Goal: Task Accomplishment & Management: Manage account settings

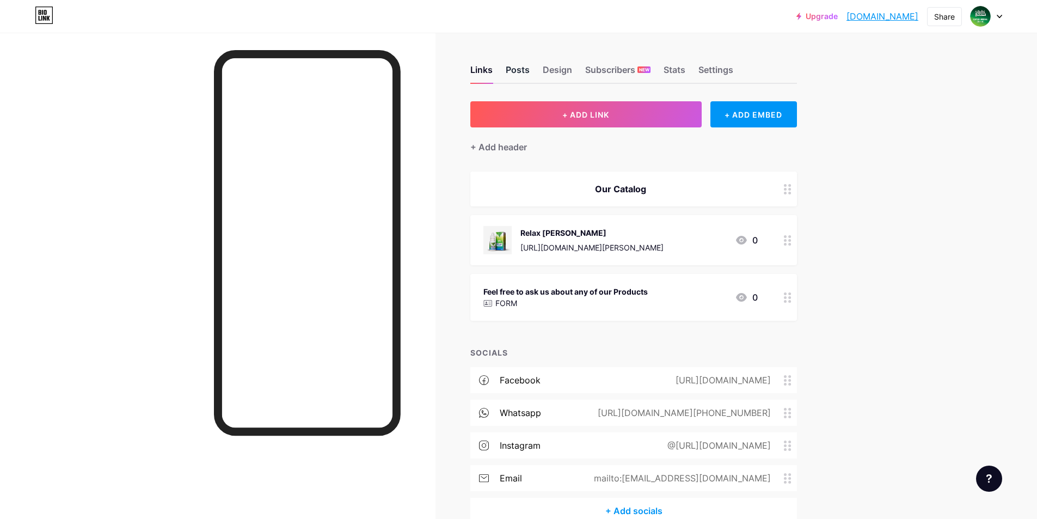
click at [521, 77] on div "Posts" at bounding box center [518, 73] width 24 height 20
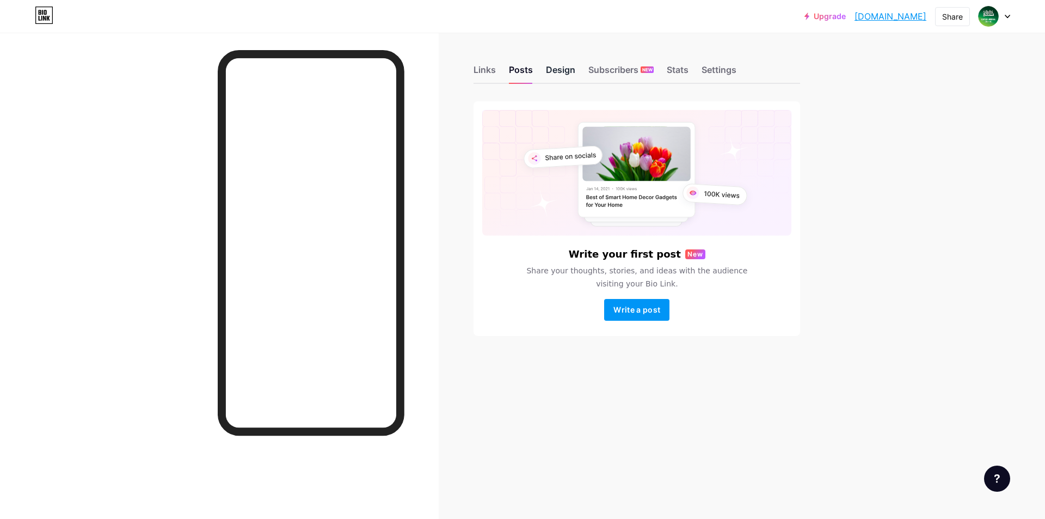
click at [565, 77] on div "Design" at bounding box center [560, 73] width 29 height 20
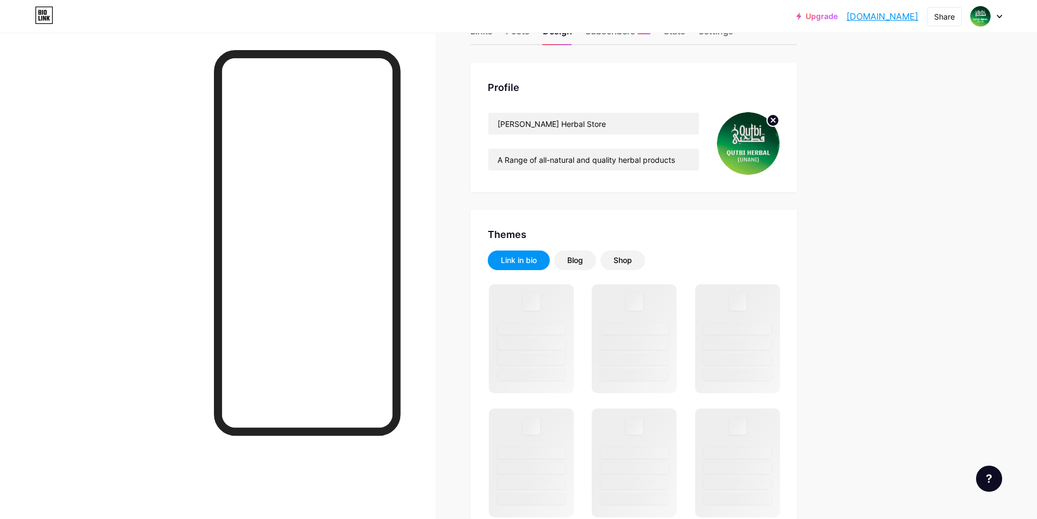
scroll to position [109, 0]
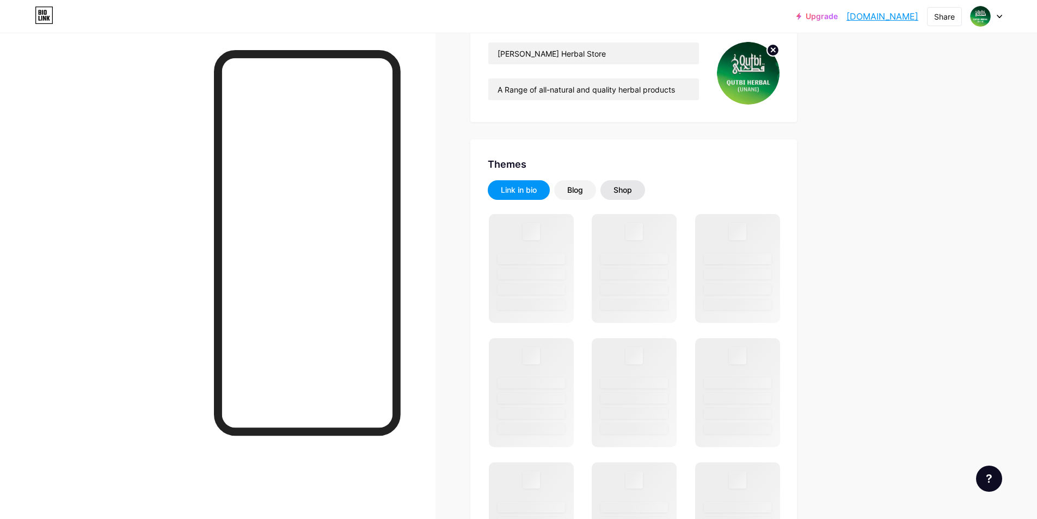
click at [631, 188] on div "Shop" at bounding box center [623, 190] width 19 height 11
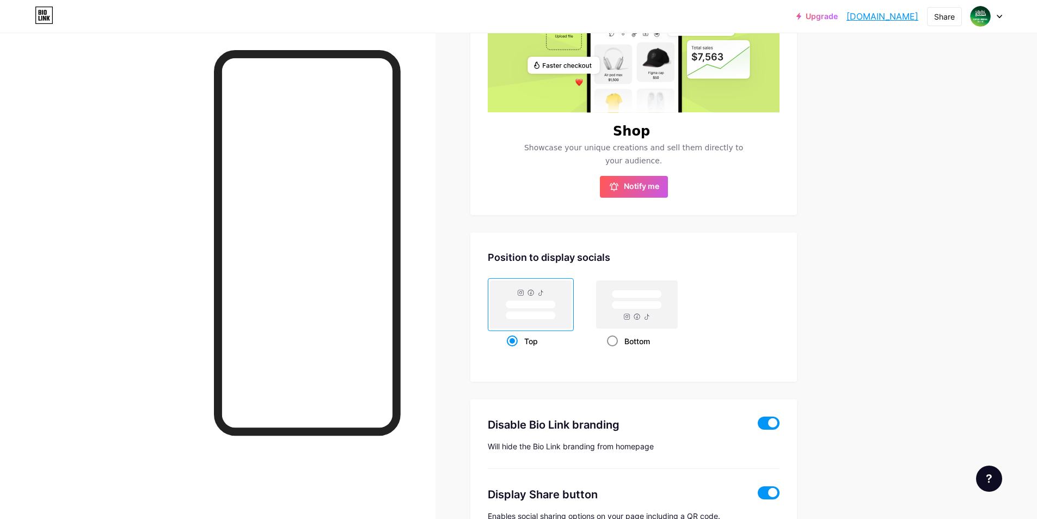
scroll to position [381, 0]
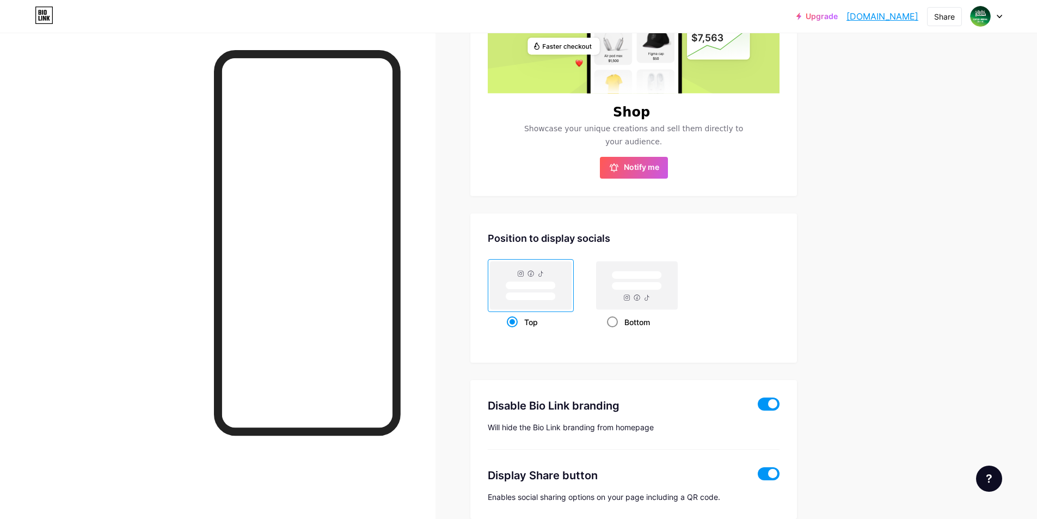
click at [637, 292] on rect at bounding box center [637, 285] width 81 height 48
click at [614, 332] on input "Bottom" at bounding box center [610, 335] width 7 height 7
radio input "true"
click at [545, 304] on rect at bounding box center [531, 285] width 81 height 48
click at [514, 332] on input "Top" at bounding box center [510, 335] width 7 height 7
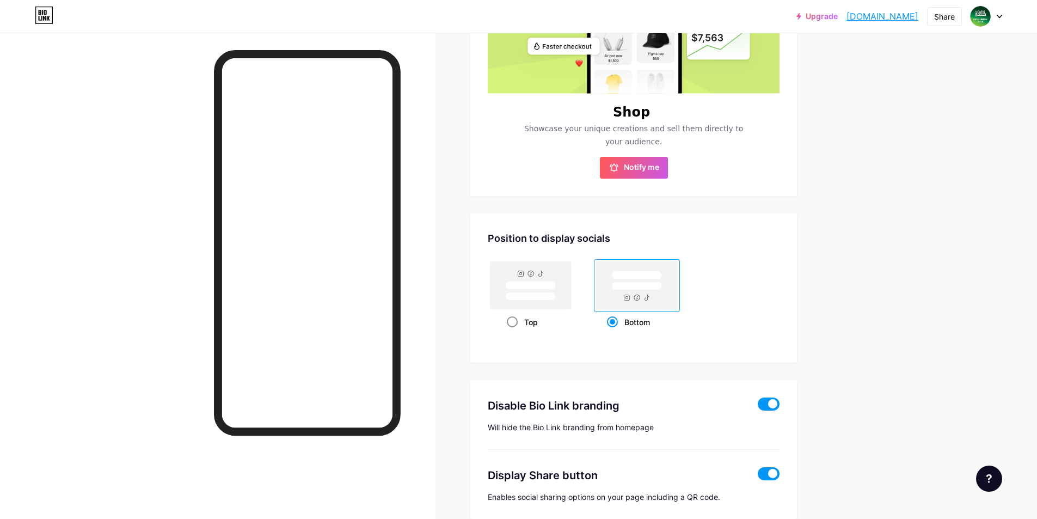
radio input "true"
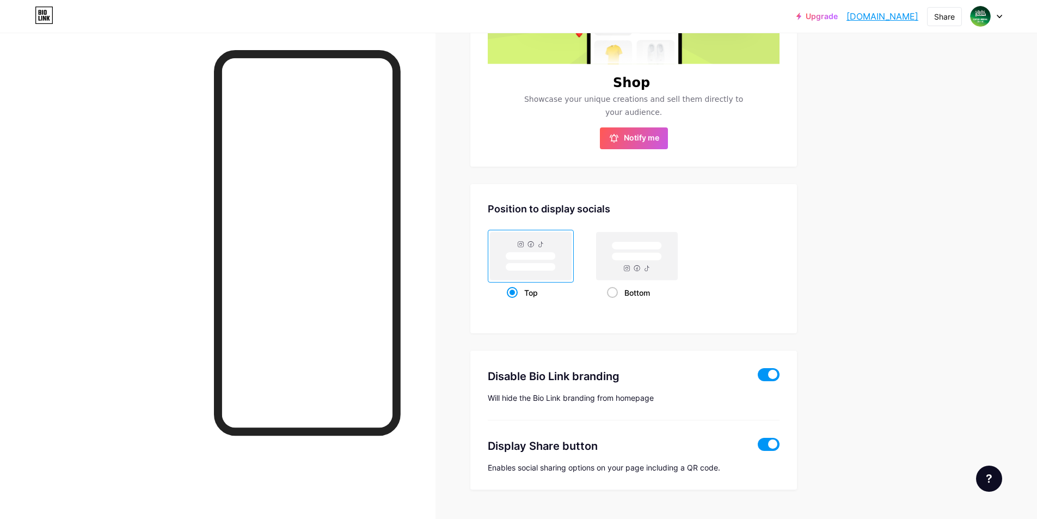
scroll to position [436, 0]
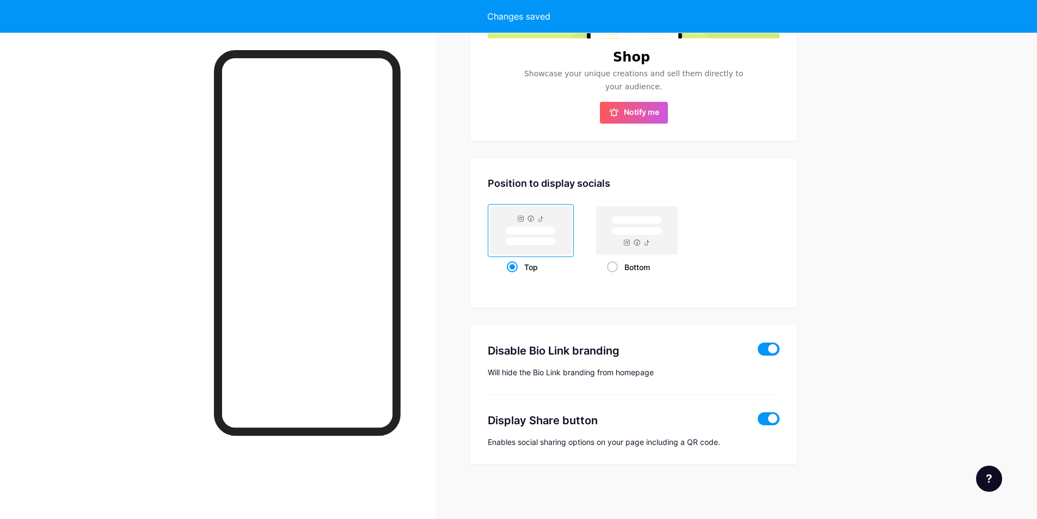
click at [772, 350] on span at bounding box center [769, 348] width 22 height 13
click at [758, 352] on input "checkbox" at bounding box center [758, 352] width 0 height 0
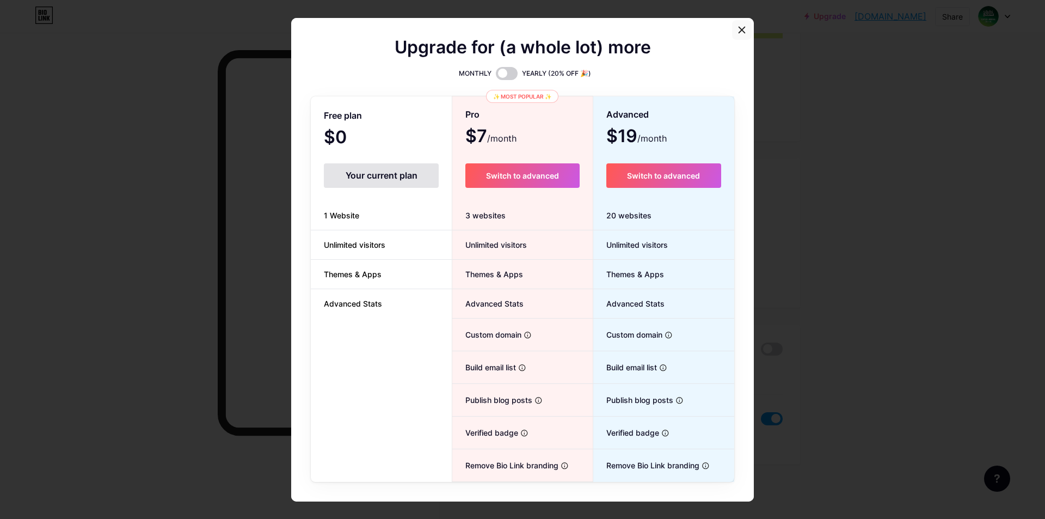
click at [738, 26] on icon at bounding box center [742, 30] width 9 height 9
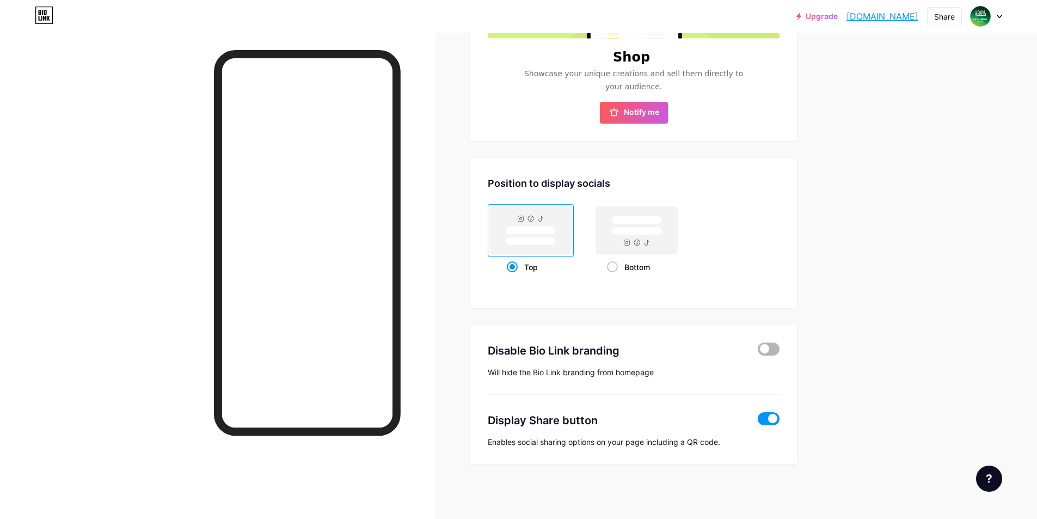
click at [778, 351] on span at bounding box center [769, 348] width 22 height 13
click at [758, 352] on input "checkbox" at bounding box center [758, 352] width 0 height 0
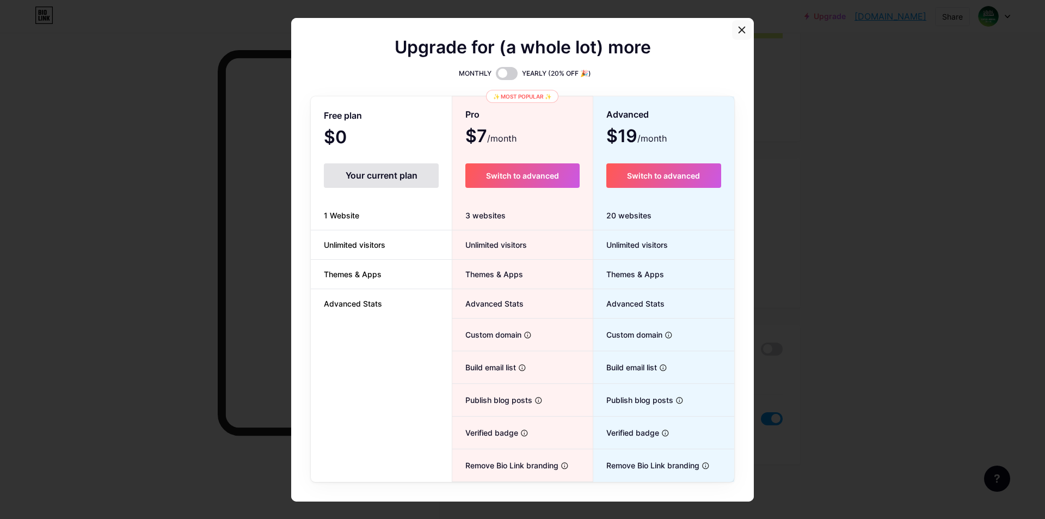
click at [739, 29] on icon at bounding box center [742, 30] width 6 height 6
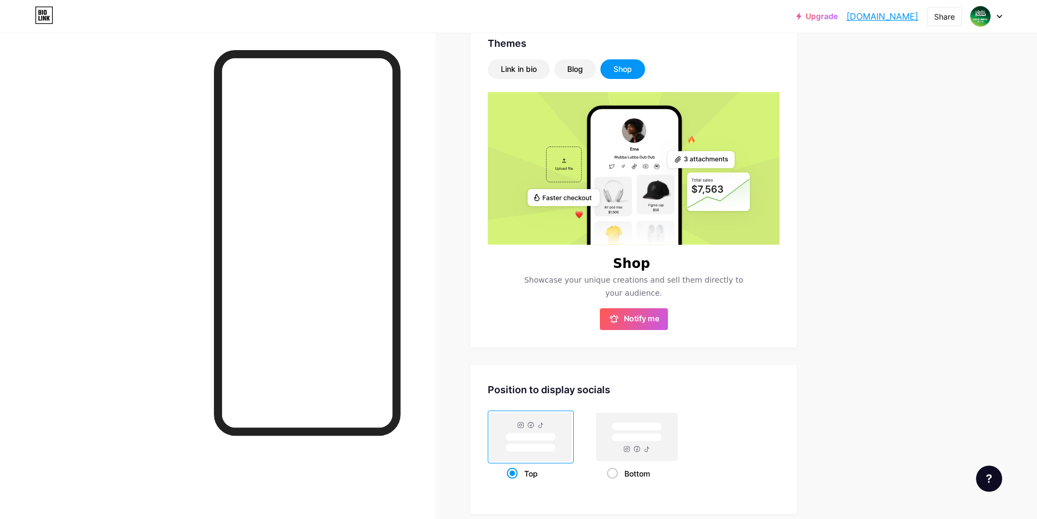
scroll to position [218, 0]
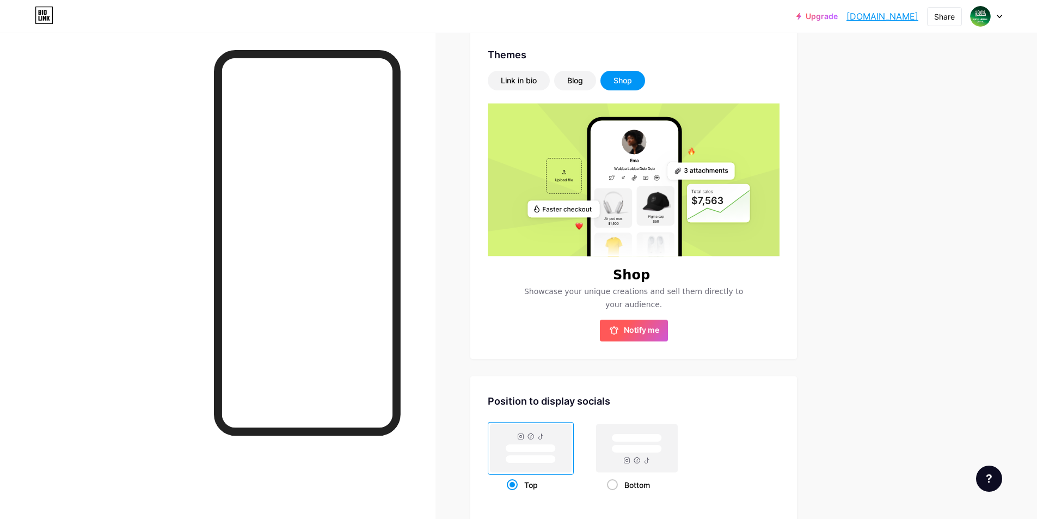
click at [627, 331] on span "Notify me" at bounding box center [641, 330] width 35 height 11
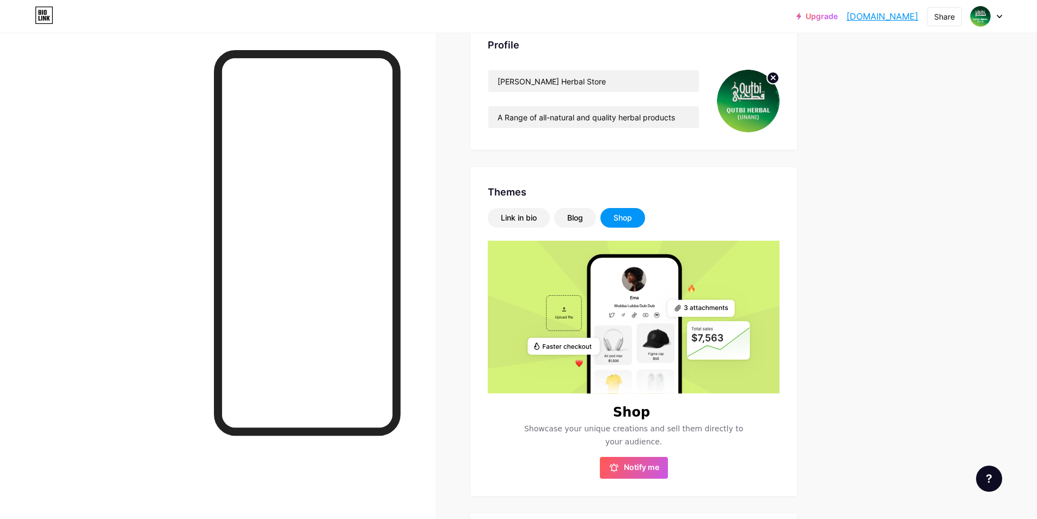
scroll to position [55, 0]
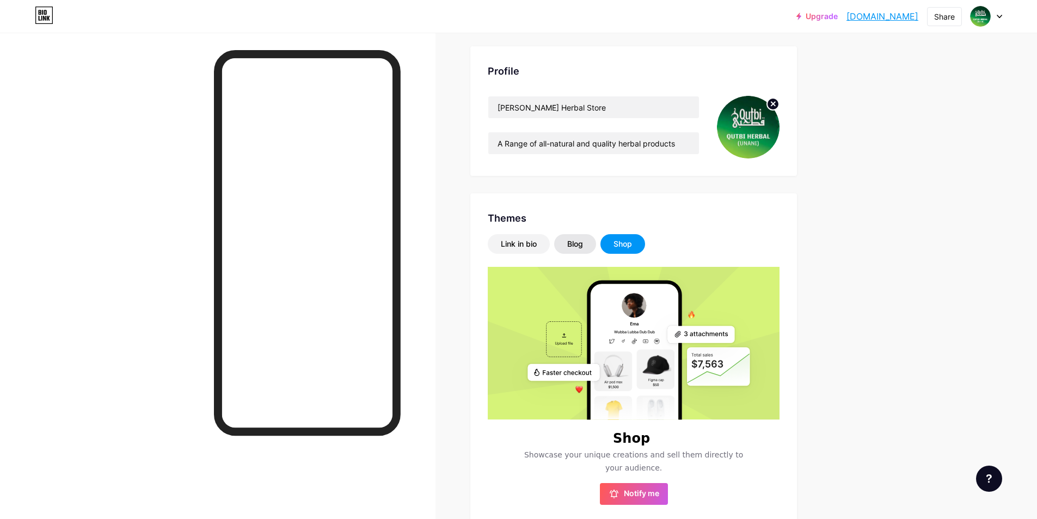
click at [583, 247] on div "Blog" at bounding box center [575, 243] width 16 height 11
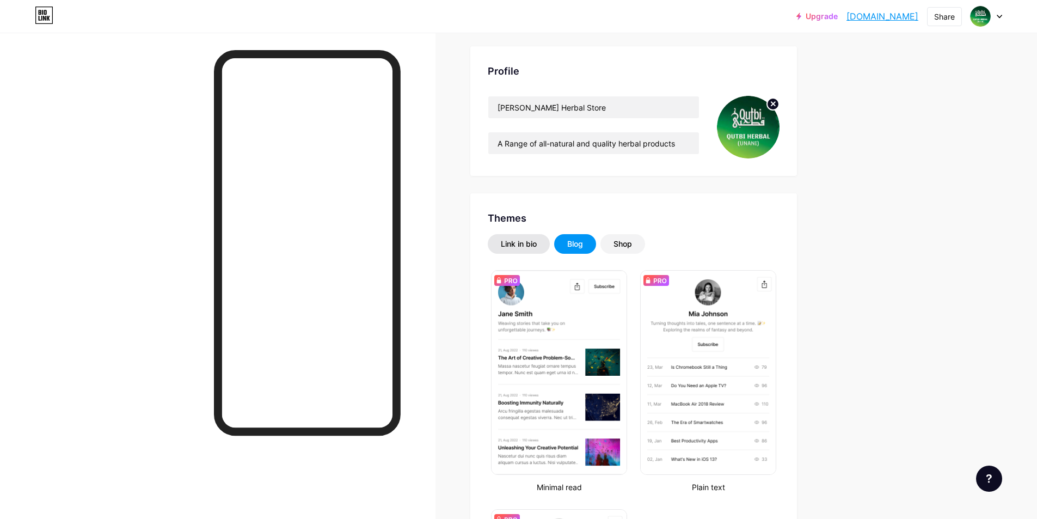
click at [519, 247] on div "Link in bio" at bounding box center [519, 243] width 36 height 11
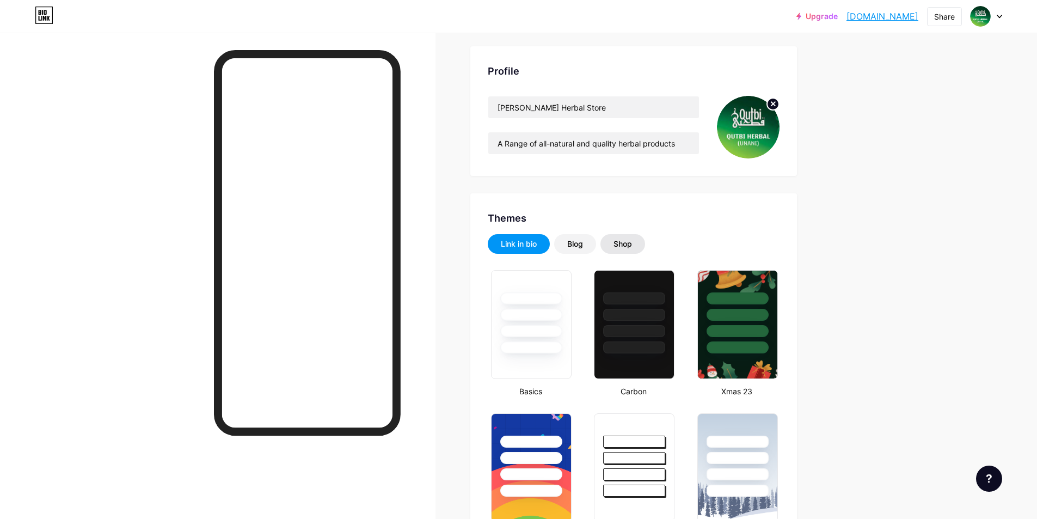
click at [625, 243] on div "Shop" at bounding box center [623, 243] width 19 height 11
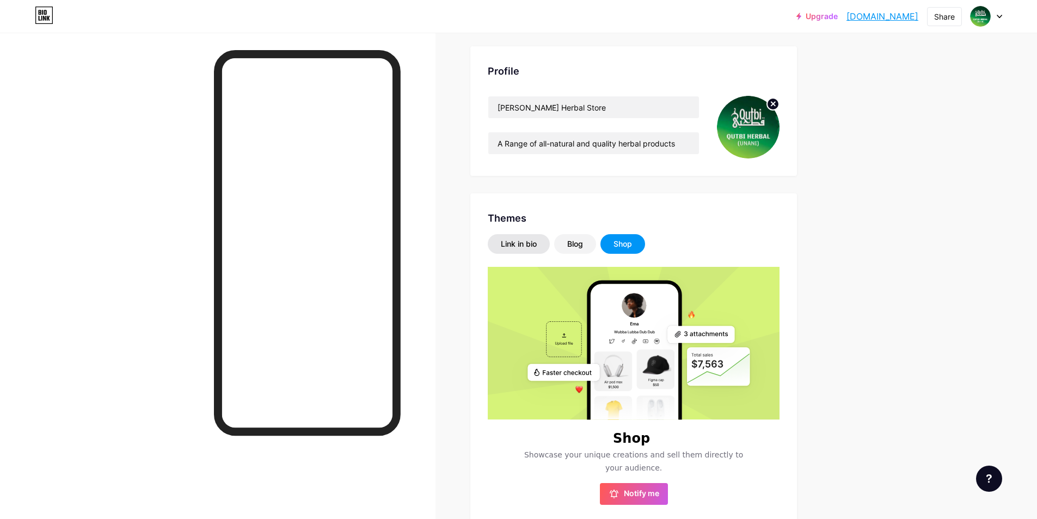
click at [518, 243] on div "Link in bio" at bounding box center [519, 243] width 36 height 11
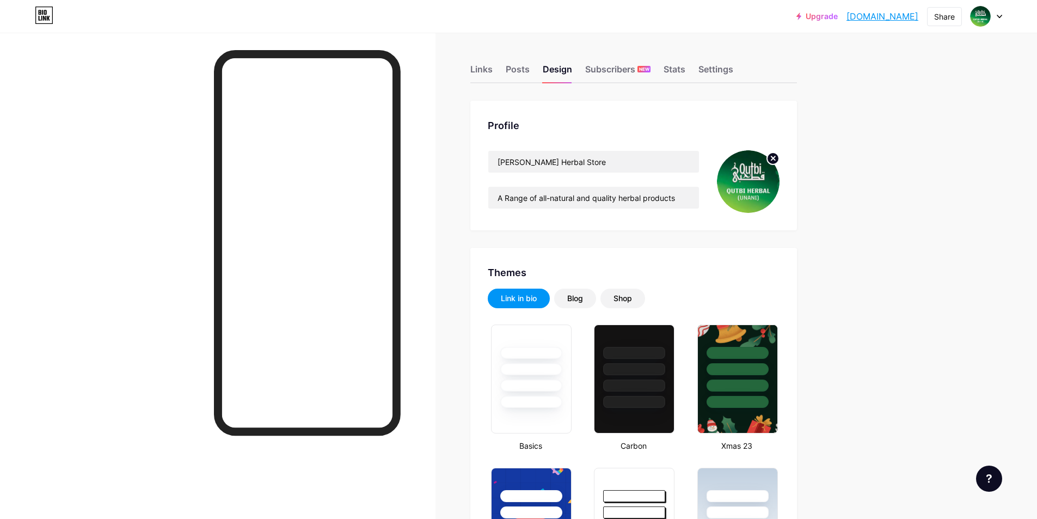
scroll to position [0, 0]
click at [685, 68] on div "Stats" at bounding box center [675, 73] width 22 height 20
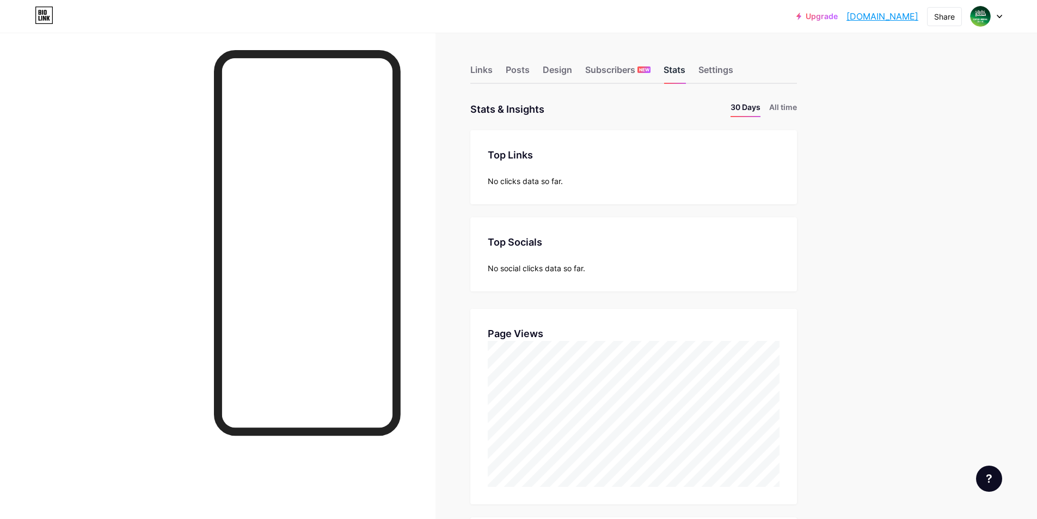
scroll to position [519, 1037]
click at [795, 106] on li "All time" at bounding box center [783, 109] width 28 height 16
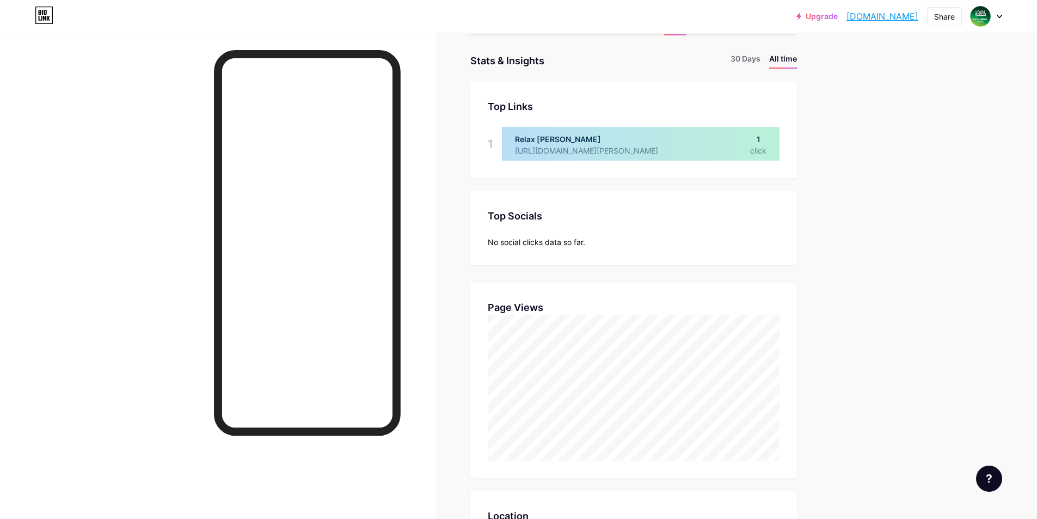
scroll to position [0, 0]
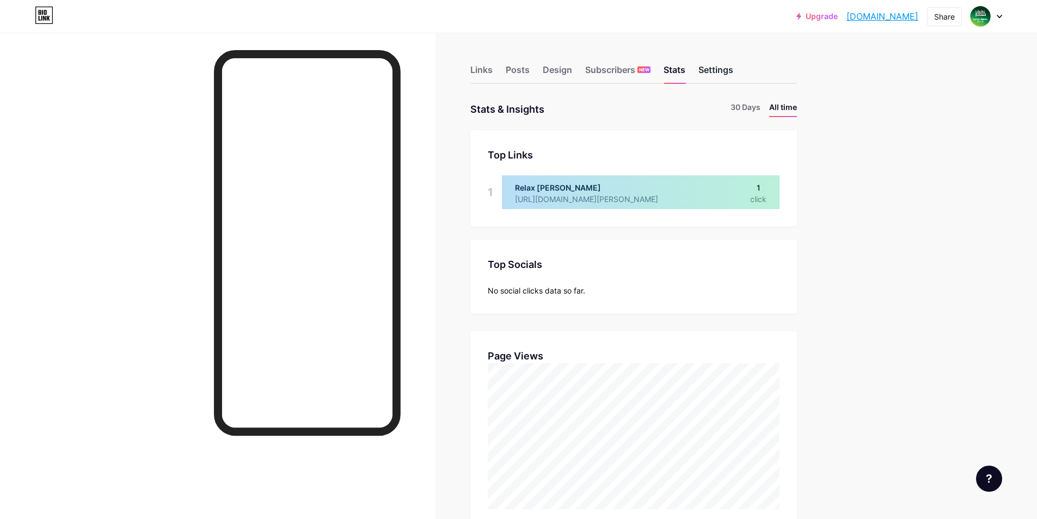
click at [724, 69] on div "Settings" at bounding box center [716, 73] width 35 height 20
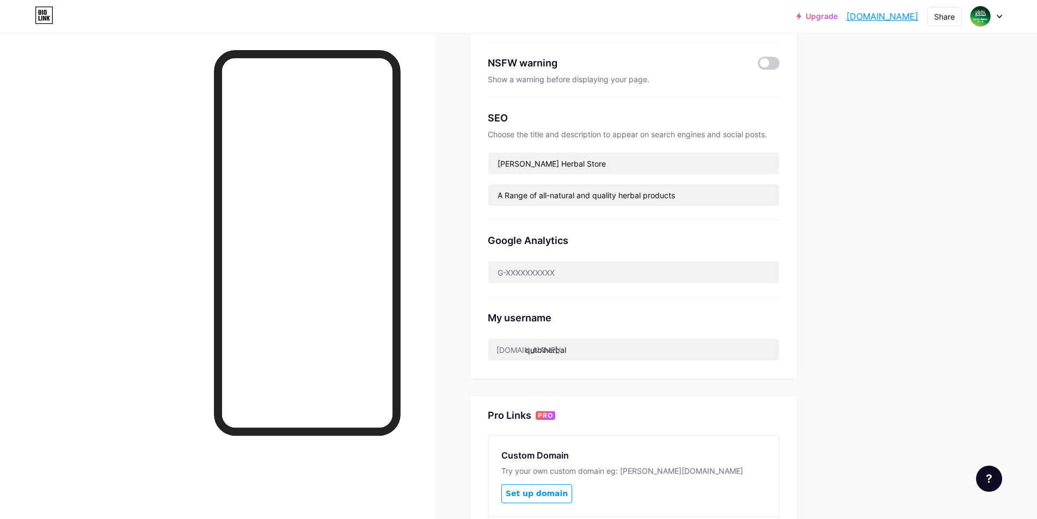
scroll to position [272, 0]
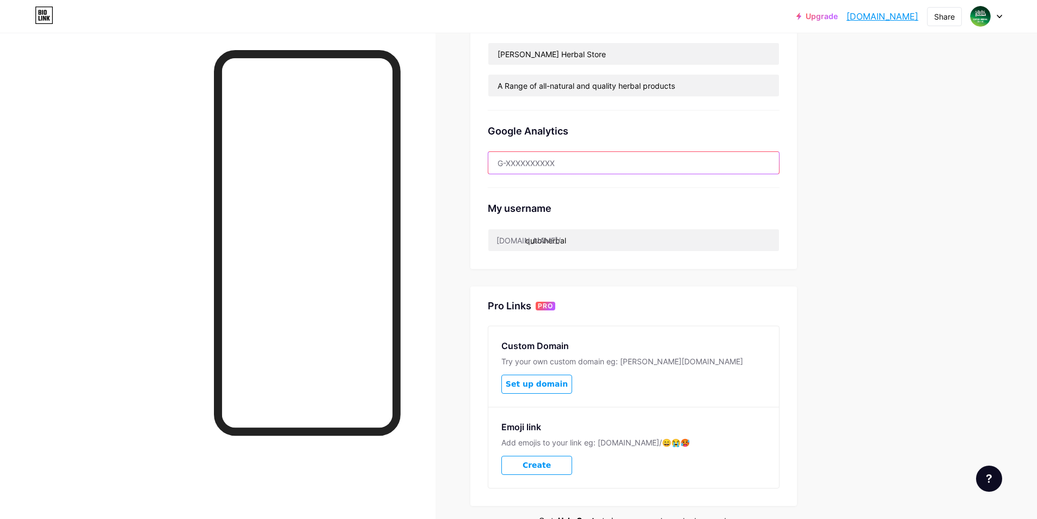
click at [561, 158] on input "text" at bounding box center [633, 163] width 291 height 22
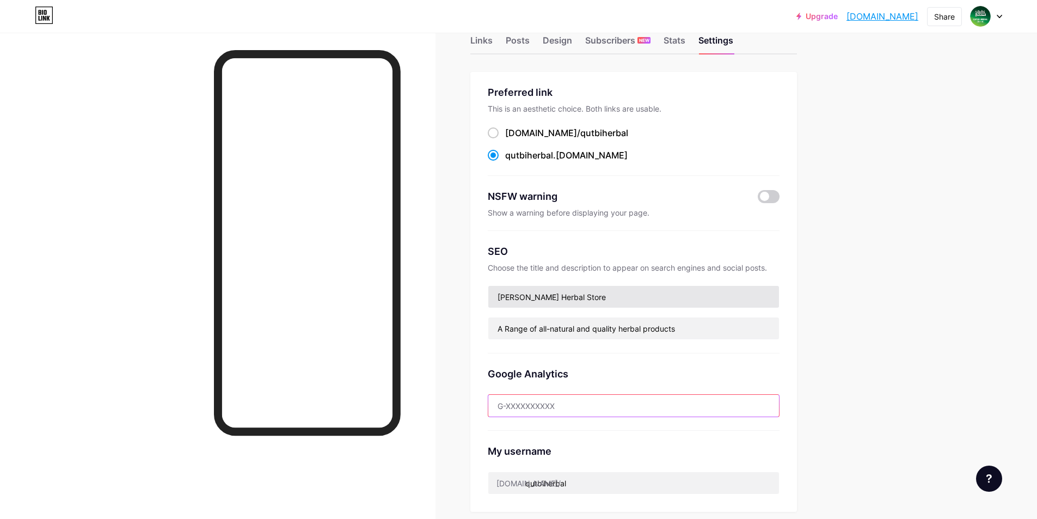
scroll to position [0, 0]
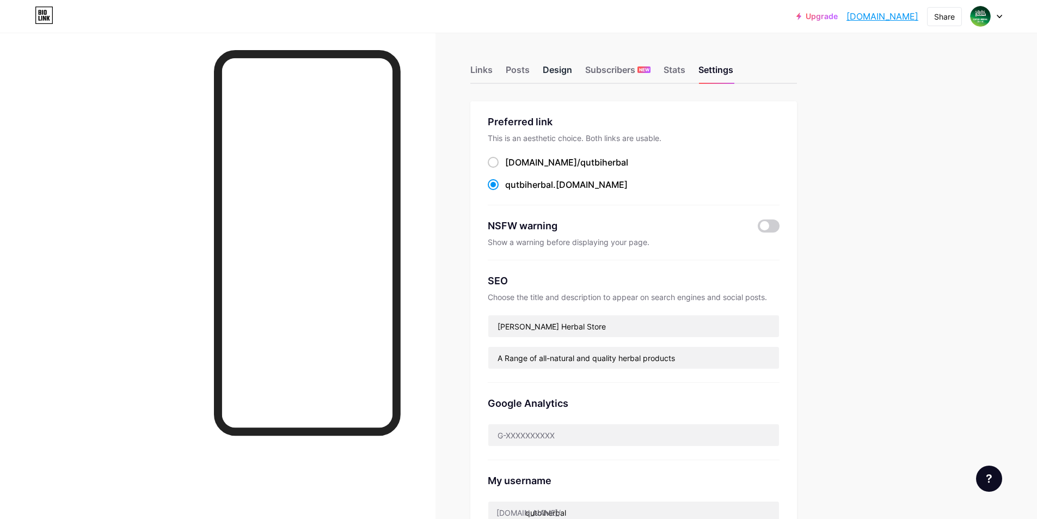
click at [568, 77] on div "Design" at bounding box center [557, 73] width 29 height 20
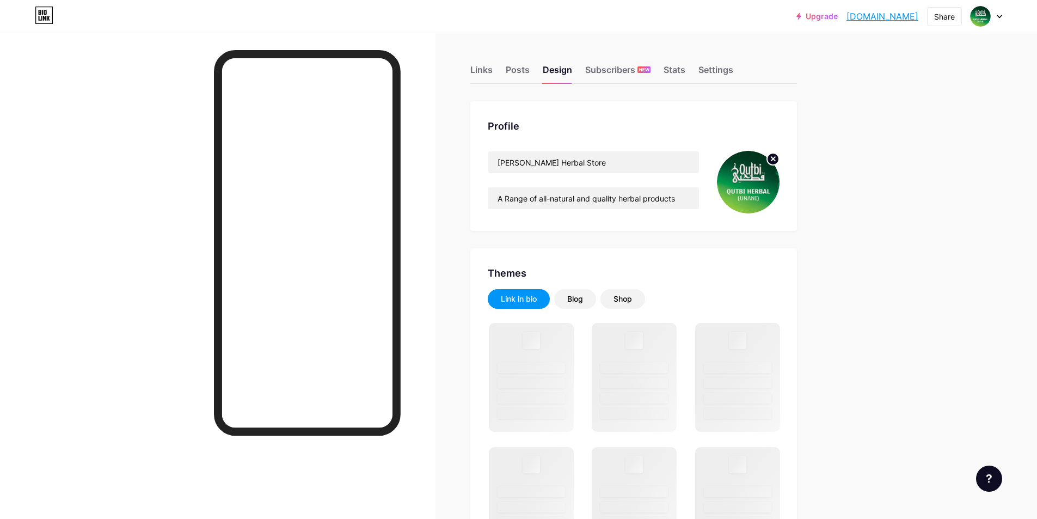
click at [748, 182] on img at bounding box center [748, 182] width 63 height 63
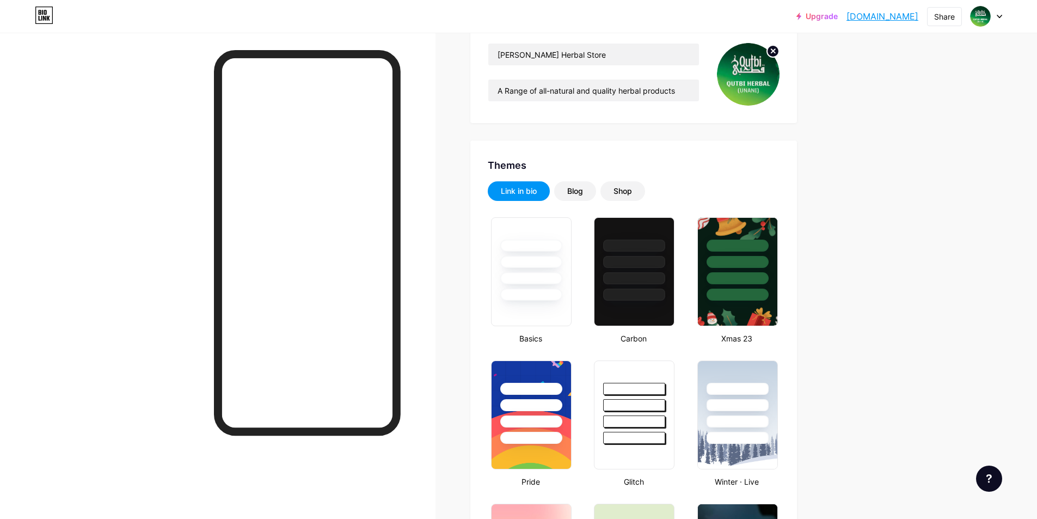
scroll to position [109, 0]
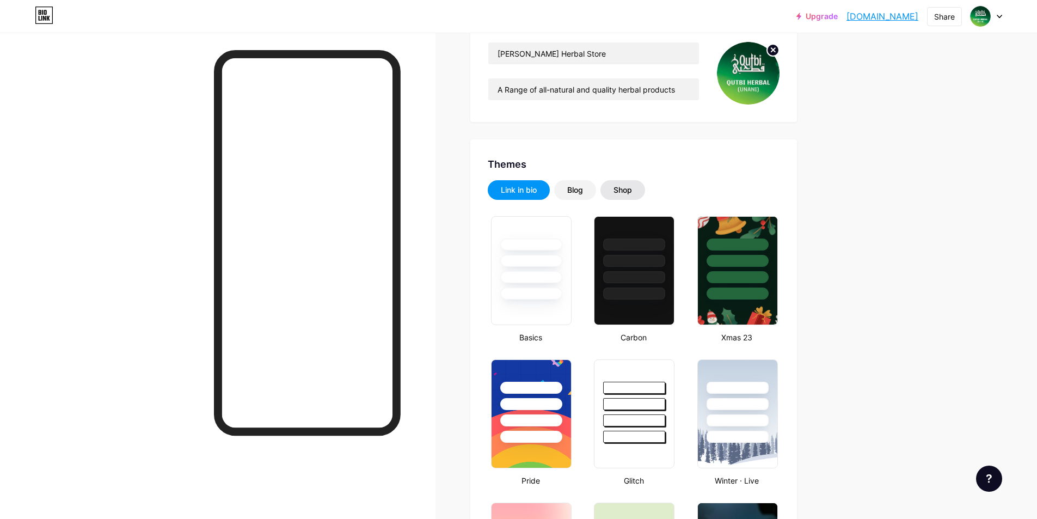
click at [626, 188] on div "Shop" at bounding box center [623, 190] width 19 height 11
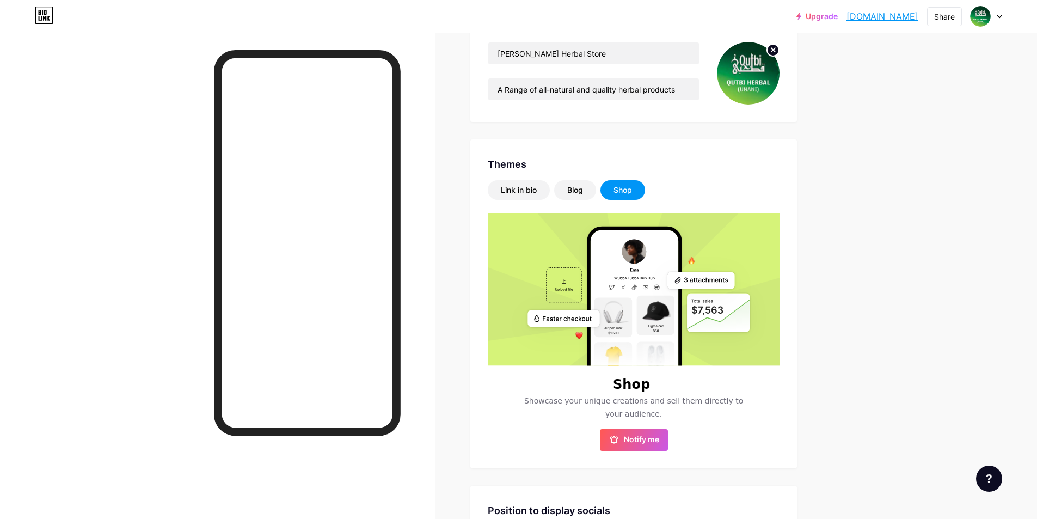
click at [743, 78] on img at bounding box center [748, 73] width 63 height 63
click at [505, 191] on div "Link in bio" at bounding box center [519, 190] width 36 height 11
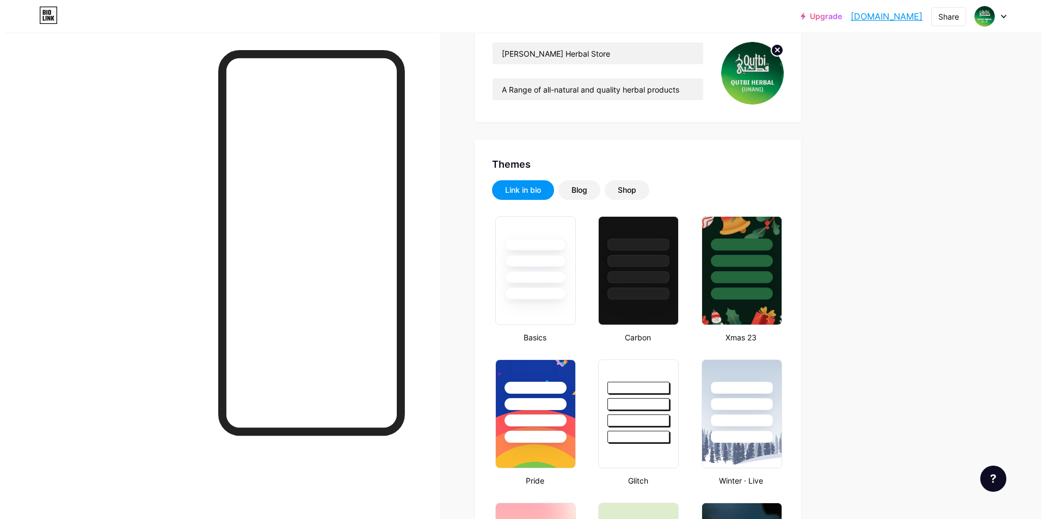
scroll to position [0, 0]
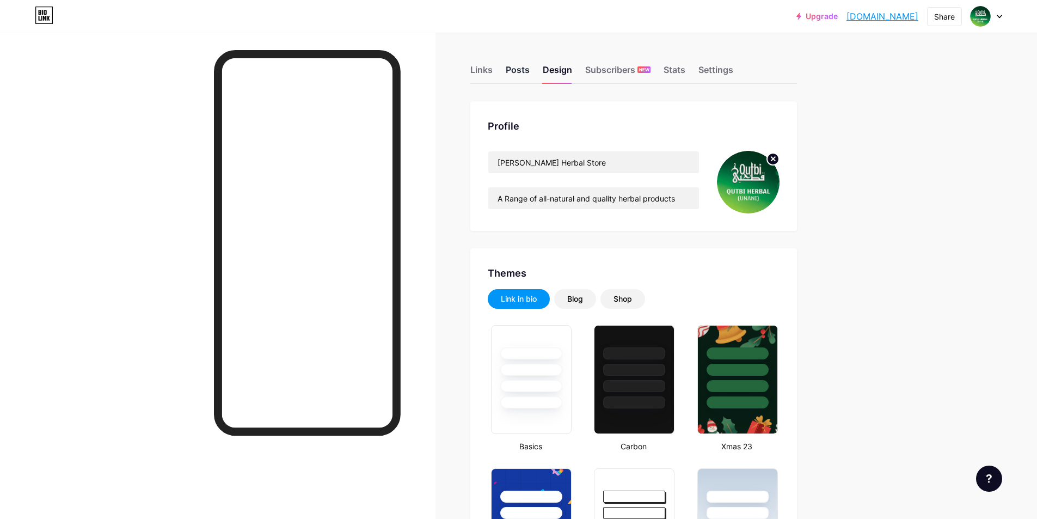
click at [530, 71] on div "Posts" at bounding box center [518, 73] width 24 height 20
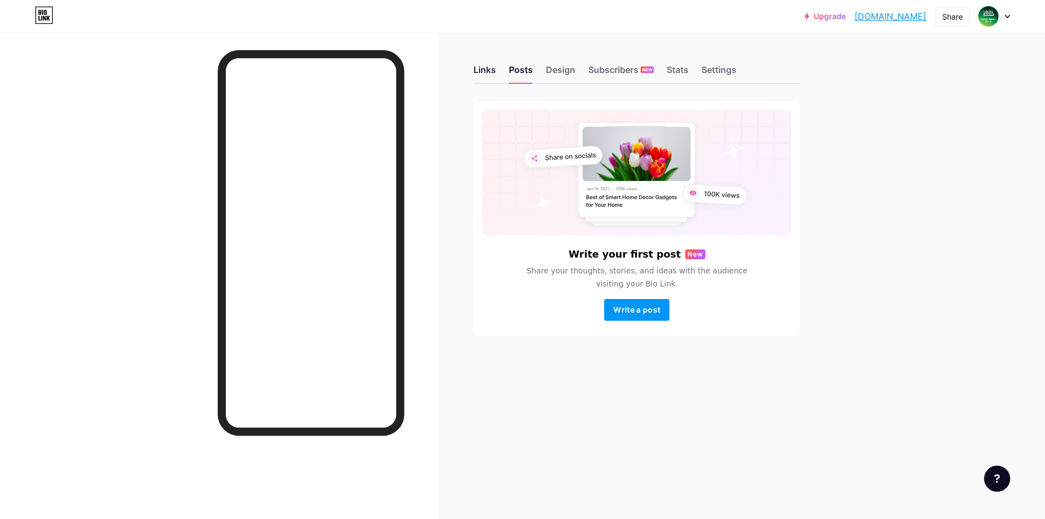
click at [480, 78] on div "Links" at bounding box center [485, 73] width 22 height 20
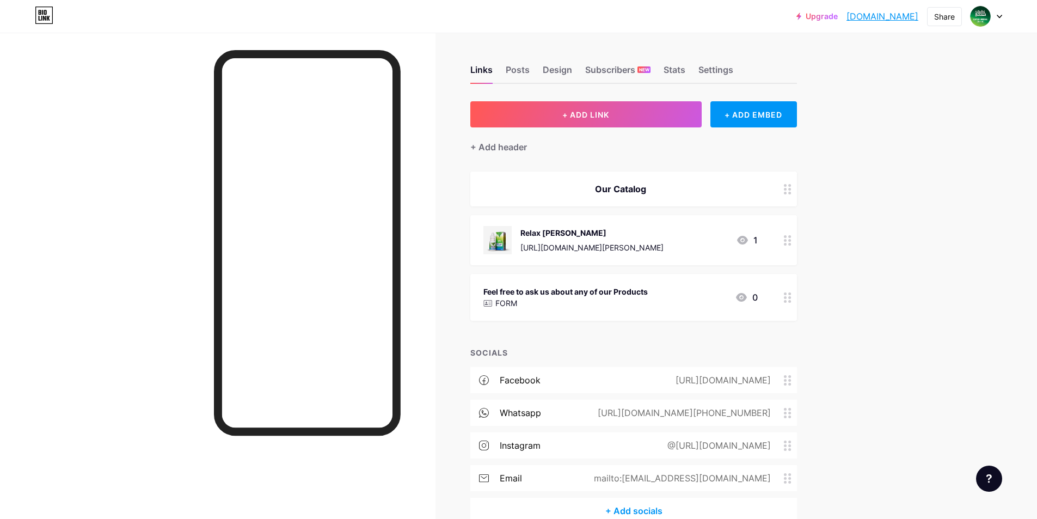
click at [586, 191] on div "Our Catalog" at bounding box center [621, 188] width 274 height 13
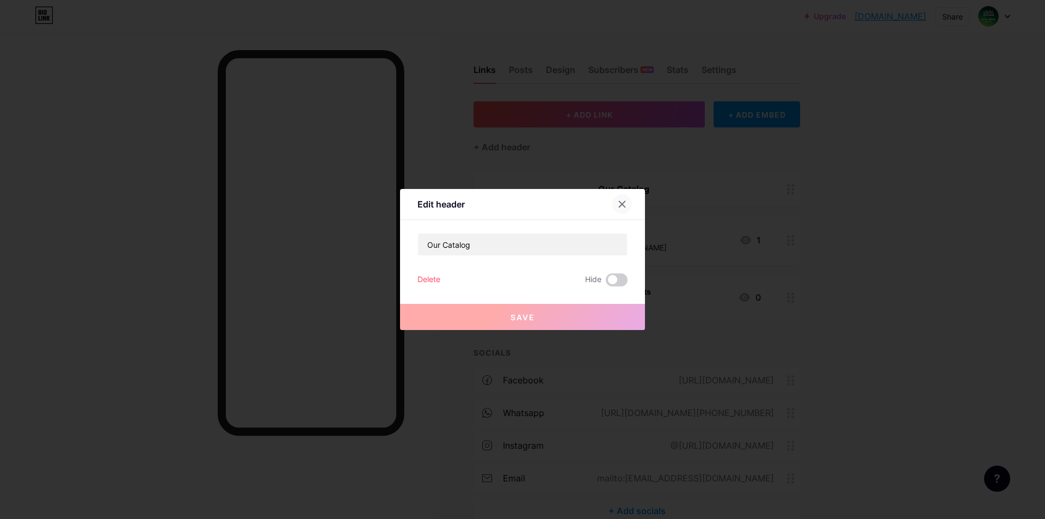
click at [623, 205] on div at bounding box center [623, 204] width 20 height 20
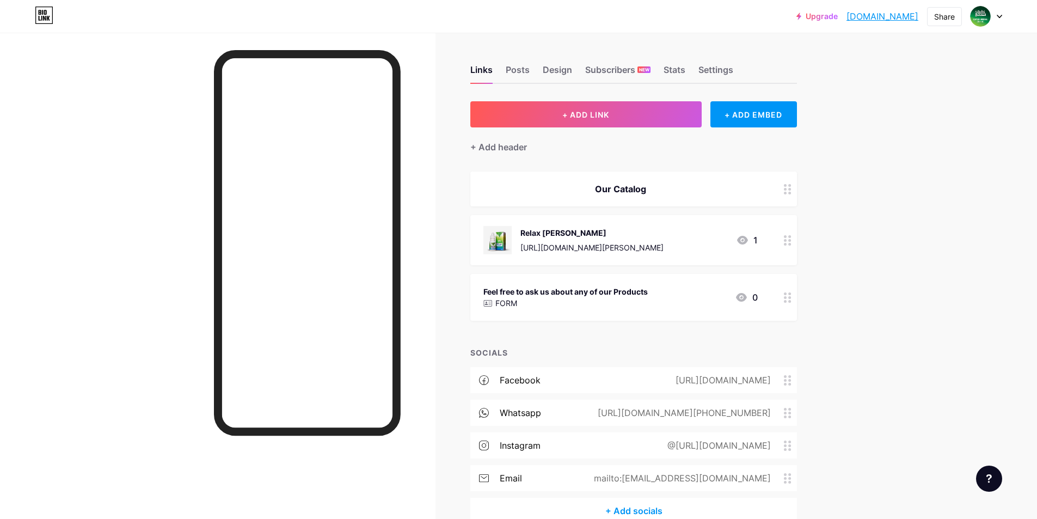
click at [687, 299] on div "Feel free to ask us about any of our Products FORM 0" at bounding box center [621, 297] width 274 height 25
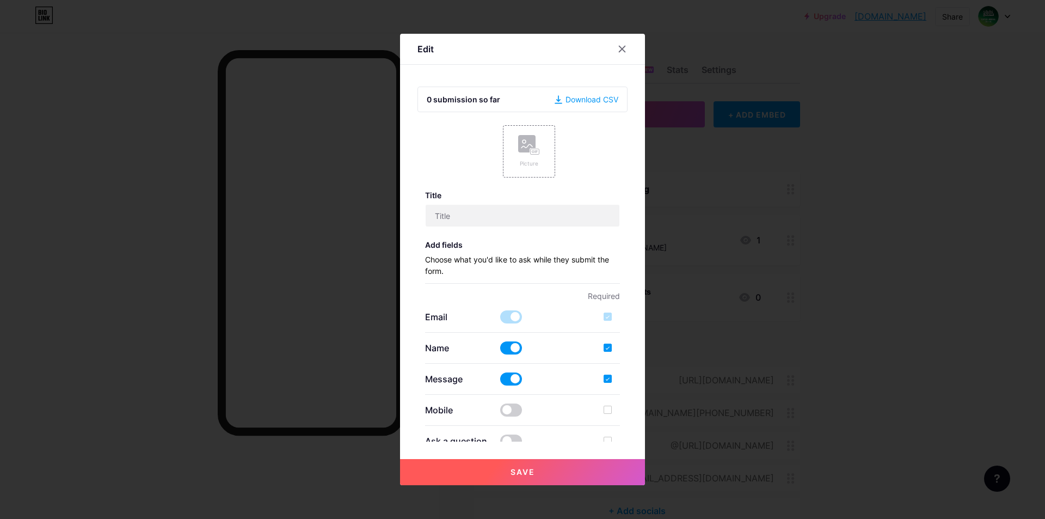
type input "Feel free to ask us about any of our Products"
checkbox input "true"
click at [618, 48] on icon at bounding box center [622, 49] width 9 height 9
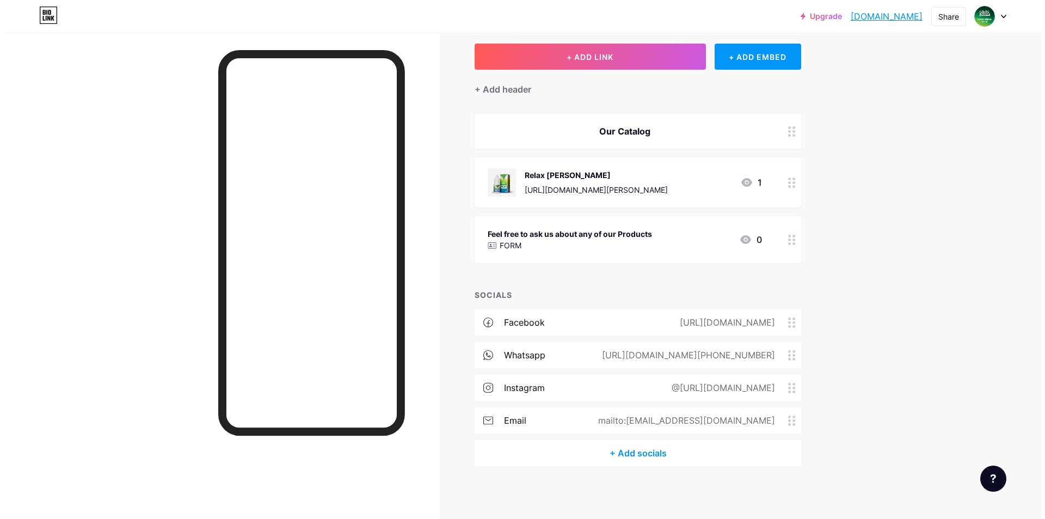
scroll to position [59, 0]
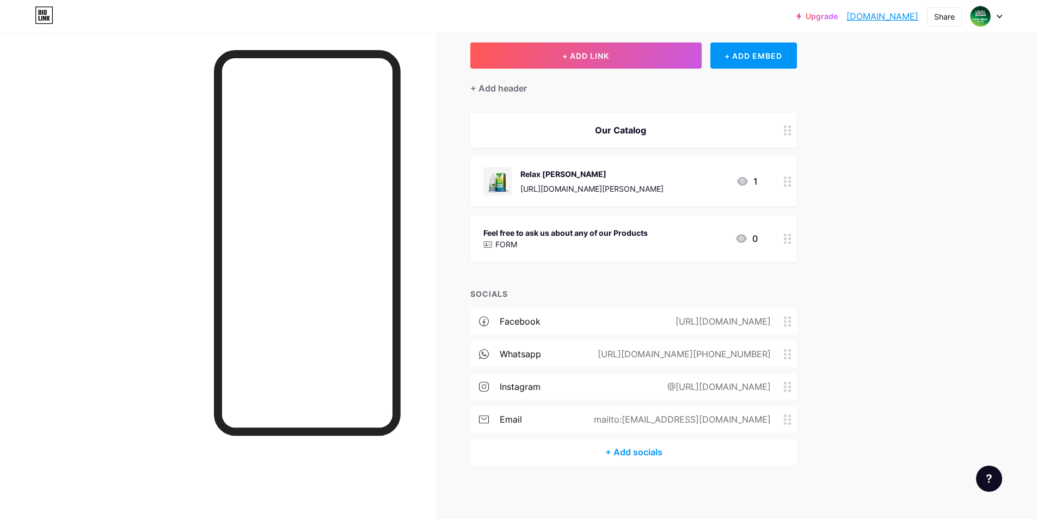
click at [708, 176] on div "Relax Amrat https://qutbiherbal.weebly.com/relax-amrat.html 1" at bounding box center [621, 181] width 274 height 28
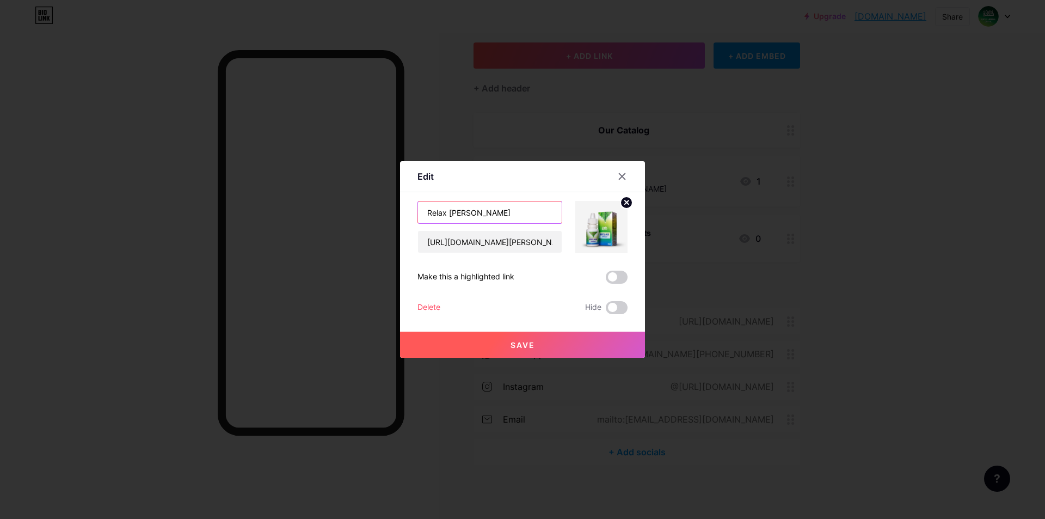
click at [489, 210] on input "Relax Amrat" at bounding box center [490, 212] width 144 height 22
click at [488, 209] on input "Relax Amrat" at bounding box center [490, 212] width 144 height 22
click at [490, 213] on input "Our Exlusive Catalouge" at bounding box center [490, 212] width 144 height 22
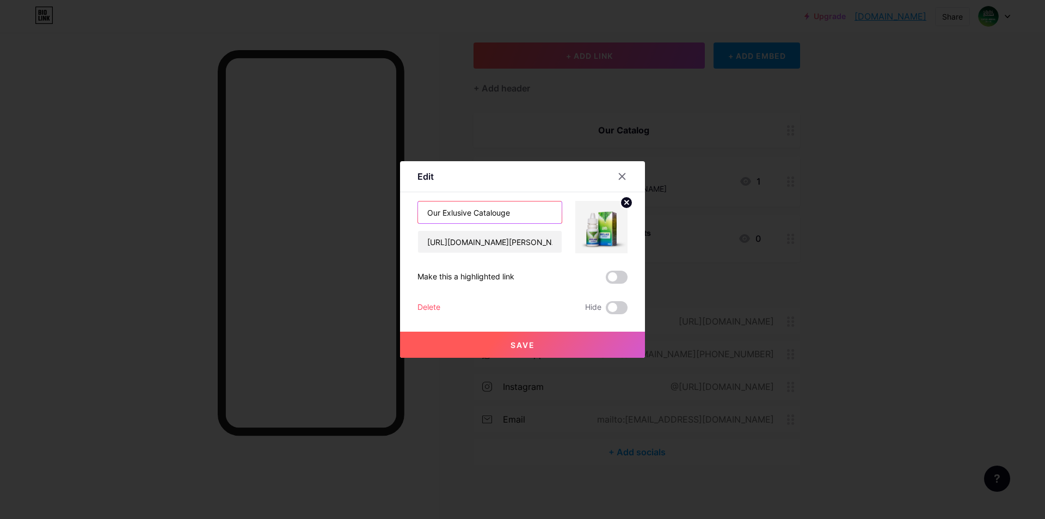
click at [446, 213] on input "Our Exlusive Catalouge" at bounding box center [490, 212] width 144 height 22
click at [494, 212] on input "Our Exclusive Catalouge" at bounding box center [490, 212] width 144 height 22
type input "Our Exclusive Products"
click at [622, 204] on circle at bounding box center [627, 203] width 12 height 12
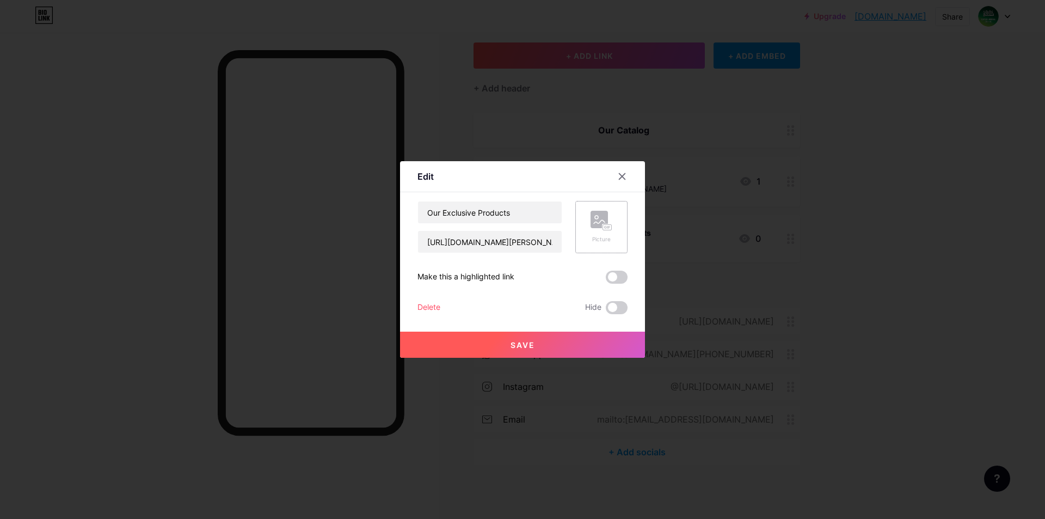
click at [596, 223] on rect at bounding box center [599, 219] width 17 height 17
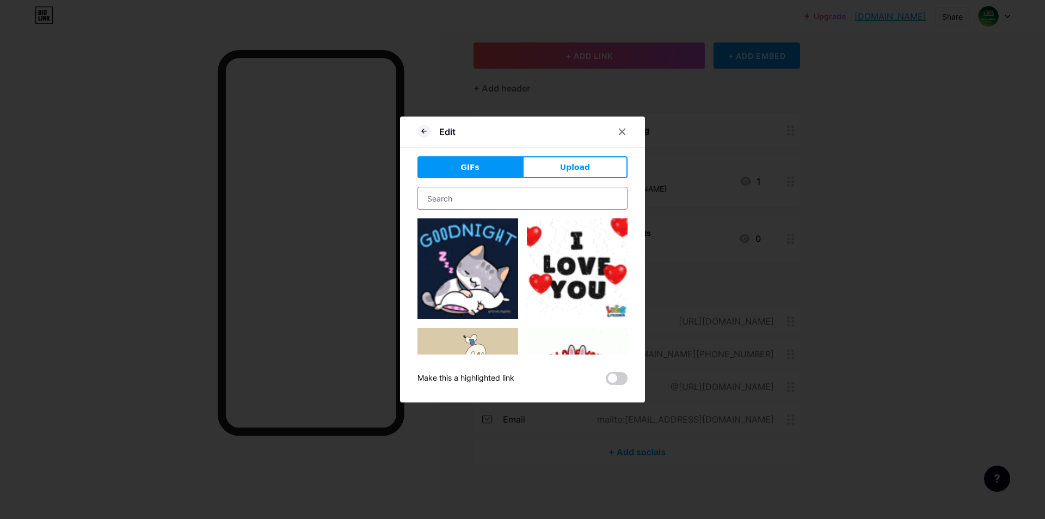
click at [464, 200] on input "text" at bounding box center [522, 198] width 209 height 22
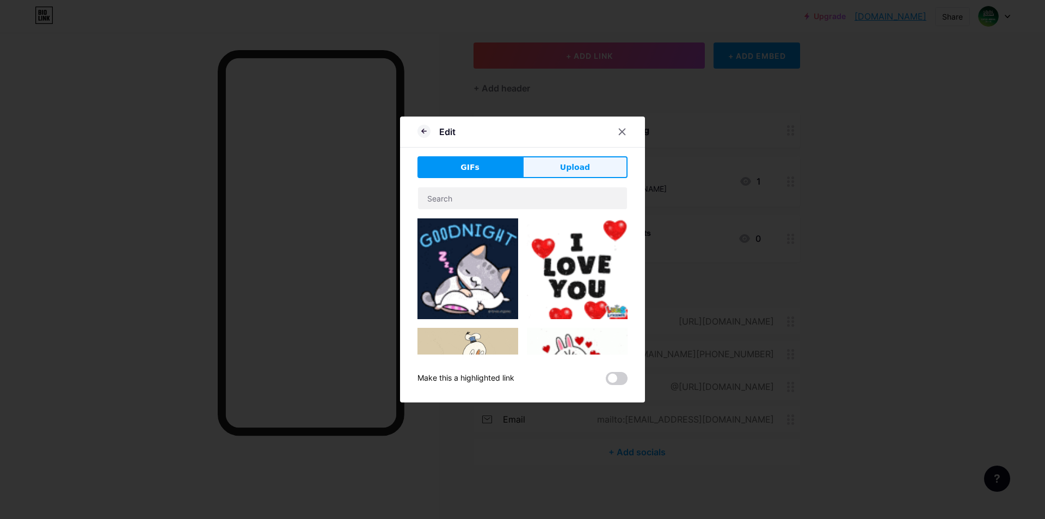
click at [555, 170] on button "Upload" at bounding box center [575, 167] width 105 height 22
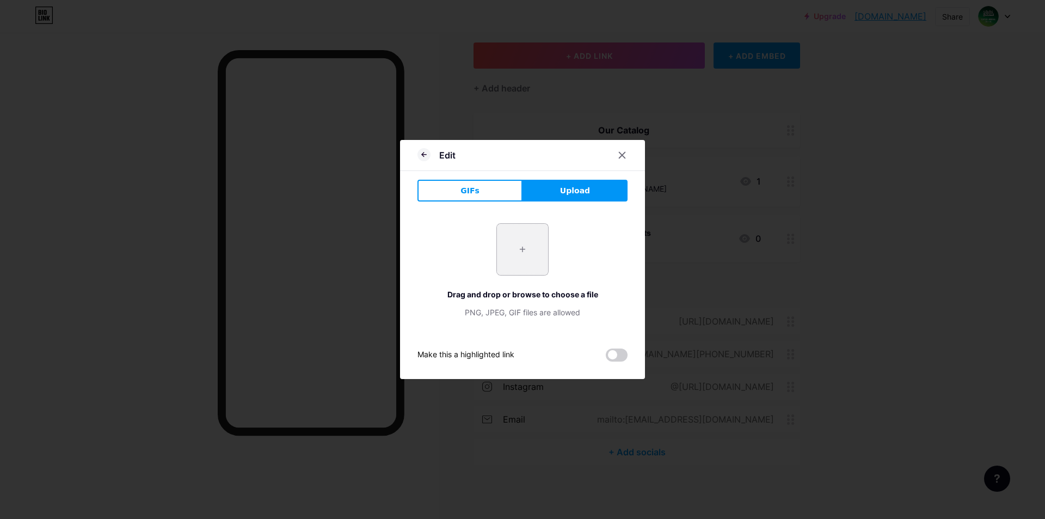
click at [521, 247] on input "file" at bounding box center [522, 249] width 51 height 51
type input "C:\fakepath\QUTBI HERBAL LOGO.png"
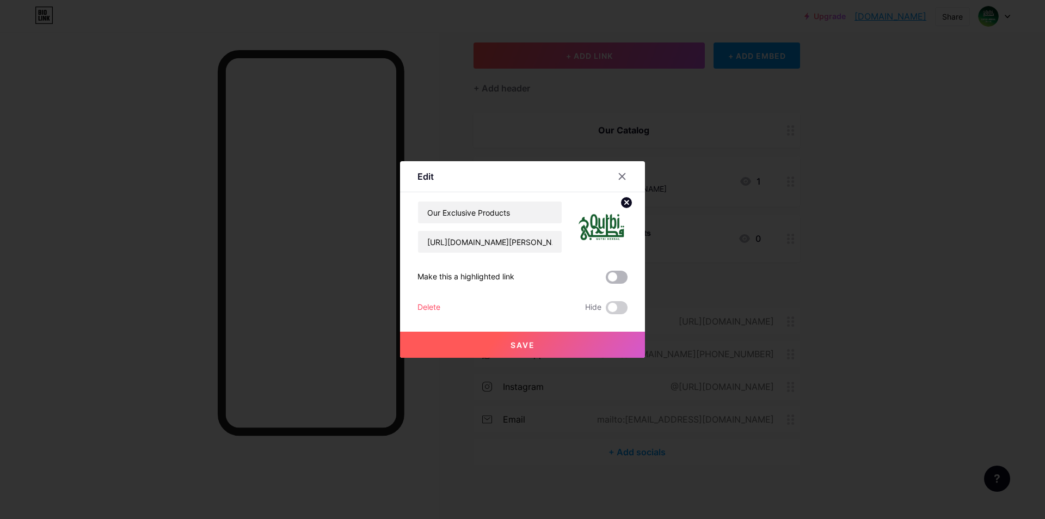
click at [611, 278] on span at bounding box center [617, 277] width 22 height 13
click at [606, 280] on input "checkbox" at bounding box center [606, 280] width 0 height 0
click at [509, 246] on input "https://qutbiherbal.weebly.com/relax-amrat.html" at bounding box center [490, 242] width 144 height 22
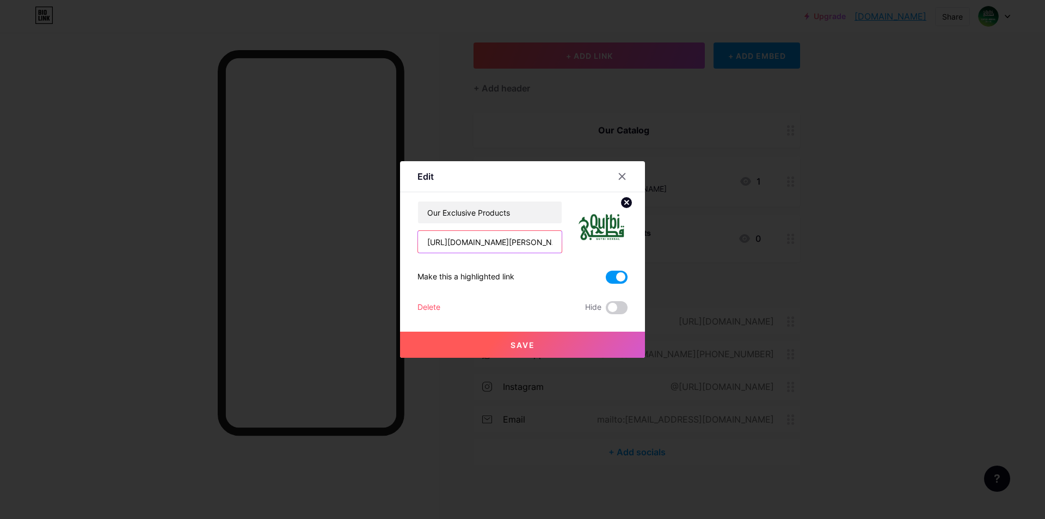
paste input "pk/product-brand/qutbi-herbal/"
type input "[URL][DOMAIN_NAME][PERSON_NAME]"
click at [564, 350] on button "Save" at bounding box center [522, 345] width 245 height 26
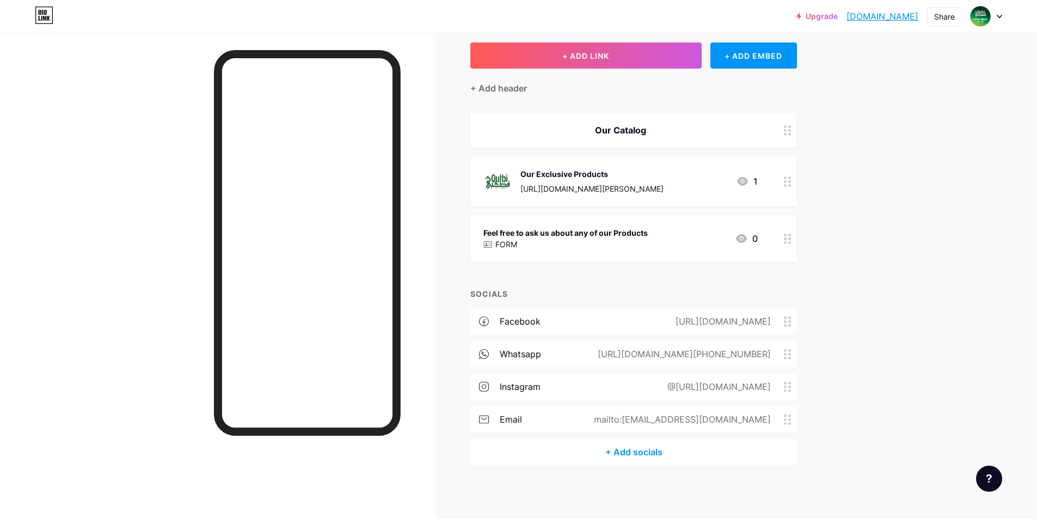
click at [782, 180] on div at bounding box center [788, 181] width 19 height 50
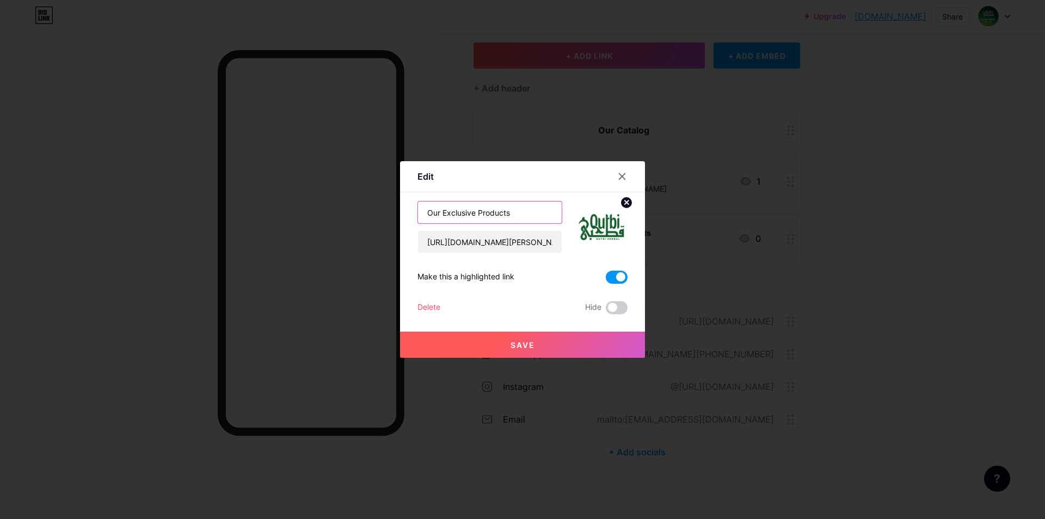
click at [430, 215] on input "Our Exclusive Products" at bounding box center [490, 212] width 144 height 22
type input "Qutbi Herbal's Exclusive Products"
click at [541, 348] on button "Save" at bounding box center [522, 345] width 245 height 26
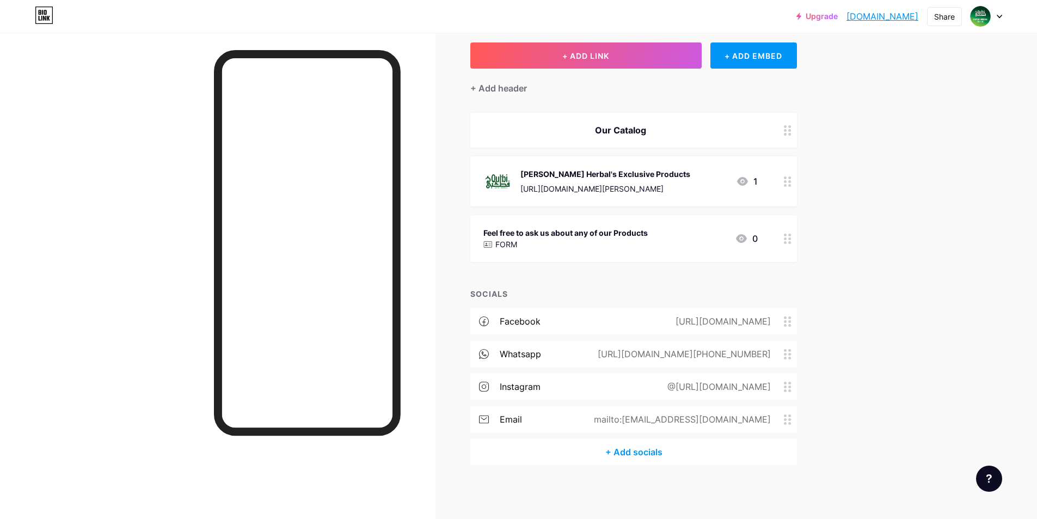
click at [635, 129] on div "Our Catalog" at bounding box center [621, 130] width 274 height 13
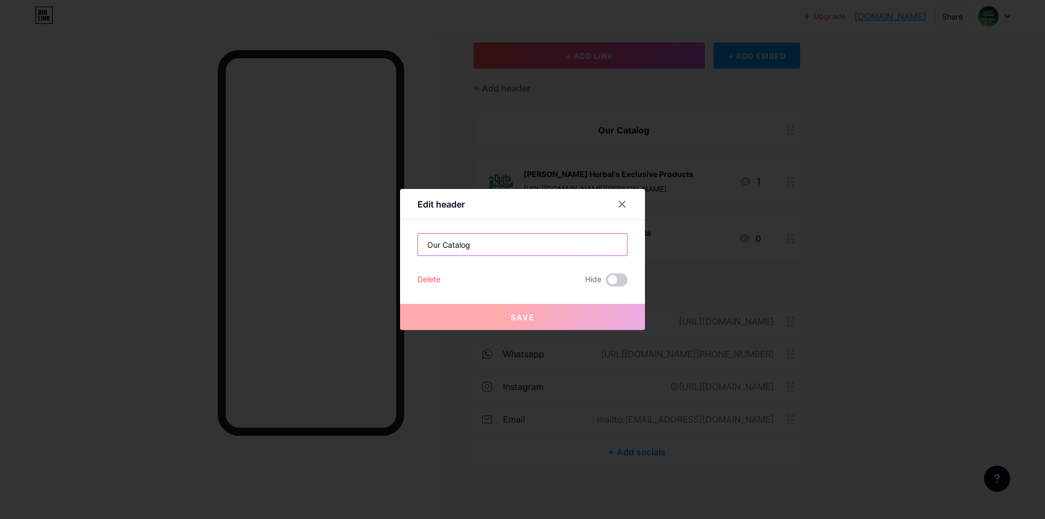
click at [449, 248] on input "Our Catalog" at bounding box center [522, 245] width 209 height 22
click at [460, 246] on input "Our Catalog" at bounding box center [522, 245] width 209 height 22
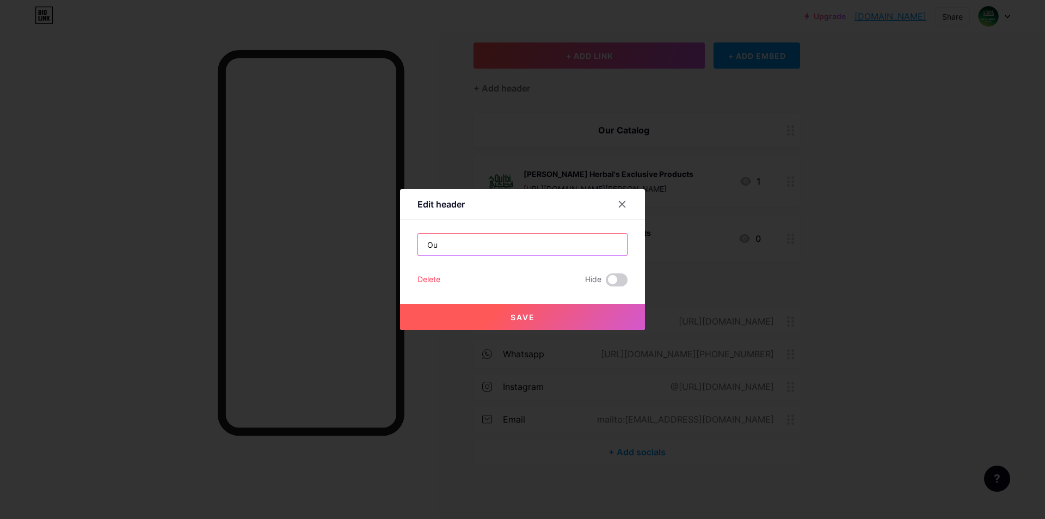
type input "O"
type input "Products Range"
click at [571, 310] on button "Save" at bounding box center [522, 317] width 245 height 26
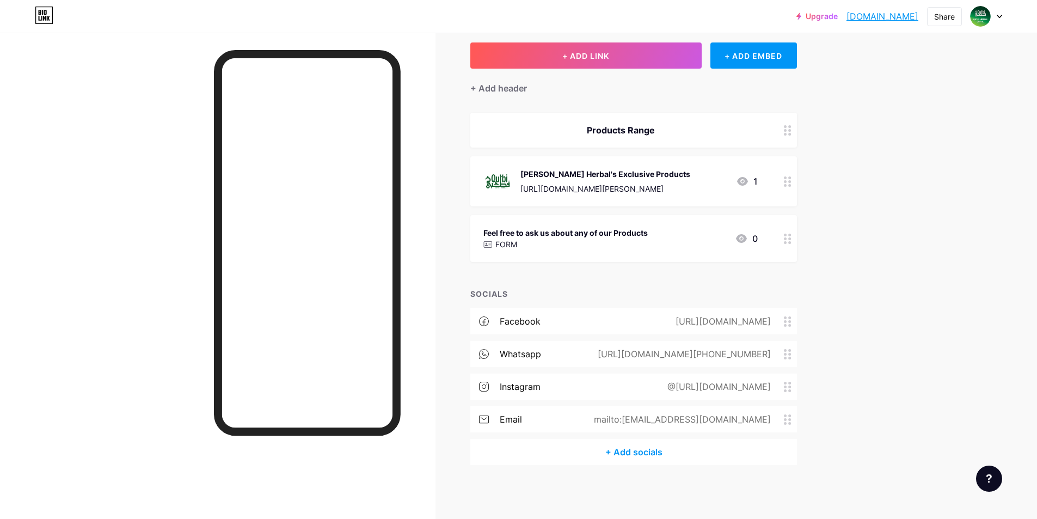
click at [632, 450] on div "+ Add socials" at bounding box center [633, 452] width 327 height 26
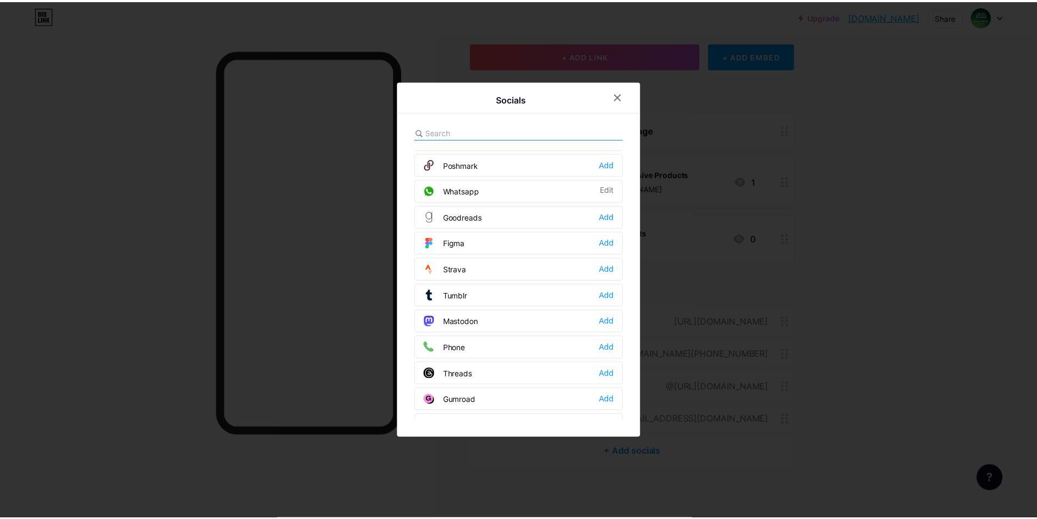
scroll to position [982, 0]
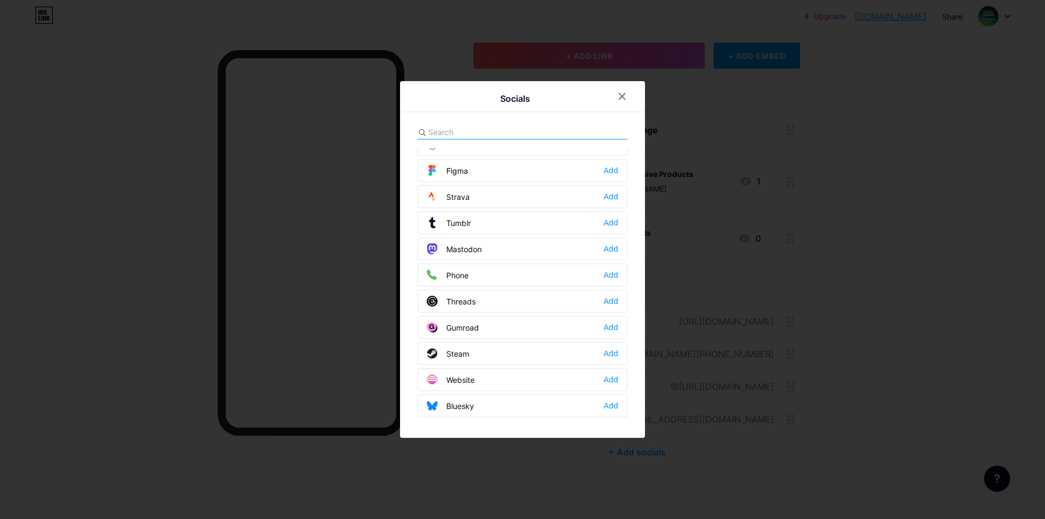
click at [549, 277] on div "Phone Add" at bounding box center [523, 275] width 210 height 23
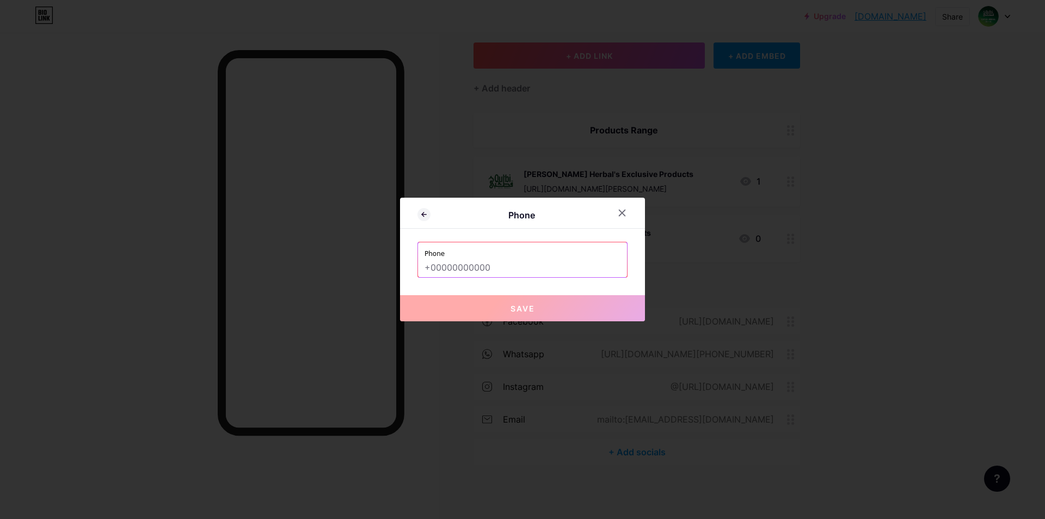
click at [482, 268] on input "text" at bounding box center [523, 268] width 196 height 19
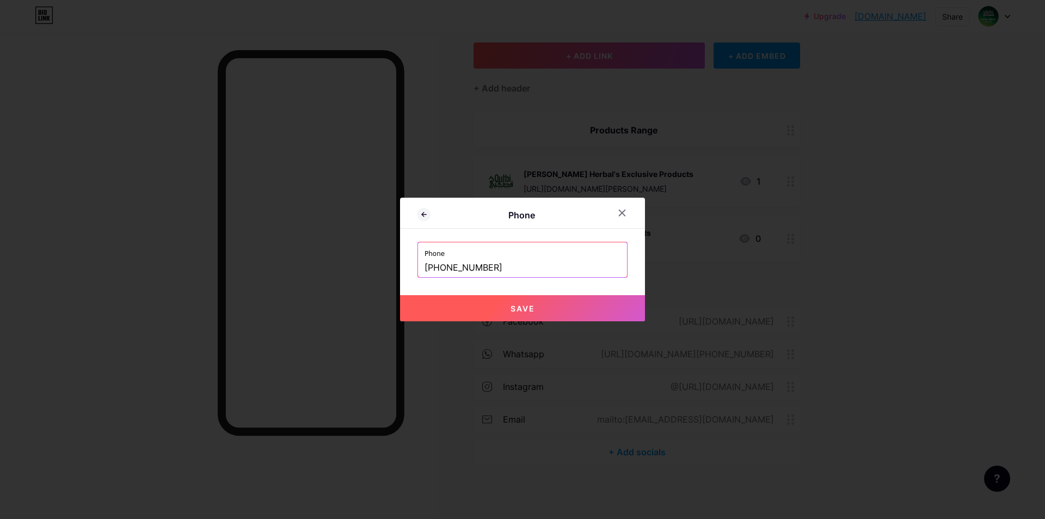
click at [499, 297] on button "Save" at bounding box center [522, 308] width 245 height 26
drag, startPoint x: 499, startPoint y: 297, endPoint x: 548, endPoint y: 299, distance: 49.6
click at [499, 297] on button "Save" at bounding box center [522, 308] width 245 height 26
type input "tel:[PHONE_NUMBER]"
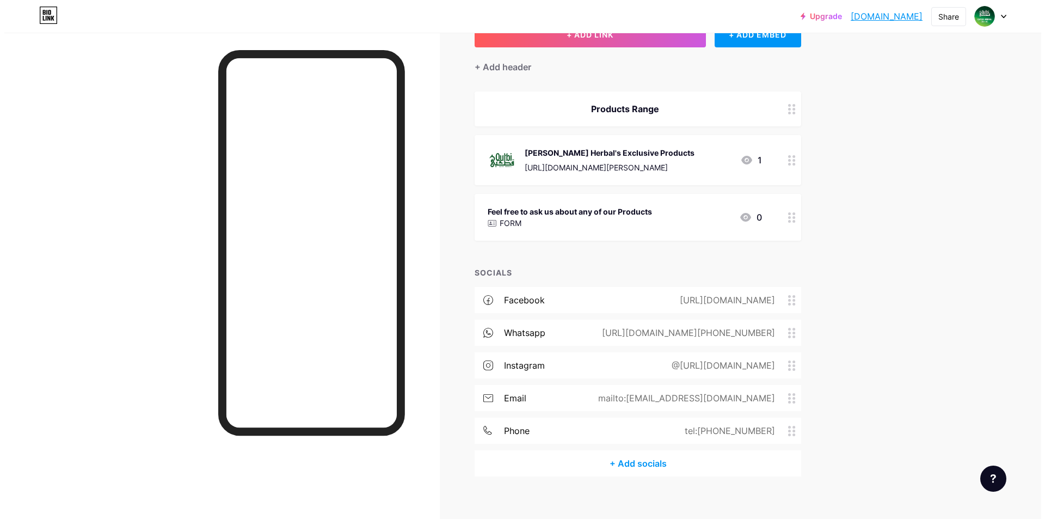
scroll to position [91, 0]
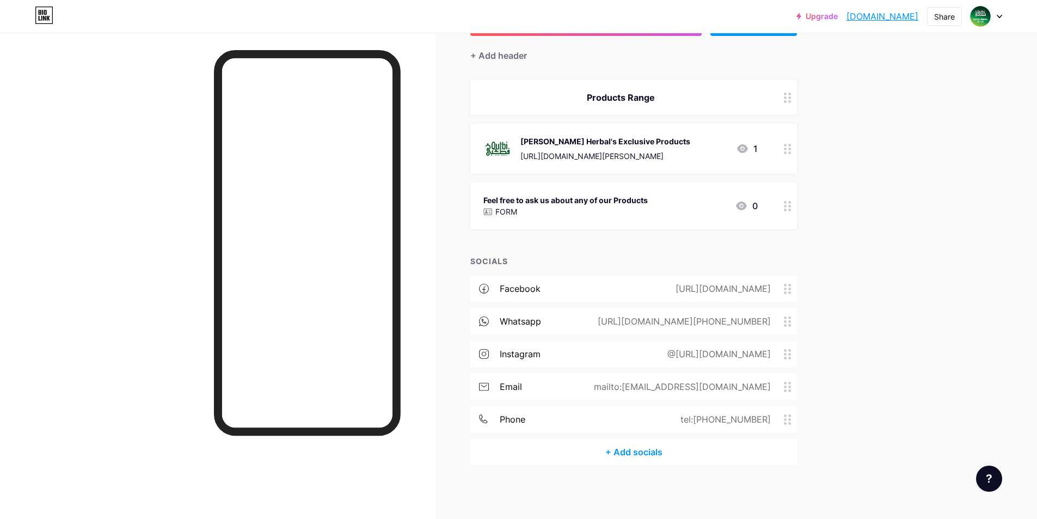
click at [655, 450] on div "+ Add socials" at bounding box center [633, 452] width 327 height 26
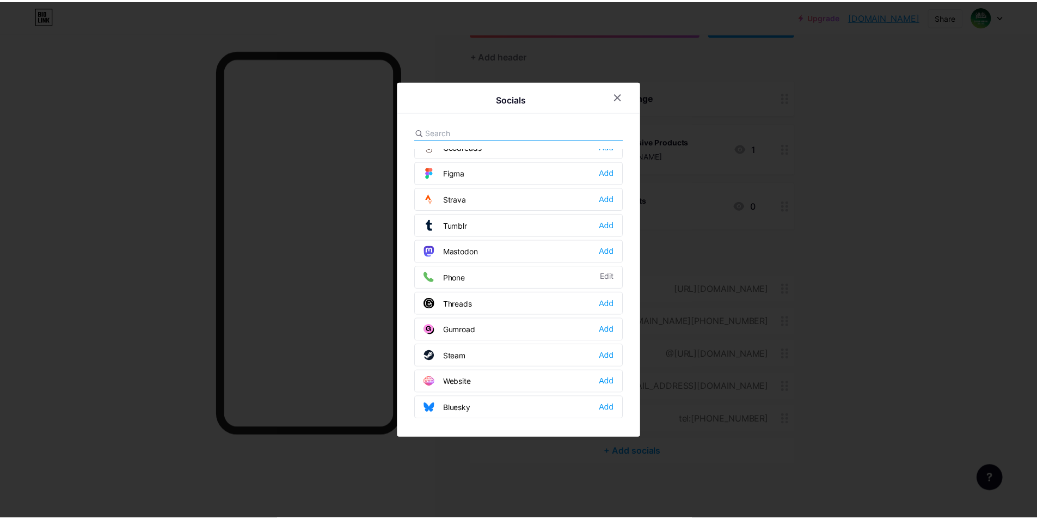
scroll to position [982, 0]
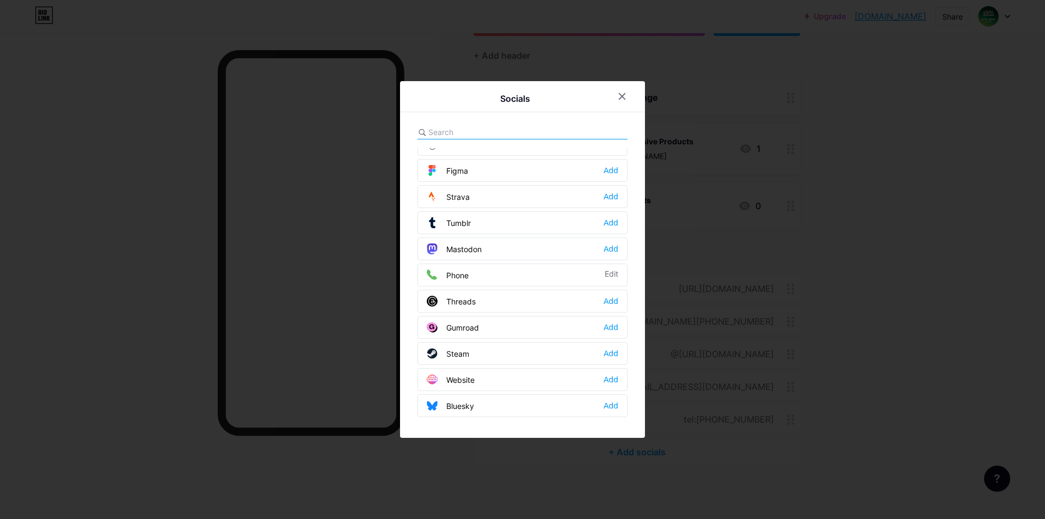
click at [527, 381] on div "Website Add" at bounding box center [523, 379] width 210 height 23
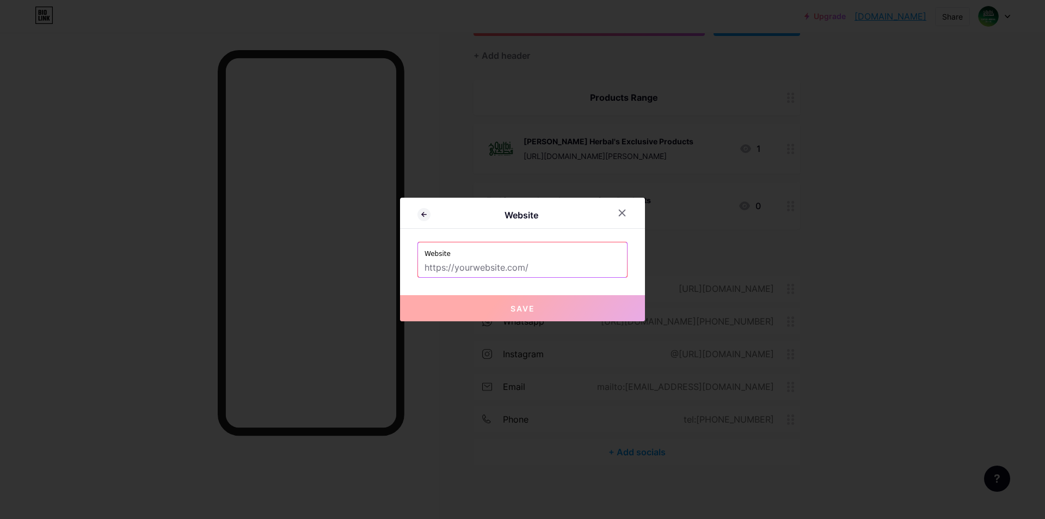
click at [507, 270] on input "text" at bounding box center [523, 268] width 196 height 19
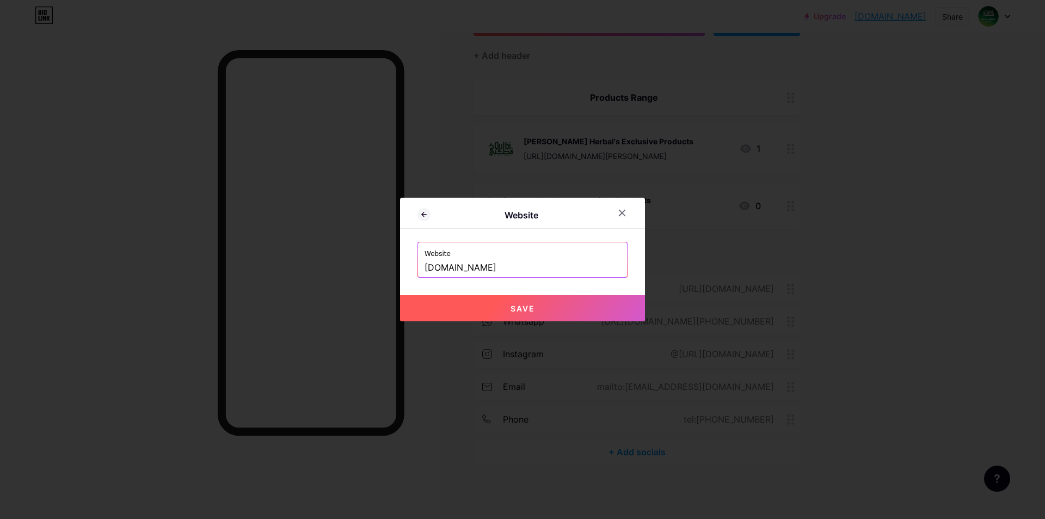
click at [513, 308] on span "Save" at bounding box center [523, 308] width 25 height 9
type input "https://qutbiherbal.pk"
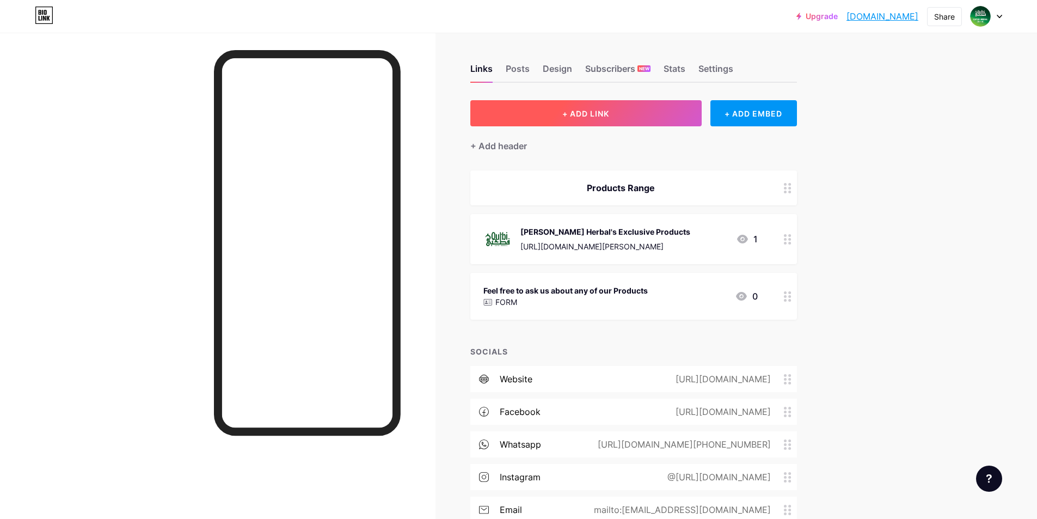
scroll to position [0, 0]
click at [571, 113] on span "+ ADD LINK" at bounding box center [585, 114] width 47 height 9
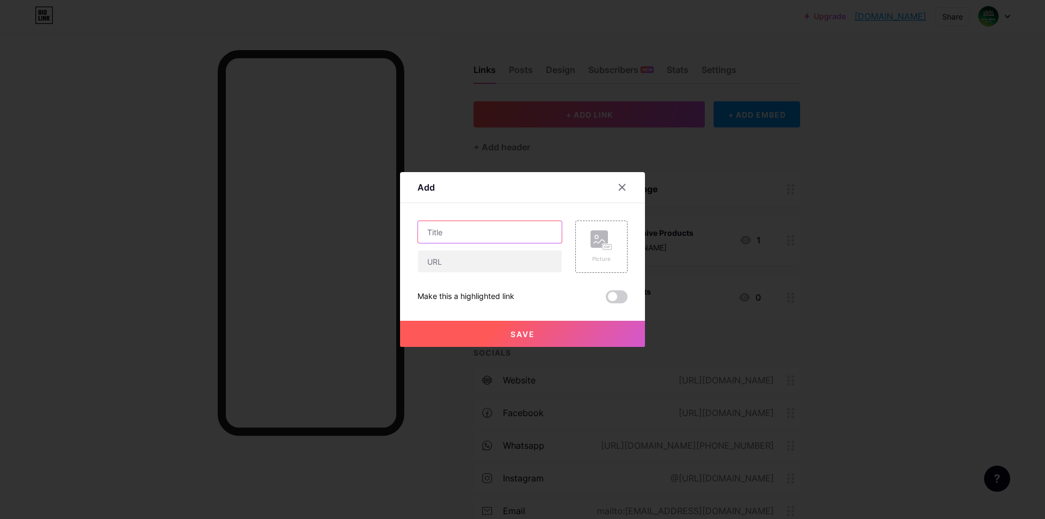
click at [472, 234] on input "text" at bounding box center [490, 232] width 144 height 22
type input "[DOMAIN_NAME]"
click at [615, 297] on span at bounding box center [617, 296] width 22 height 13
click at [606, 299] on input "checkbox" at bounding box center [606, 299] width 0 height 0
click at [482, 232] on input "text" at bounding box center [490, 232] width 144 height 22
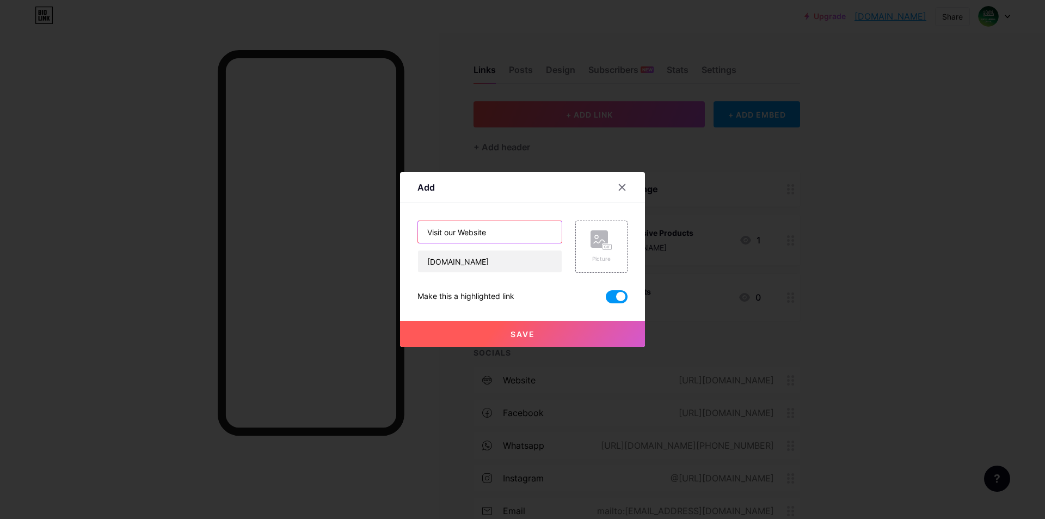
type input "Visit our Website"
click at [548, 338] on button "Save" at bounding box center [522, 334] width 245 height 26
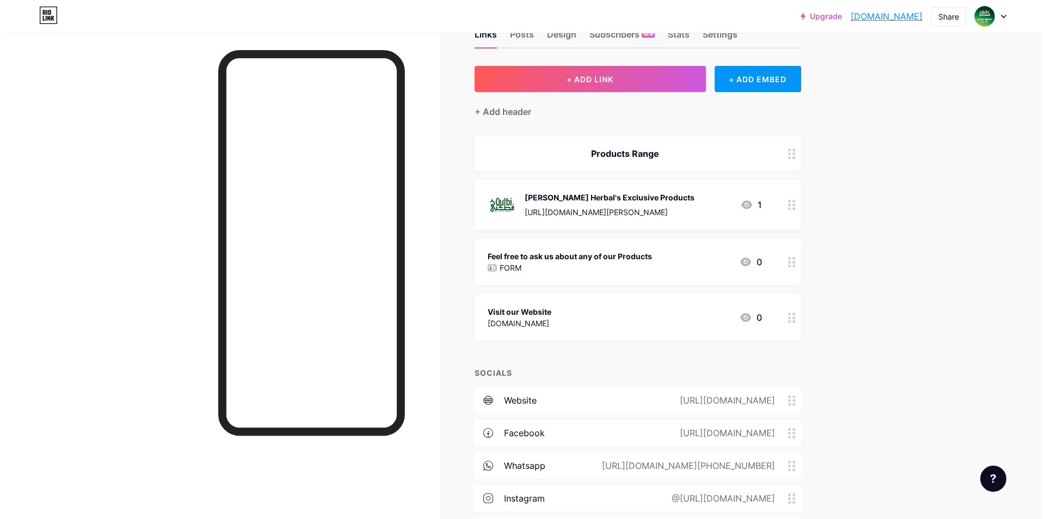
scroll to position [54, 0]
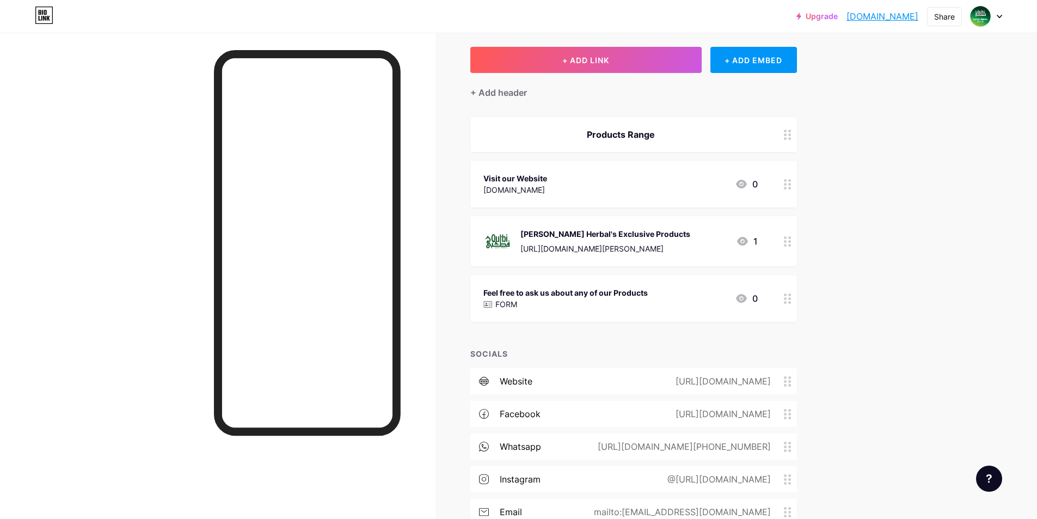
click at [603, 139] on div "Products Range" at bounding box center [621, 134] width 274 height 13
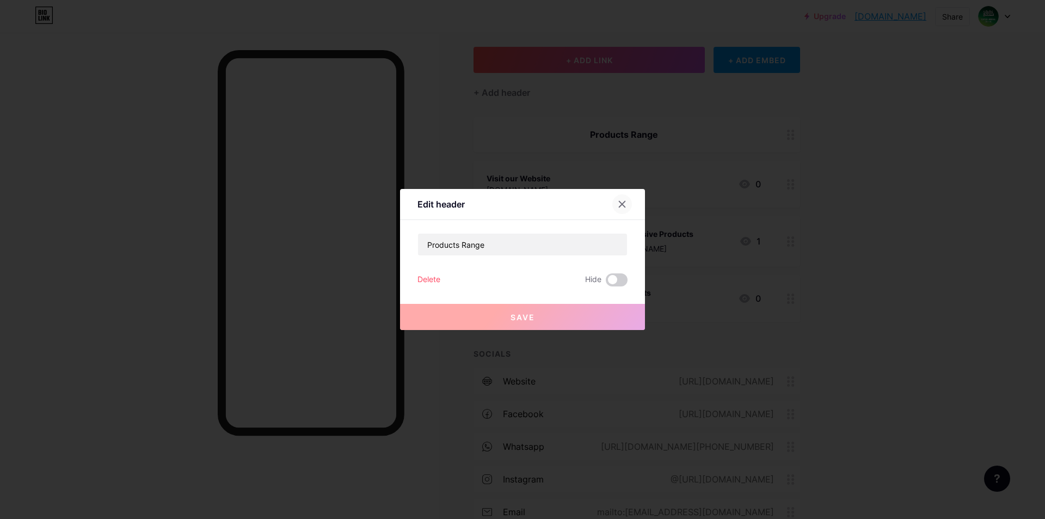
click at [614, 201] on div at bounding box center [623, 204] width 20 height 20
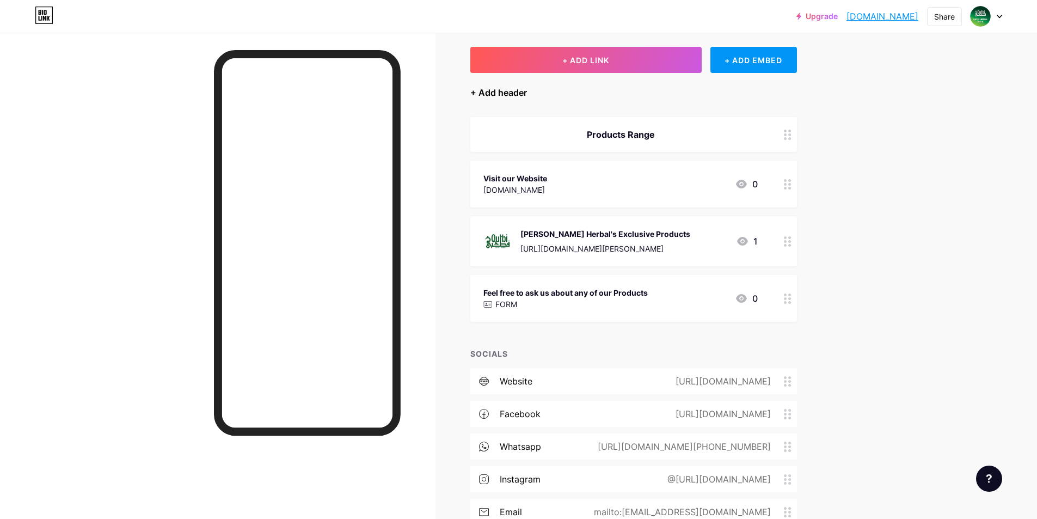
click at [500, 92] on div "+ Add header" at bounding box center [498, 92] width 57 height 13
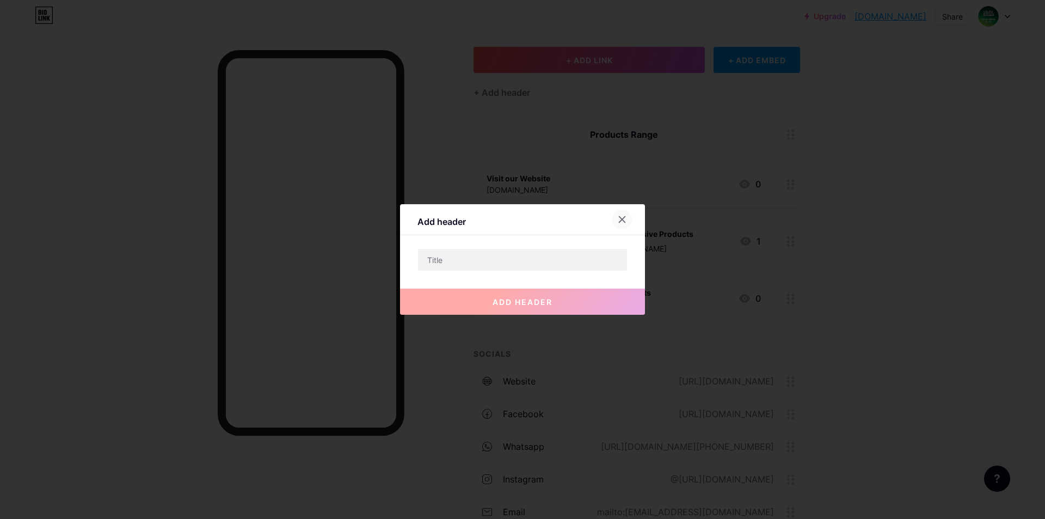
click at [620, 222] on icon at bounding box center [623, 220] width 6 height 6
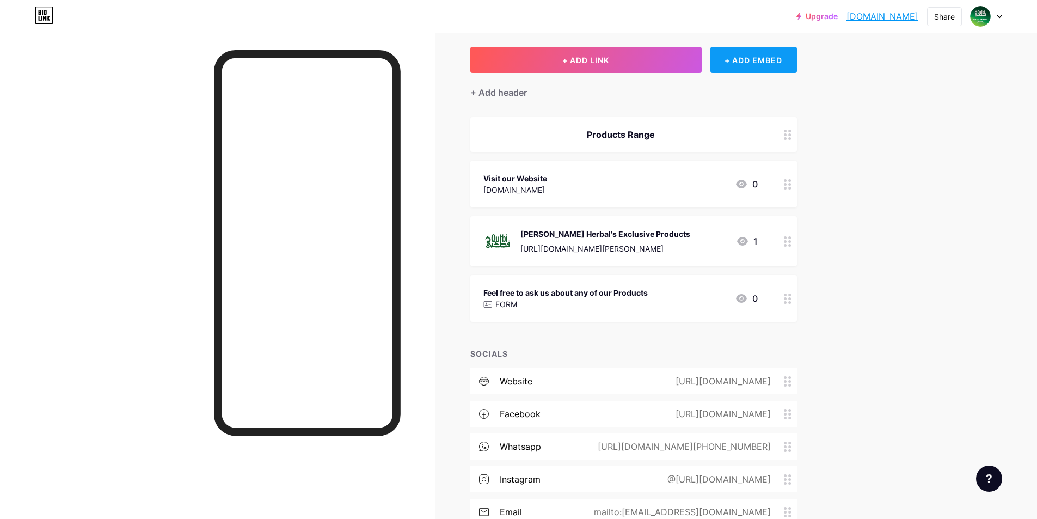
click at [738, 61] on div "+ ADD EMBED" at bounding box center [754, 60] width 87 height 26
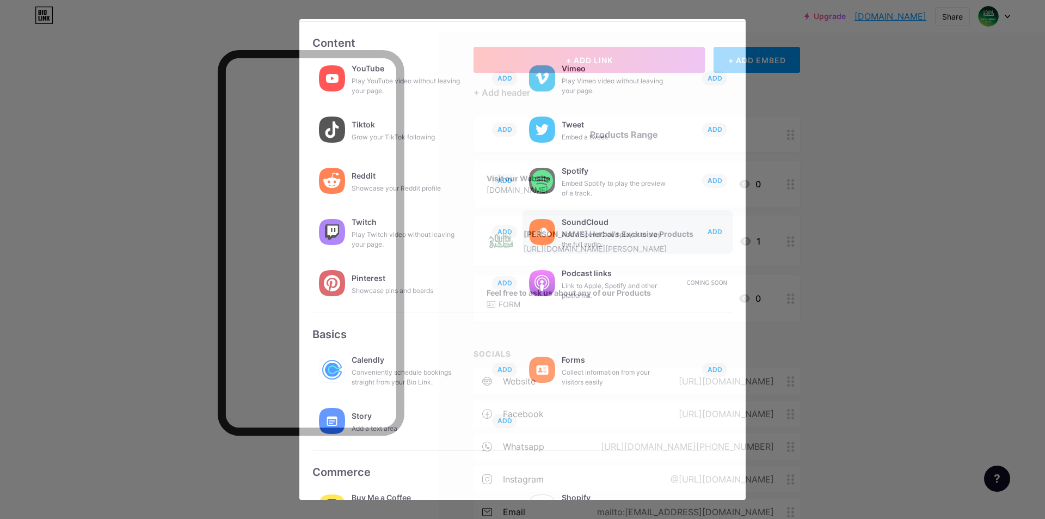
scroll to position [0, 0]
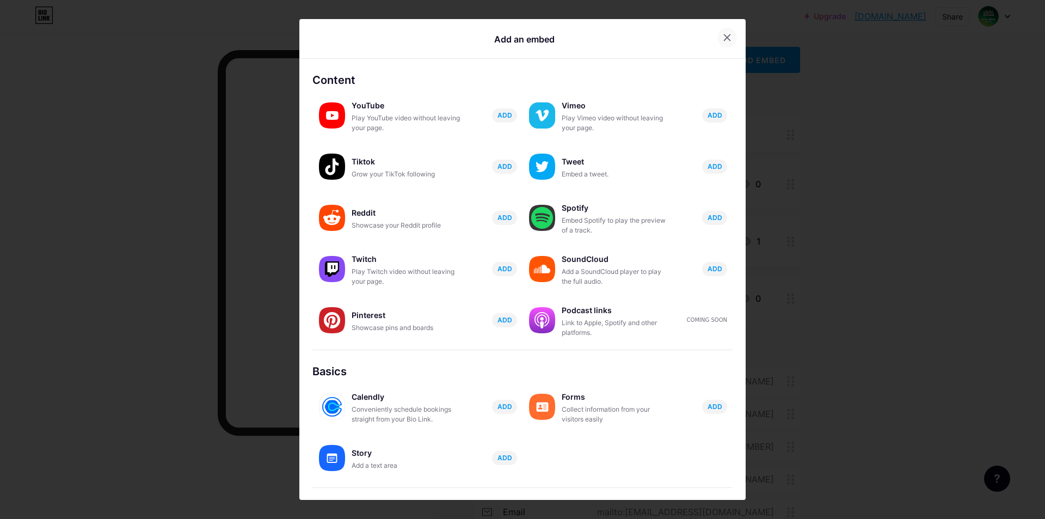
click at [723, 38] on icon at bounding box center [727, 37] width 9 height 9
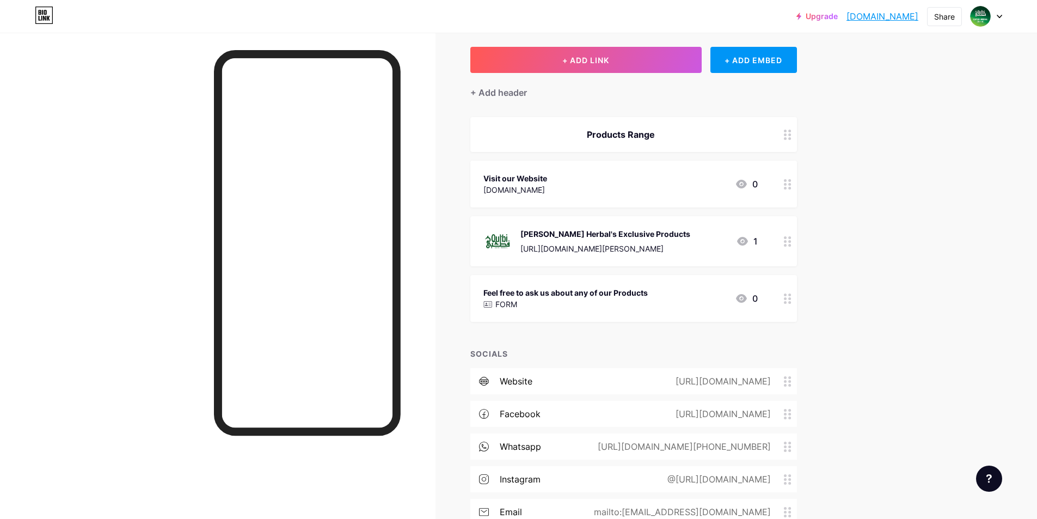
click at [576, 305] on div "FORM" at bounding box center [566, 303] width 164 height 11
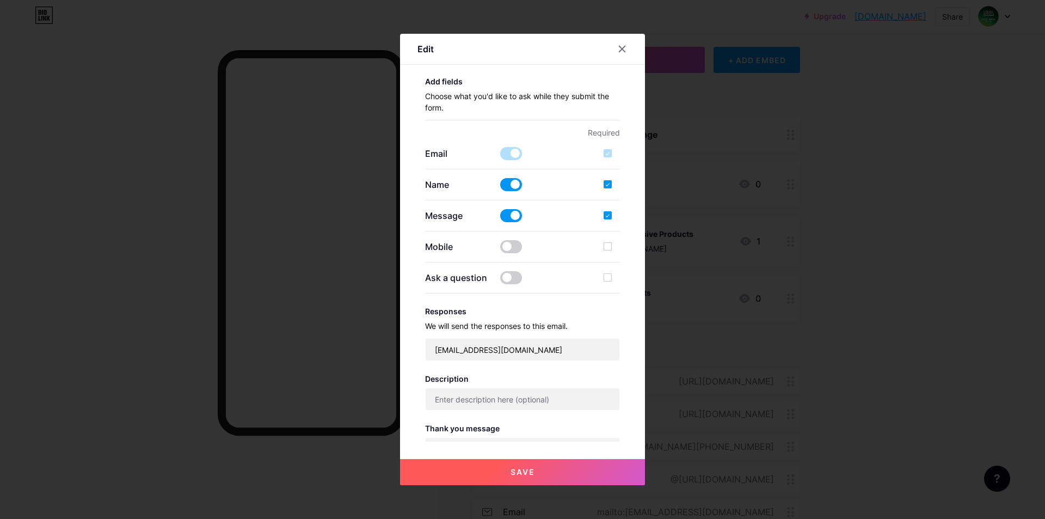
type input "Feel free to ask us about any of our Products"
checkbox input "true"
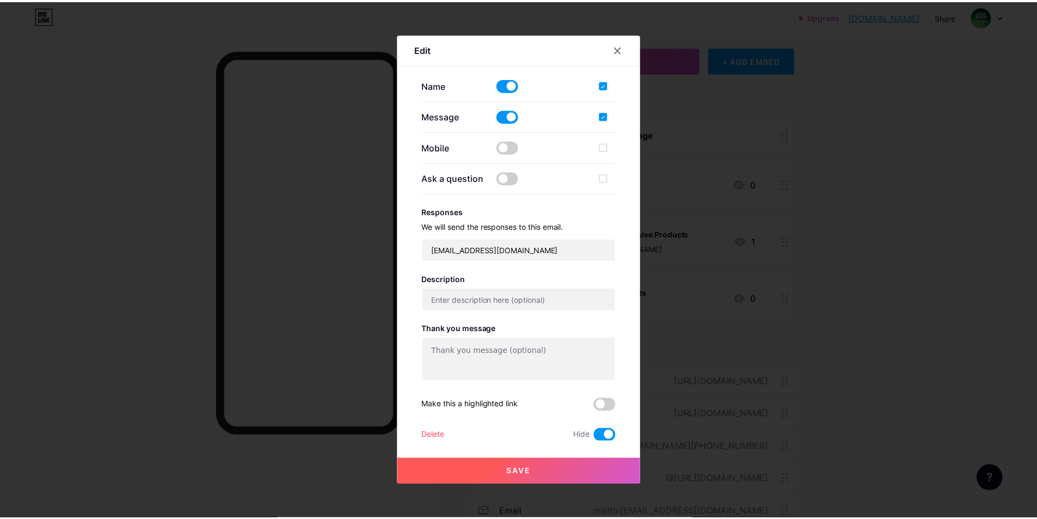
scroll to position [264, 0]
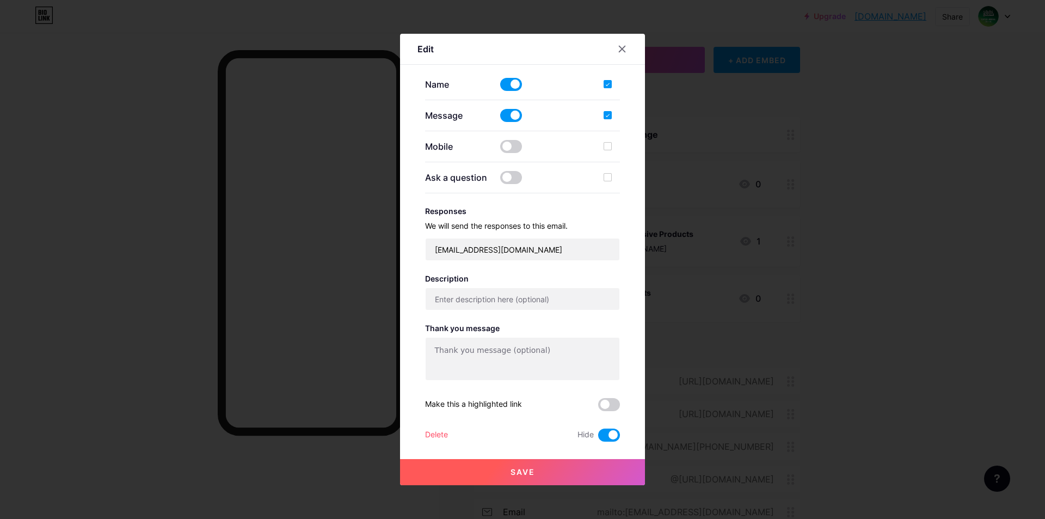
click at [871, 364] on div at bounding box center [522, 259] width 1045 height 519
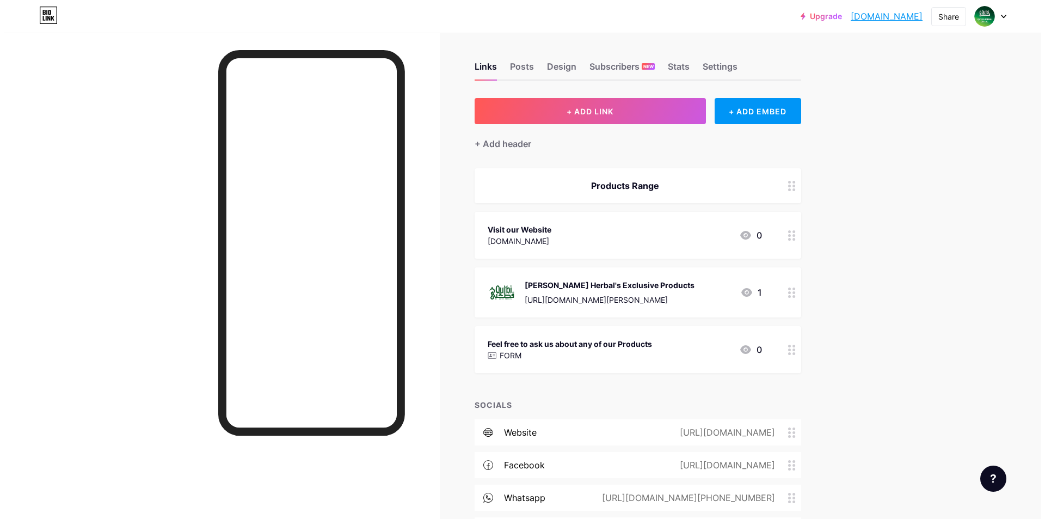
scroll to position [0, 0]
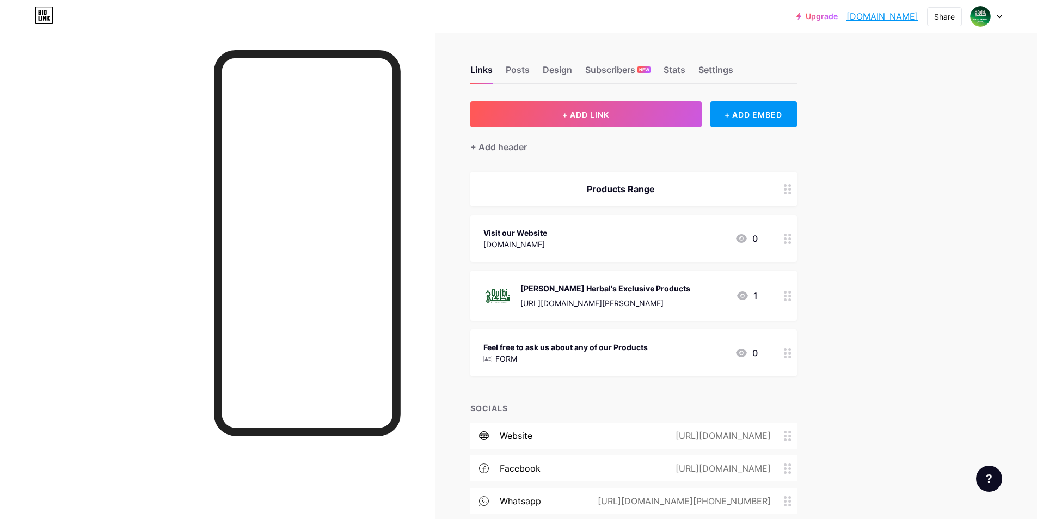
click at [703, 352] on div "Feel free to ask us about any of our Products FORM 0" at bounding box center [621, 352] width 274 height 25
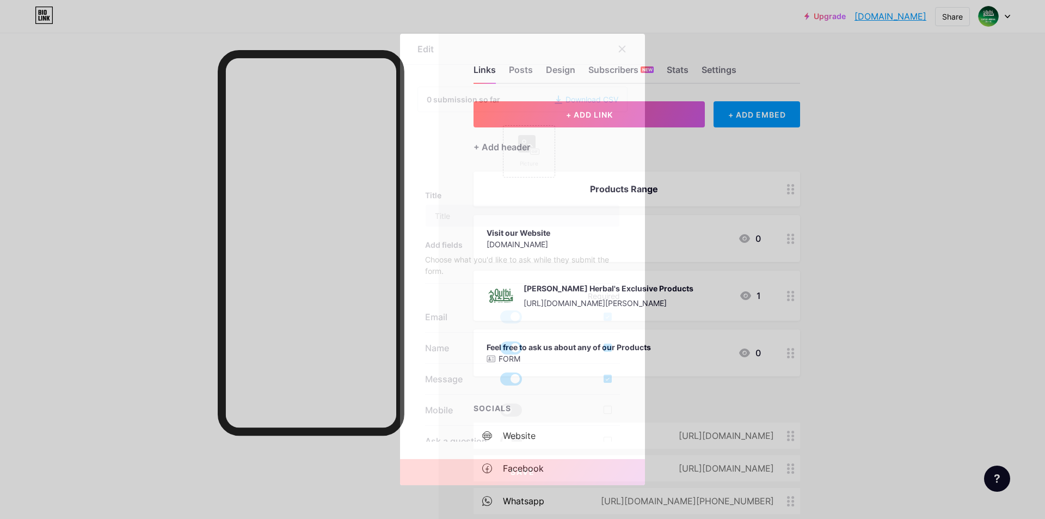
type input "Feel free to ask us about any of our Products"
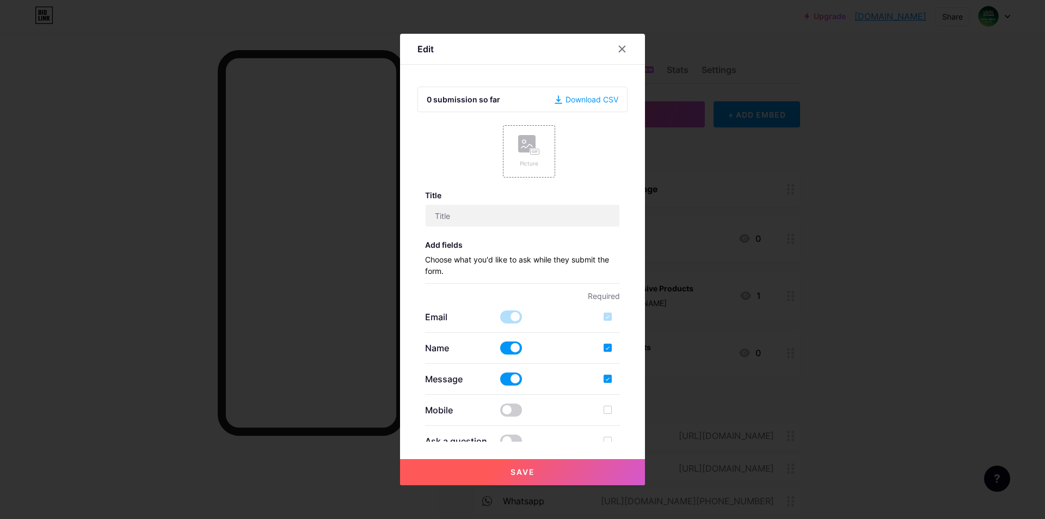
checkbox input "true"
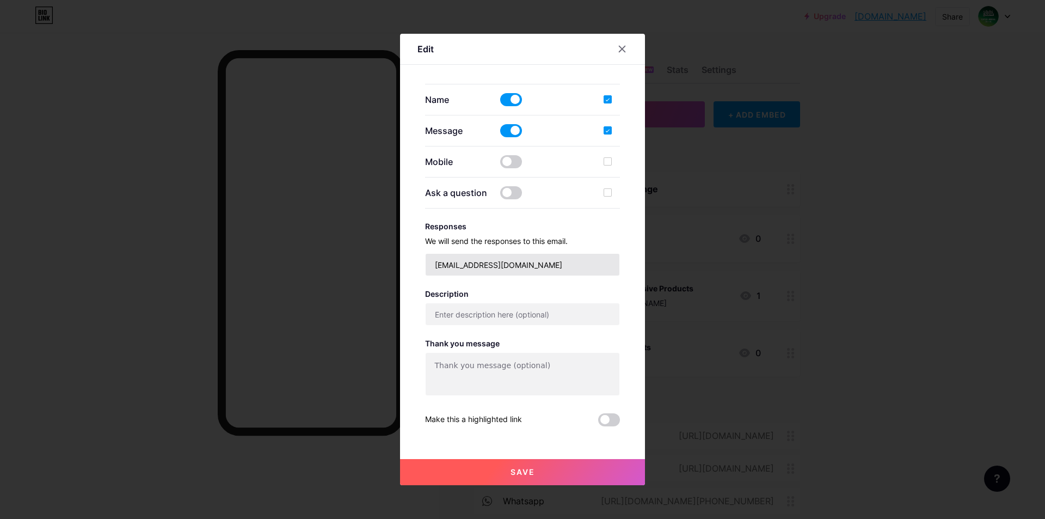
scroll to position [264, 0]
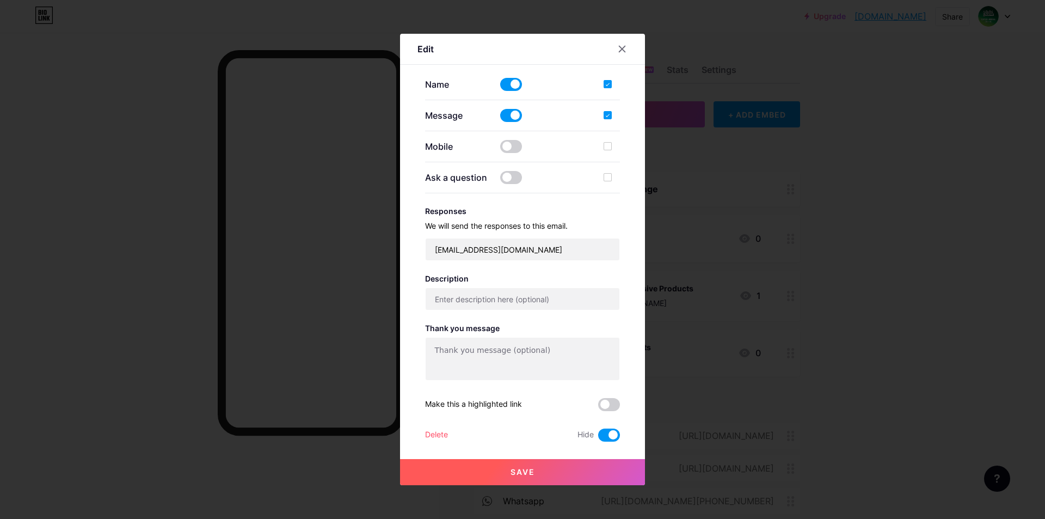
click at [605, 430] on span at bounding box center [609, 435] width 22 height 13
click at [598, 438] on input "checkbox" at bounding box center [598, 438] width 0 height 0
click at [521, 466] on button "Save" at bounding box center [522, 472] width 245 height 26
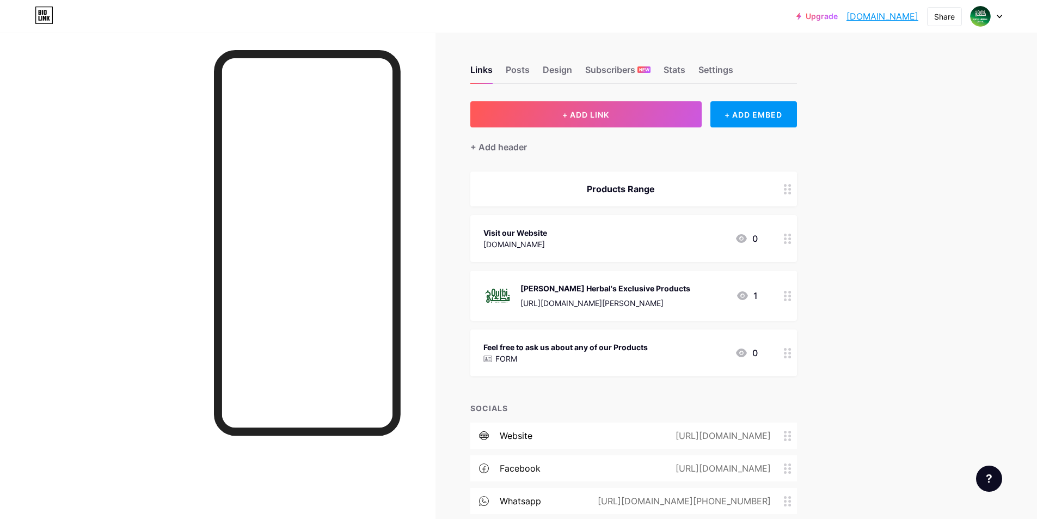
click at [682, 344] on div "Feel free to ask us about any of our Products FORM 0" at bounding box center [621, 352] width 274 height 25
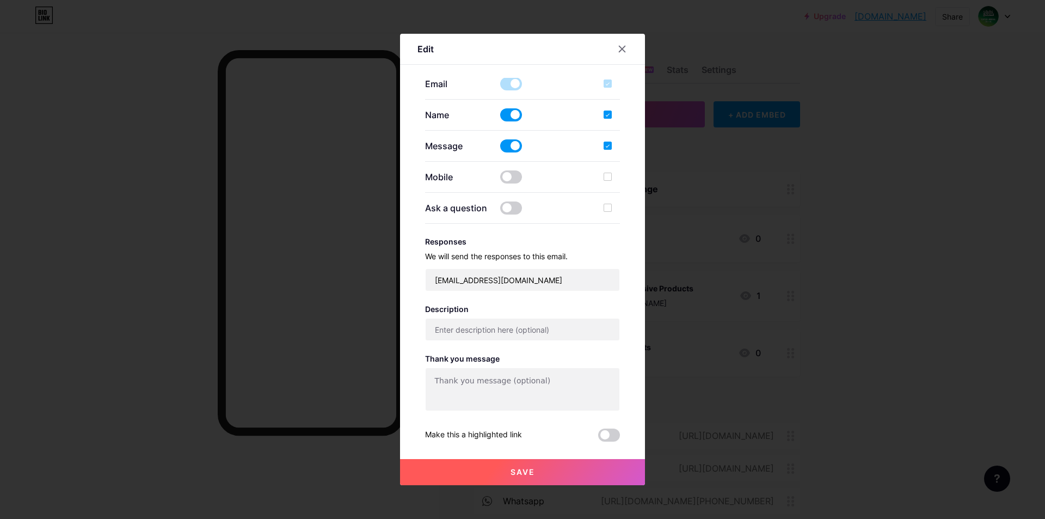
type input "Feel free to ask us about any of our Products"
checkbox input "true"
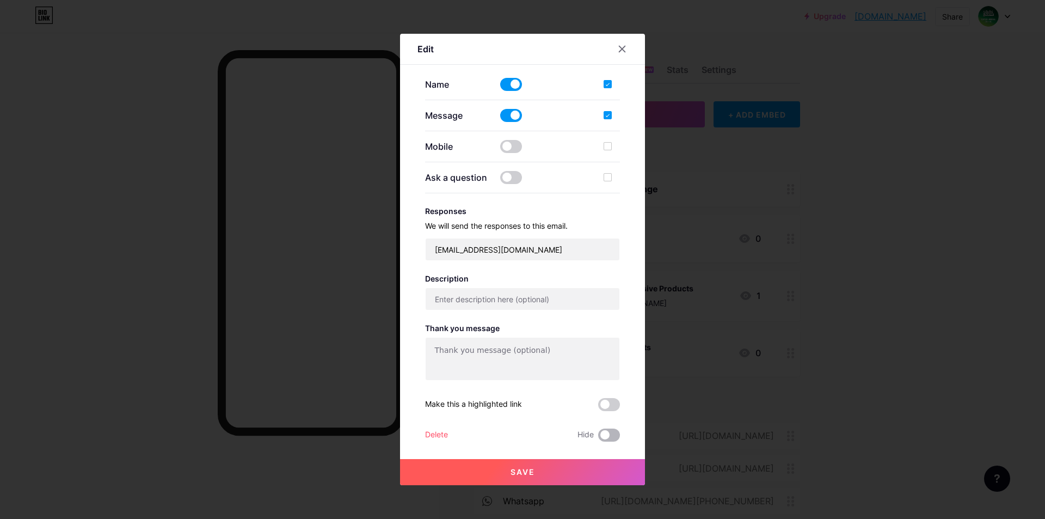
click at [604, 439] on span at bounding box center [609, 435] width 22 height 13
click at [598, 438] on input "checkbox" at bounding box center [598, 438] width 0 height 0
click at [586, 473] on button "Save" at bounding box center [522, 472] width 245 height 26
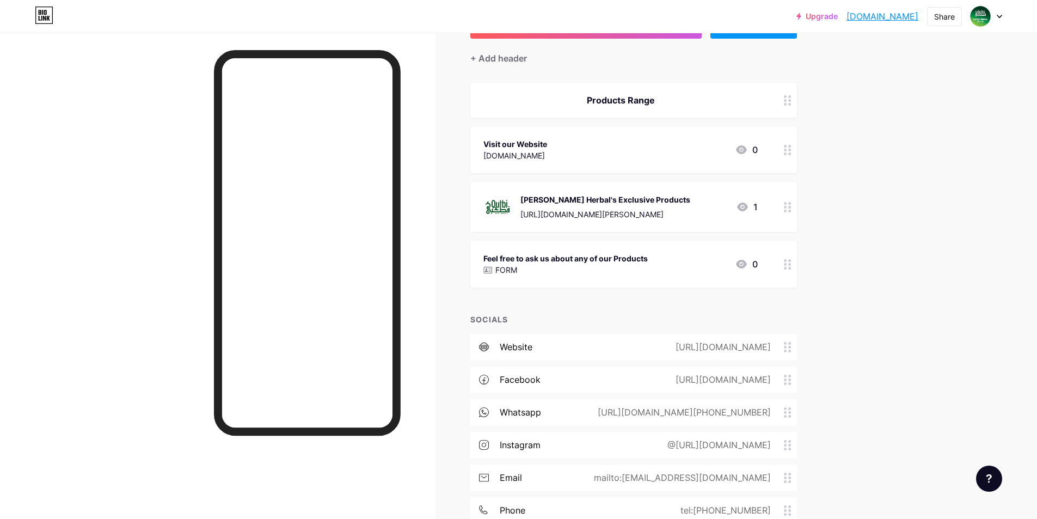
scroll to position [0, 0]
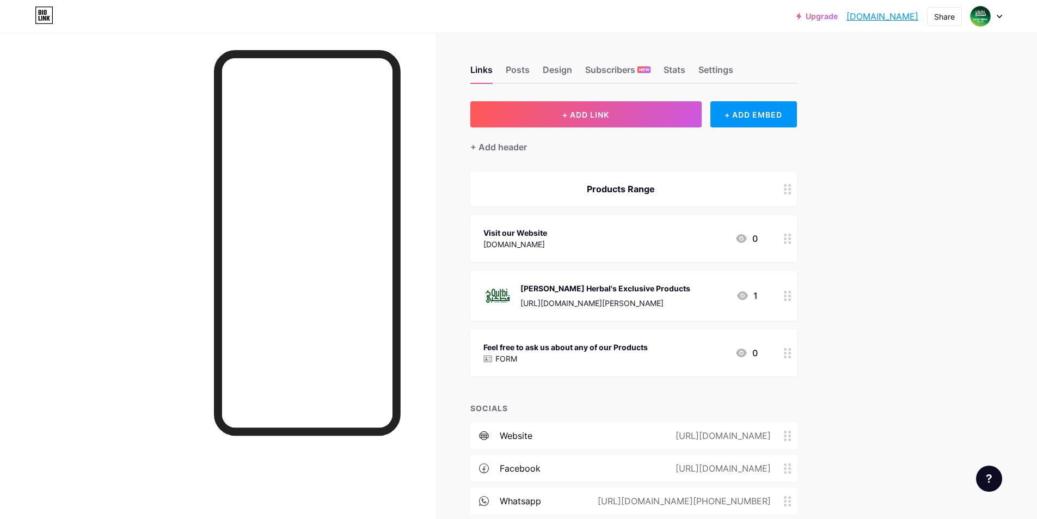
click at [870, 17] on link "[DOMAIN_NAME]" at bounding box center [883, 16] width 72 height 13
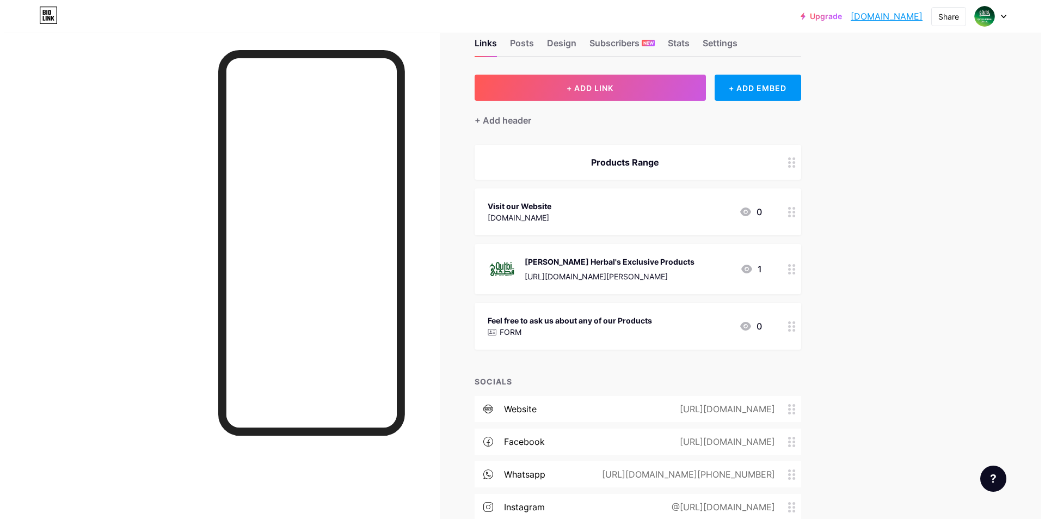
scroll to position [16, 0]
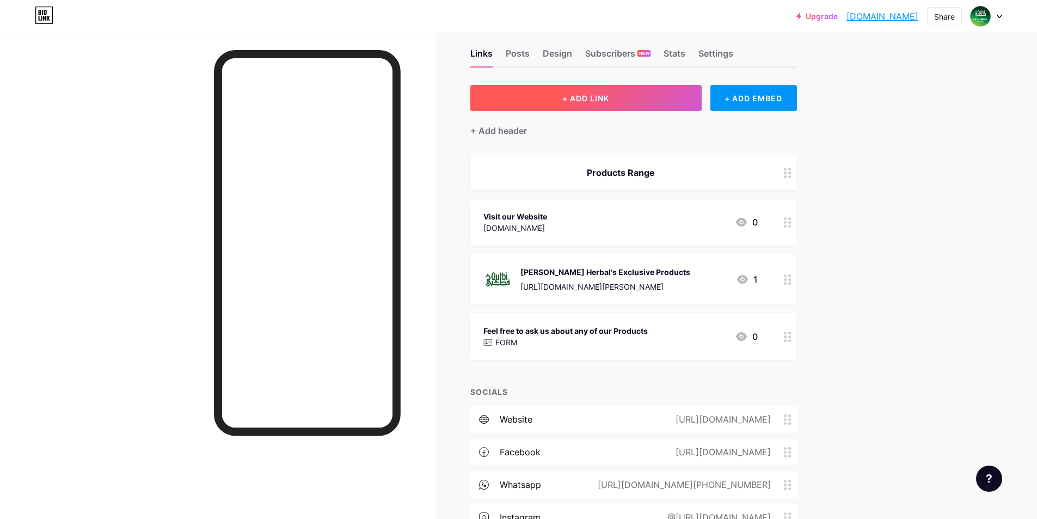
click at [624, 106] on button "+ ADD LINK" at bounding box center [585, 98] width 231 height 26
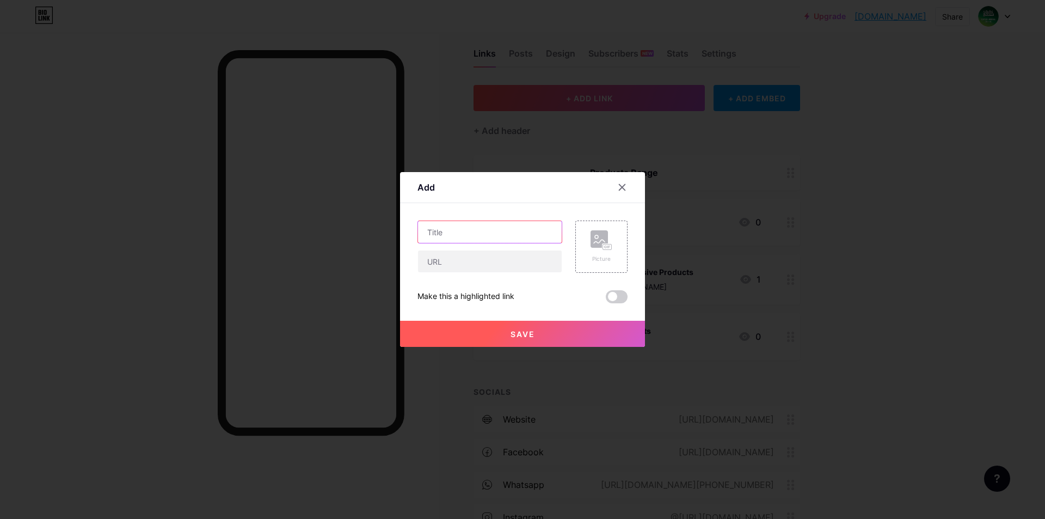
click at [478, 236] on input "text" at bounding box center [490, 232] width 144 height 22
type input "Ajmal"
drag, startPoint x: 461, startPoint y: 266, endPoint x: 468, endPoint y: 264, distance: 7.4
click at [461, 266] on input "text" at bounding box center [490, 261] width 144 height 22
paste input "[URL][DOMAIN_NAME]"
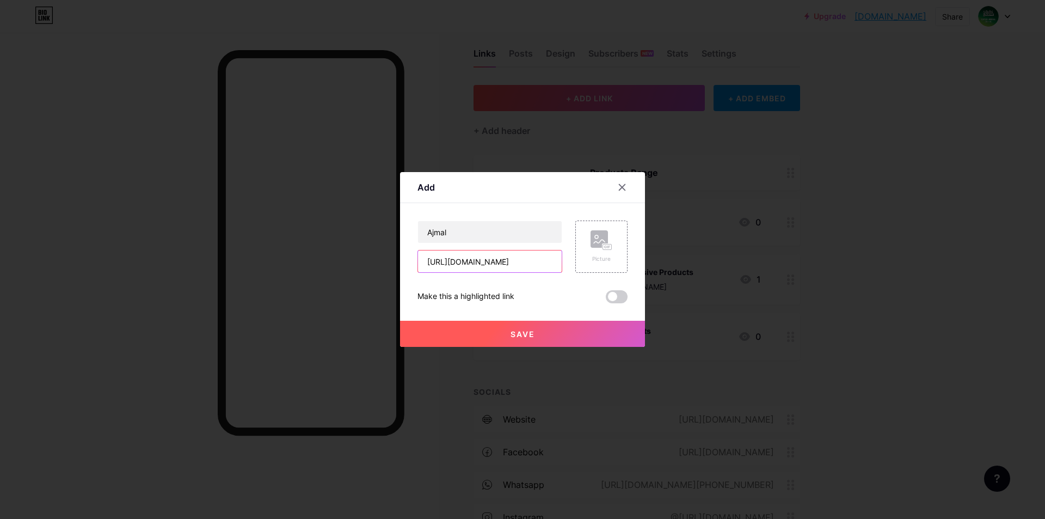
scroll to position [0, 33]
type input "[URL][DOMAIN_NAME]"
click at [593, 246] on rect at bounding box center [599, 238] width 17 height 17
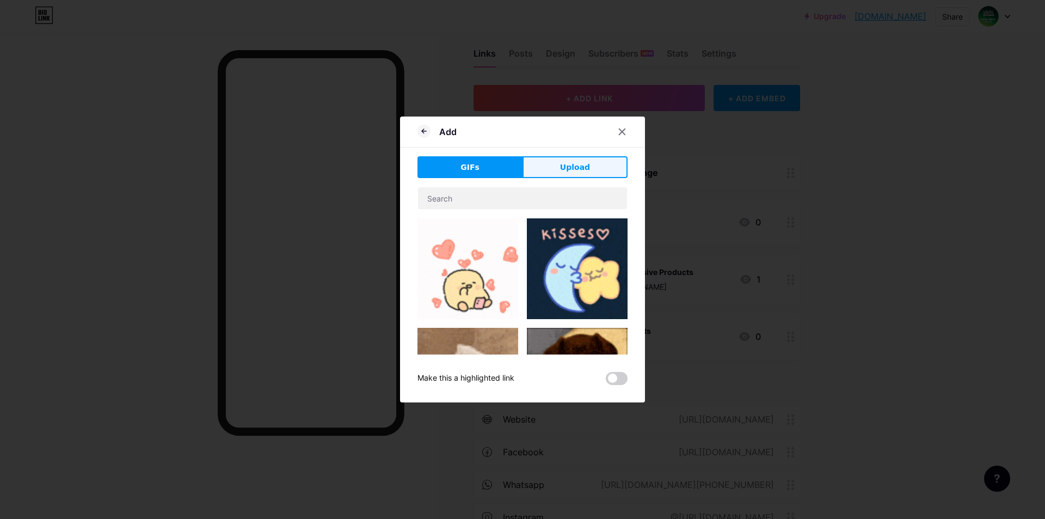
click at [584, 163] on span "Upload" at bounding box center [575, 167] width 30 height 11
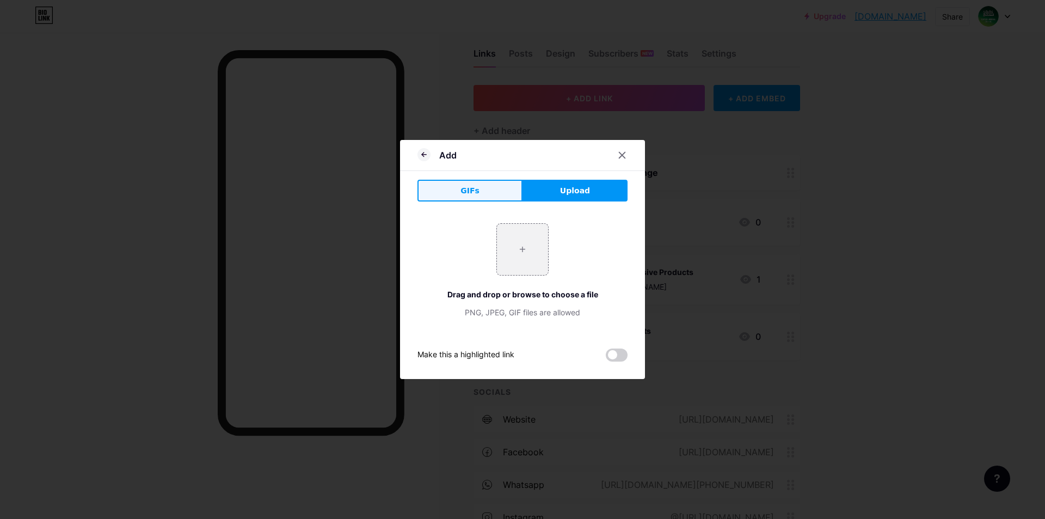
click at [455, 189] on button "GIFs" at bounding box center [470, 191] width 105 height 22
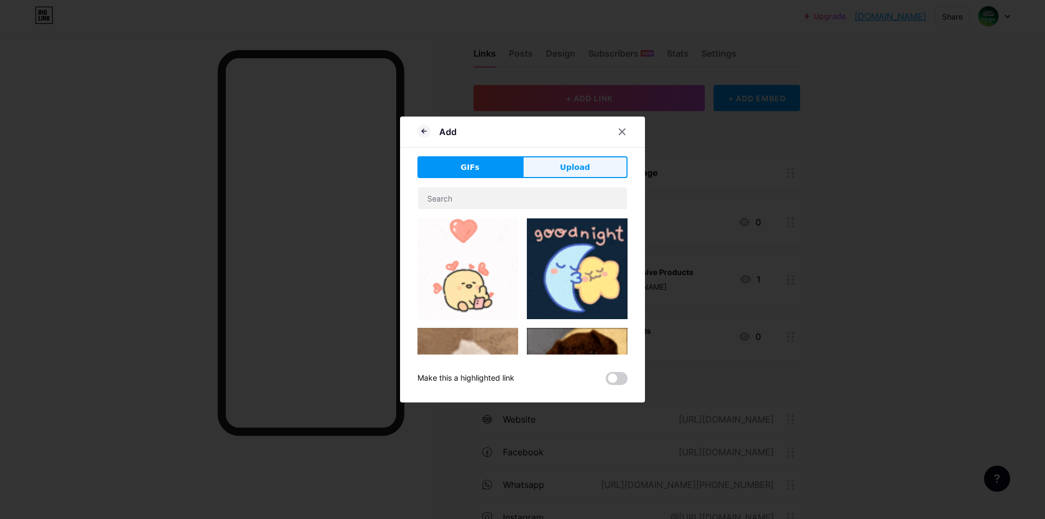
click at [548, 167] on button "Upload" at bounding box center [575, 167] width 105 height 22
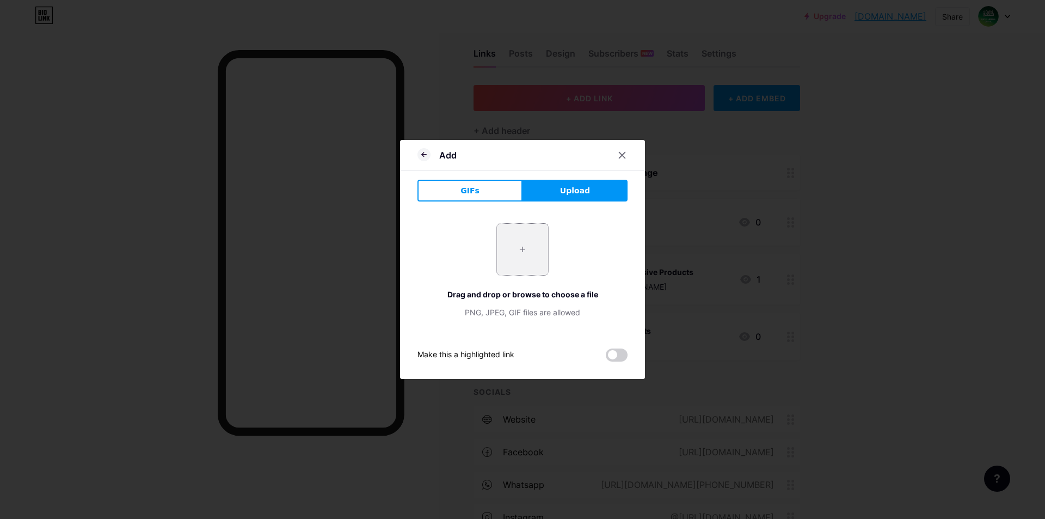
click at [512, 248] on input "file" at bounding box center [522, 249] width 51 height 51
click at [511, 252] on input "file" at bounding box center [522, 249] width 51 height 51
type input "C:\fakepath\ajmal.png"
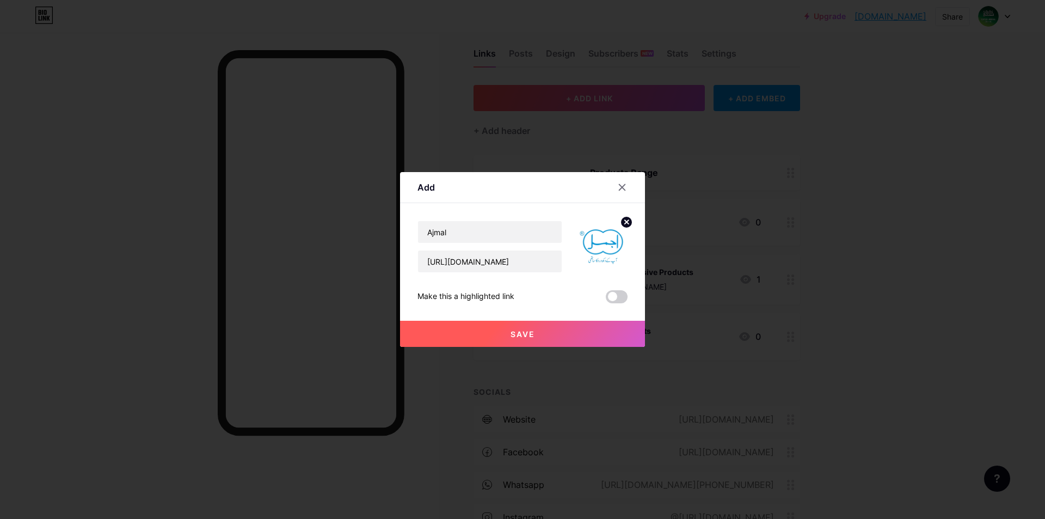
click at [540, 335] on button "Save" at bounding box center [522, 334] width 245 height 26
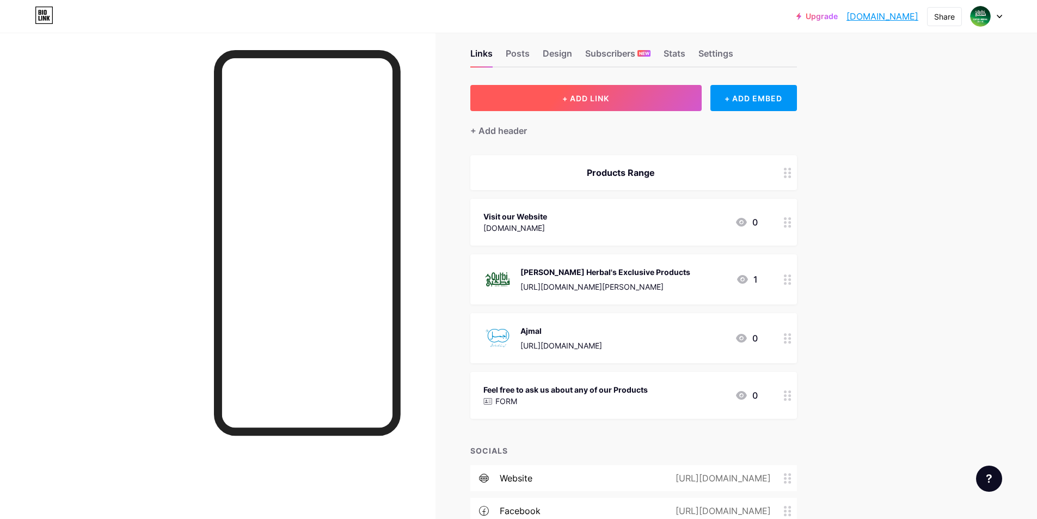
click at [614, 107] on button "+ ADD LINK" at bounding box center [585, 98] width 231 height 26
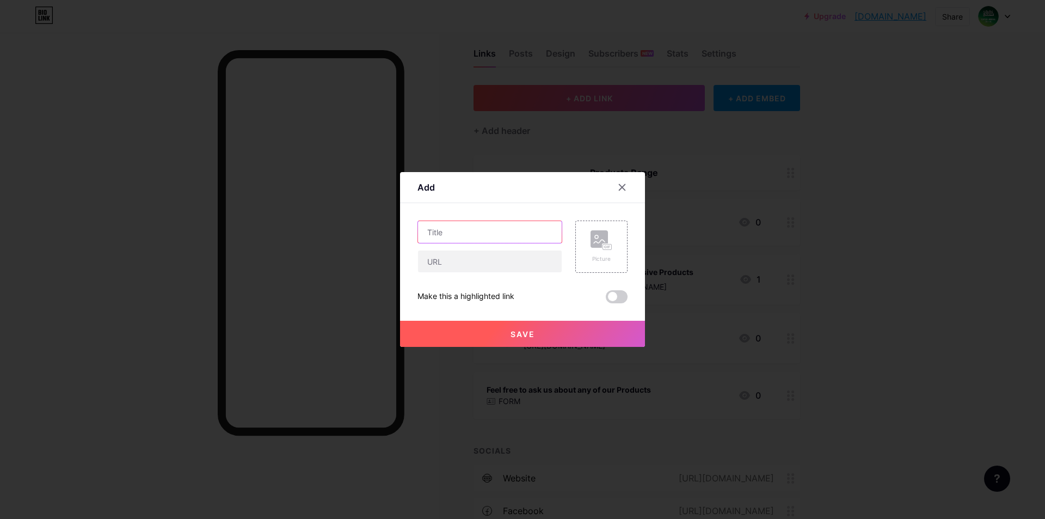
click at [493, 238] on input "text" at bounding box center [490, 232] width 144 height 22
type input "[PERSON_NAME]"
drag, startPoint x: 450, startPoint y: 264, endPoint x: 509, endPoint y: 264, distance: 58.3
click at [450, 264] on input "text" at bounding box center [490, 261] width 144 height 22
paste input "[URL][DOMAIN_NAME]"
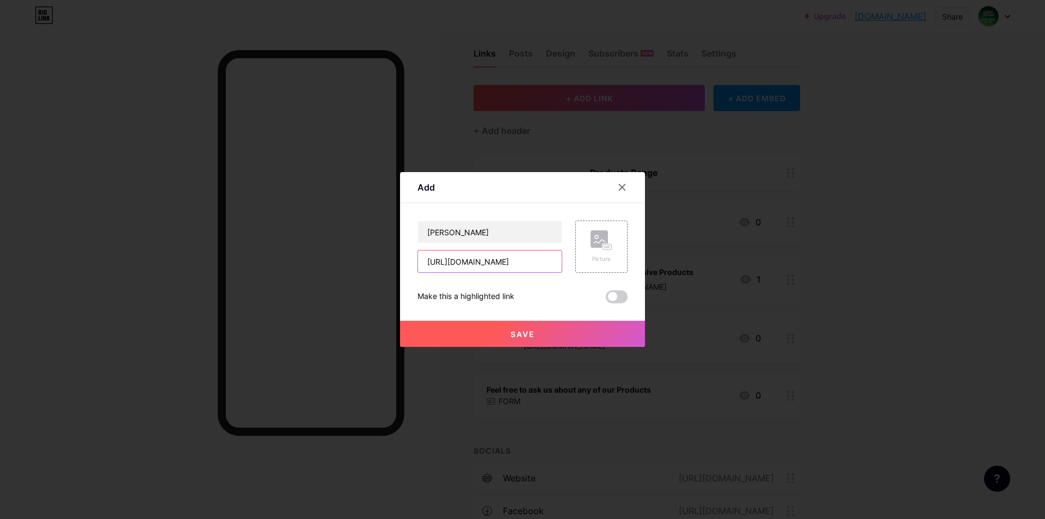
scroll to position [0, 46]
type input "[URL][DOMAIN_NAME]"
click at [579, 255] on div "Picture" at bounding box center [602, 247] width 52 height 52
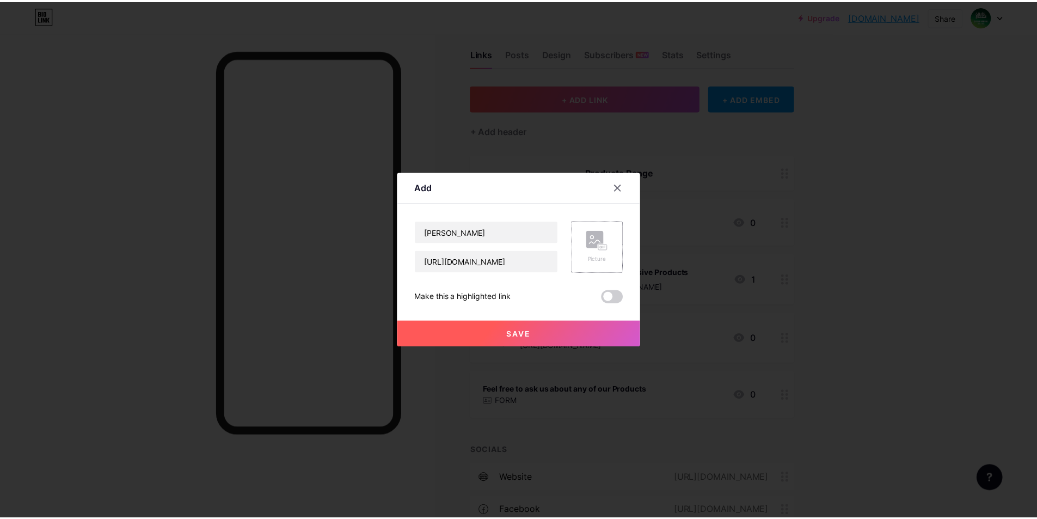
scroll to position [0, 0]
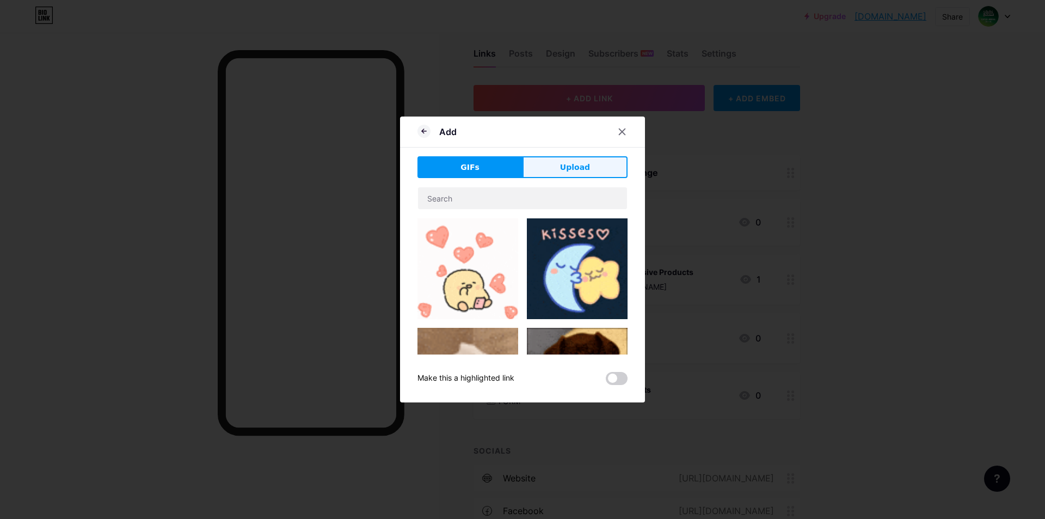
click at [561, 168] on span "Upload" at bounding box center [575, 167] width 30 height 11
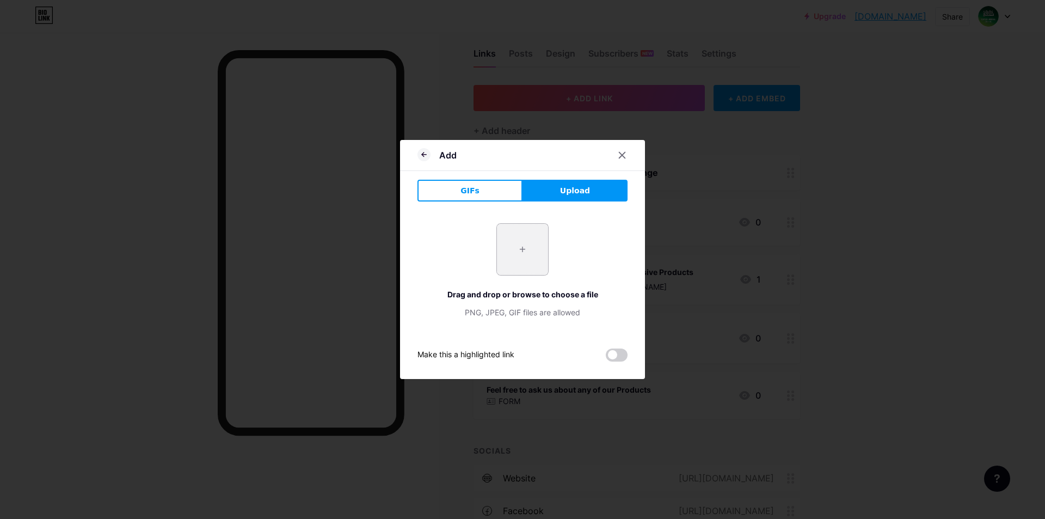
click at [537, 248] on input "file" at bounding box center [522, 249] width 51 height 51
type input "C:\fakepath\handard.png"
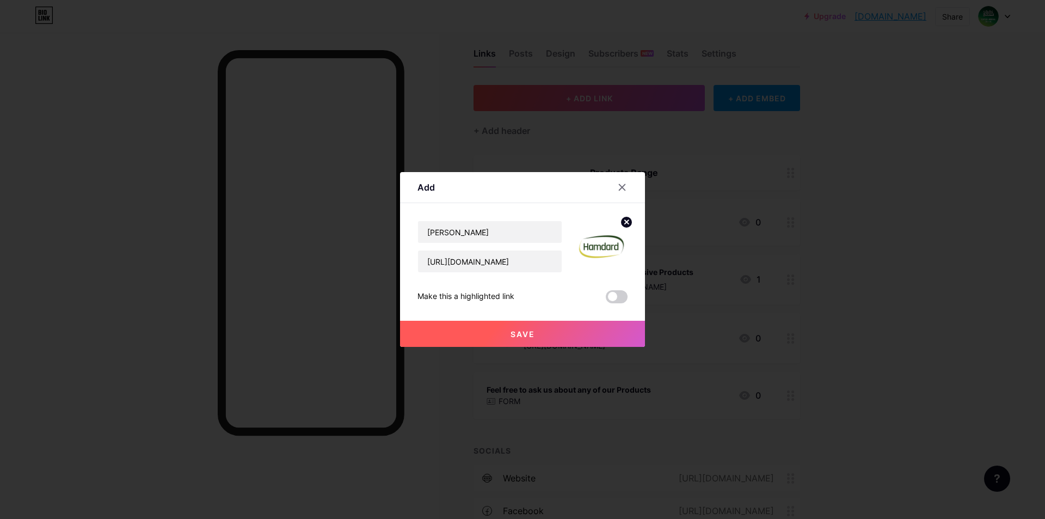
click at [591, 332] on button "Save" at bounding box center [522, 334] width 245 height 26
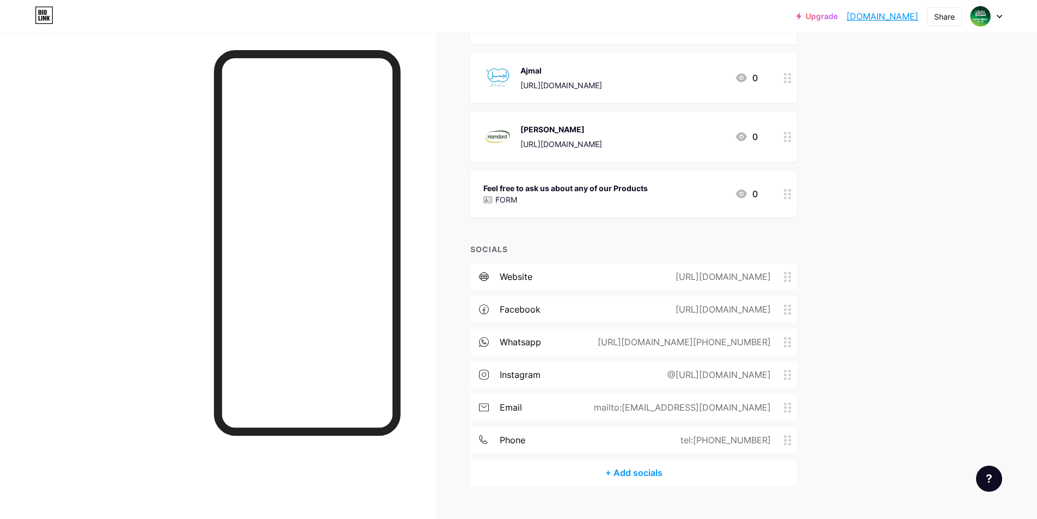
scroll to position [297, 0]
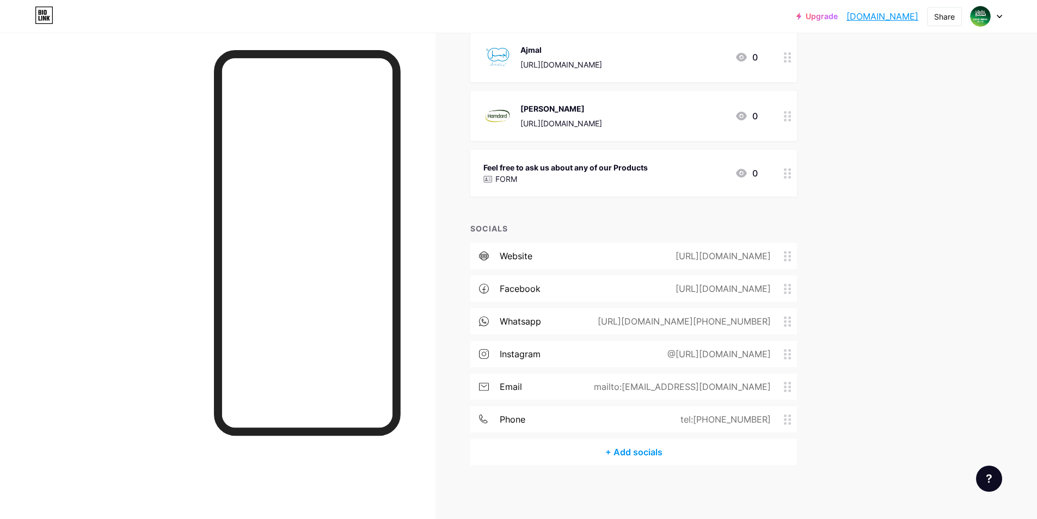
click at [732, 259] on div "https://qutbiherbal.pk" at bounding box center [721, 255] width 126 height 13
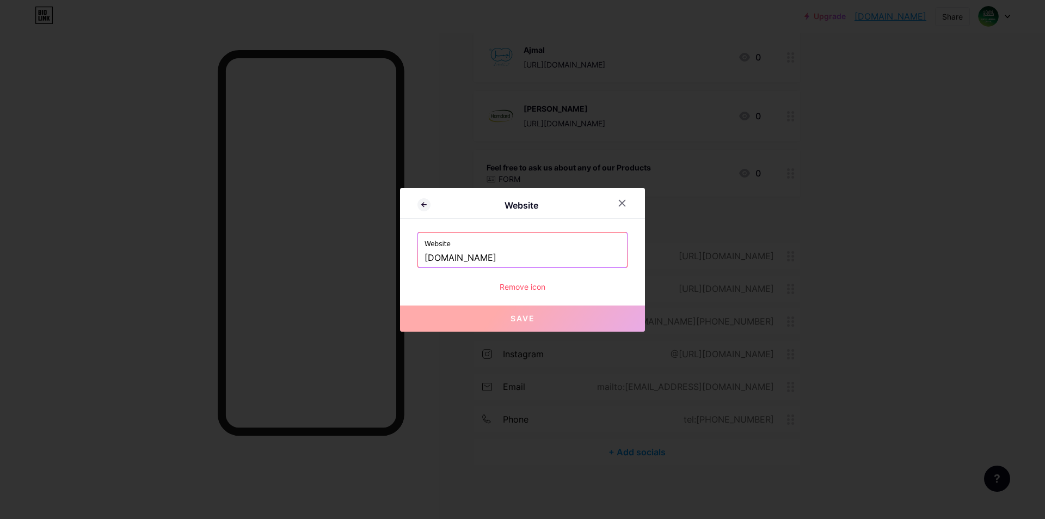
click at [522, 290] on div "Remove icon" at bounding box center [523, 286] width 210 height 11
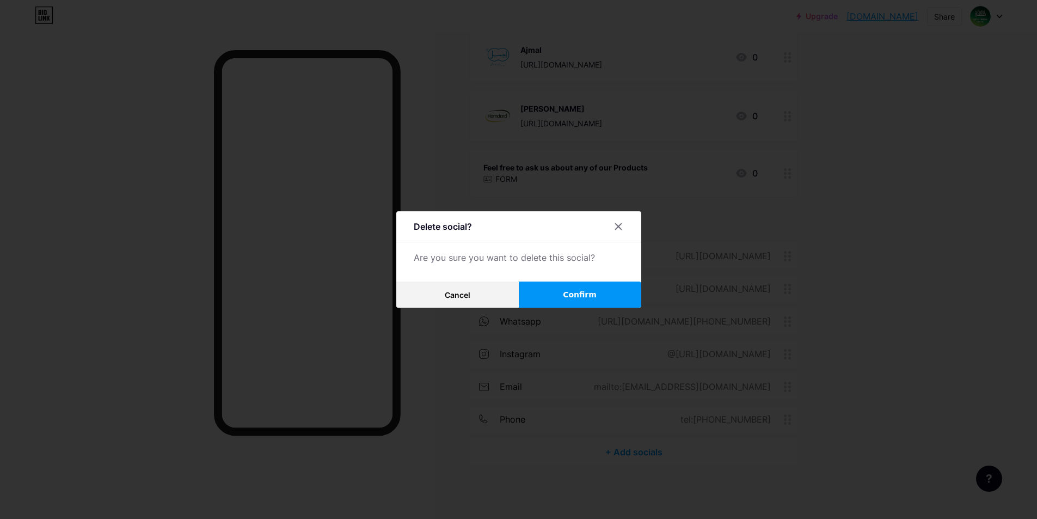
click at [554, 291] on button "Confirm" at bounding box center [580, 295] width 123 height 26
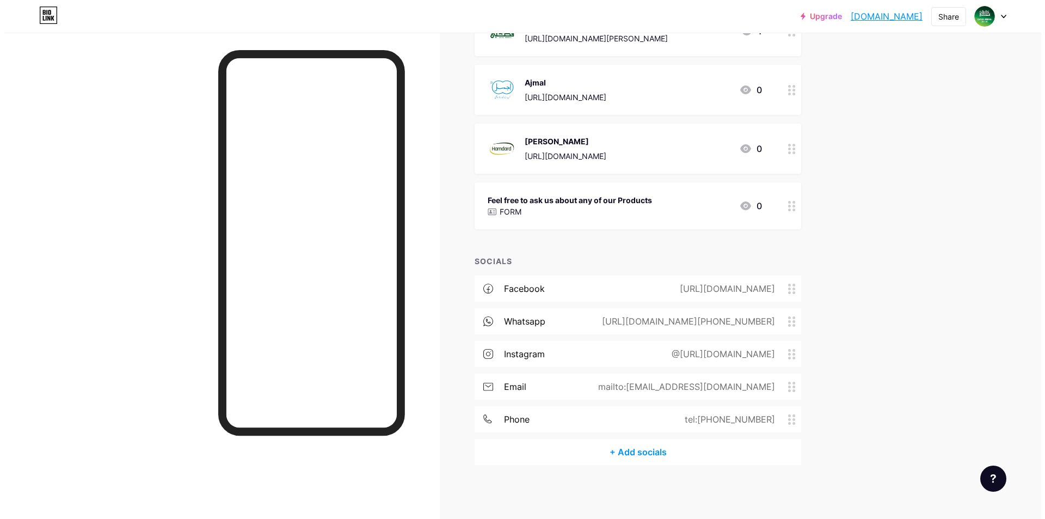
scroll to position [47, 0]
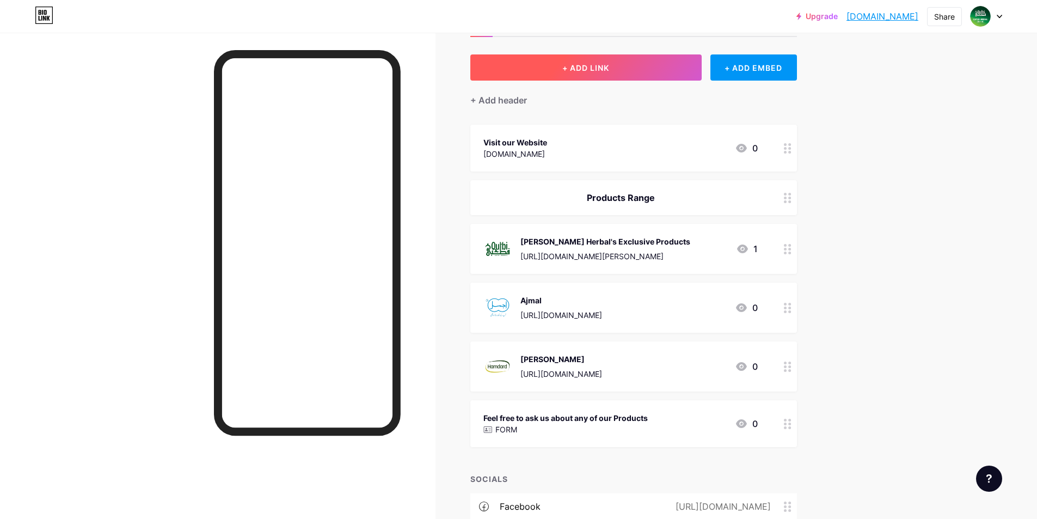
click at [609, 71] on span "+ ADD LINK" at bounding box center [585, 67] width 47 height 9
click at [551, 76] on button "+ ADD LINK" at bounding box center [585, 67] width 231 height 26
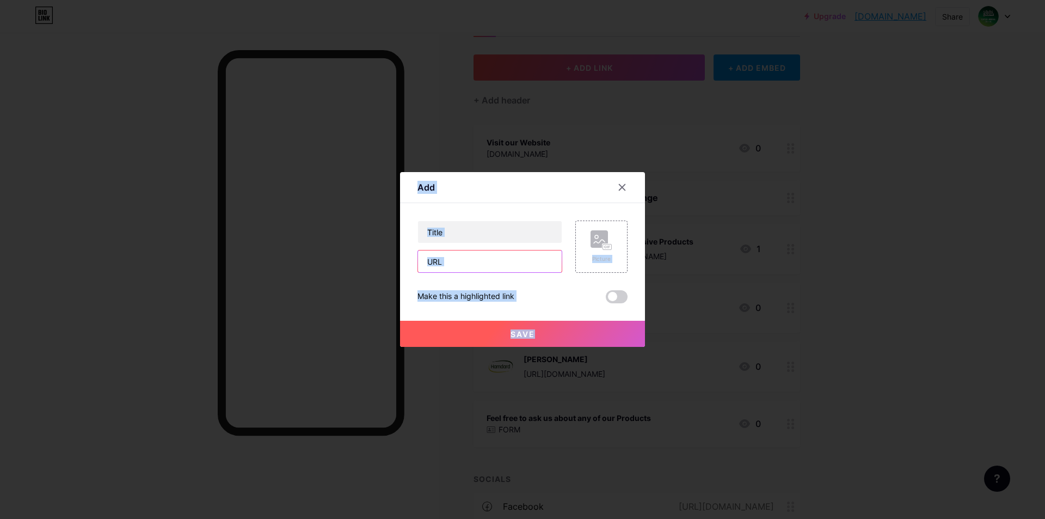
click at [472, 257] on input "text" at bounding box center [490, 261] width 144 height 22
paste input "[URL][DOMAIN_NAME]"
type input "[URL][DOMAIN_NAME]"
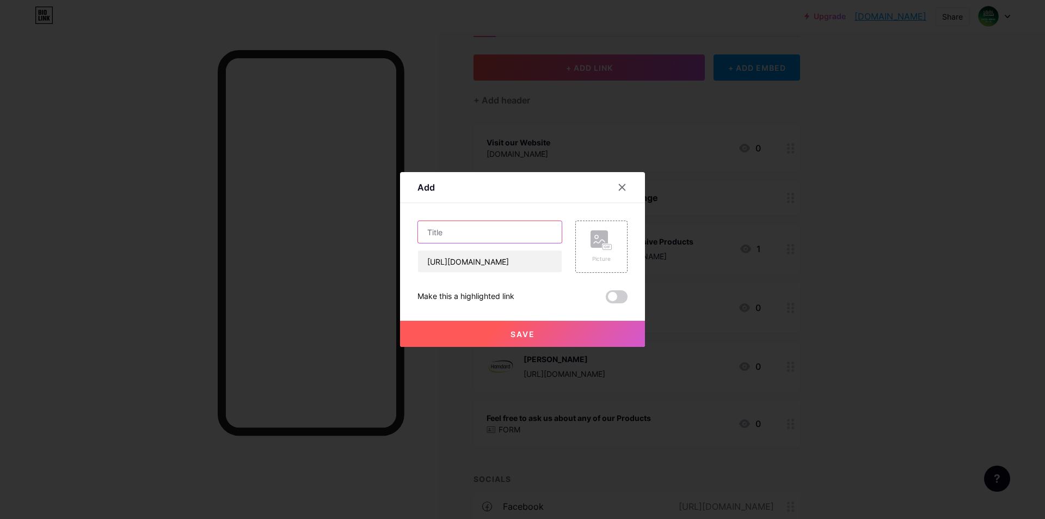
click at [470, 238] on input "text" at bounding box center [490, 232] width 144 height 22
type input "Ashraf"
click at [593, 243] on rect at bounding box center [599, 238] width 17 height 17
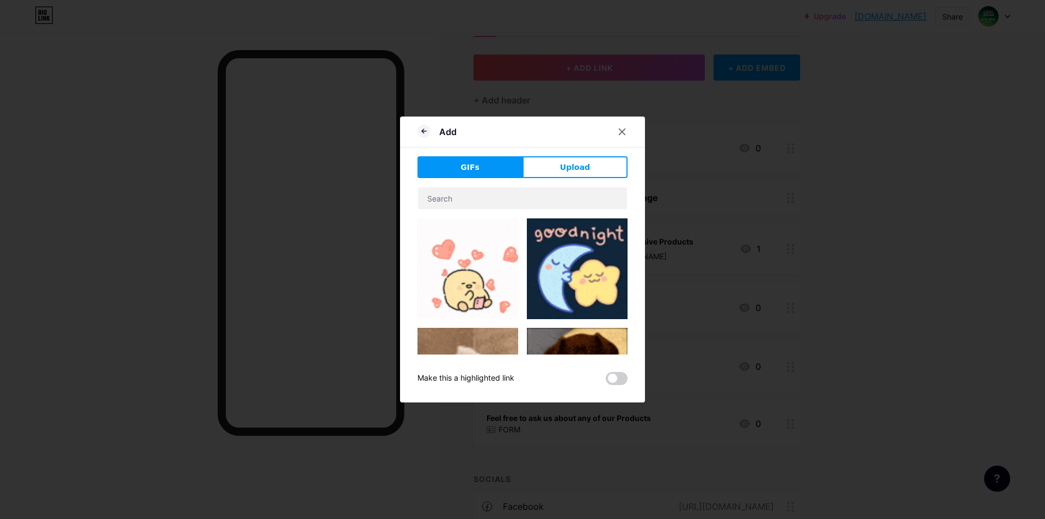
click at [556, 179] on div "GIFs Upload Content YouTube Play YouTube video without leaving your page. ADD V…" at bounding box center [523, 270] width 210 height 229
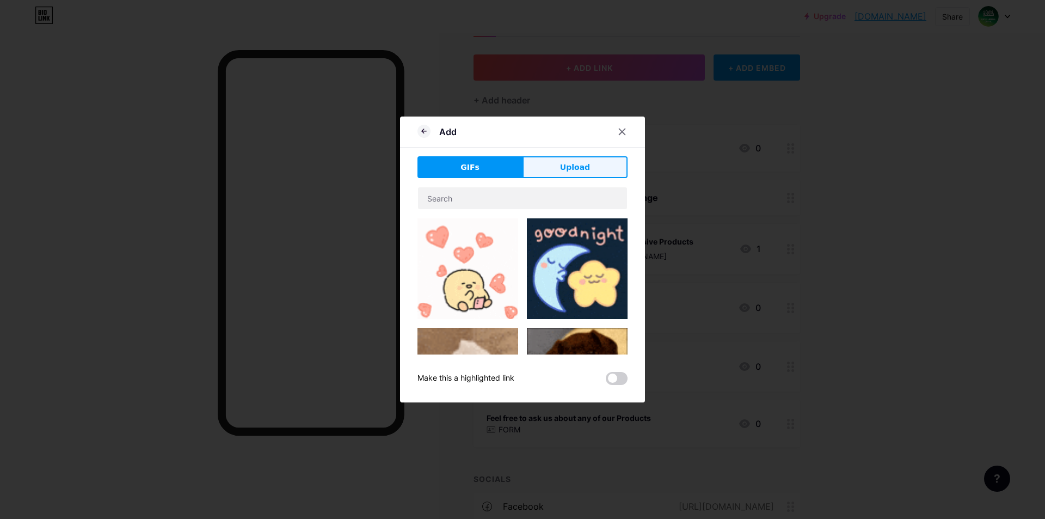
click at [556, 167] on button "Upload" at bounding box center [575, 167] width 105 height 22
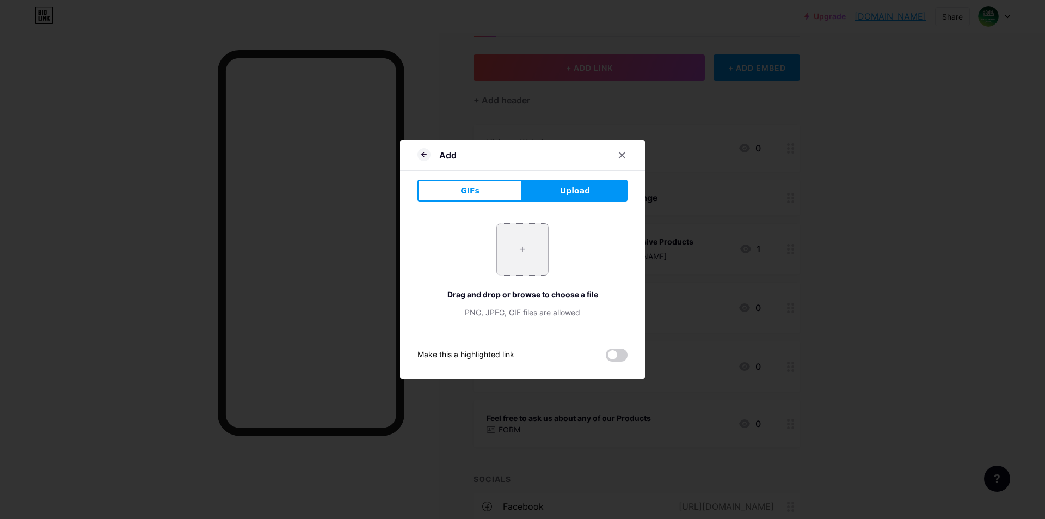
click at [517, 245] on input "file" at bounding box center [522, 249] width 51 height 51
type input "C:\fakepath\ashraf.png"
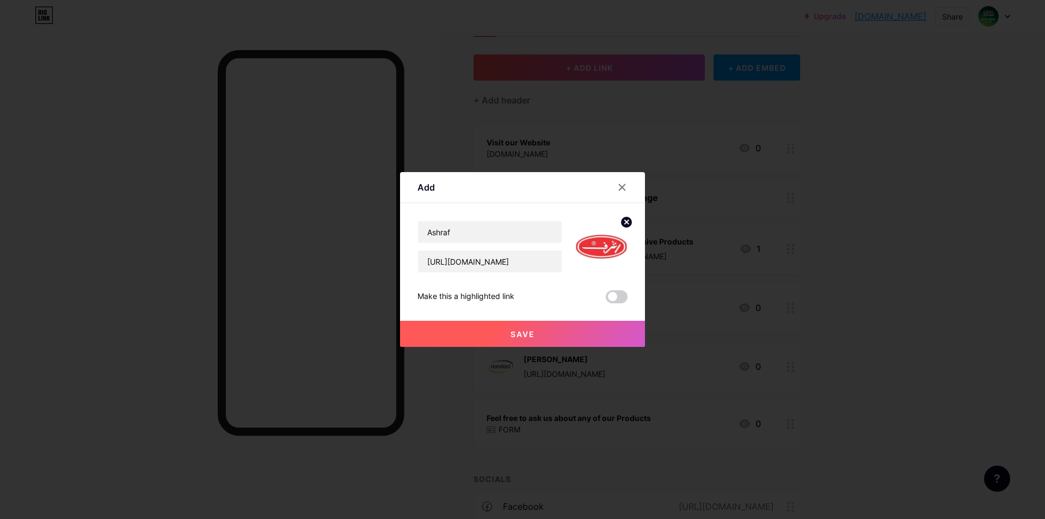
click at [532, 331] on button "Save" at bounding box center [522, 334] width 245 height 26
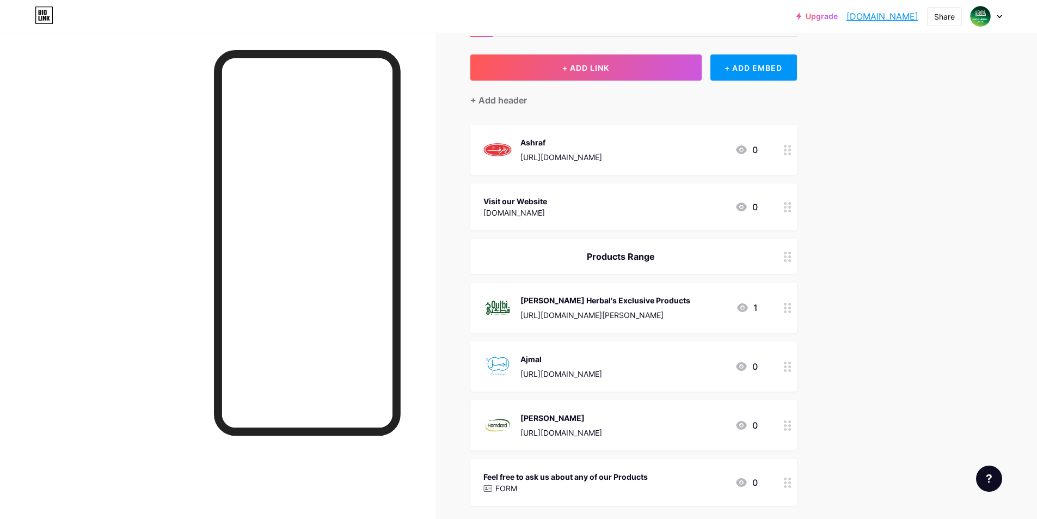
drag, startPoint x: 560, startPoint y: 145, endPoint x: 565, endPoint y: 259, distance: 113.9
click at [565, 259] on span "Ashraf https://qutbiherbal.pk/product-brand/ashraf/ 0 Visit our Website www.qut…" at bounding box center [633, 315] width 327 height 381
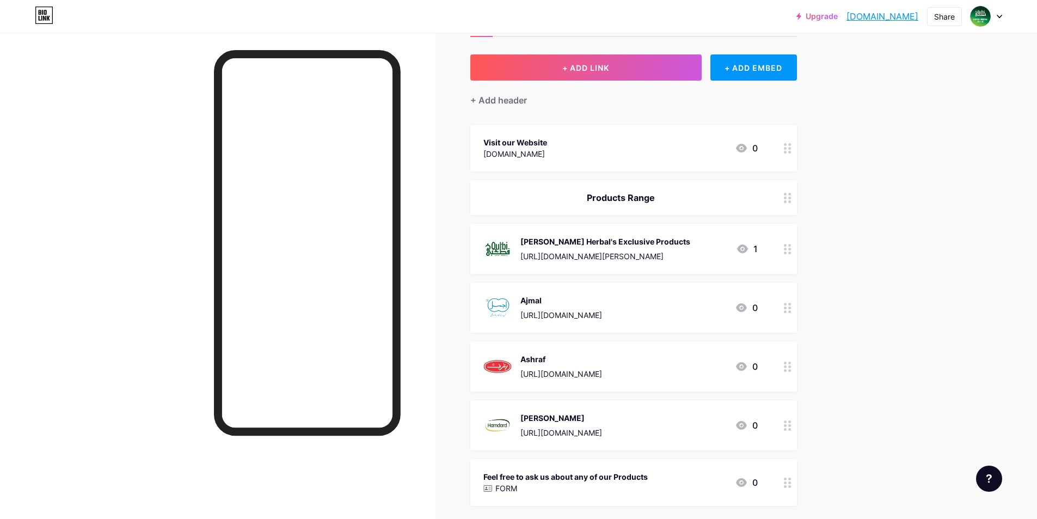
click at [722, 374] on div "Ashraf https://qutbiherbal.pk/product-brand/ashraf/ 0" at bounding box center [621, 366] width 274 height 28
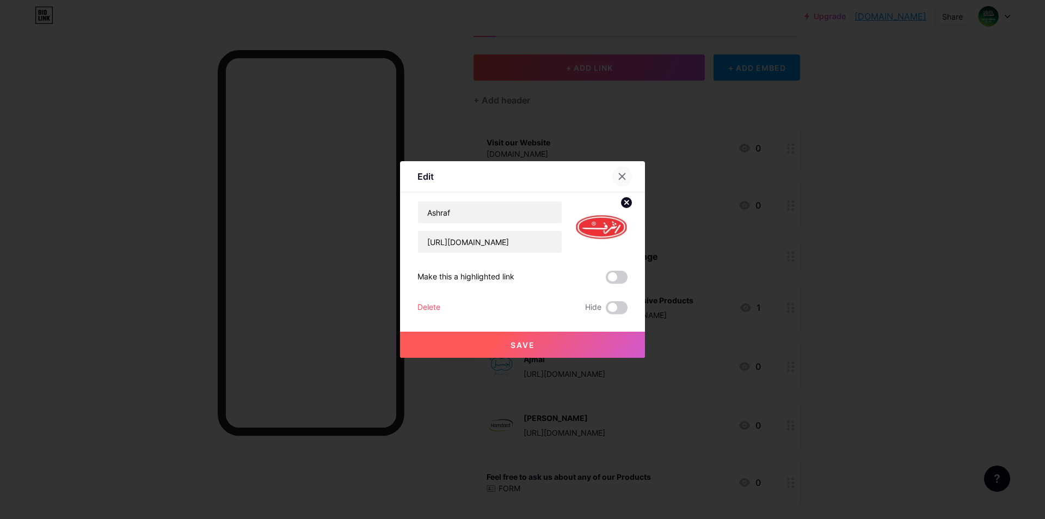
click at [618, 173] on icon at bounding box center [622, 176] width 9 height 9
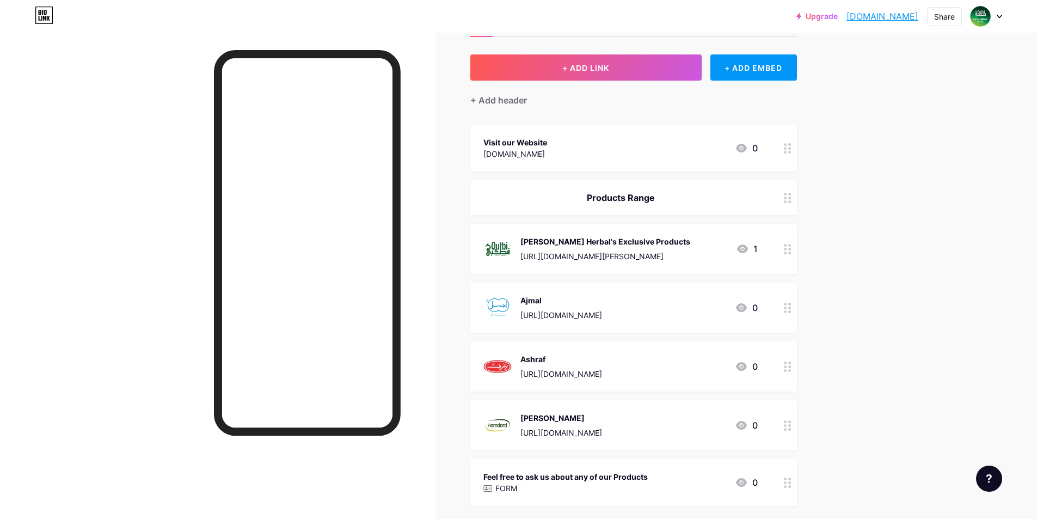
click at [850, 221] on div "Upgrade qutbiherbal.bio... qutbiherbal.bio.link Share Switch accounts Qutbi Her…" at bounding box center [518, 374] width 1037 height 843
click at [584, 70] on span "+ ADD LINK" at bounding box center [585, 67] width 47 height 9
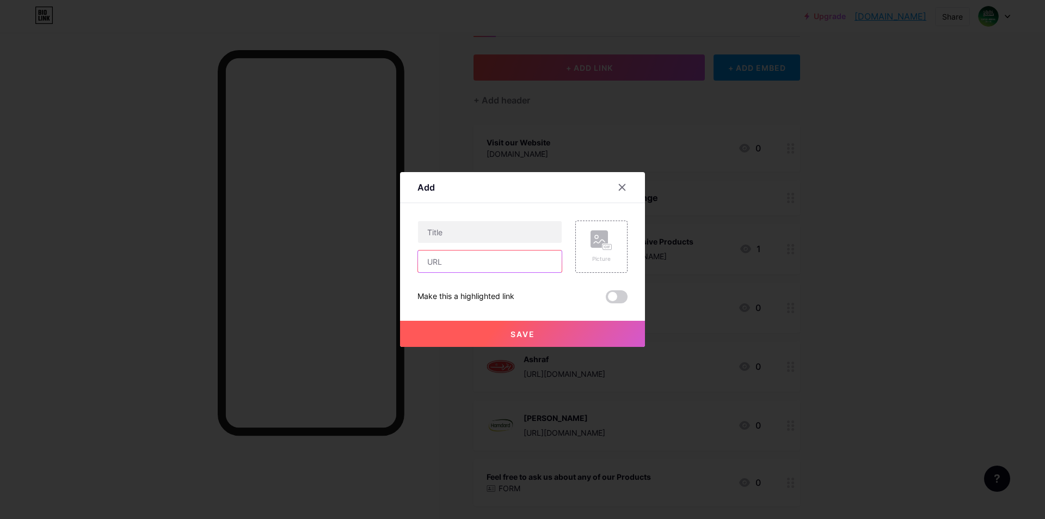
click at [464, 263] on input "text" at bounding box center [490, 261] width 144 height 22
paste input "[URL][DOMAIN_NAME]"
type input "[URL][DOMAIN_NAME]"
click at [471, 238] on input "text" at bounding box center [490, 232] width 144 height 22
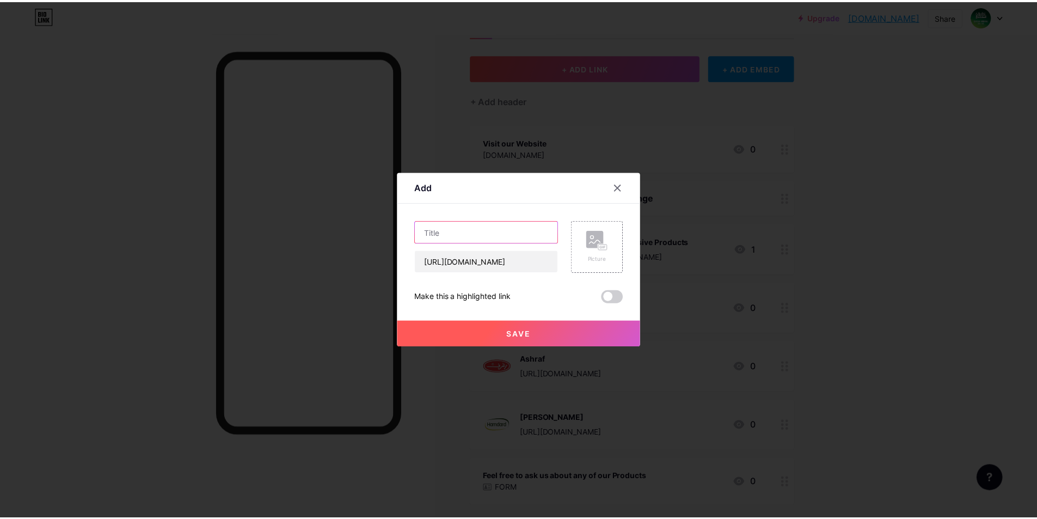
scroll to position [0, 0]
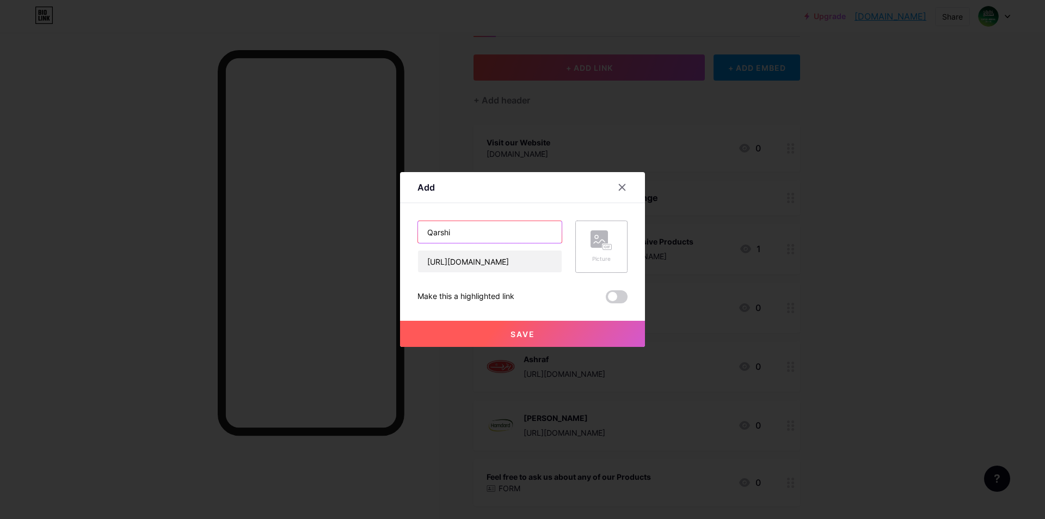
type input "Qarshi"
click at [621, 245] on div "Picture" at bounding box center [602, 247] width 52 height 52
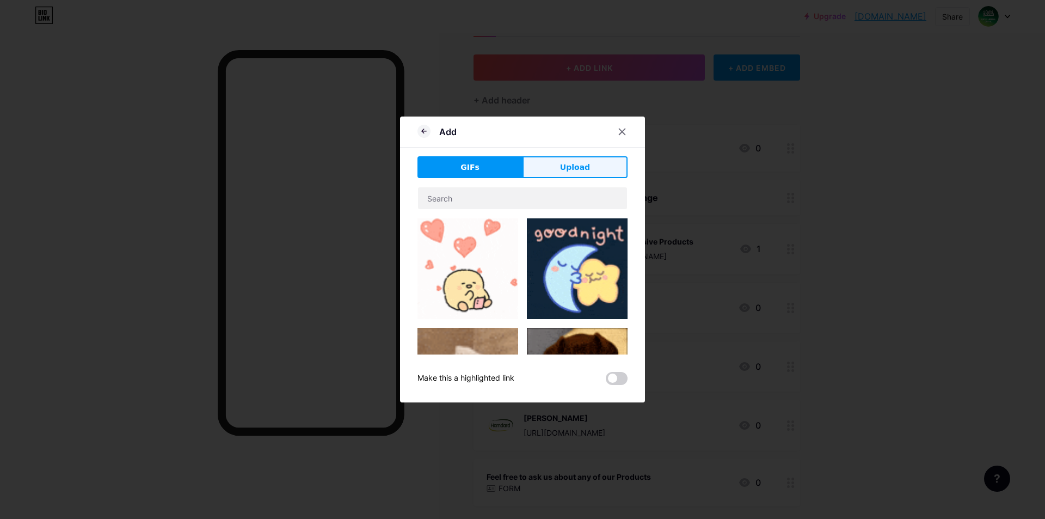
click at [572, 159] on button "Upload" at bounding box center [575, 167] width 105 height 22
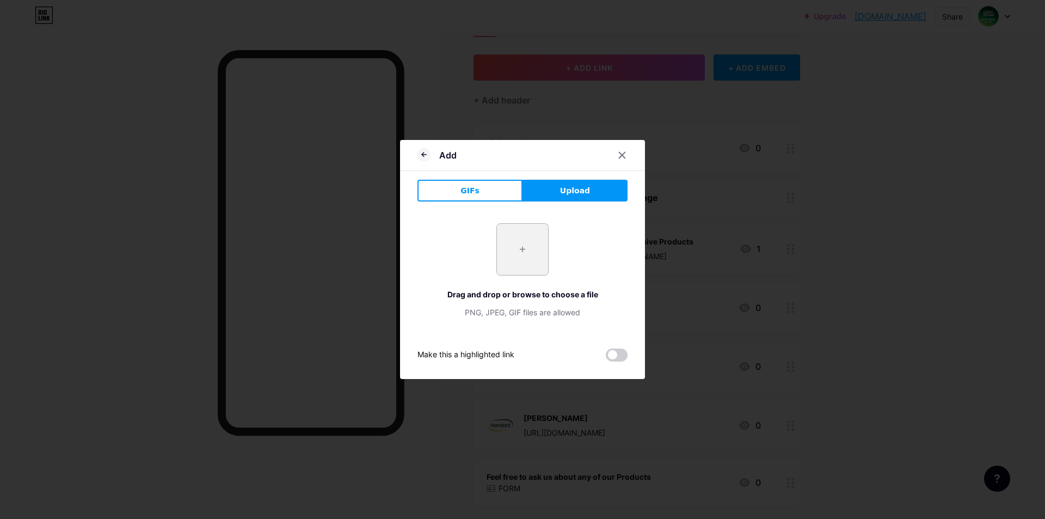
click at [508, 258] on input "file" at bounding box center [522, 249] width 51 height 51
type input "C:\fakepath\qarshi.png"
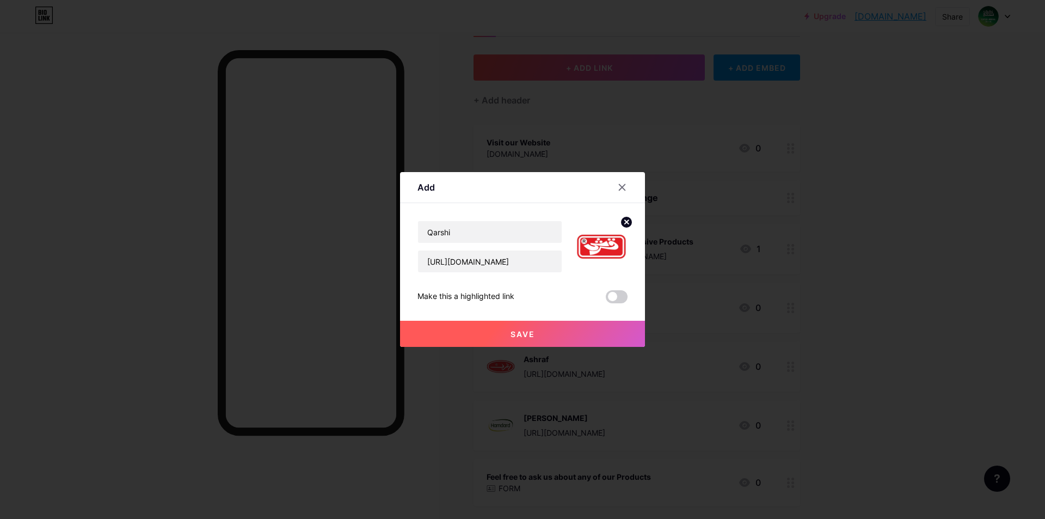
click at [511, 334] on span "Save" at bounding box center [523, 333] width 25 height 9
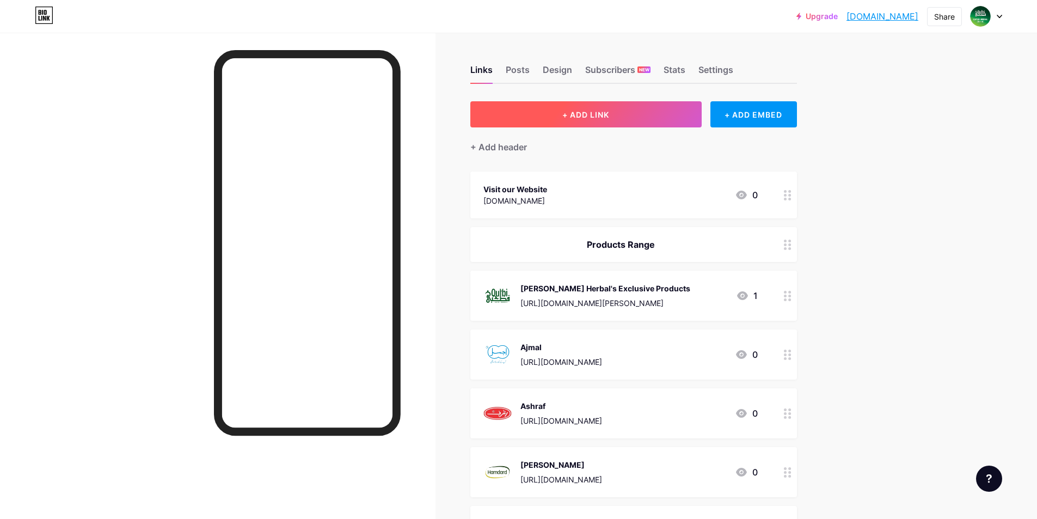
click at [576, 121] on button "+ ADD LINK" at bounding box center [585, 114] width 231 height 26
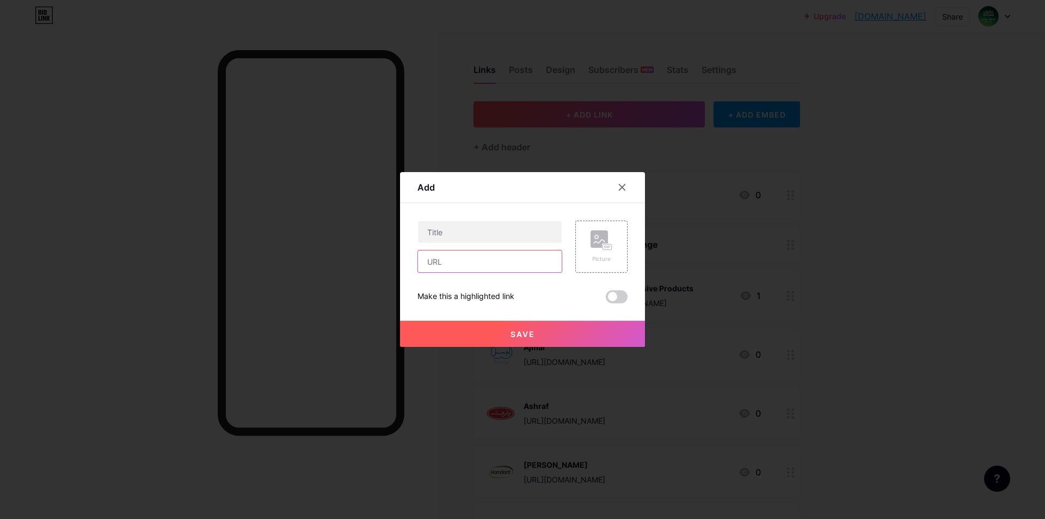
click at [472, 265] on input "text" at bounding box center [490, 261] width 144 height 22
paste input "[URL][DOMAIN_NAME]"
type input "[URL][DOMAIN_NAME]"
click at [474, 242] on input "text" at bounding box center [490, 232] width 144 height 22
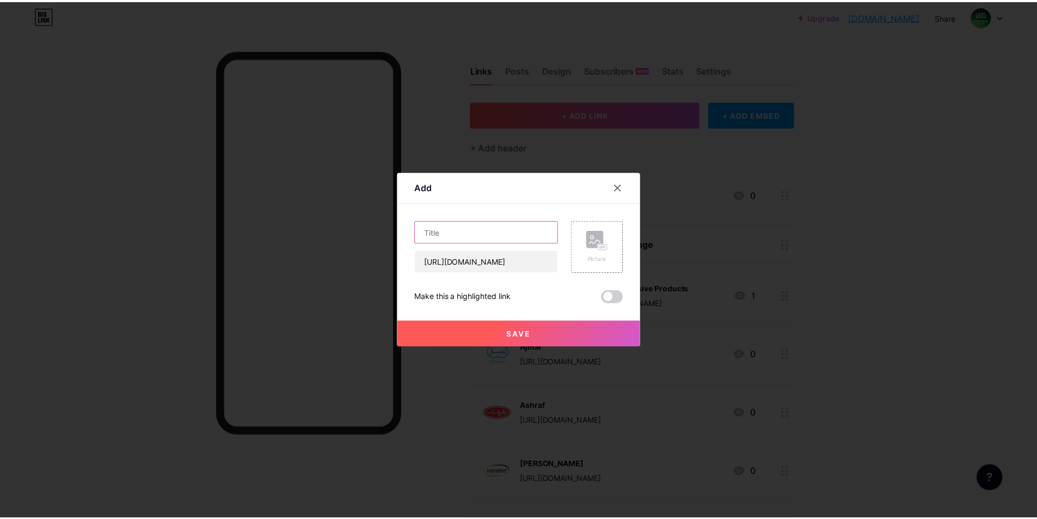
scroll to position [0, 0]
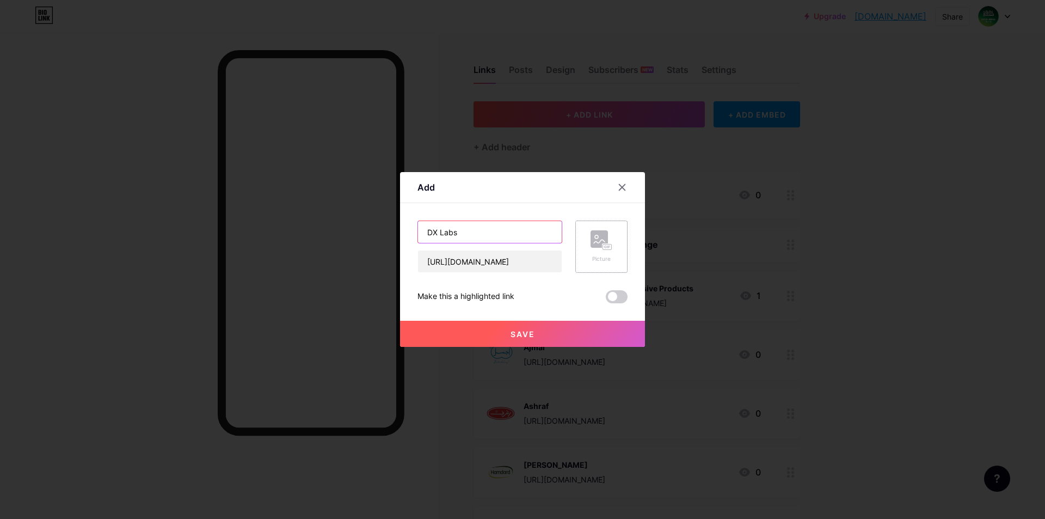
type input "DX Labs"
click at [596, 240] on rect at bounding box center [599, 238] width 17 height 17
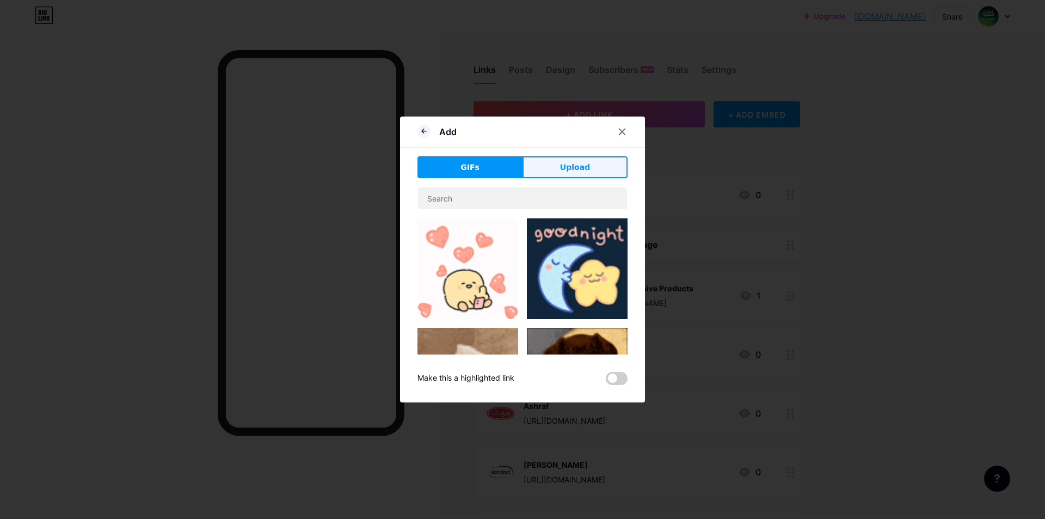
click at [538, 168] on button "Upload" at bounding box center [575, 167] width 105 height 22
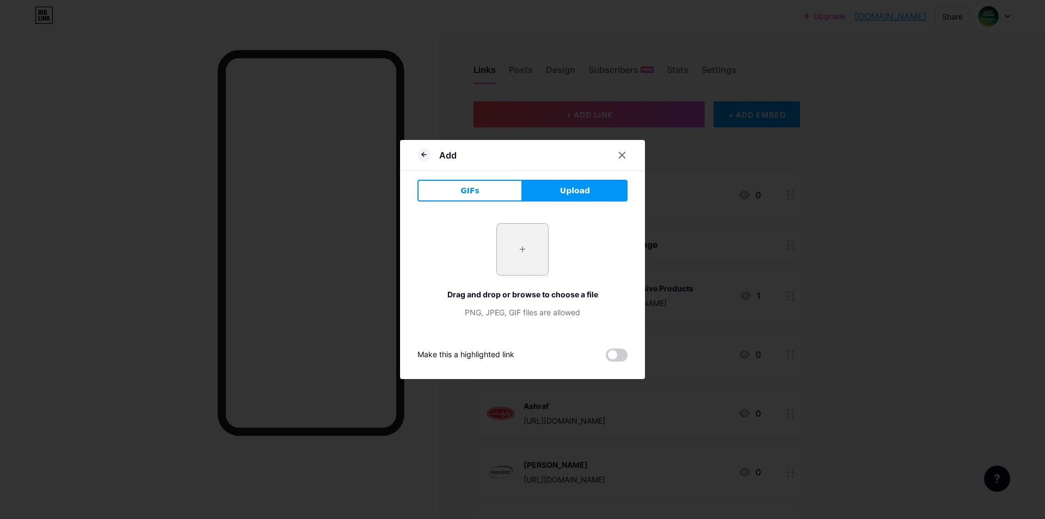
click at [524, 245] on input "file" at bounding box center [522, 249] width 51 height 51
type input "C:\fakepath\dx.png"
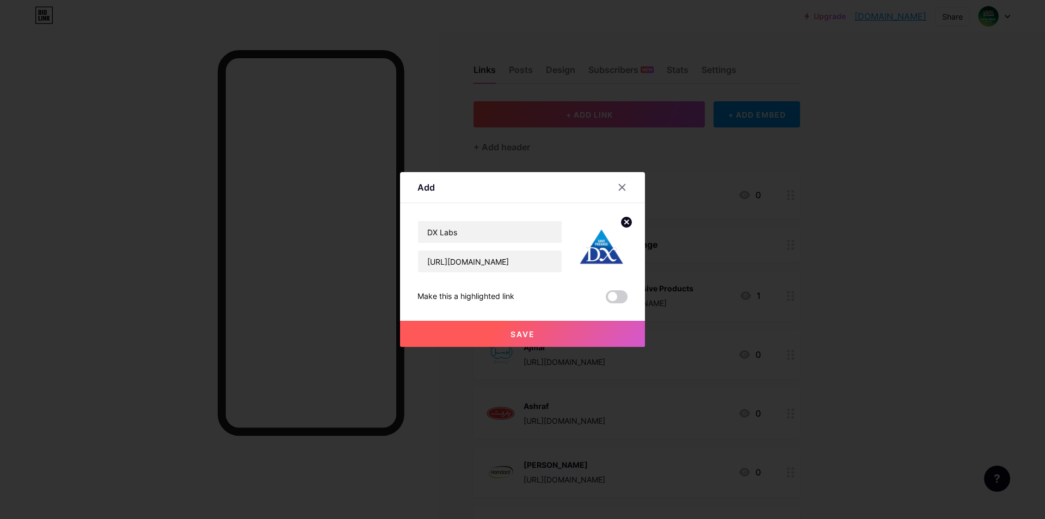
click at [541, 329] on button "Save" at bounding box center [522, 334] width 245 height 26
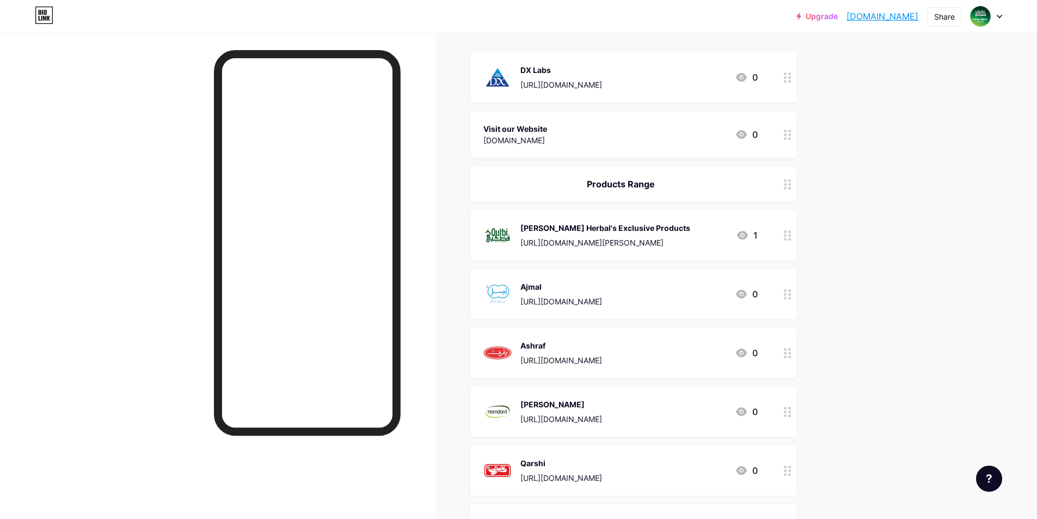
scroll to position [109, 0]
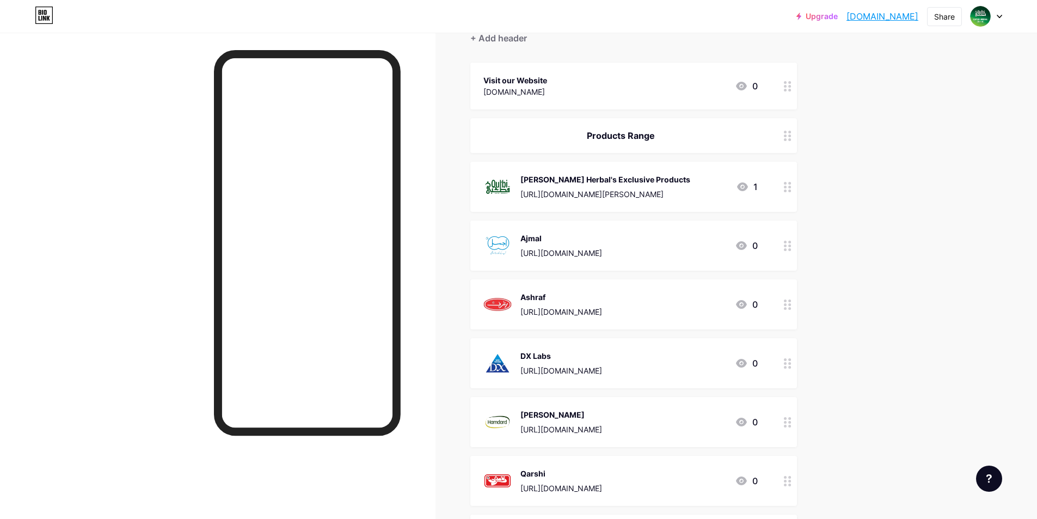
click at [879, 304] on div "Upgrade qutbiherbal.bio... qutbiherbal.bio.link Share Switch accounts Qutbi Her…" at bounding box center [518, 371] width 1037 height 960
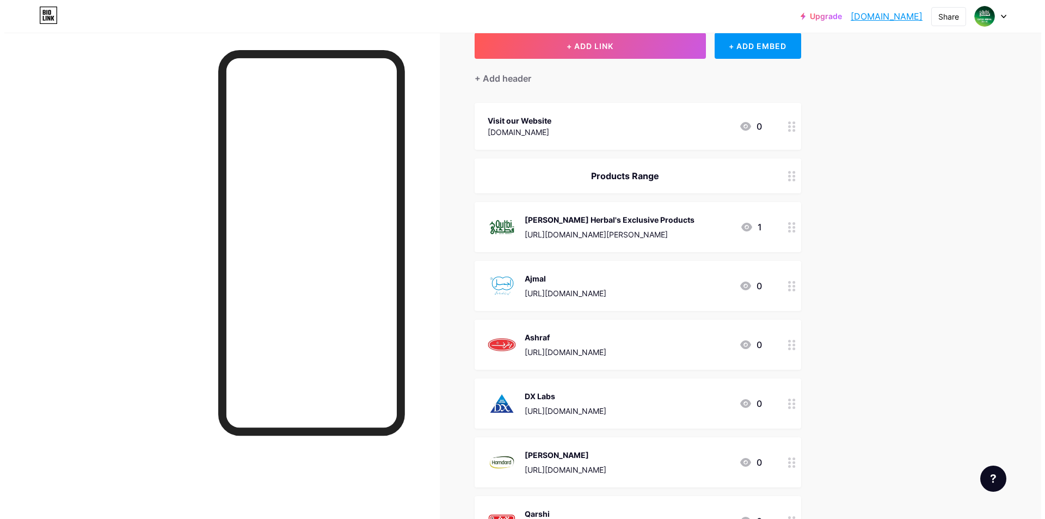
scroll to position [0, 0]
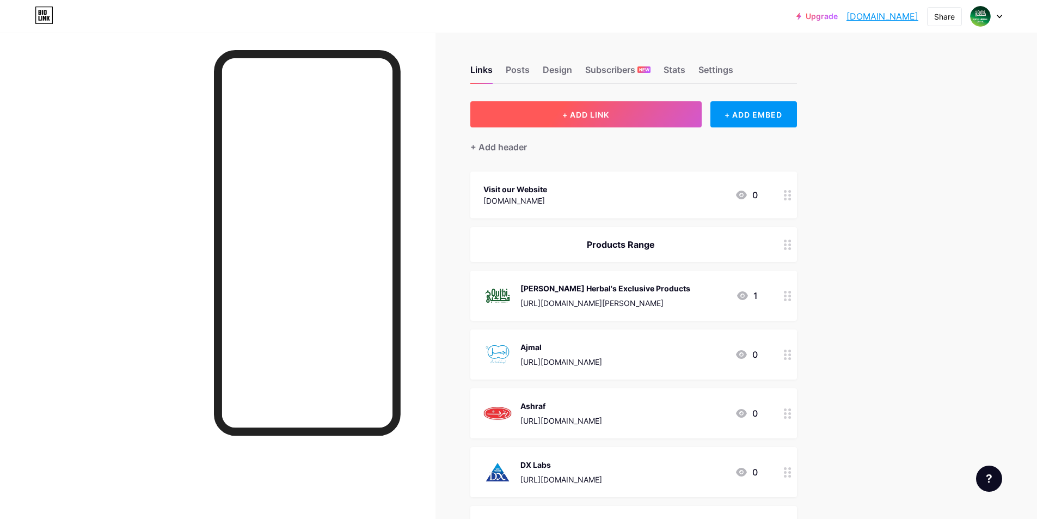
click at [602, 124] on button "+ ADD LINK" at bounding box center [585, 114] width 231 height 26
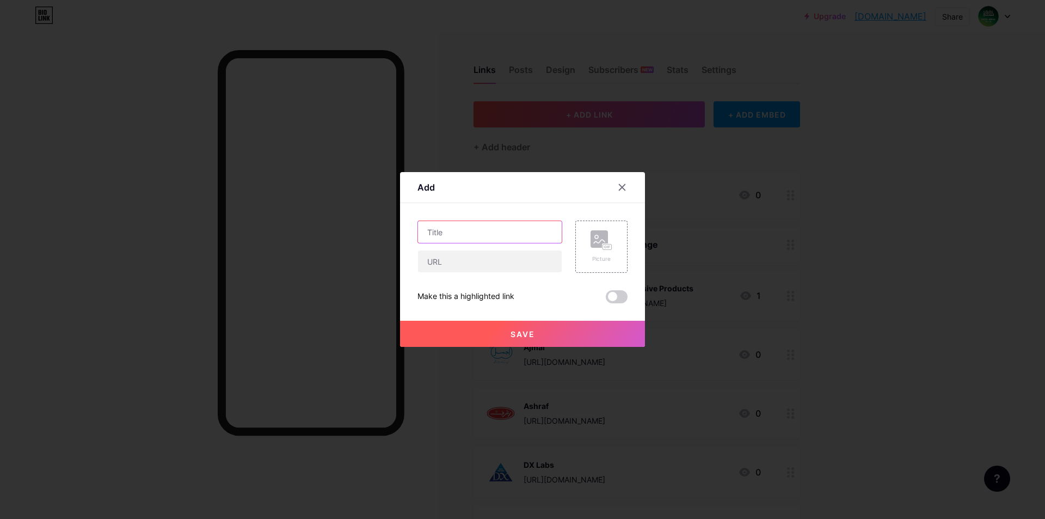
click at [469, 230] on input "text" at bounding box center [490, 232] width 144 height 22
paste input "[URL][DOMAIN_NAME]"
type input "[URL][DOMAIN_NAME]"
click at [470, 261] on input "text" at bounding box center [490, 261] width 144 height 22
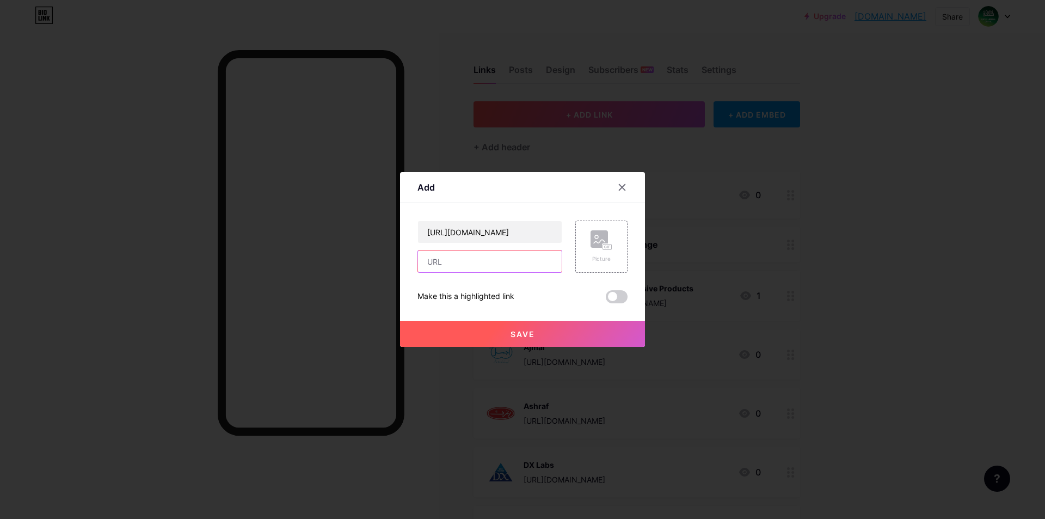
scroll to position [0, 0]
paste input "[URL][DOMAIN_NAME]"
type input "[URL][DOMAIN_NAME]"
click at [471, 237] on input "[URL][DOMAIN_NAME]" at bounding box center [490, 232] width 144 height 22
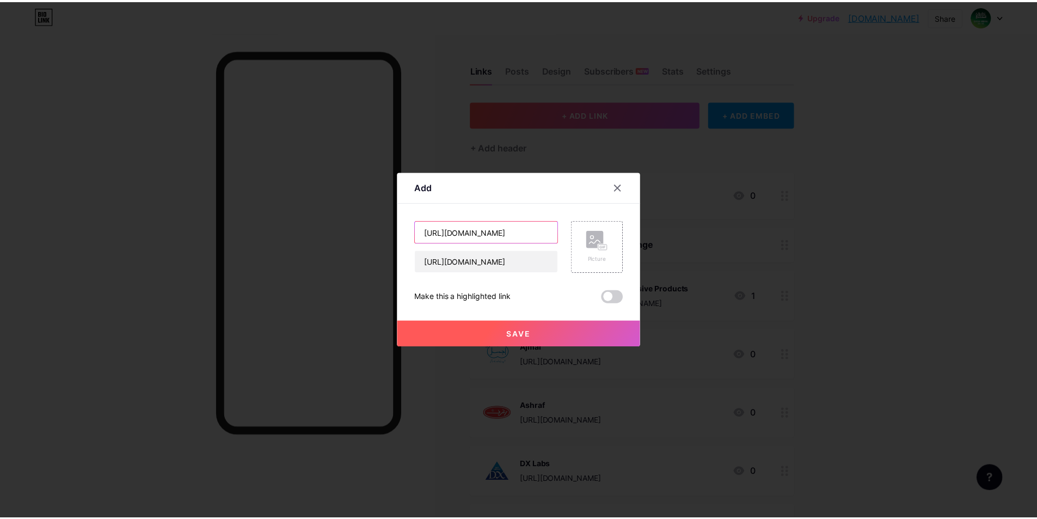
scroll to position [0, 0]
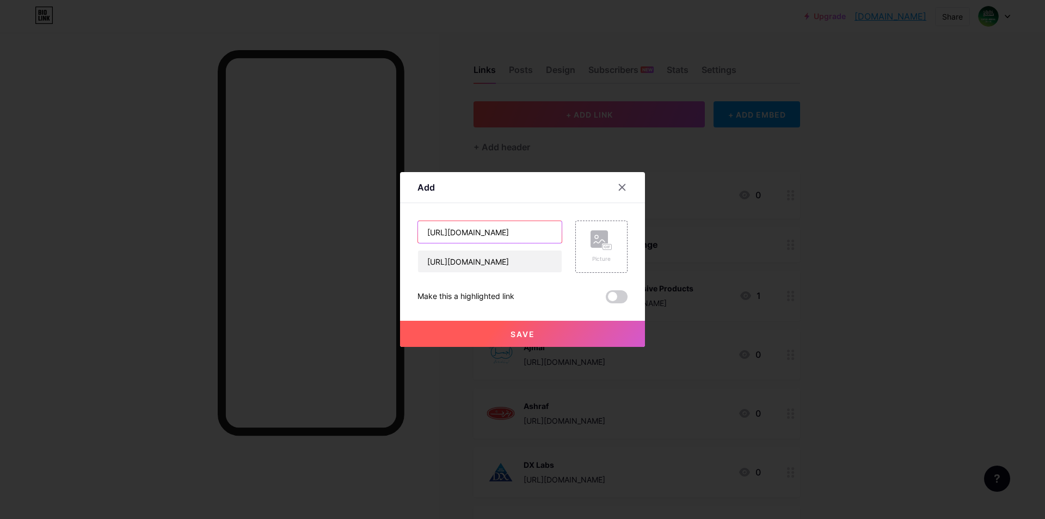
click at [471, 237] on input "[URL][DOMAIN_NAME]" at bounding box center [490, 232] width 144 height 22
type input "Tayyebi"
click at [620, 244] on div "Picture" at bounding box center [602, 247] width 52 height 52
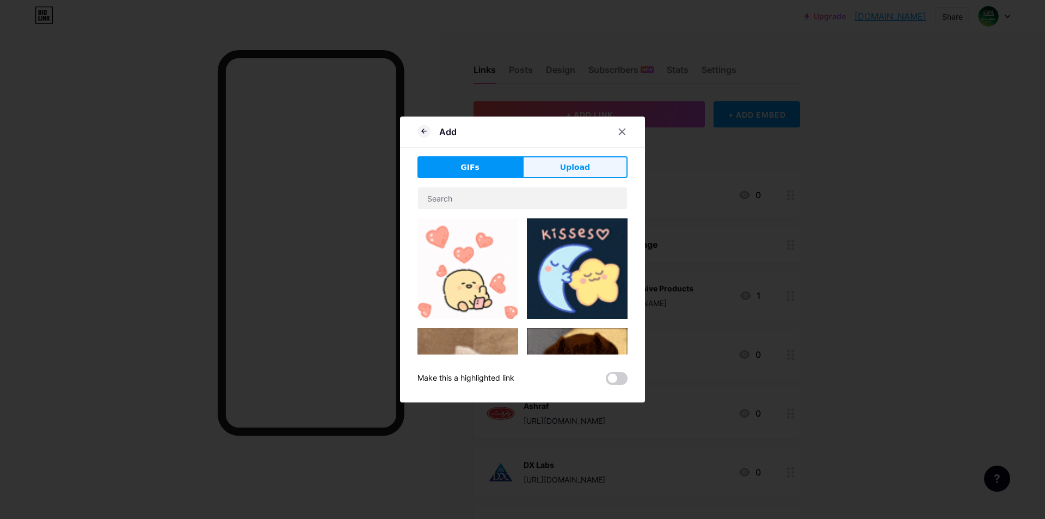
click at [566, 167] on span "Upload" at bounding box center [575, 167] width 30 height 11
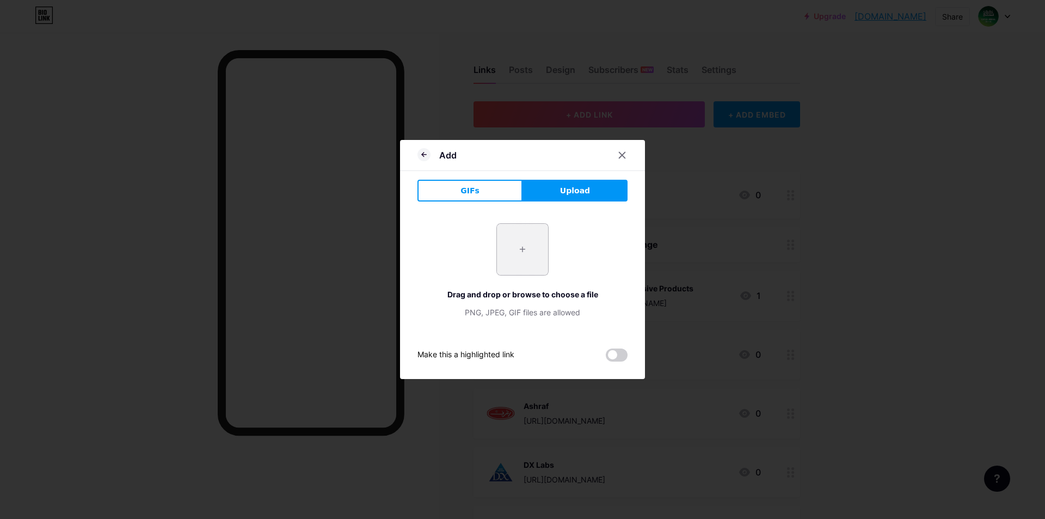
click at [519, 252] on input "file" at bounding box center [522, 249] width 51 height 51
type input "C:\fakepath\tayyebi.png"
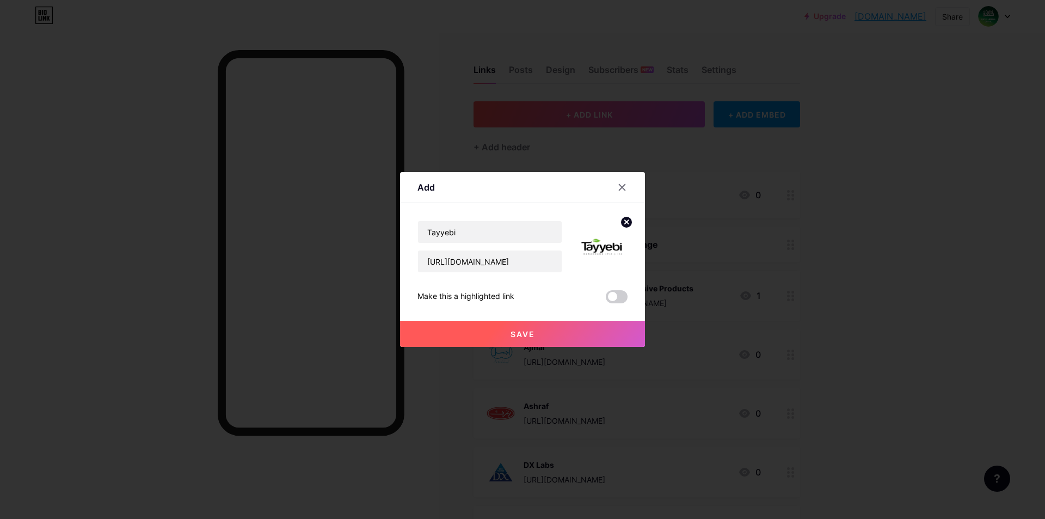
click at [555, 329] on button "Save" at bounding box center [522, 334] width 245 height 26
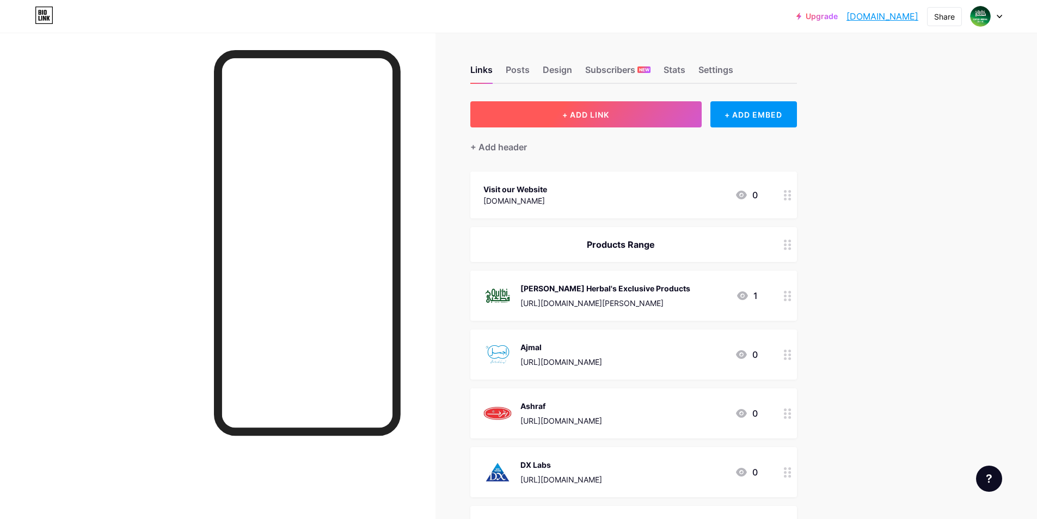
click at [599, 115] on span "+ ADD LINK" at bounding box center [585, 114] width 47 height 9
click at [576, 113] on span "+ ADD LINK" at bounding box center [585, 114] width 47 height 9
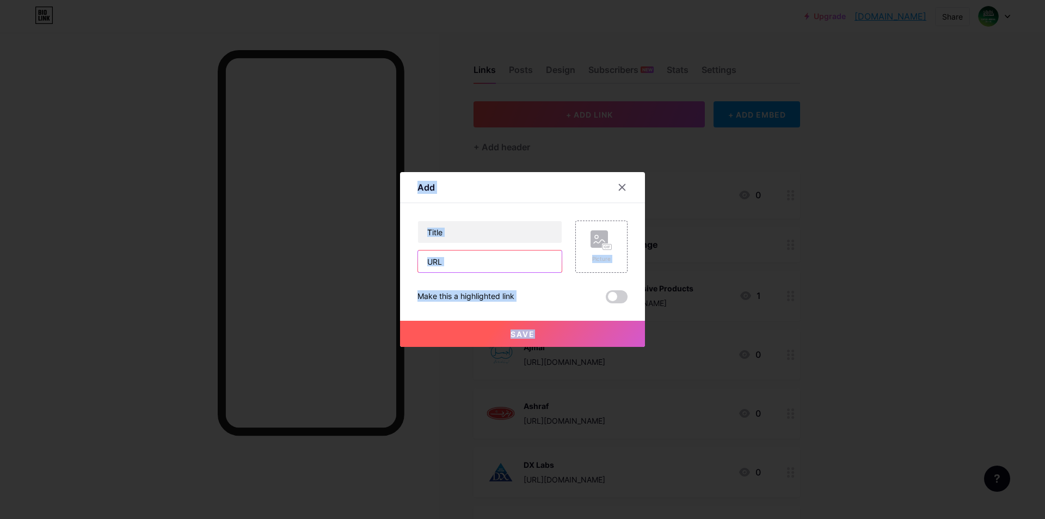
drag, startPoint x: 452, startPoint y: 266, endPoint x: 460, endPoint y: 267, distance: 7.1
click at [452, 266] on input "text" at bounding box center [490, 261] width 144 height 22
paste input "[URL][DOMAIN_NAME][PERSON_NAME]"
type input "[URL][DOMAIN_NAME][PERSON_NAME]"
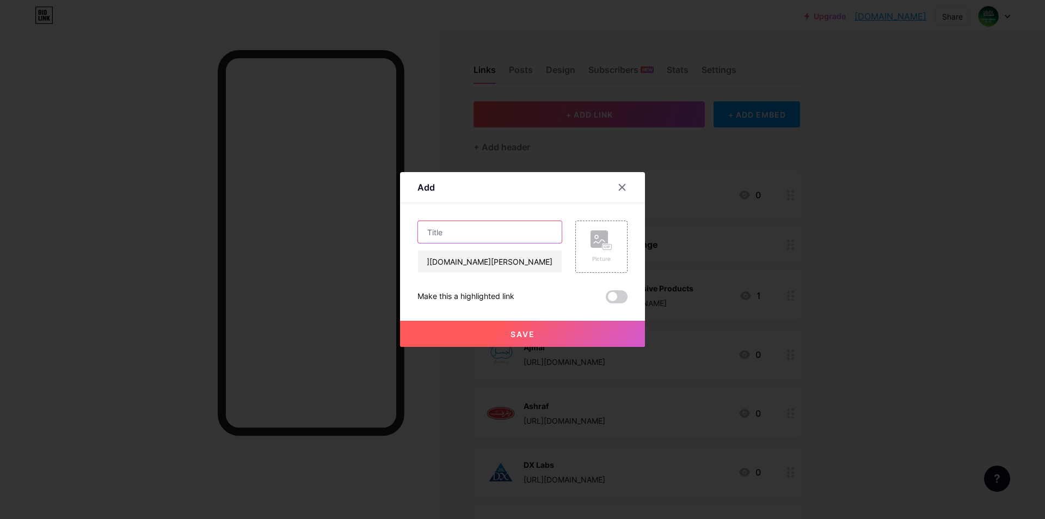
click at [479, 236] on input "text" at bounding box center [490, 232] width 144 height 22
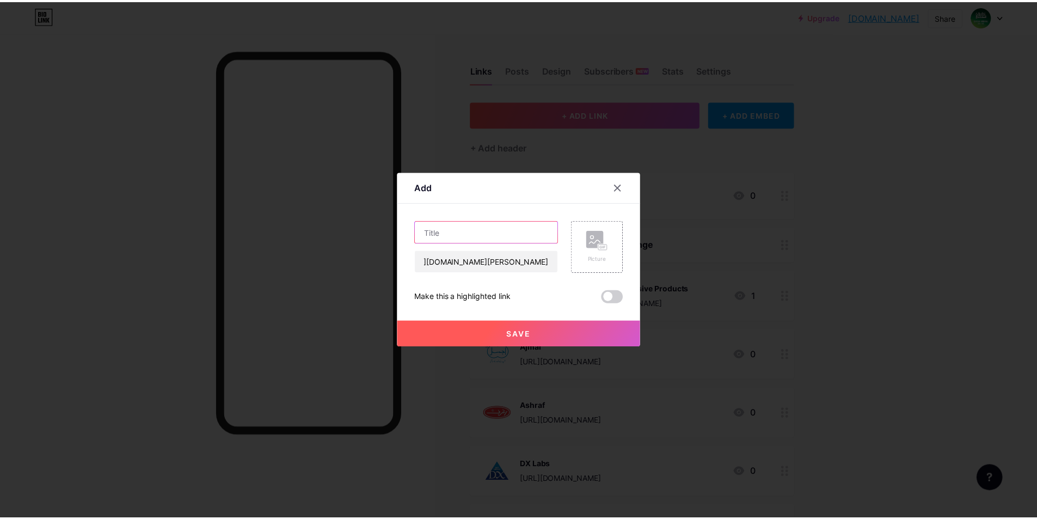
scroll to position [0, 0]
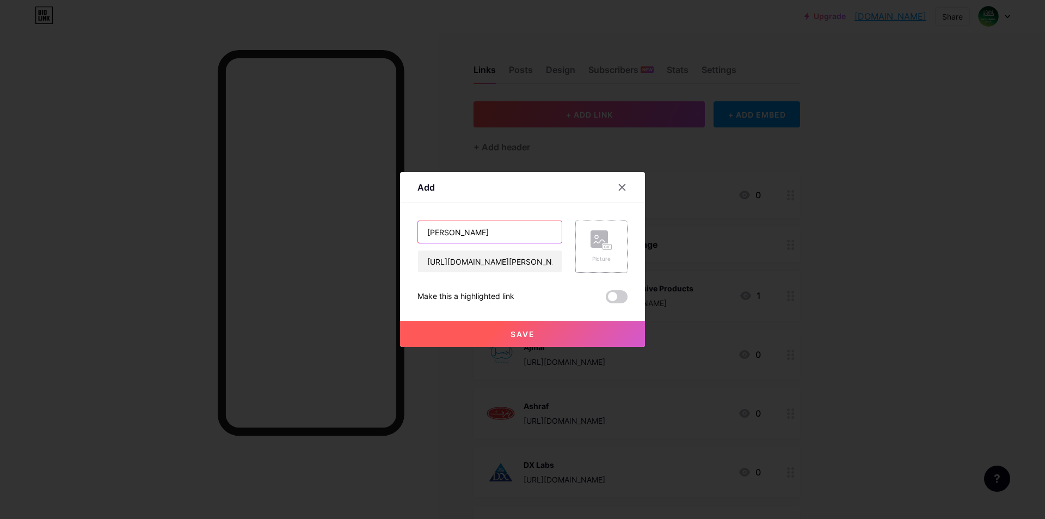
type input "[PERSON_NAME]"
click at [613, 240] on div "Picture" at bounding box center [602, 247] width 52 height 52
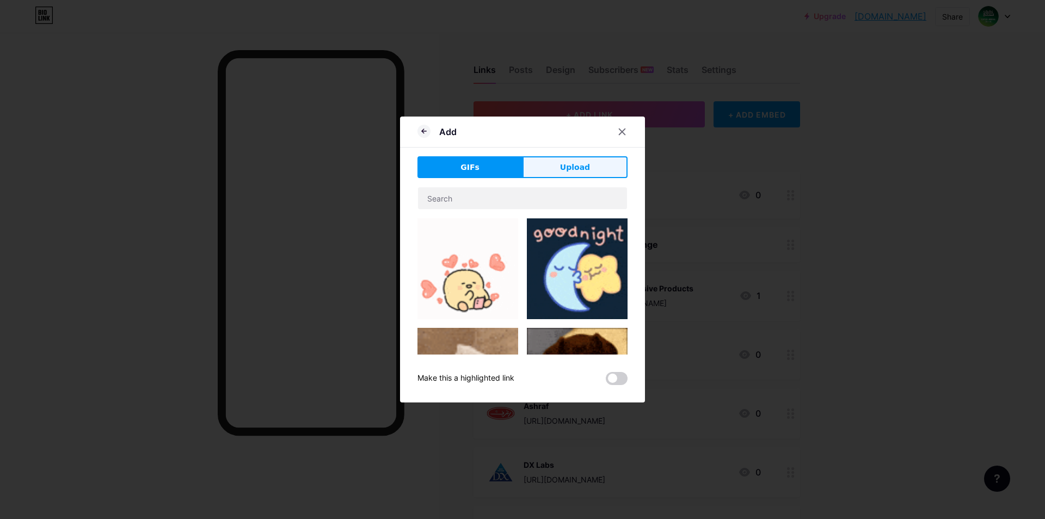
click at [580, 161] on button "Upload" at bounding box center [575, 167] width 105 height 22
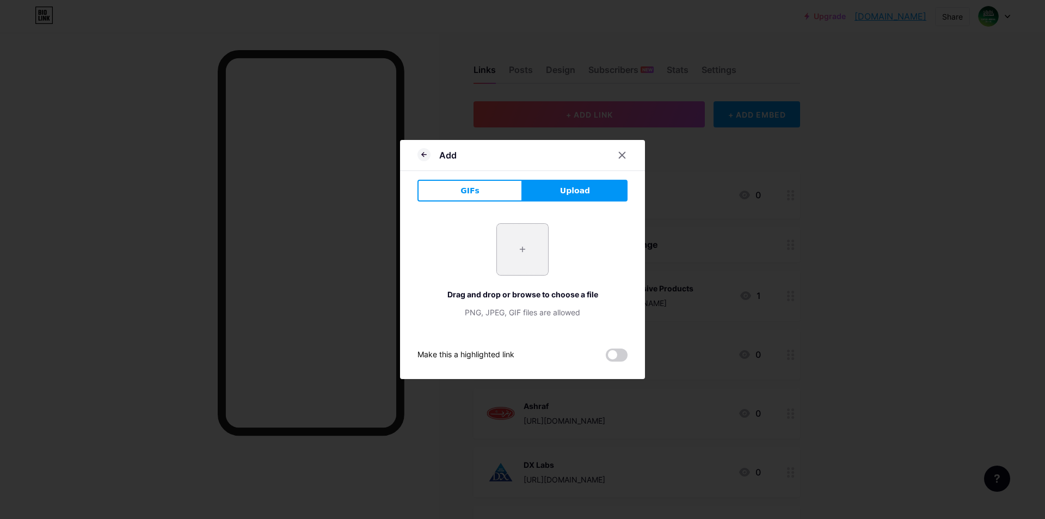
click at [525, 240] on input "file" at bounding box center [522, 249] width 51 height 51
type input "C:\fakepath\paul-brooks.png"
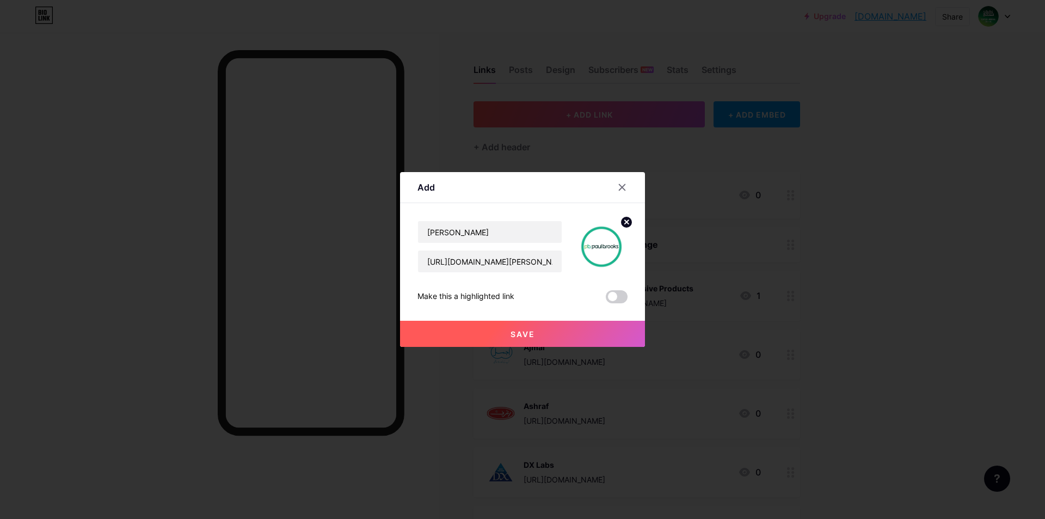
click at [529, 333] on span "Save" at bounding box center [523, 333] width 25 height 9
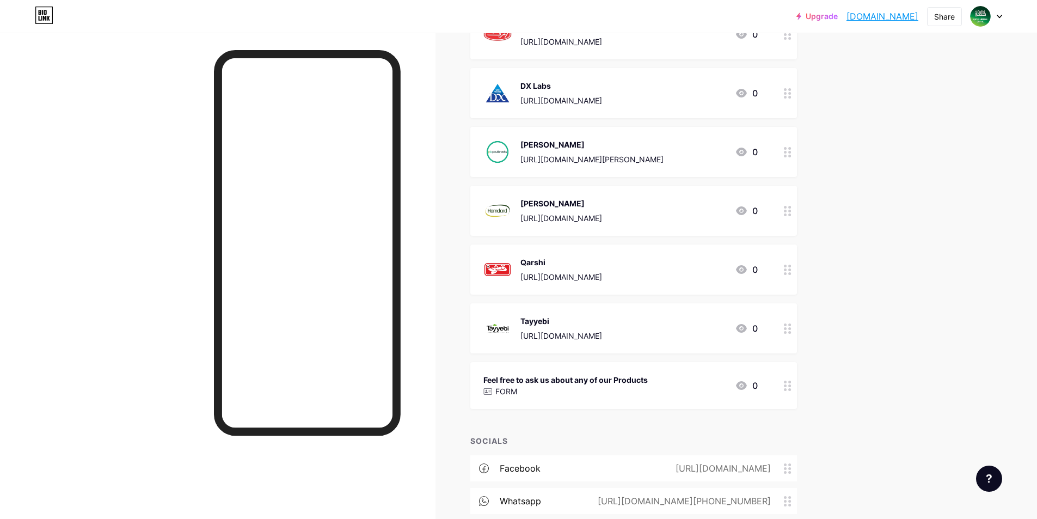
scroll to position [381, 0]
click at [856, 256] on div "Upgrade qutbiherbal.bio... qutbiherbal.bio.link Share Switch accounts Qutbi Her…" at bounding box center [518, 158] width 1037 height 1078
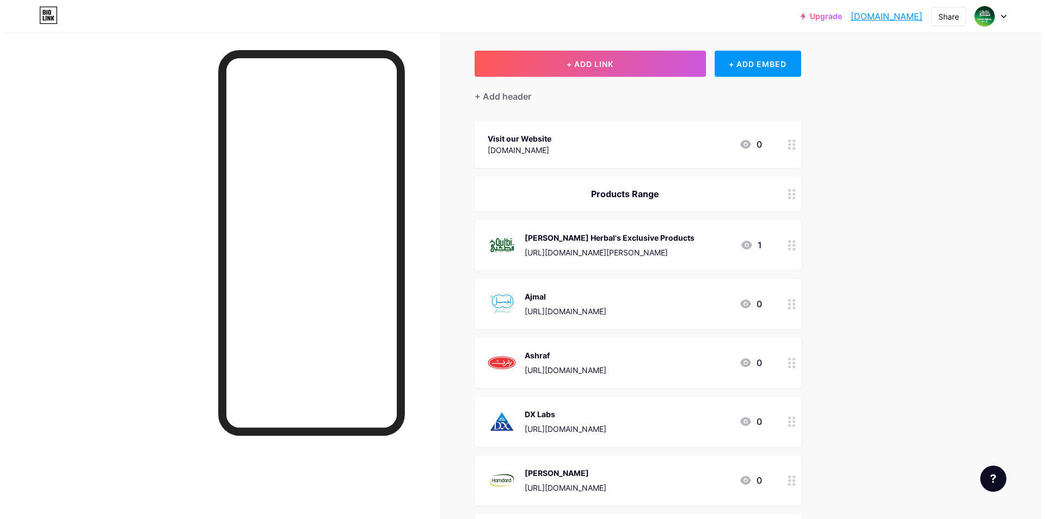
scroll to position [0, 0]
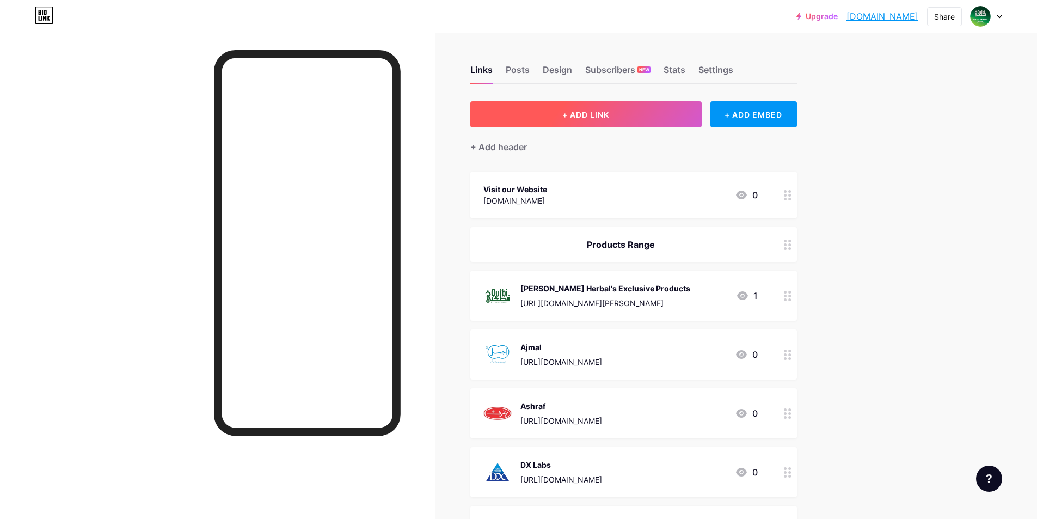
click at [588, 110] on span "+ ADD LINK" at bounding box center [585, 114] width 47 height 9
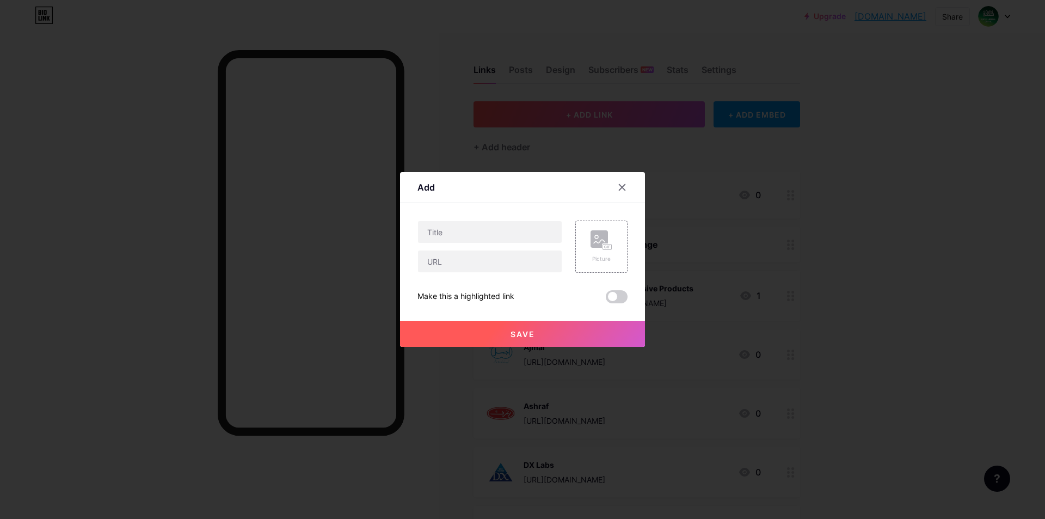
click at [444, 277] on div "Picture Make this a highlighted link Save" at bounding box center [523, 262] width 210 height 83
click at [448, 264] on input "text" at bounding box center [490, 261] width 144 height 22
paste input "[URL][DOMAIN_NAME]"
type input "[URL][DOMAIN_NAME]"
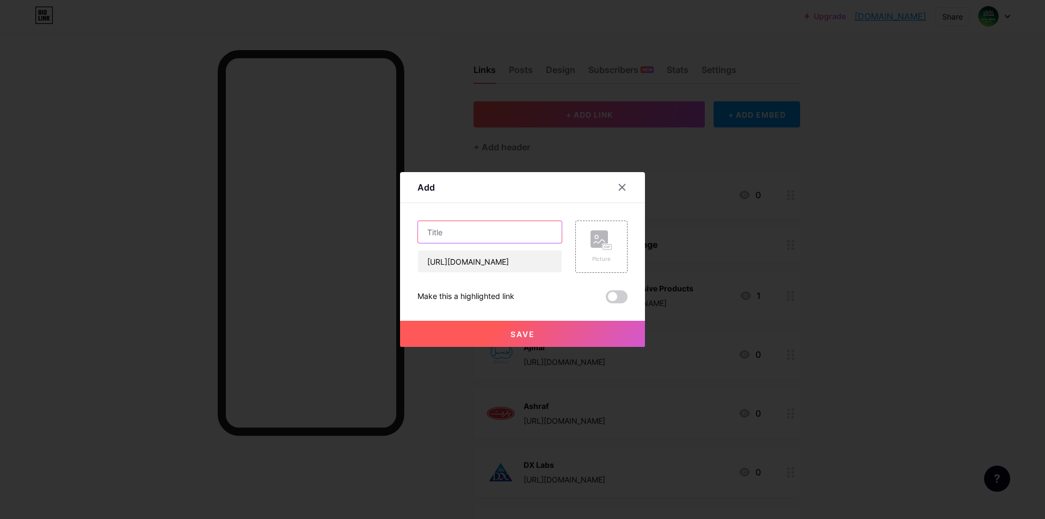
click at [485, 238] on input "text" at bounding box center [490, 232] width 144 height 22
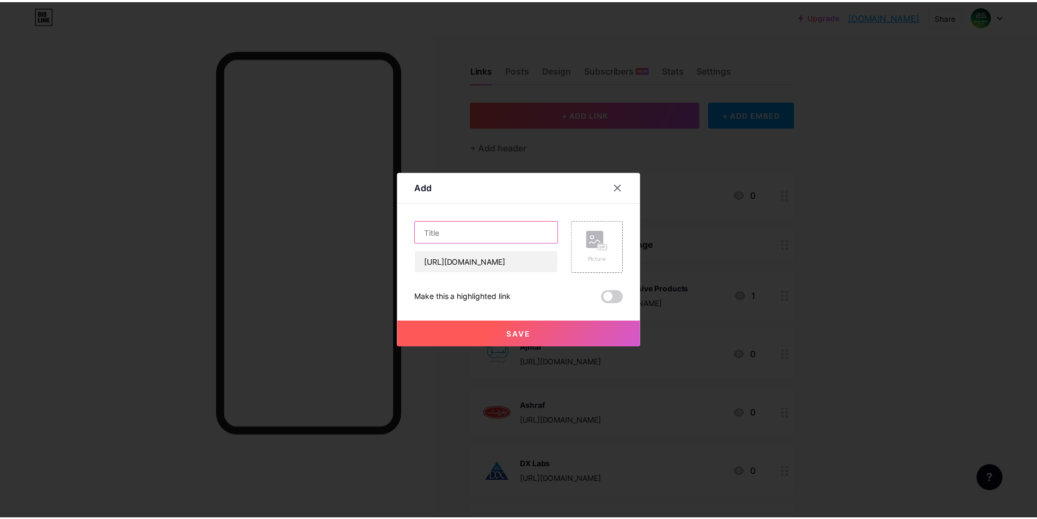
scroll to position [0, 0]
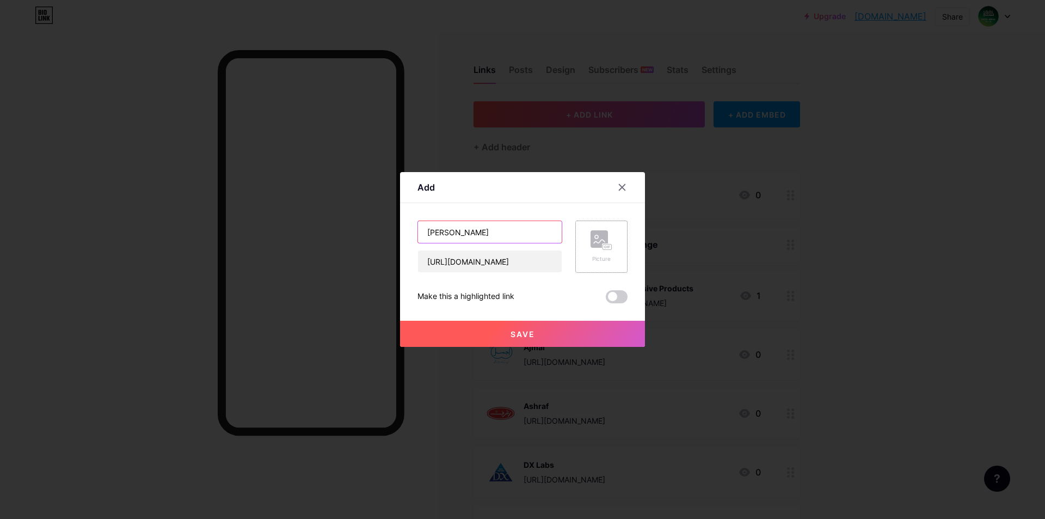
type input "[PERSON_NAME]"
click at [576, 242] on div "Picture" at bounding box center [602, 247] width 52 height 52
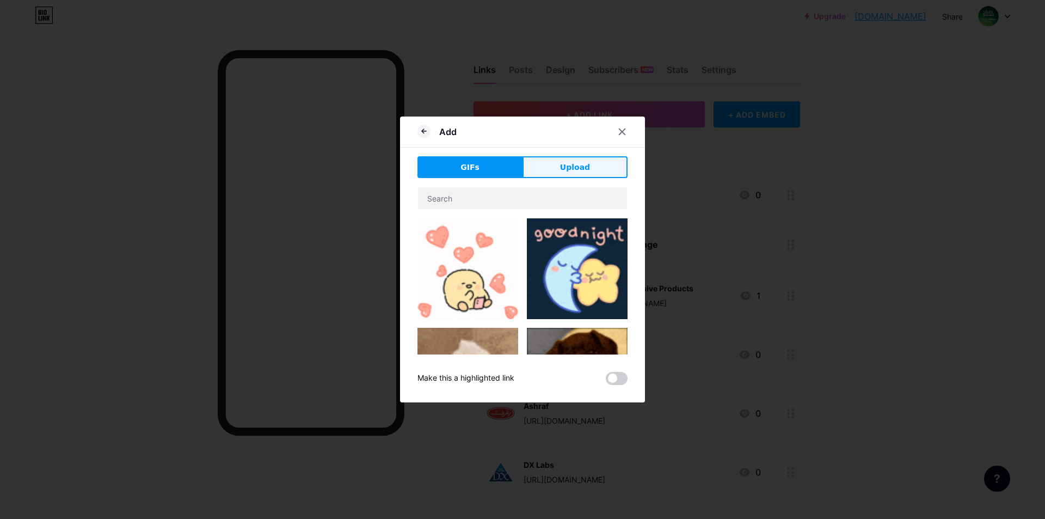
click at [565, 175] on button "Upload" at bounding box center [575, 167] width 105 height 22
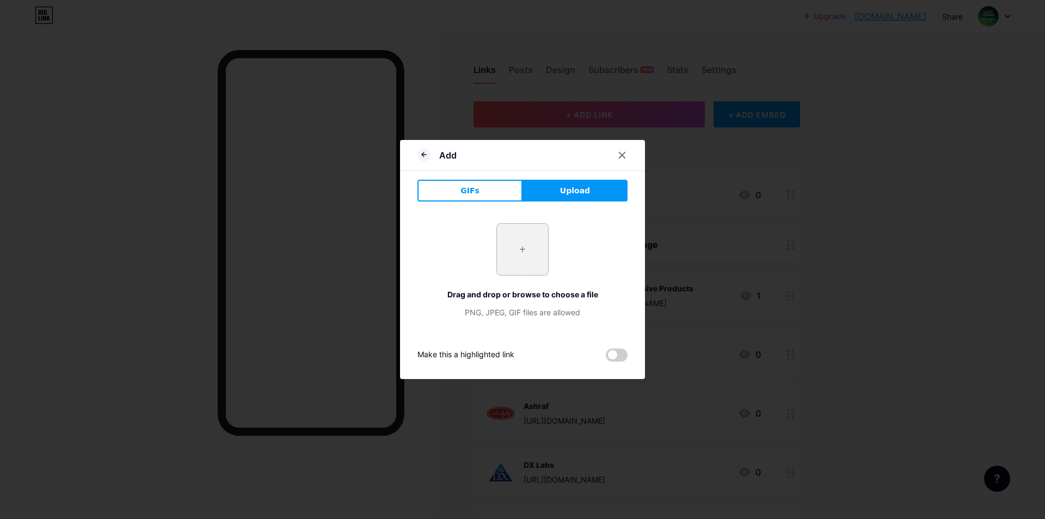
click at [515, 252] on input "file" at bounding box center [522, 249] width 51 height 51
type input "C:\fakepath\dani.png"
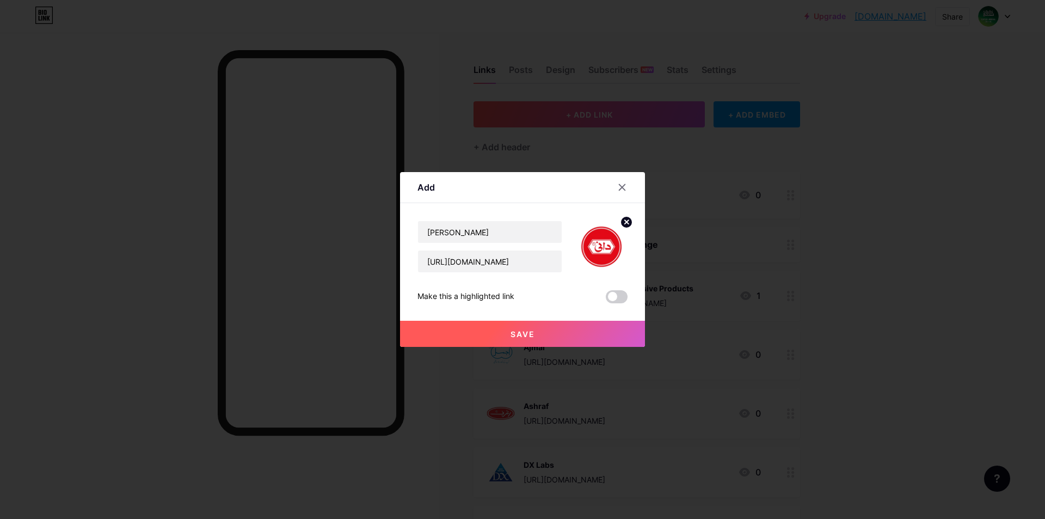
click at [524, 331] on span "Save" at bounding box center [523, 333] width 25 height 9
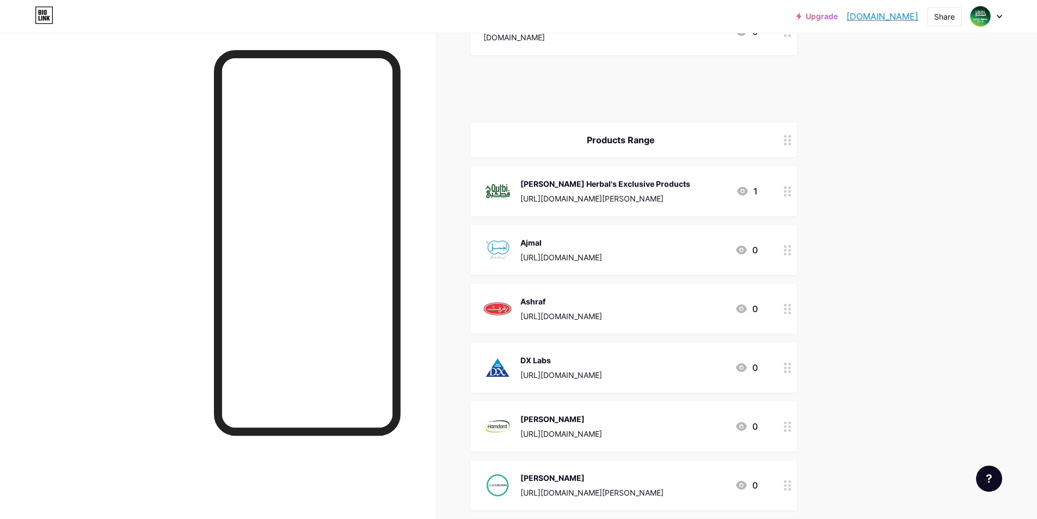
scroll to position [105, 0]
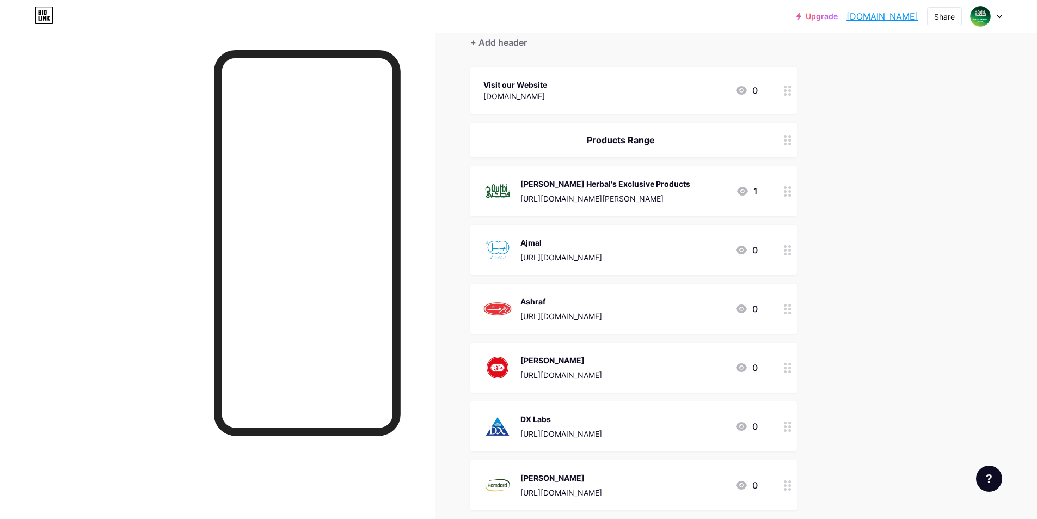
click at [778, 369] on div "Dani https://qutbiherbal.pk/product-brand/dani-herbal-pharma/ 0" at bounding box center [633, 367] width 327 height 50
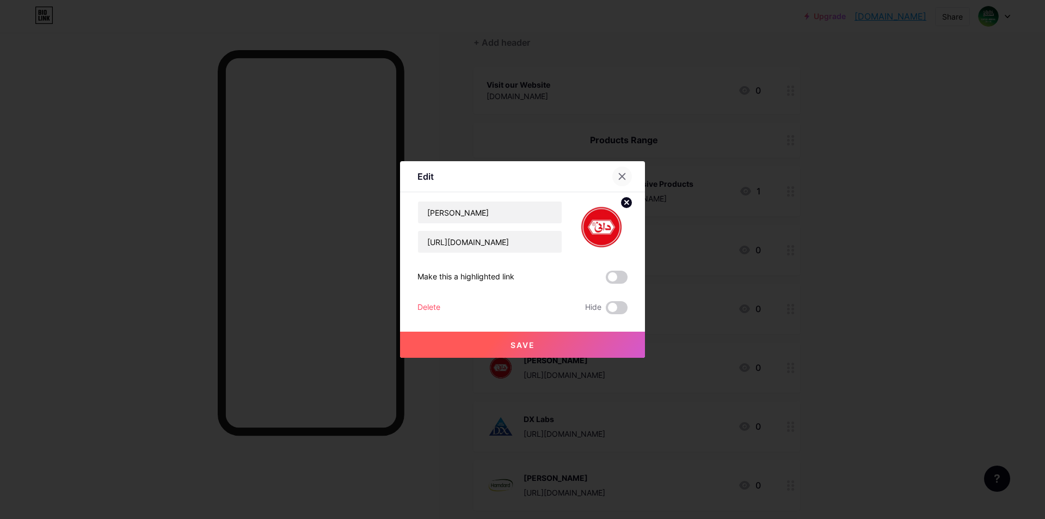
click at [621, 177] on icon at bounding box center [622, 176] width 9 height 9
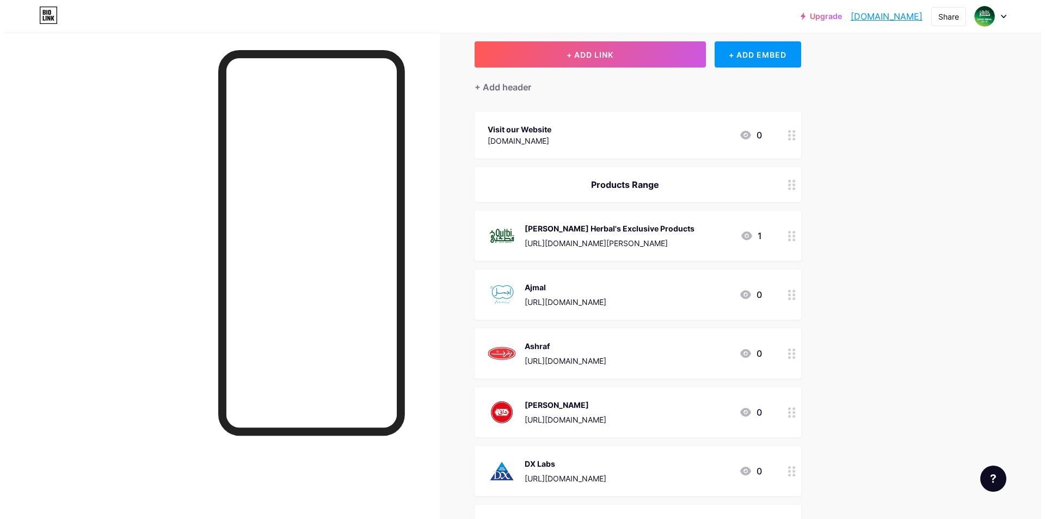
scroll to position [0, 0]
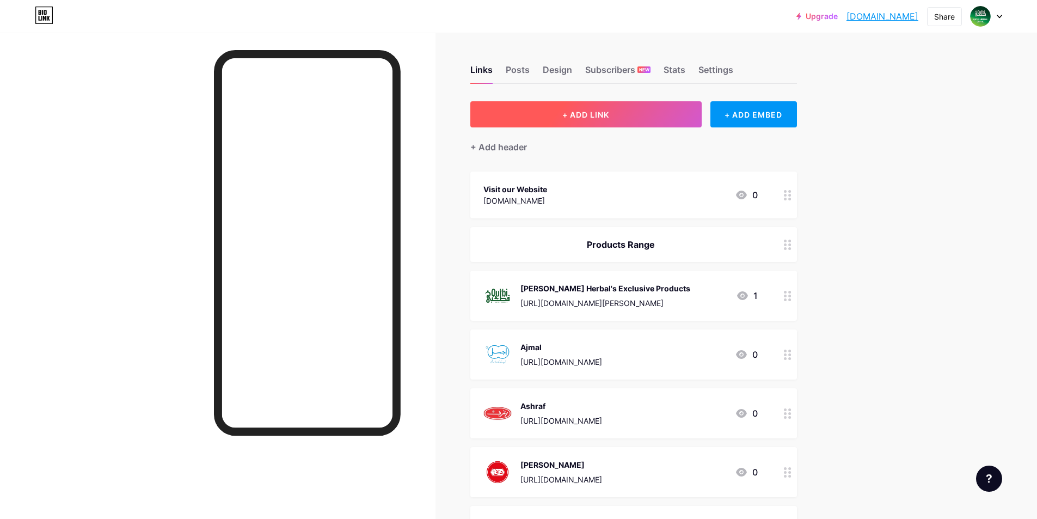
click at [607, 105] on button "+ ADD LINK" at bounding box center [585, 114] width 231 height 26
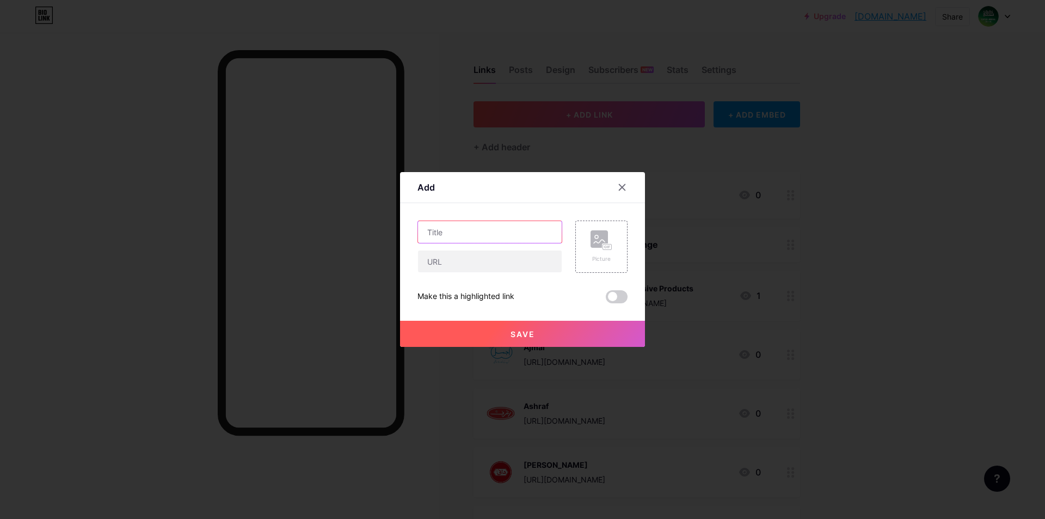
click at [482, 229] on input "text" at bounding box center [490, 232] width 144 height 22
type input "[PERSON_NAME]"
paste input "[URL][DOMAIN_NAME]"
type input "[URL][DOMAIN_NAME]"
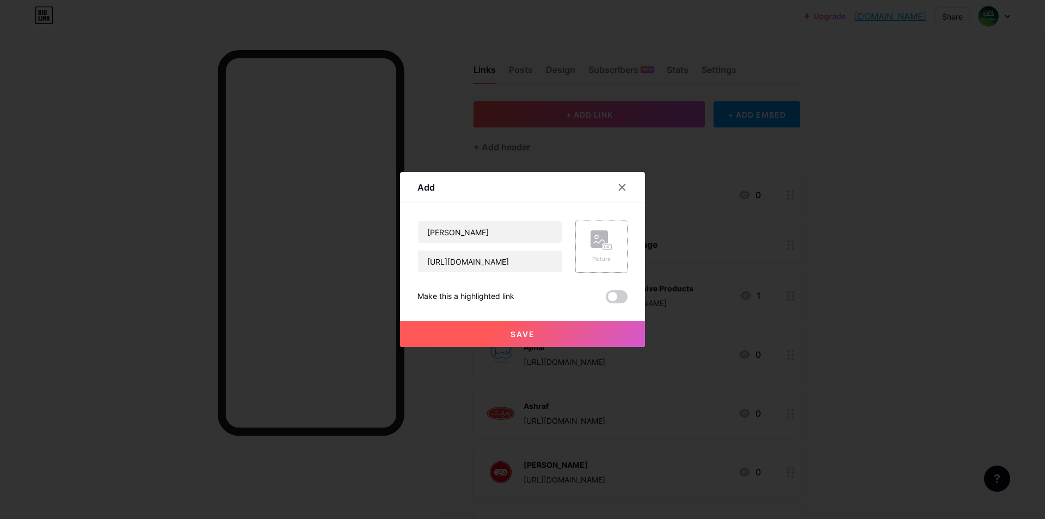
click at [604, 243] on icon at bounding box center [602, 240] width 22 height 20
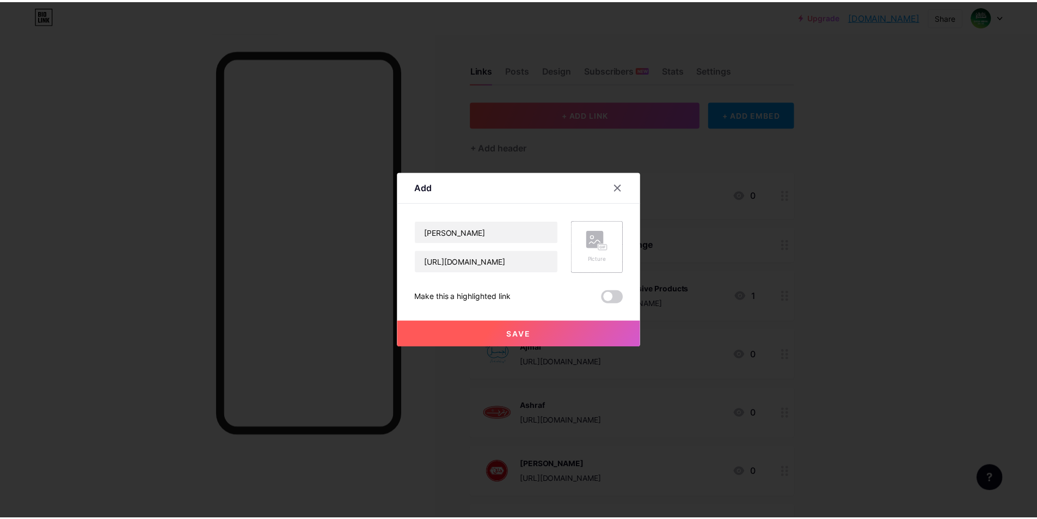
scroll to position [0, 0]
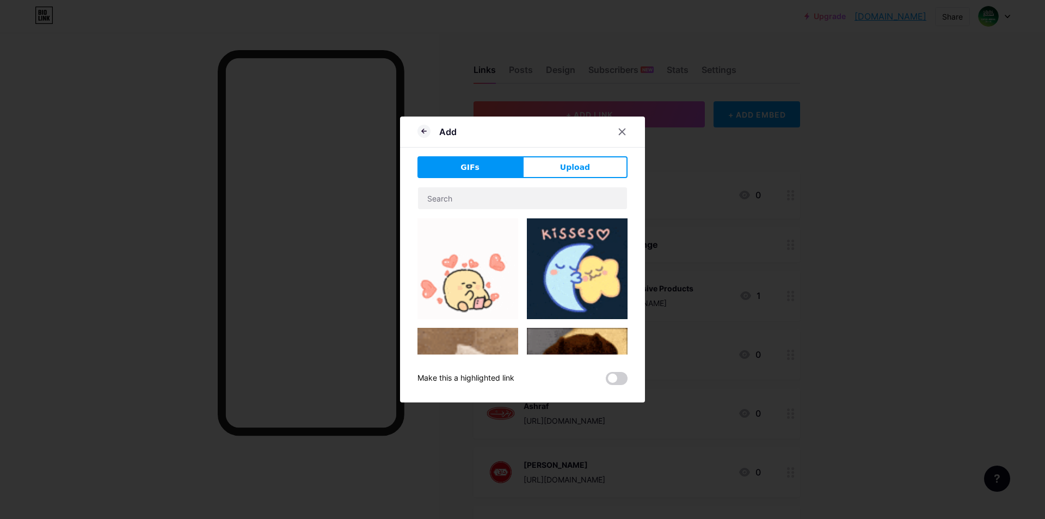
click at [567, 155] on div "Add GIFs Upload Content YouTube Play YouTube video without leaving your page. A…" at bounding box center [522, 260] width 245 height 286
click at [570, 164] on span "Upload" at bounding box center [575, 167] width 30 height 11
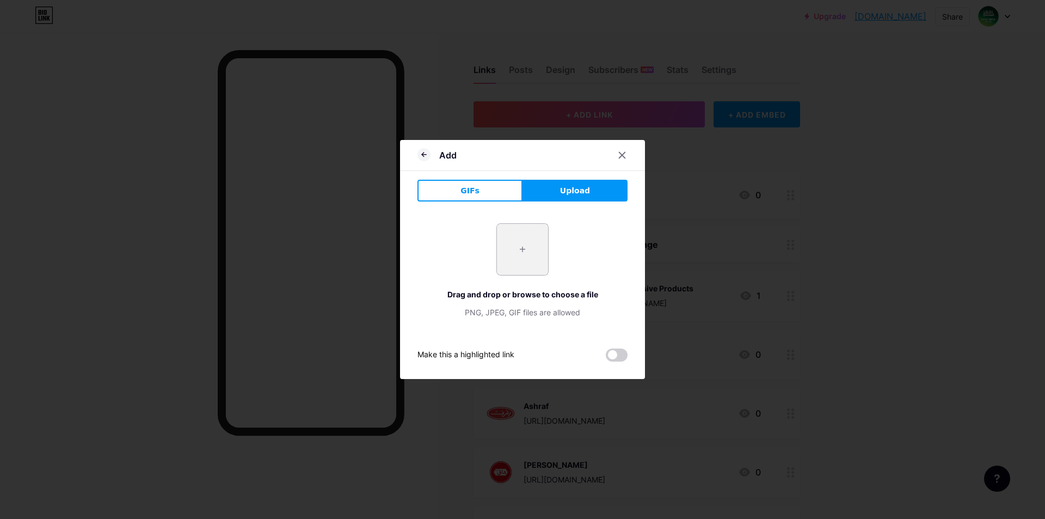
click at [518, 249] on input "file" at bounding box center [522, 249] width 51 height 51
type input "C:\fakepath\bin_nasir-removebg-preview.png"
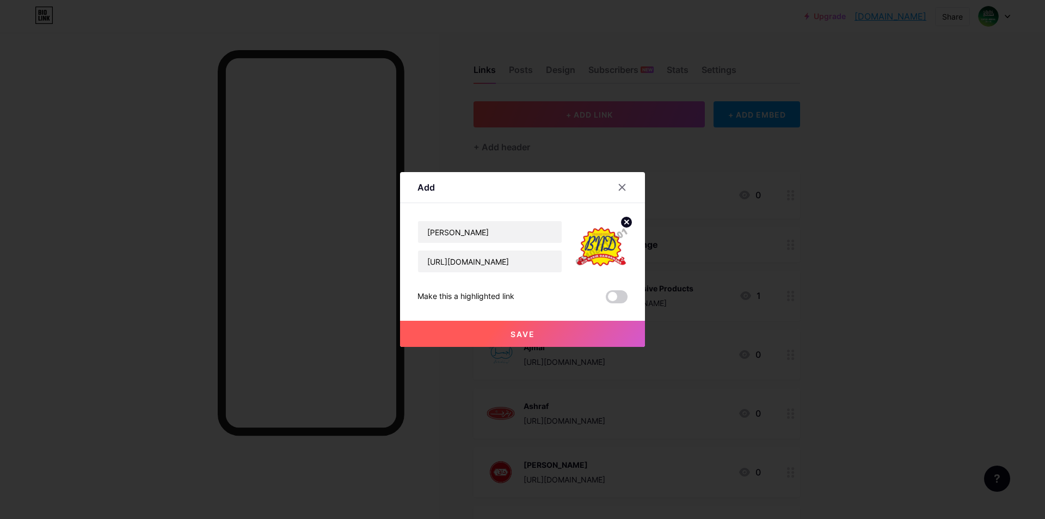
click at [523, 332] on span "Save" at bounding box center [523, 333] width 25 height 9
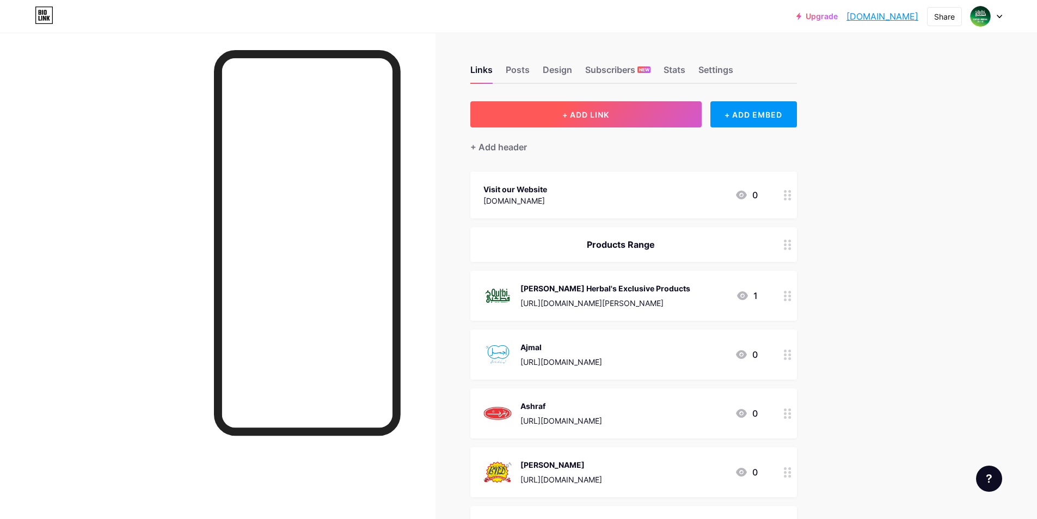
click at [564, 107] on button "+ ADD LINK" at bounding box center [585, 114] width 231 height 26
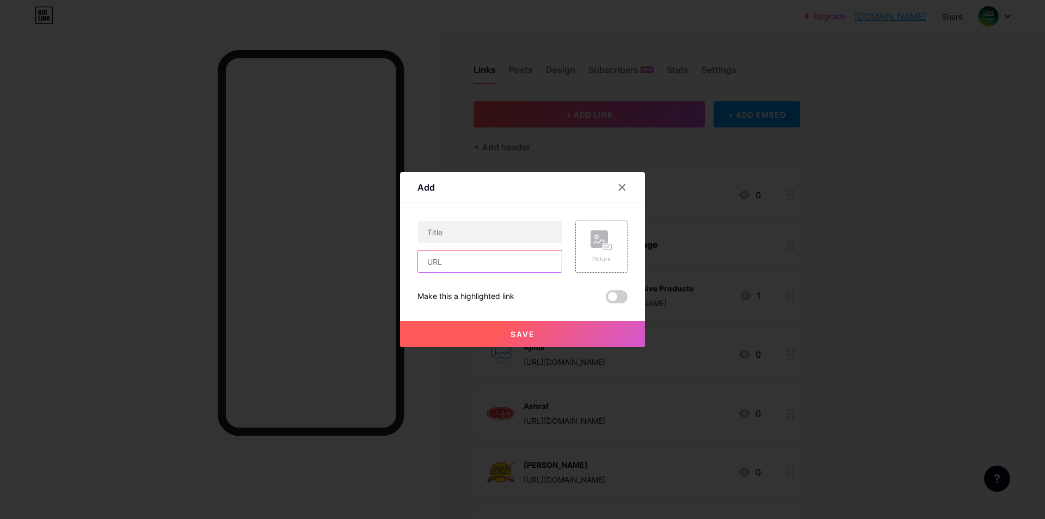
paste input "[URL][DOMAIN_NAME]"
type input "[URL][DOMAIN_NAME]"
click at [596, 245] on rect at bounding box center [599, 238] width 17 height 17
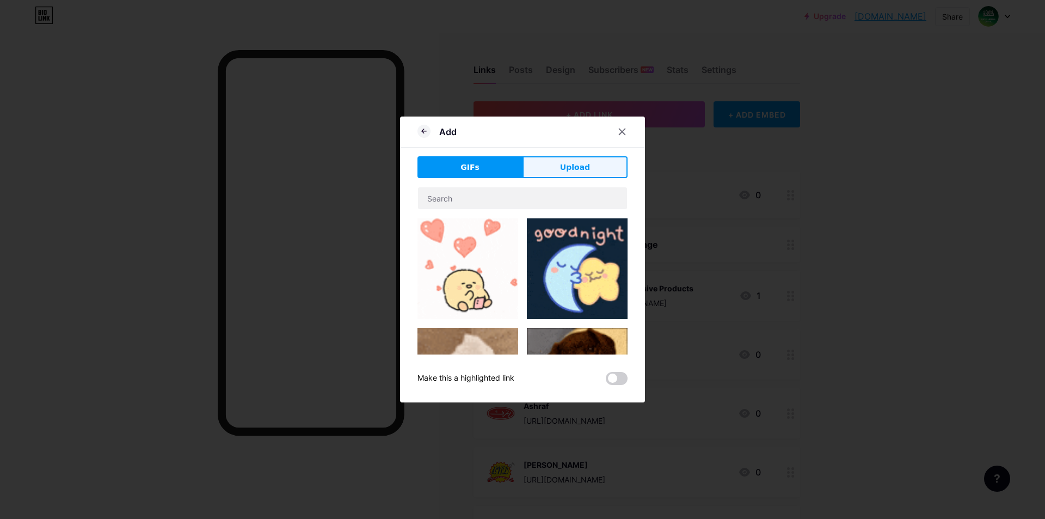
click at [555, 165] on button "Upload" at bounding box center [575, 167] width 105 height 22
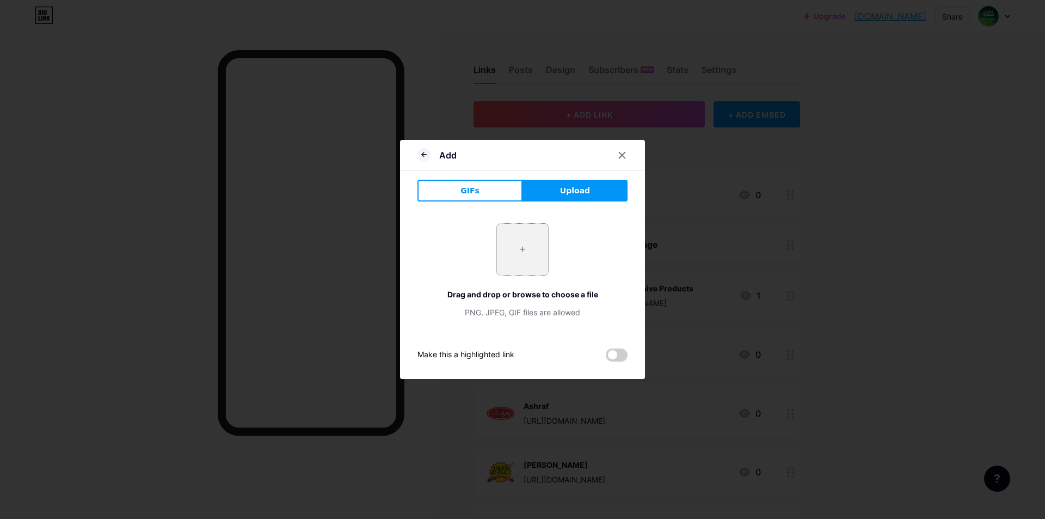
click at [519, 252] on input "file" at bounding box center [522, 249] width 51 height 51
type input "C:\fakepath\TS-Labs.png"
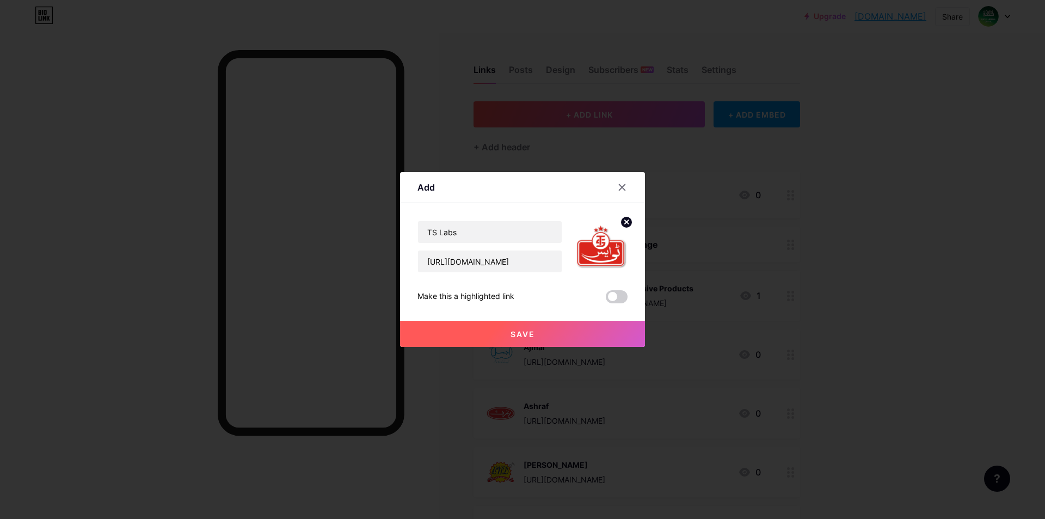
type input "TS Labs"
click at [535, 334] on button "Save" at bounding box center [522, 334] width 245 height 26
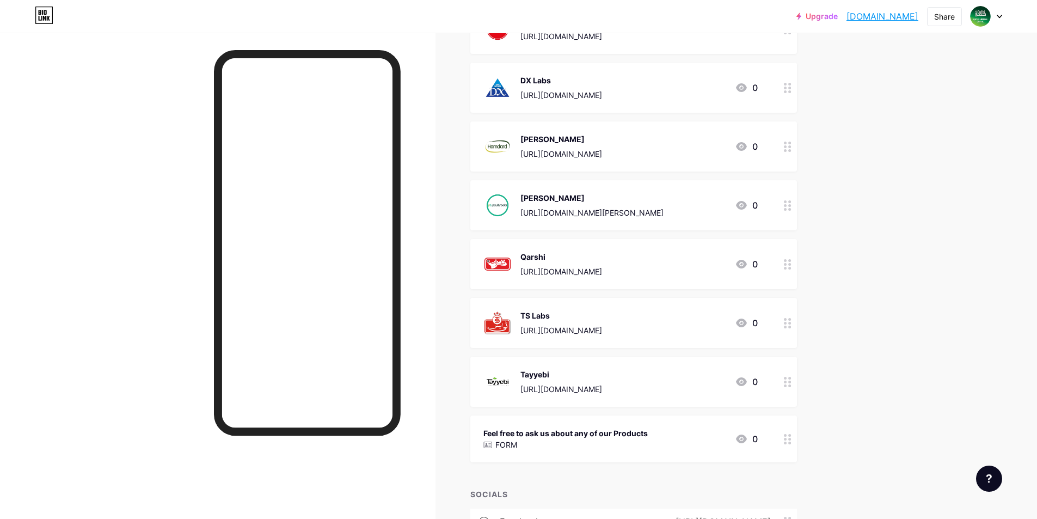
scroll to position [272, 0]
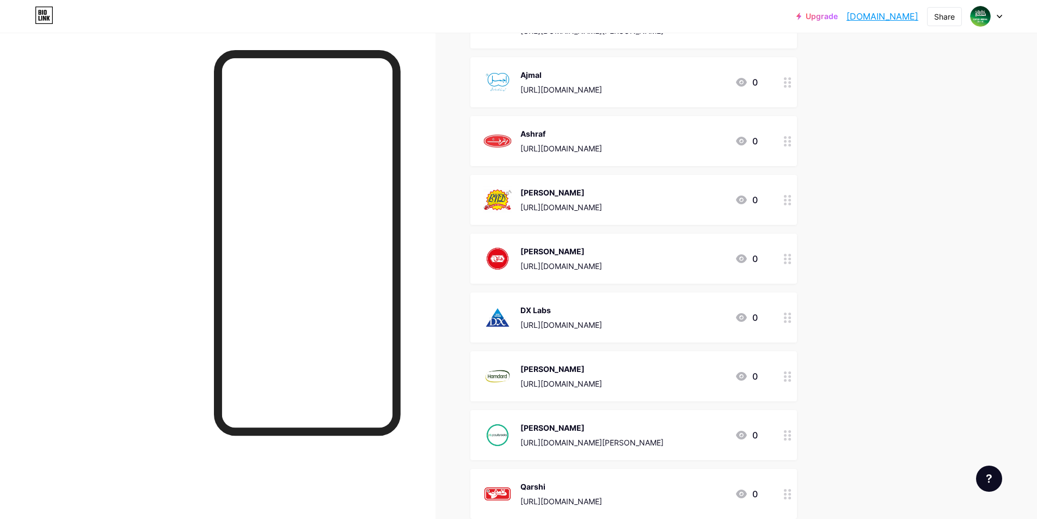
click at [1004, 13] on div "Upgrade qutbiherbal.bio... qutbiherbal.bio.link Share Switch accounts Qutbi Her…" at bounding box center [518, 17] width 1037 height 20
click at [997, 17] on icon at bounding box center [999, 17] width 5 height 4
click at [913, 123] on link "Account settings" at bounding box center [934, 123] width 135 height 29
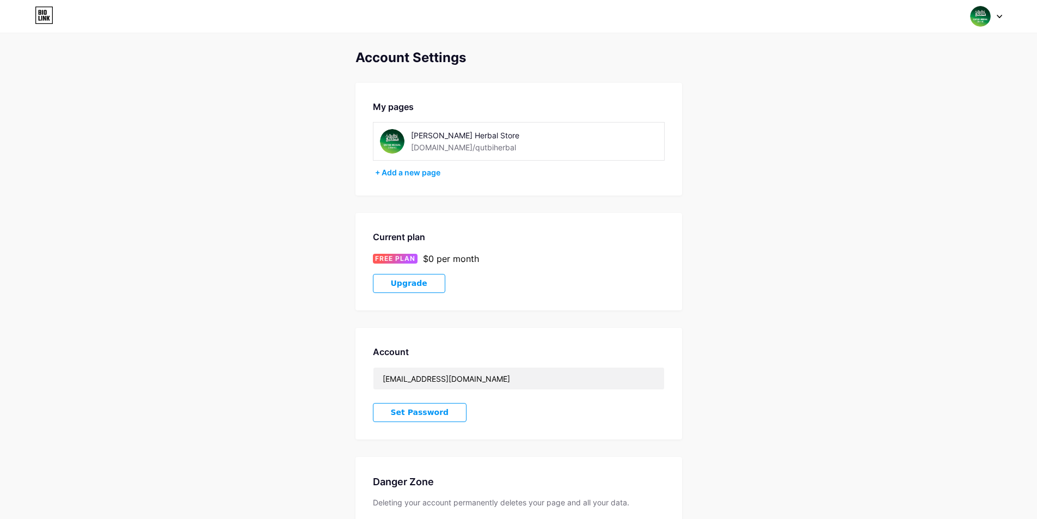
click at [1007, 21] on div "Switch accounts Qutbi Herbal Store bio.link/qutbiherbal + Add a new page Dashbo…" at bounding box center [518, 17] width 1037 height 20
click at [996, 14] on div at bounding box center [987, 17] width 32 height 20
click at [896, 125] on link "Dashboard" at bounding box center [934, 123] width 135 height 29
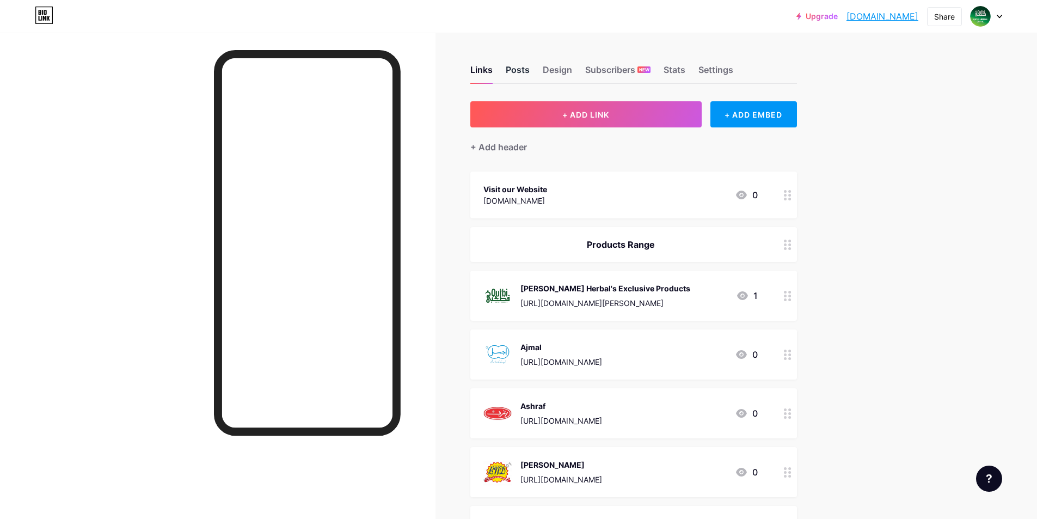
click at [511, 68] on div "Posts" at bounding box center [518, 73] width 24 height 20
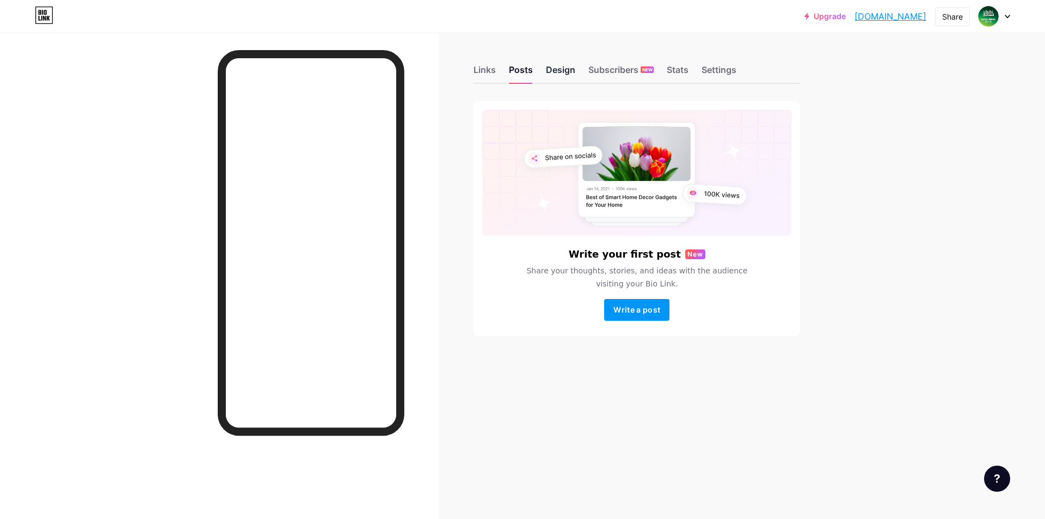
click at [565, 69] on div "Design" at bounding box center [560, 73] width 29 height 20
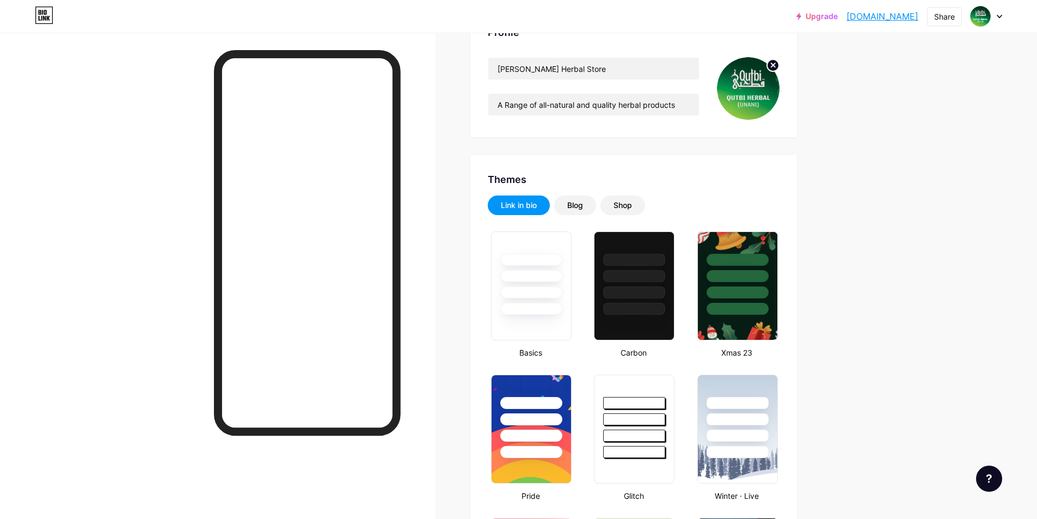
scroll to position [163, 0]
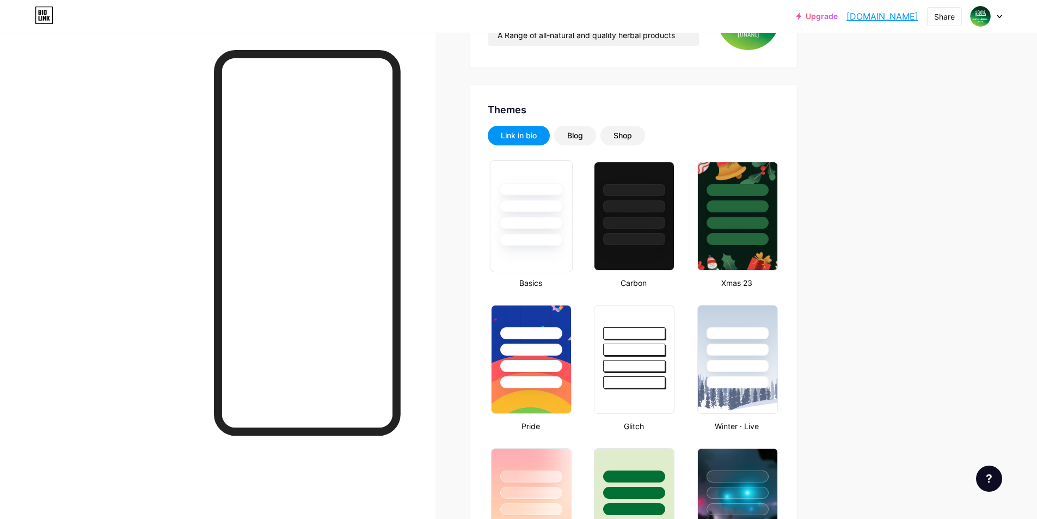
type input "#ffffff"
click at [549, 244] on div at bounding box center [531, 240] width 64 height 13
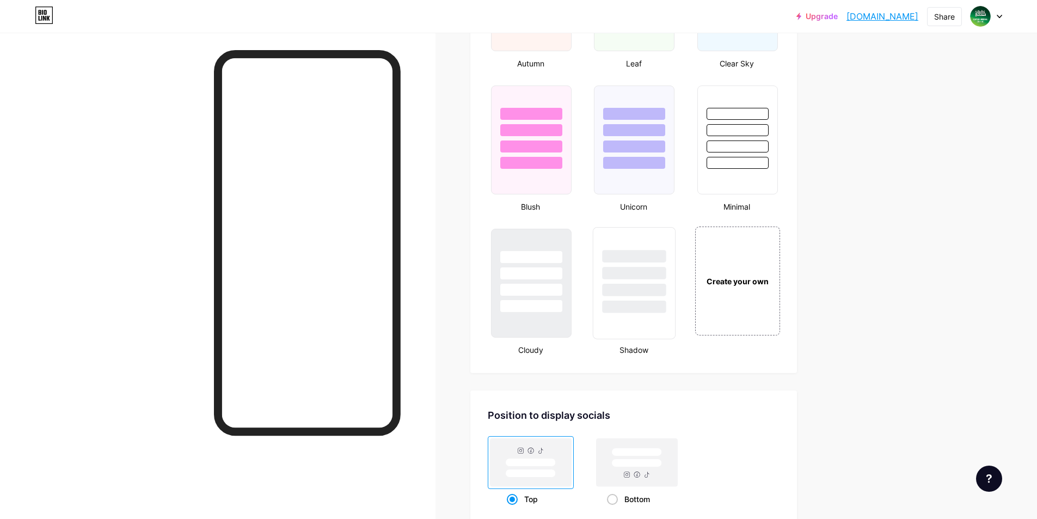
scroll to position [1089, 0]
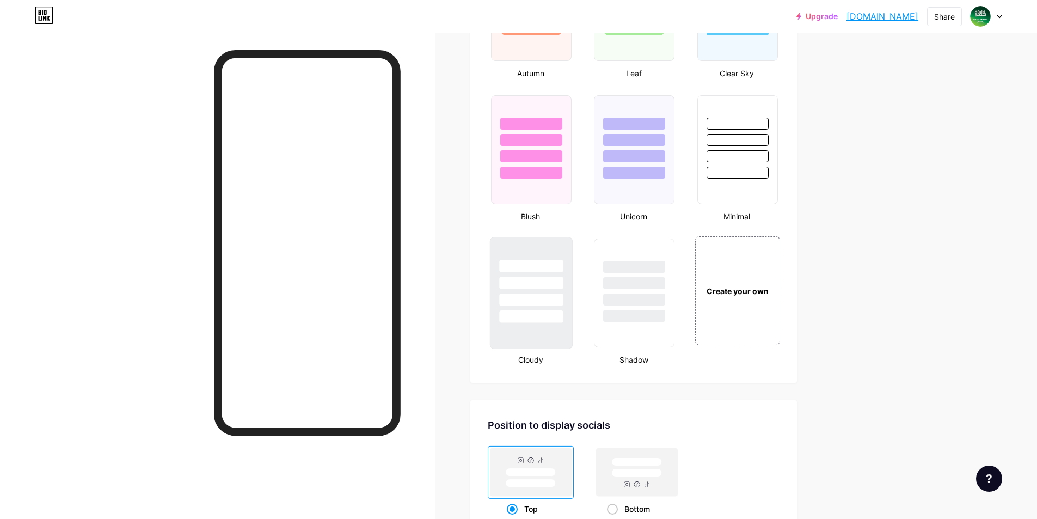
click at [556, 323] on div at bounding box center [531, 293] width 83 height 112
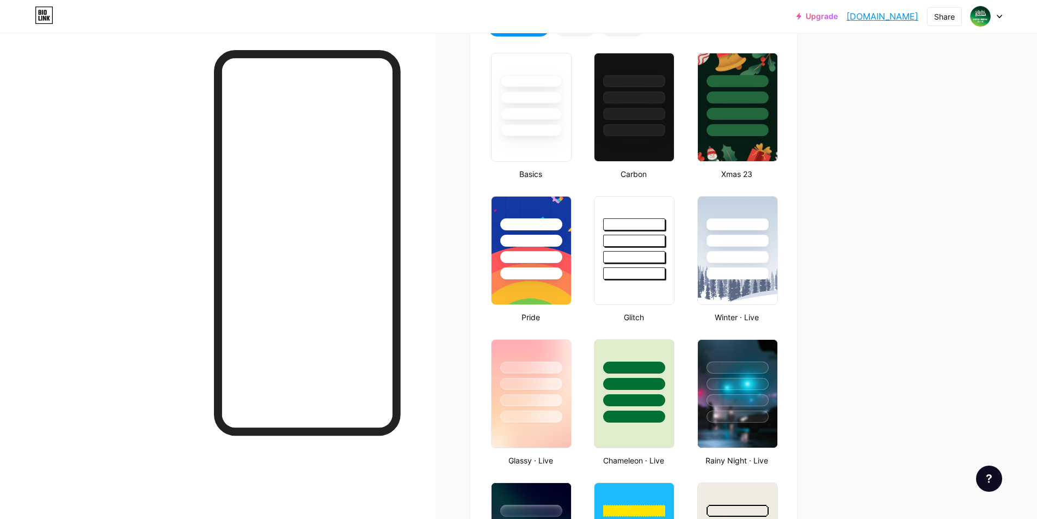
scroll to position [109, 0]
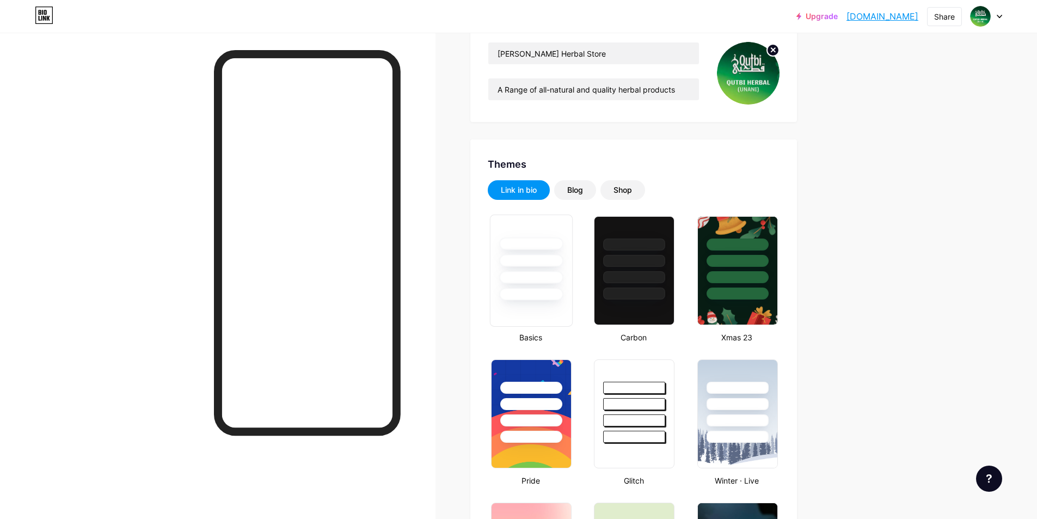
click at [548, 244] on div at bounding box center [531, 243] width 64 height 13
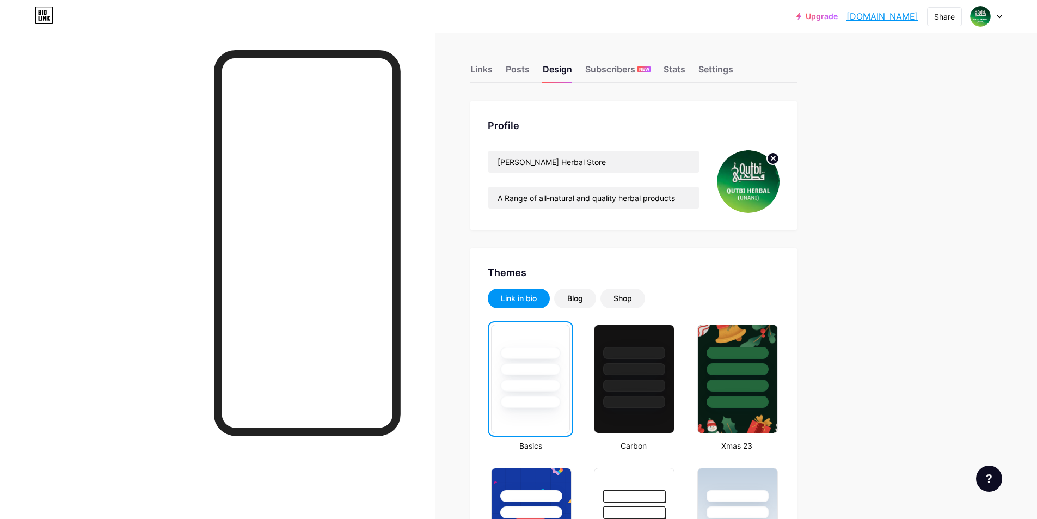
scroll to position [0, 0]
click at [941, 20] on div "Share" at bounding box center [944, 16] width 21 height 11
click at [893, 113] on div "Add to my socials" at bounding box center [872, 108] width 75 height 13
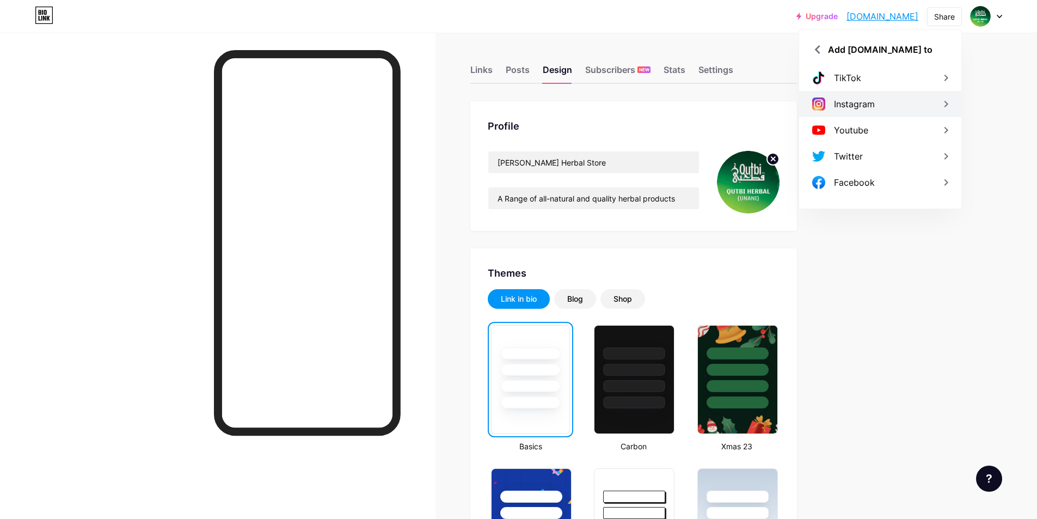
click at [893, 106] on div "Instagram" at bounding box center [880, 104] width 162 height 26
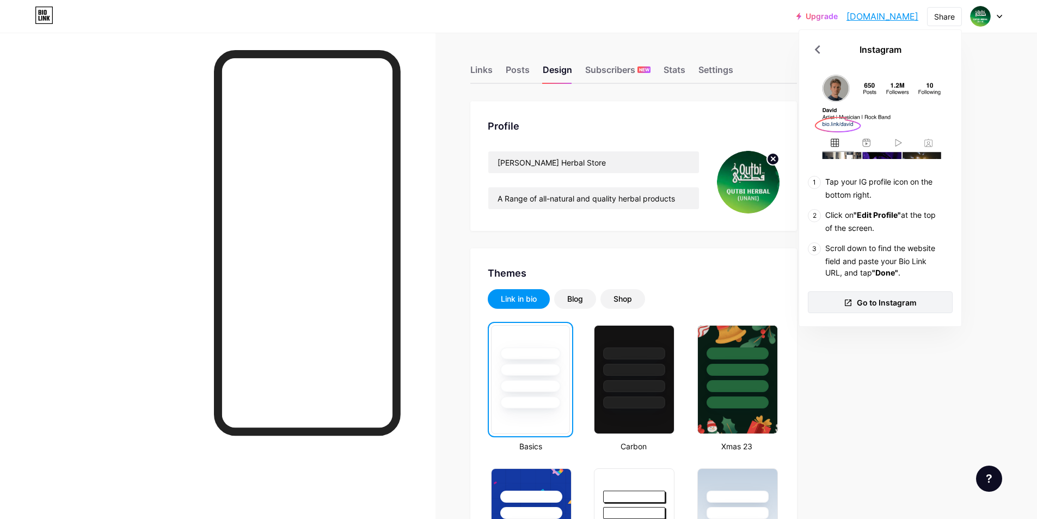
click at [879, 301] on span "Go to Instagram" at bounding box center [887, 302] width 60 height 11
click at [819, 50] on icon at bounding box center [817, 49] width 17 height 17
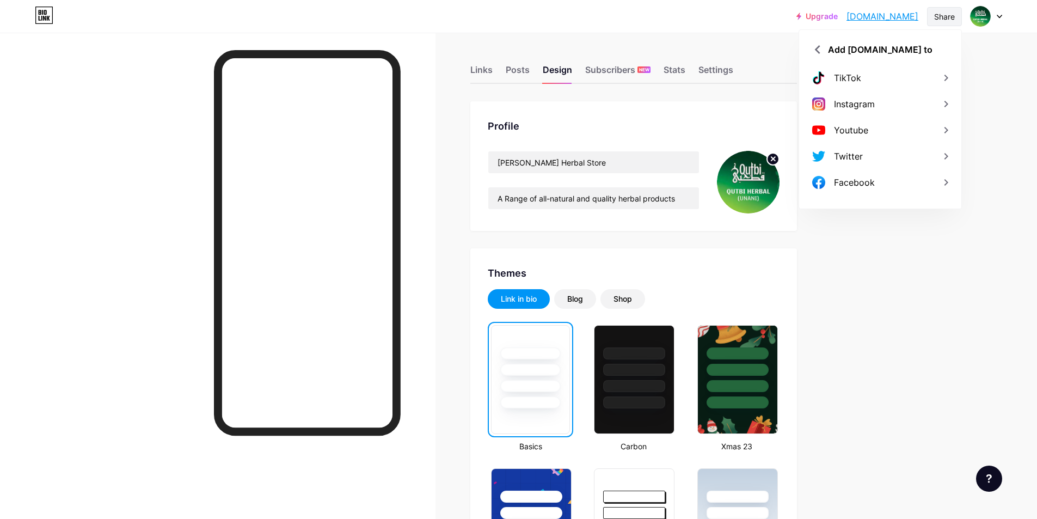
click at [933, 19] on div "Share" at bounding box center [944, 16] width 35 height 19
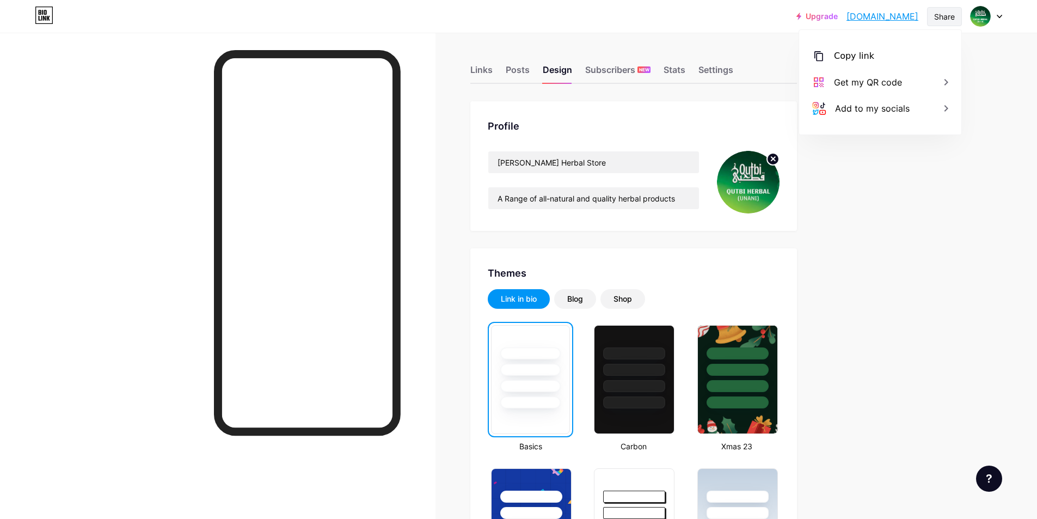
click at [933, 19] on div "Share" at bounding box center [944, 16] width 35 height 19
click at [937, 16] on div "Share" at bounding box center [944, 16] width 21 height 11
click at [890, 74] on div "Get my QR code" at bounding box center [880, 82] width 162 height 26
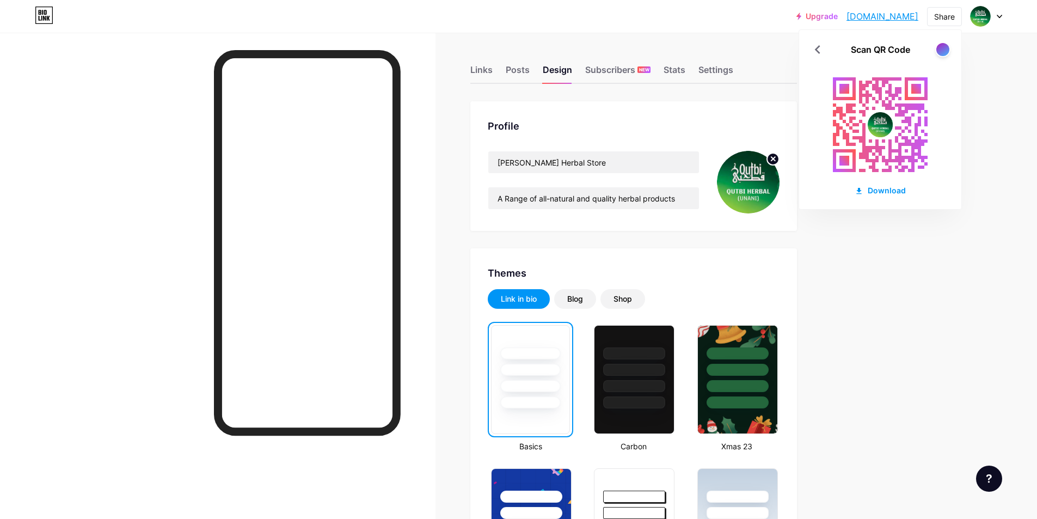
click at [751, 187] on img at bounding box center [748, 182] width 63 height 63
click at [819, 50] on icon at bounding box center [817, 49] width 17 height 17
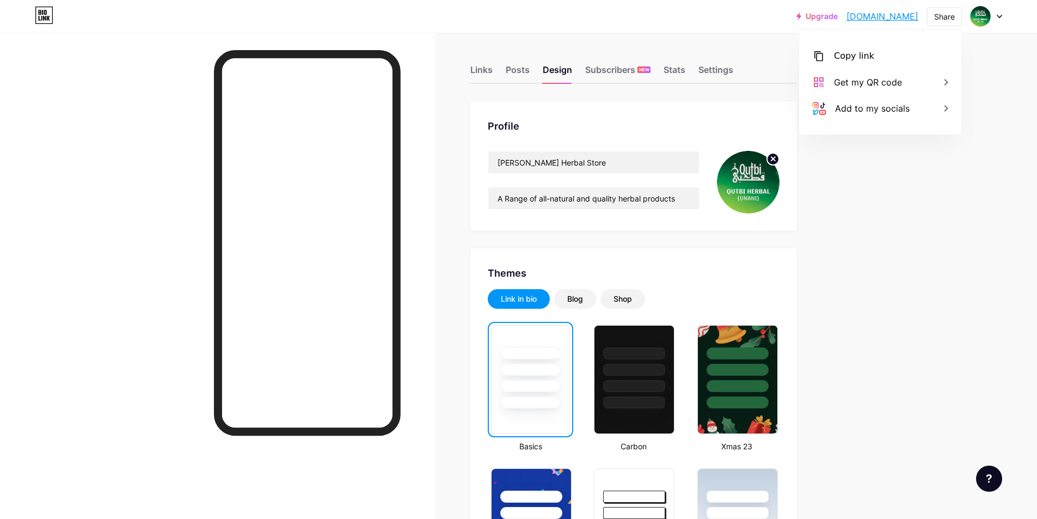
click at [750, 191] on img at bounding box center [748, 182] width 63 height 63
click at [779, 159] on circle at bounding box center [773, 159] width 12 height 12
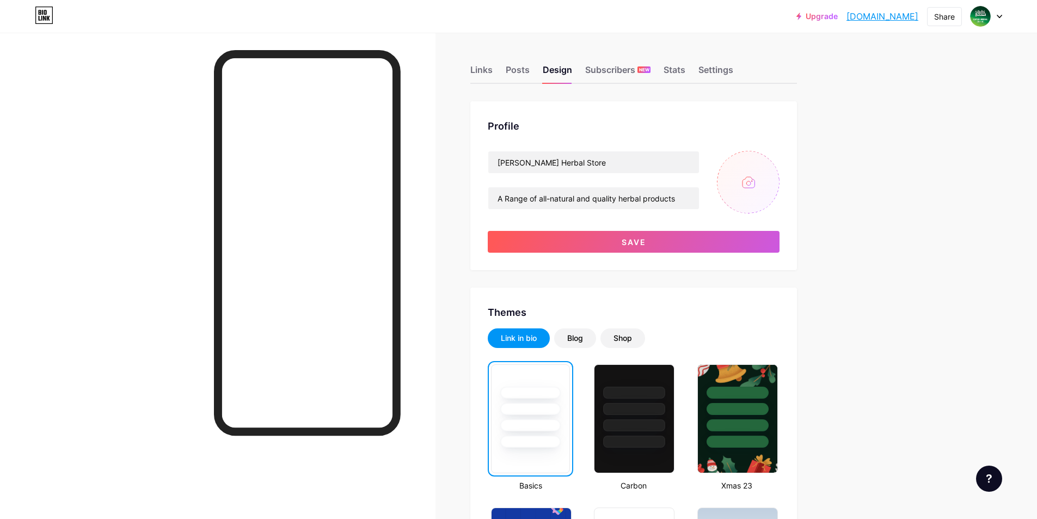
click at [758, 179] on input "file" at bounding box center [748, 182] width 63 height 63
type input "C:\fakepath\QUTBI HERBAL LOGO.png"
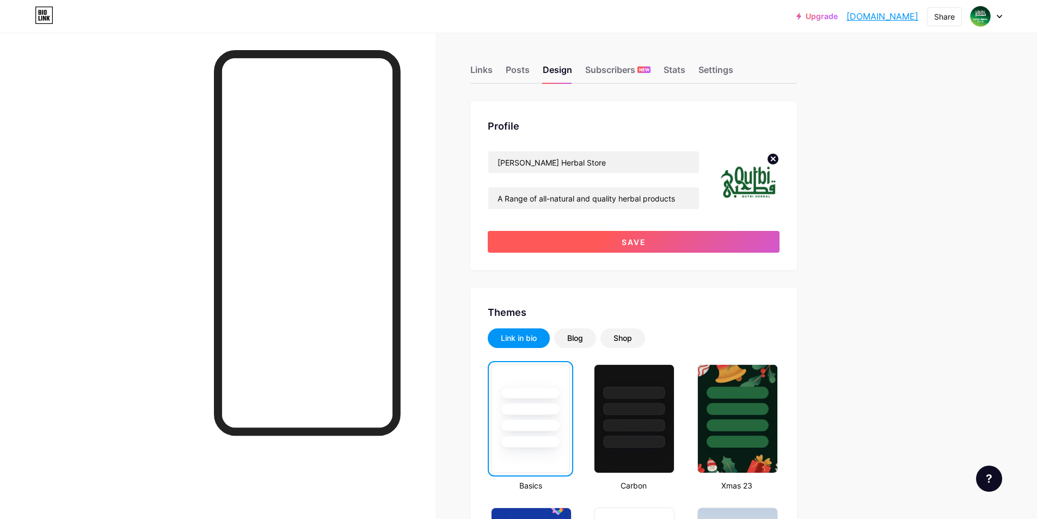
click at [697, 246] on button "Save" at bounding box center [634, 242] width 292 height 22
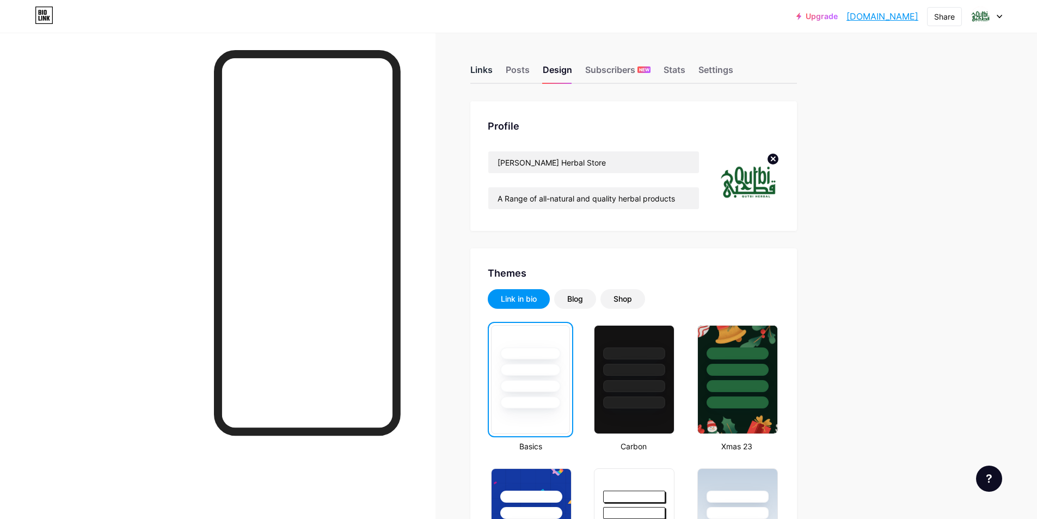
click at [490, 72] on div "Links" at bounding box center [481, 73] width 22 height 20
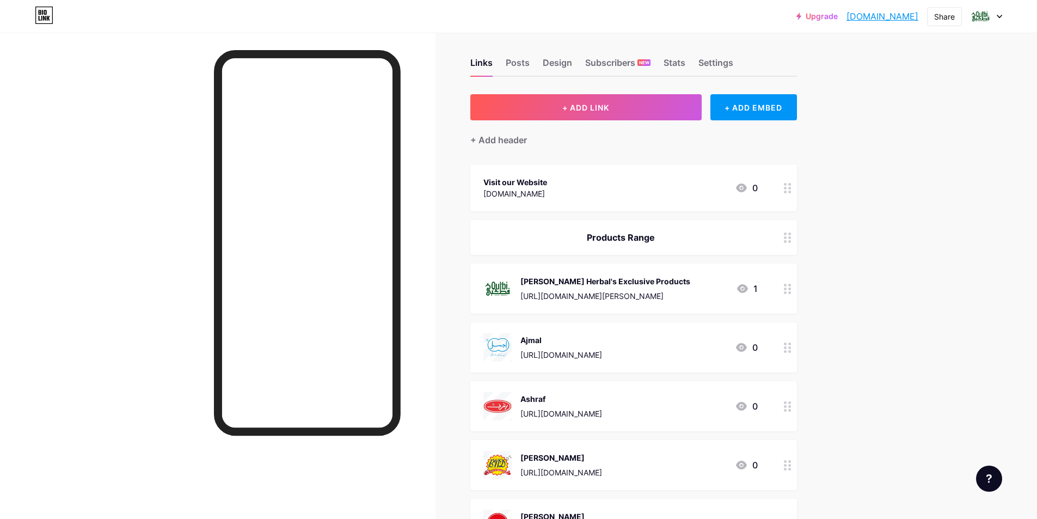
scroll to position [163, 0]
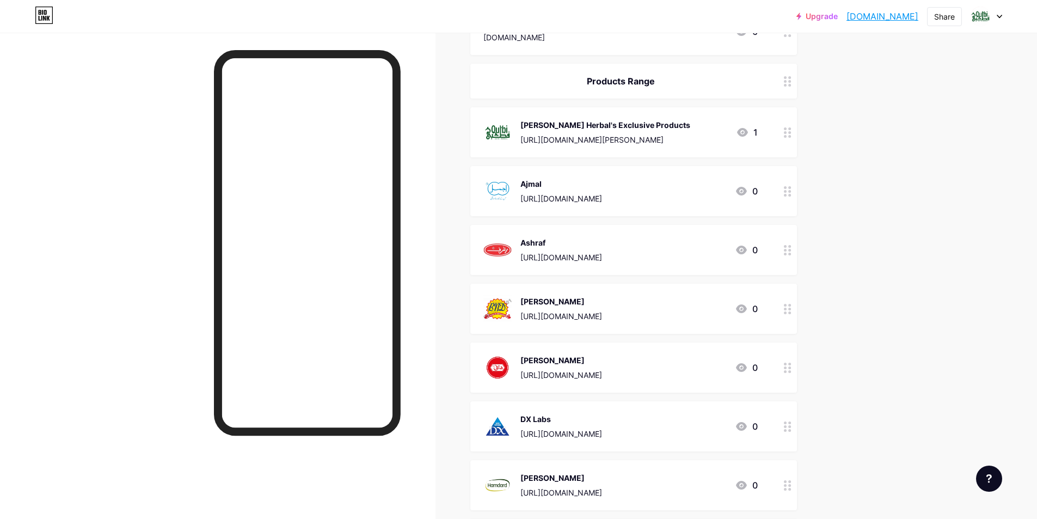
click at [690, 129] on div "Qutbi Herbal's Exclusive Products" at bounding box center [606, 124] width 170 height 11
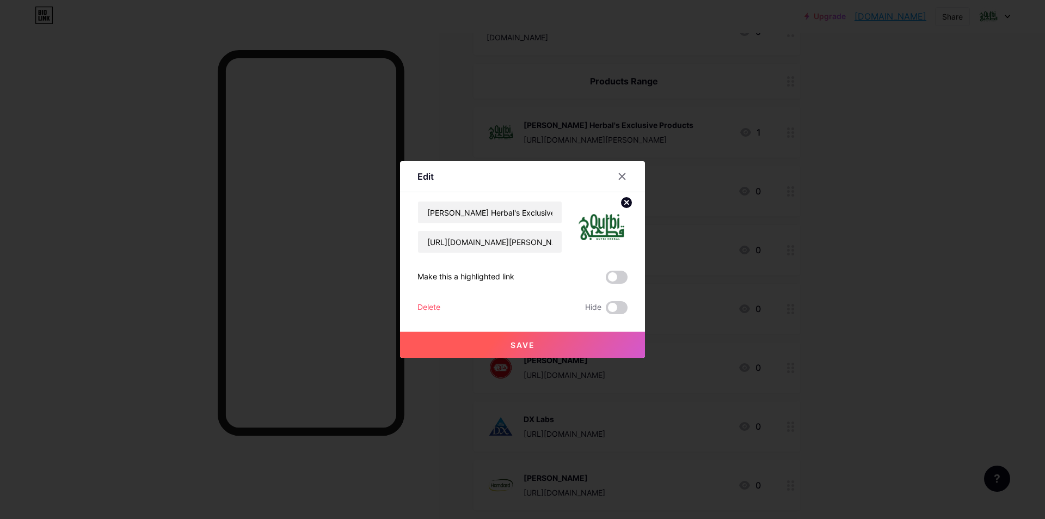
click at [621, 203] on circle at bounding box center [627, 203] width 12 height 12
drag, startPoint x: 470, startPoint y: 212, endPoint x: 360, endPoint y: 216, distance: 110.6
click at [394, 223] on div "Edit Content YouTube Play YouTube video without leaving your page. ADD Vimeo Pl…" at bounding box center [522, 259] width 1045 height 519
type input "Our Exclusive Products"
click at [498, 340] on button "Save" at bounding box center [522, 345] width 245 height 26
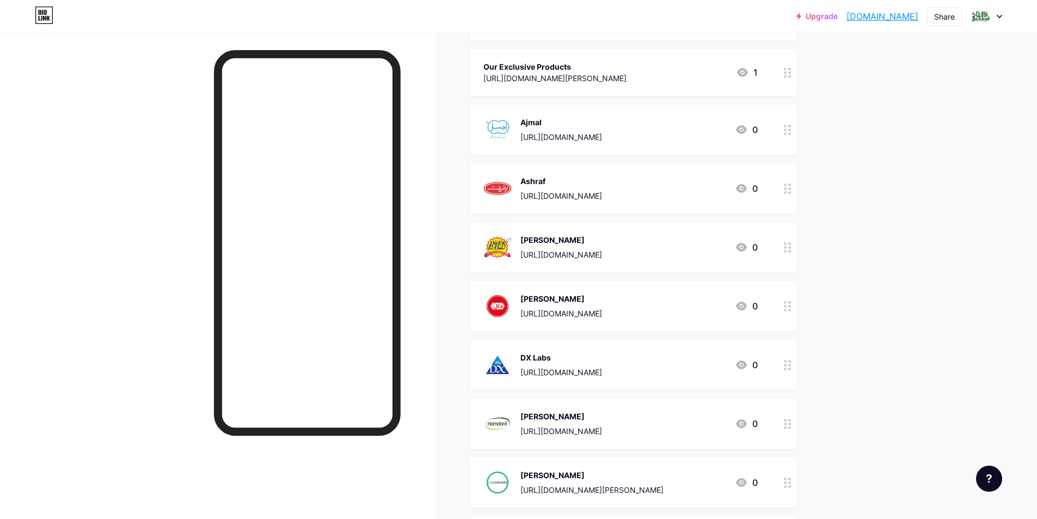
scroll to position [327, 0]
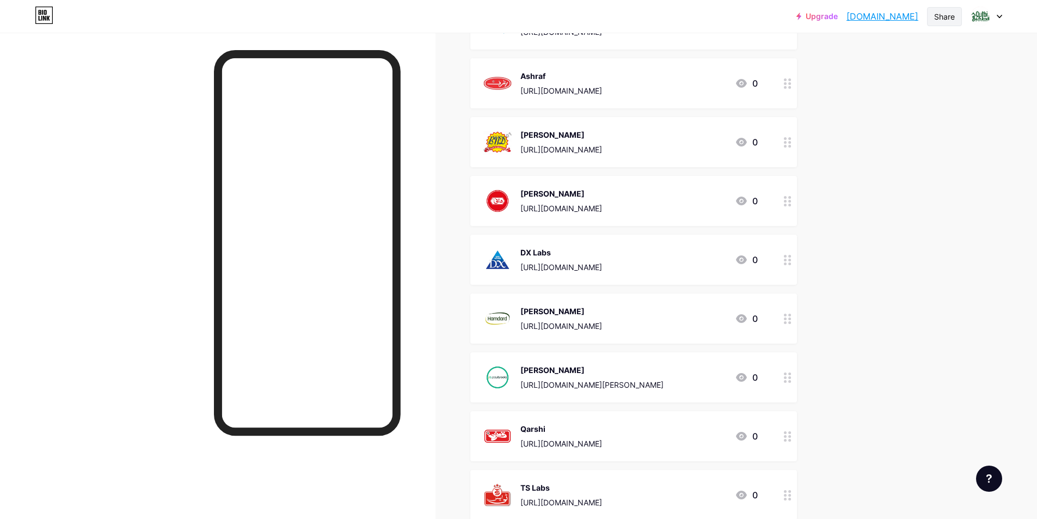
click at [952, 14] on div "Share" at bounding box center [944, 16] width 21 height 11
click at [910, 75] on div "Get my QR code" at bounding box center [880, 82] width 162 height 26
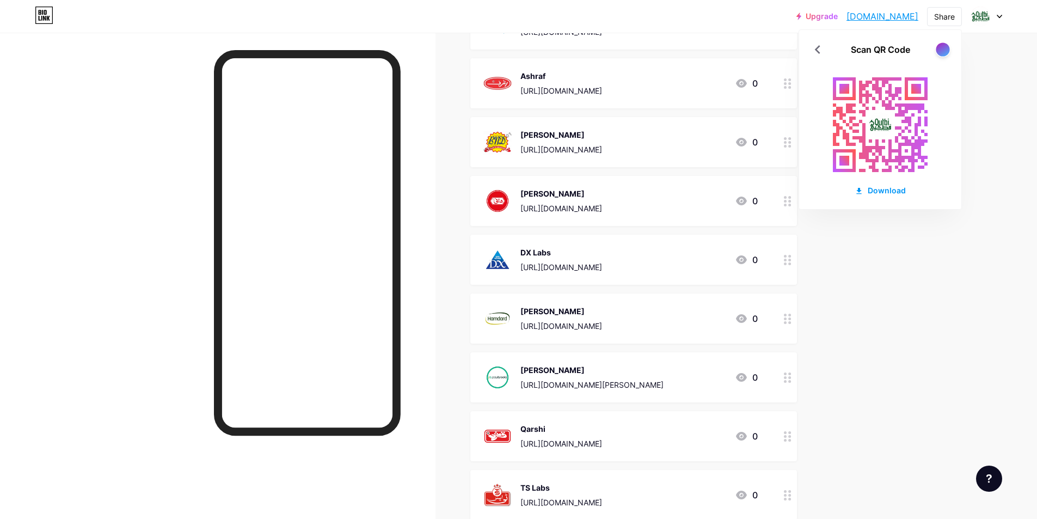
click at [939, 47] on div at bounding box center [943, 49] width 14 height 14
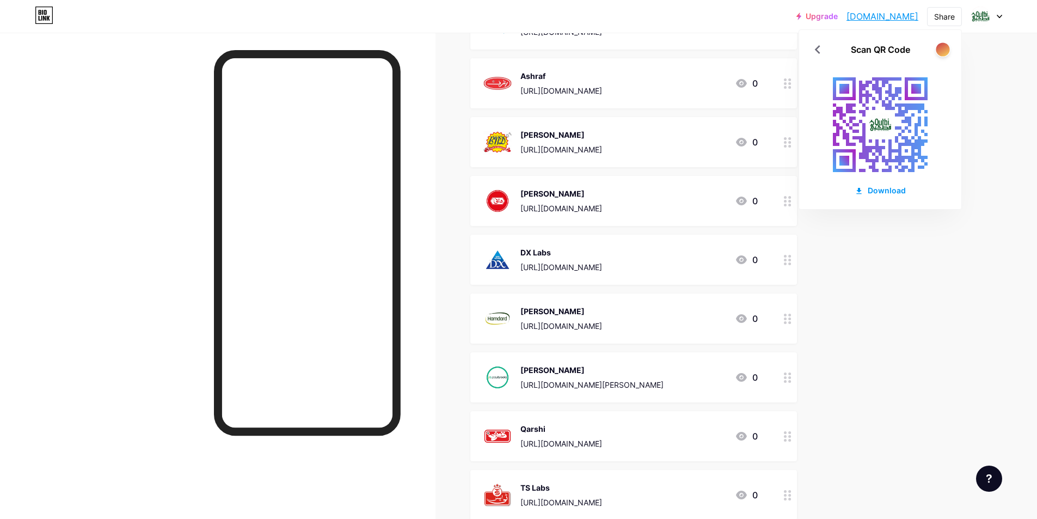
click at [939, 47] on div at bounding box center [943, 49] width 14 height 14
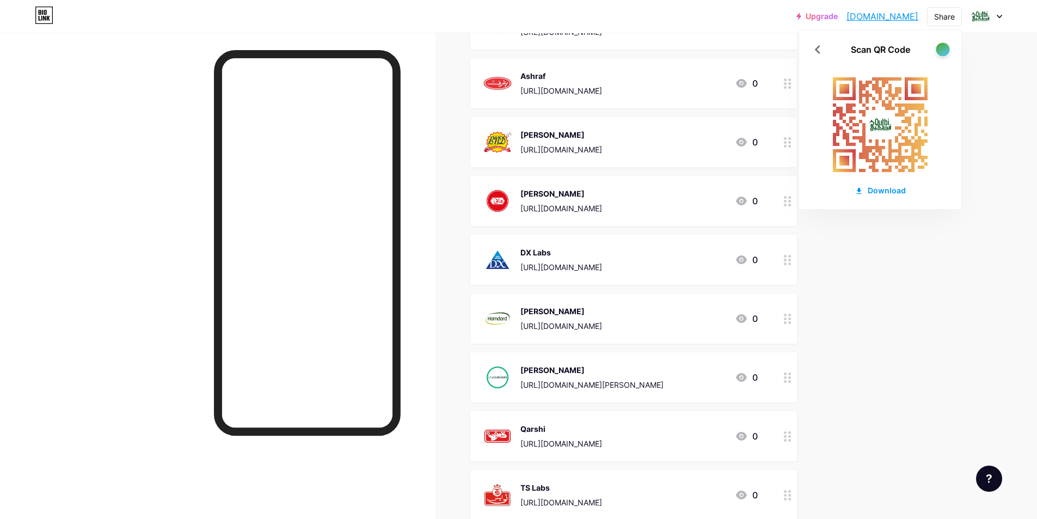
click at [939, 47] on div at bounding box center [943, 49] width 14 height 14
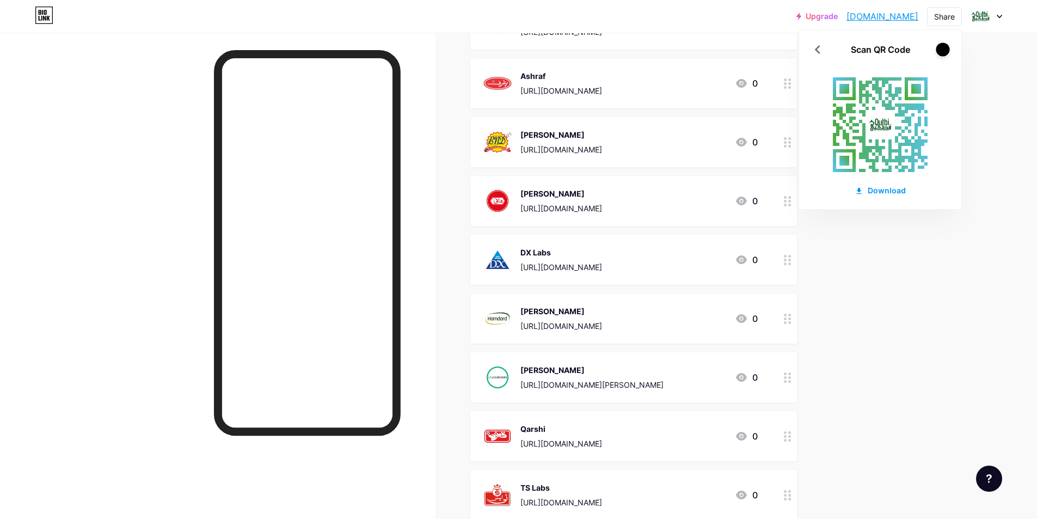
click at [941, 50] on div at bounding box center [943, 49] width 14 height 14
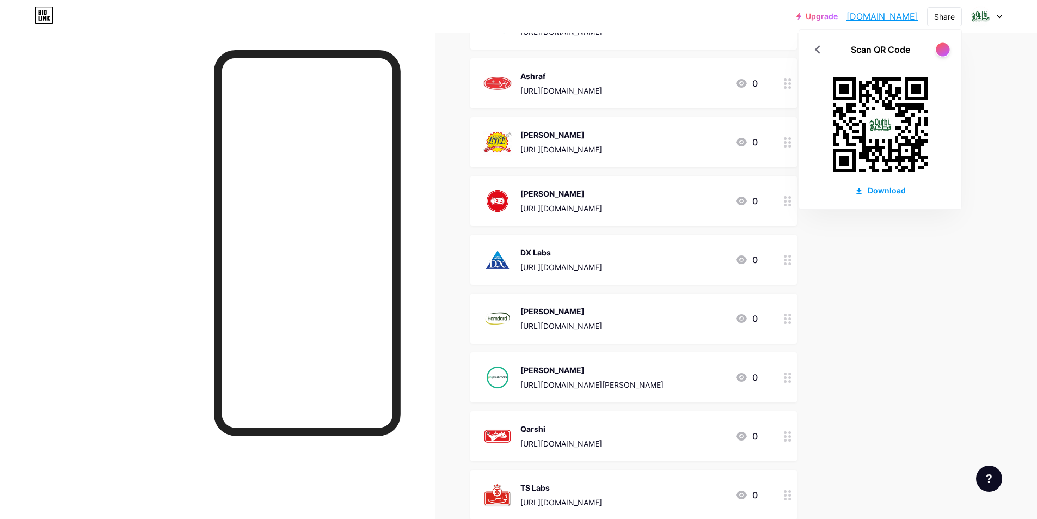
click at [941, 50] on div at bounding box center [943, 49] width 14 height 14
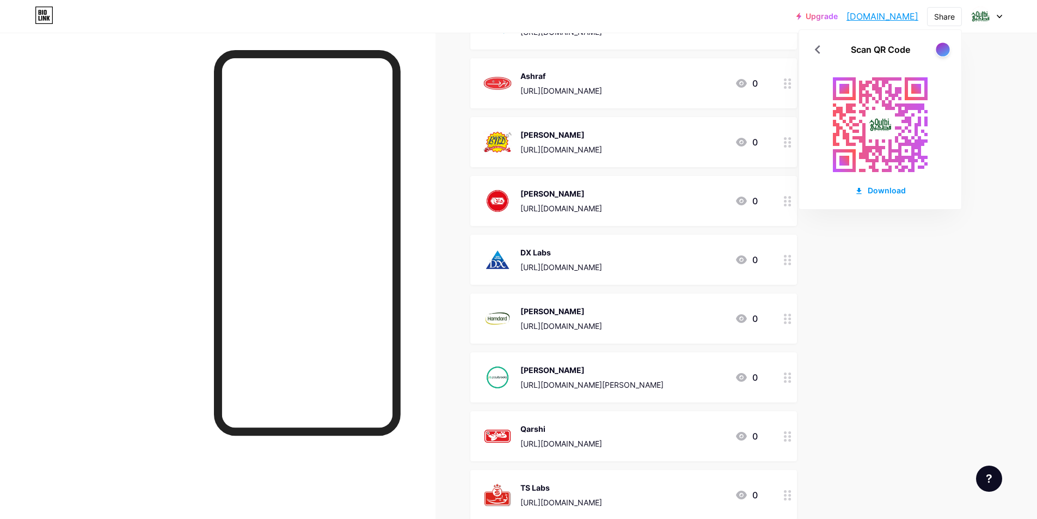
click at [941, 50] on div at bounding box center [943, 49] width 14 height 14
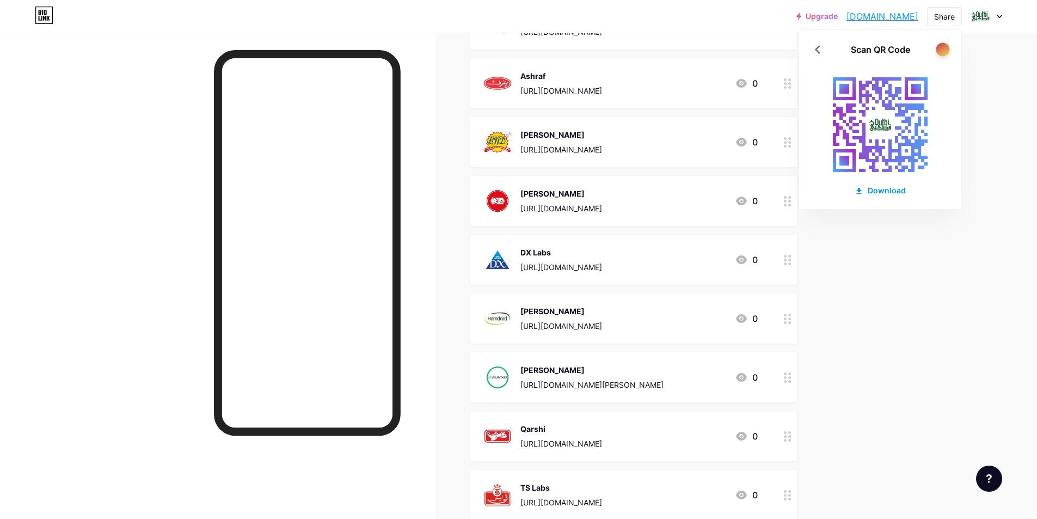
click at [941, 50] on div at bounding box center [943, 49] width 14 height 14
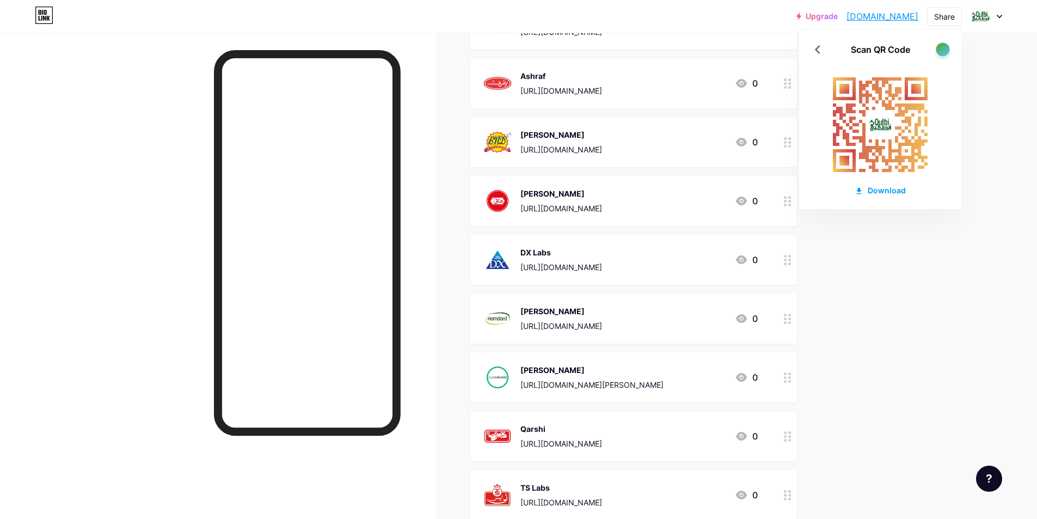
click at [941, 50] on div at bounding box center [943, 49] width 14 height 14
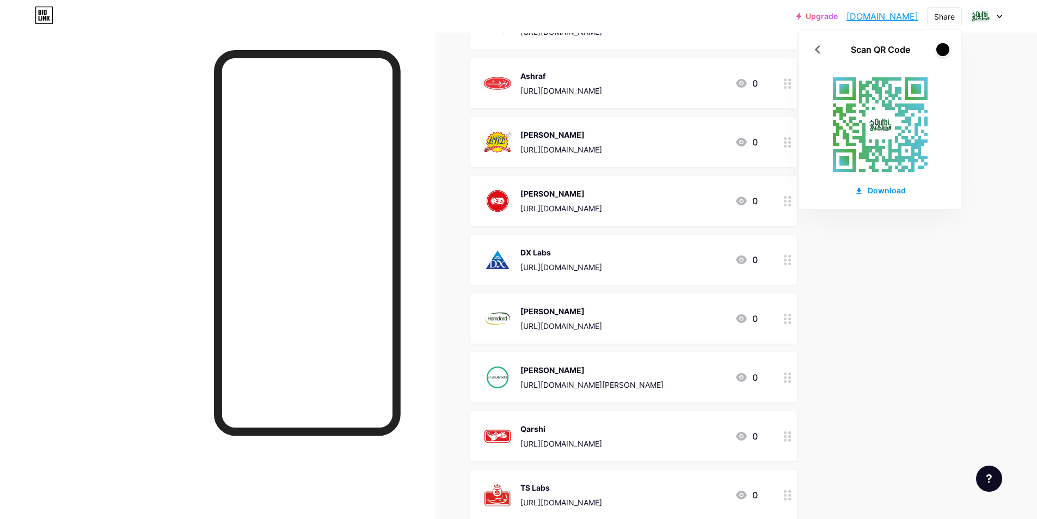
click at [966, 187] on div "Upgrade qutbiherbal.bio... qutbiherbal.bio.link Share Scan QR Code Download Swi…" at bounding box center [518, 298] width 1037 height 1251
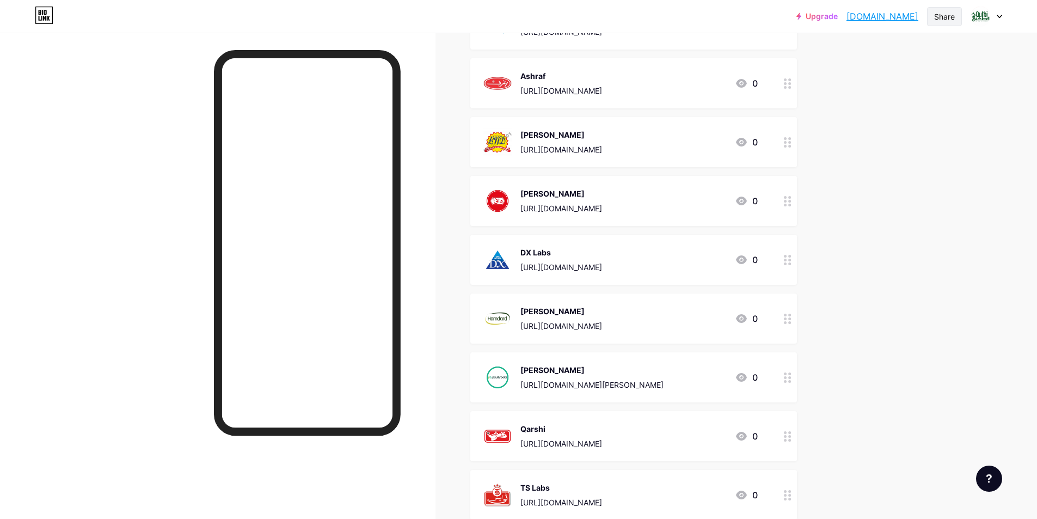
click at [950, 16] on div "Share" at bounding box center [944, 16] width 21 height 11
click at [876, 53] on div "Copy link" at bounding box center [880, 56] width 162 height 26
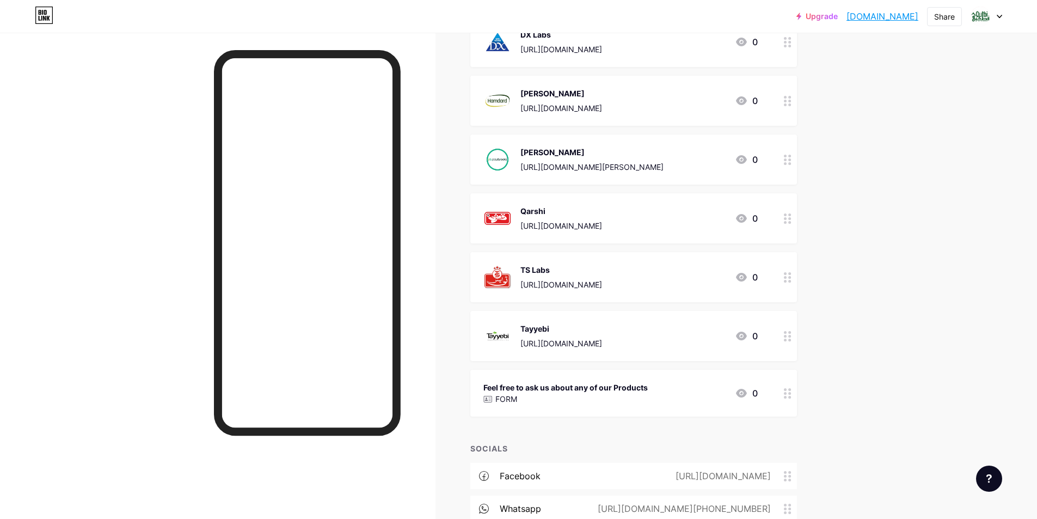
scroll to position [732, 0]
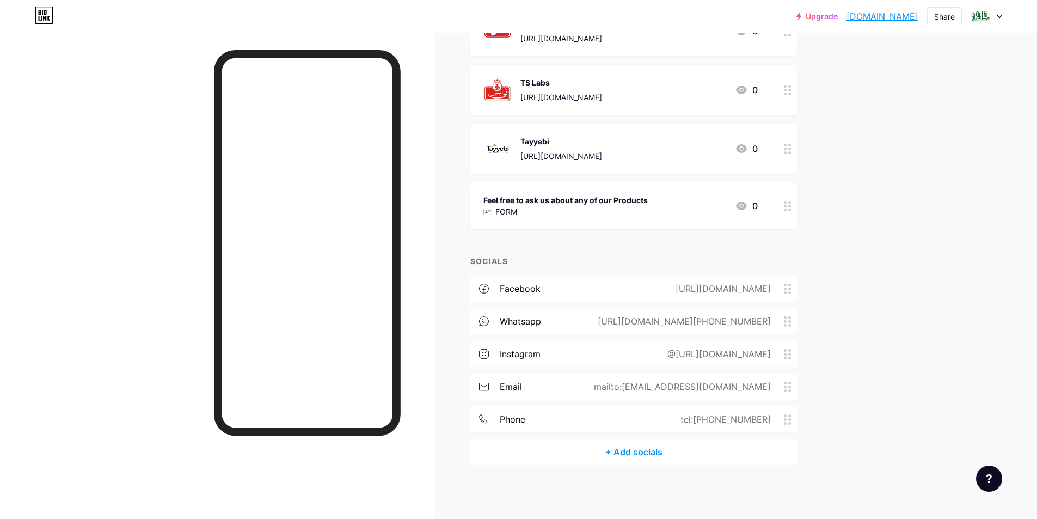
click at [641, 453] on div "+ Add socials" at bounding box center [633, 452] width 327 height 26
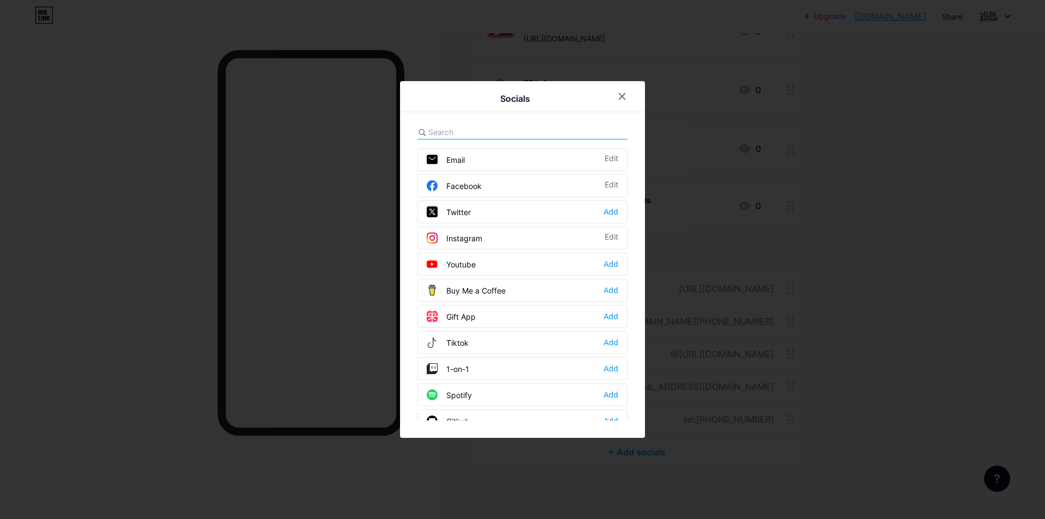
click at [471, 135] on input "text" at bounding box center [489, 131] width 120 height 11
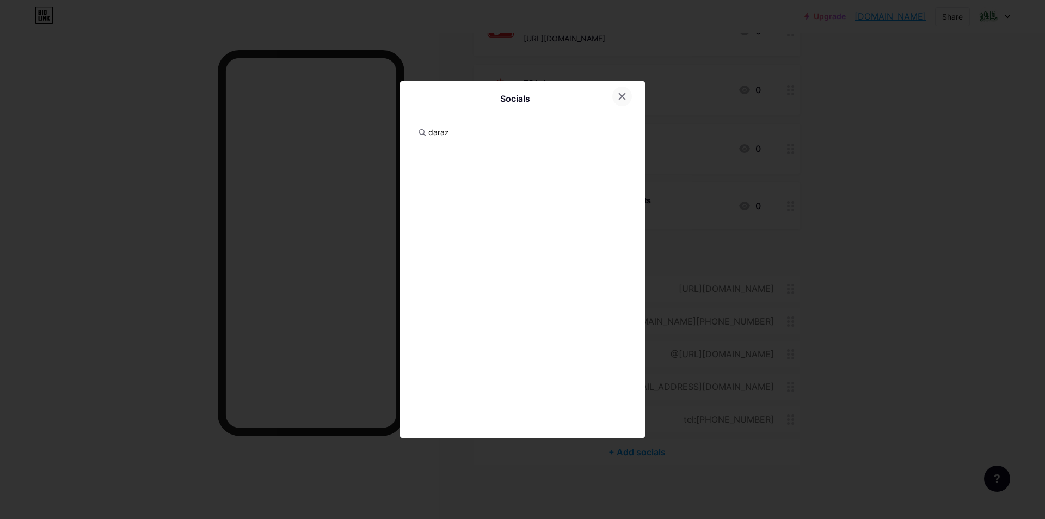
type input "daraz"
click at [613, 97] on div at bounding box center [623, 97] width 20 height 20
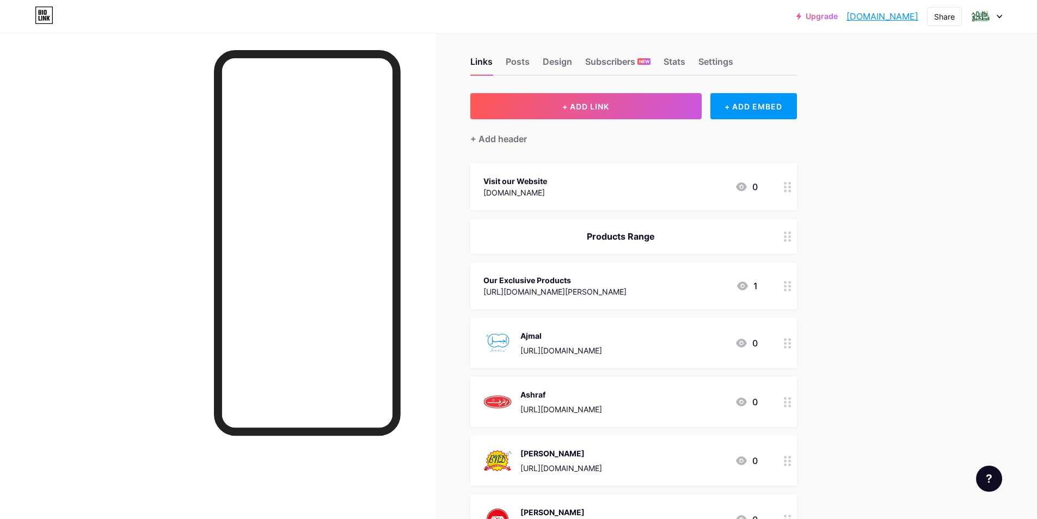
scroll to position [0, 0]
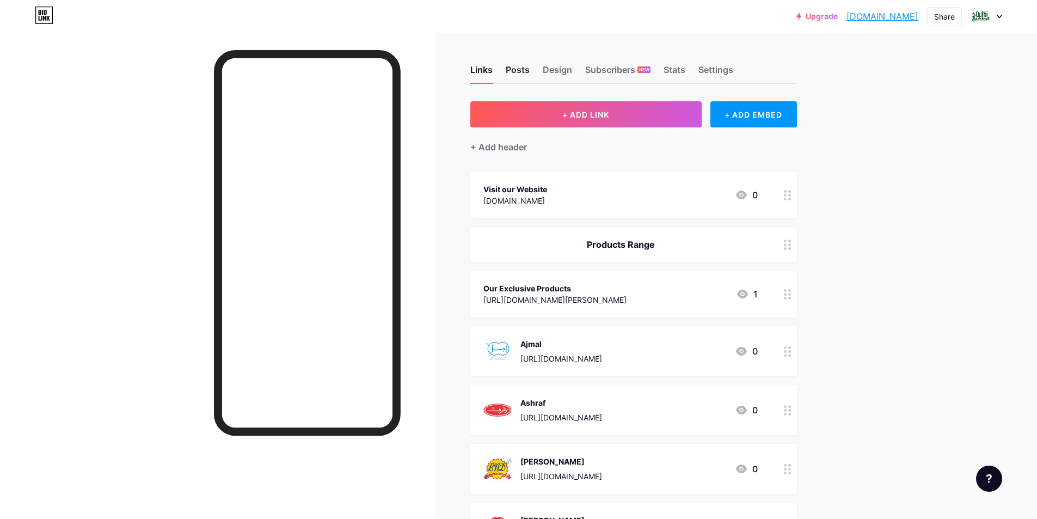
click at [520, 74] on div "Posts" at bounding box center [518, 73] width 24 height 20
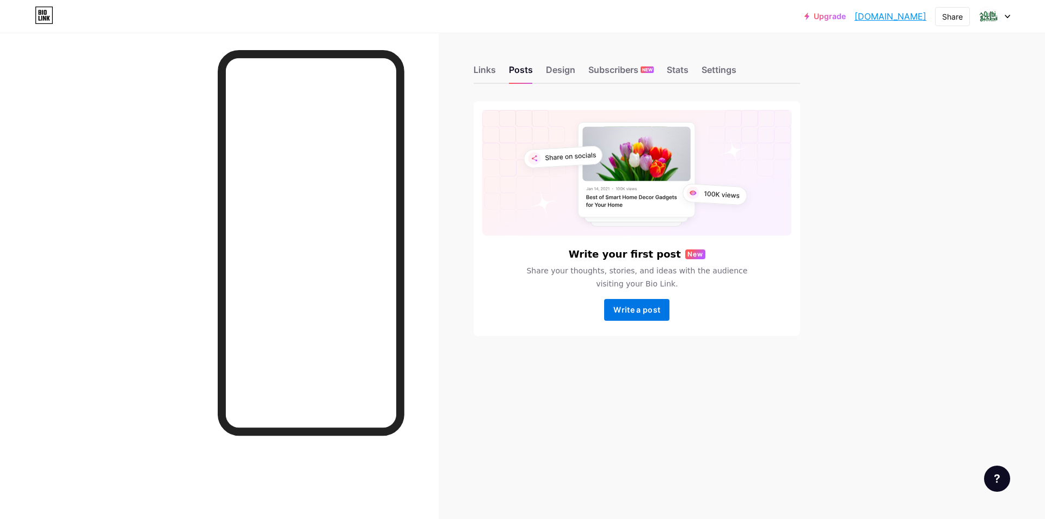
click at [651, 314] on span "Write a post" at bounding box center [637, 309] width 47 height 9
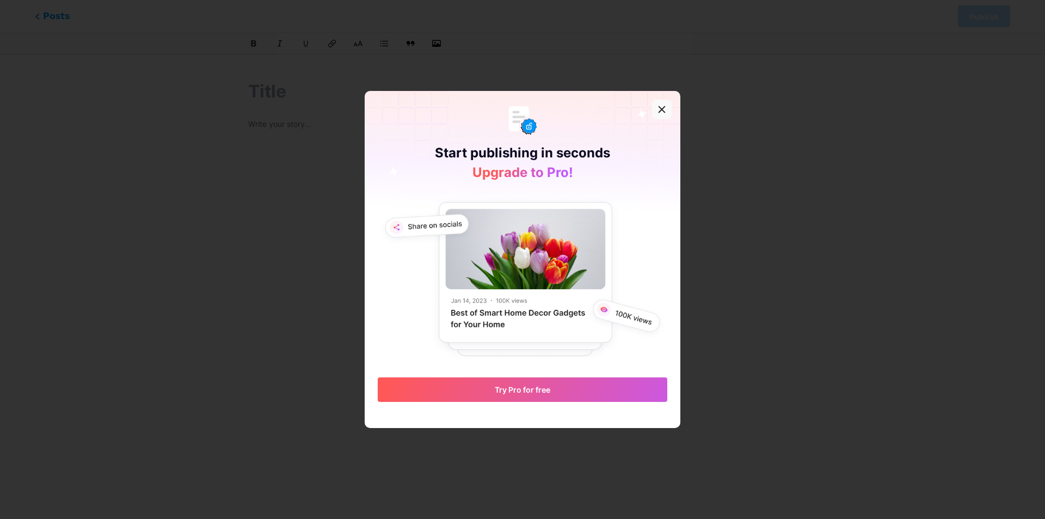
click at [659, 108] on icon at bounding box center [662, 110] width 6 height 6
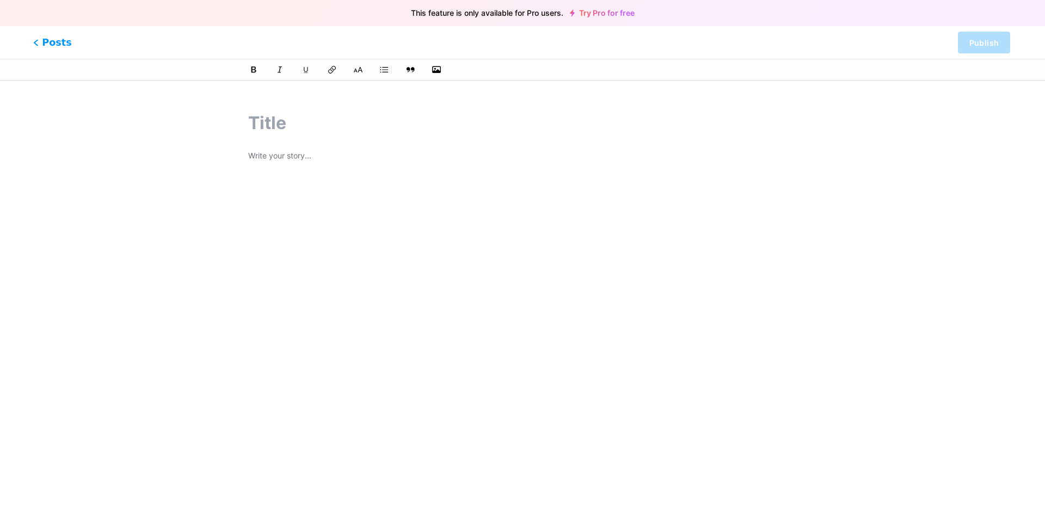
click at [46, 44] on span "Posts" at bounding box center [52, 42] width 39 height 14
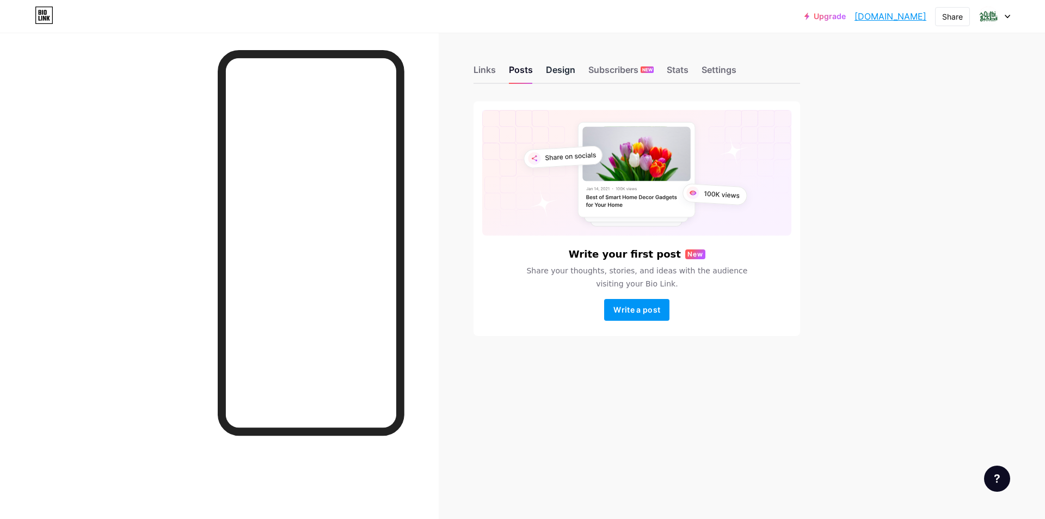
click at [560, 76] on div "Design" at bounding box center [560, 73] width 29 height 20
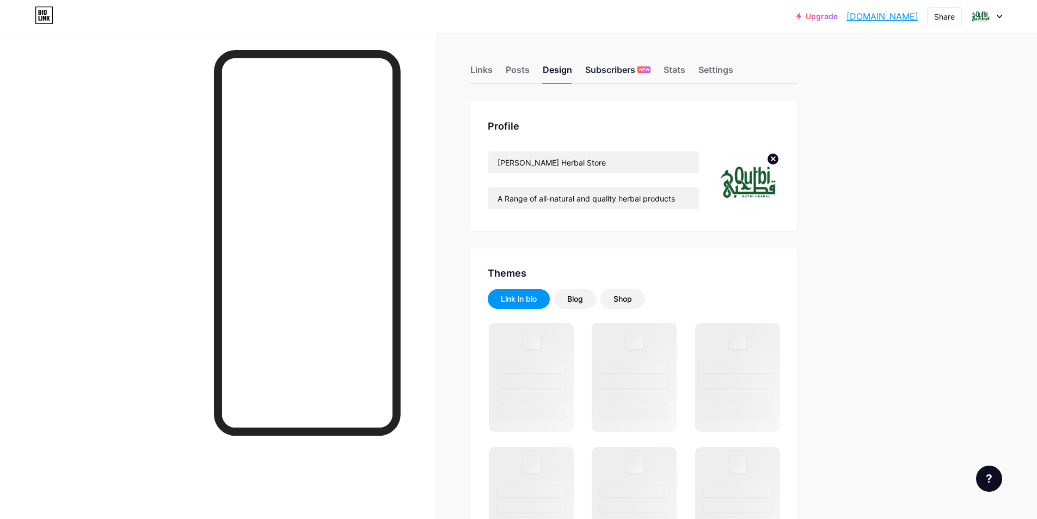
click at [620, 77] on div "Subscribers NEW" at bounding box center [617, 73] width 65 height 20
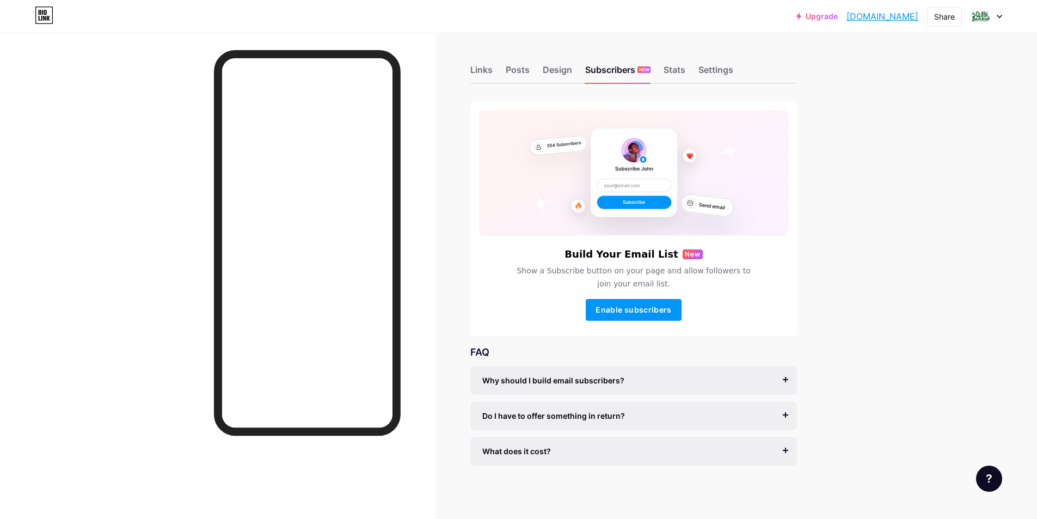
scroll to position [1, 0]
click at [626, 310] on span "Enable subscribers" at bounding box center [634, 308] width 76 height 9
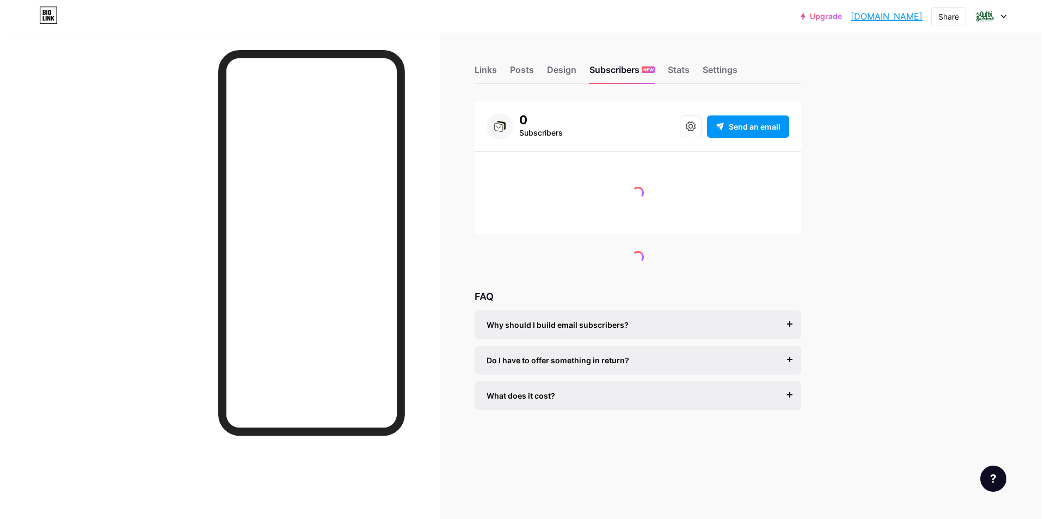
scroll to position [0, 0]
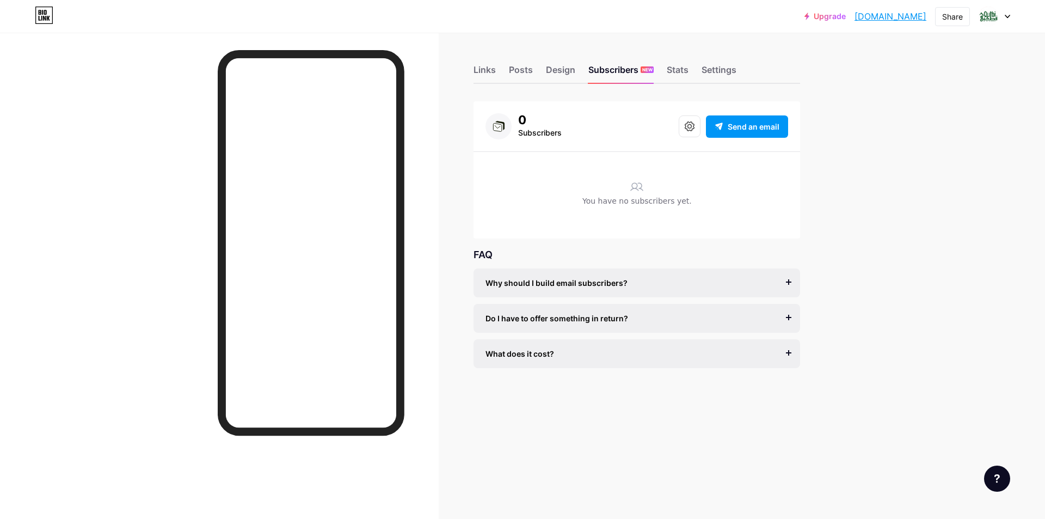
click at [788, 280] on div "Why should I build email subscribers?" at bounding box center [637, 282] width 303 height 11
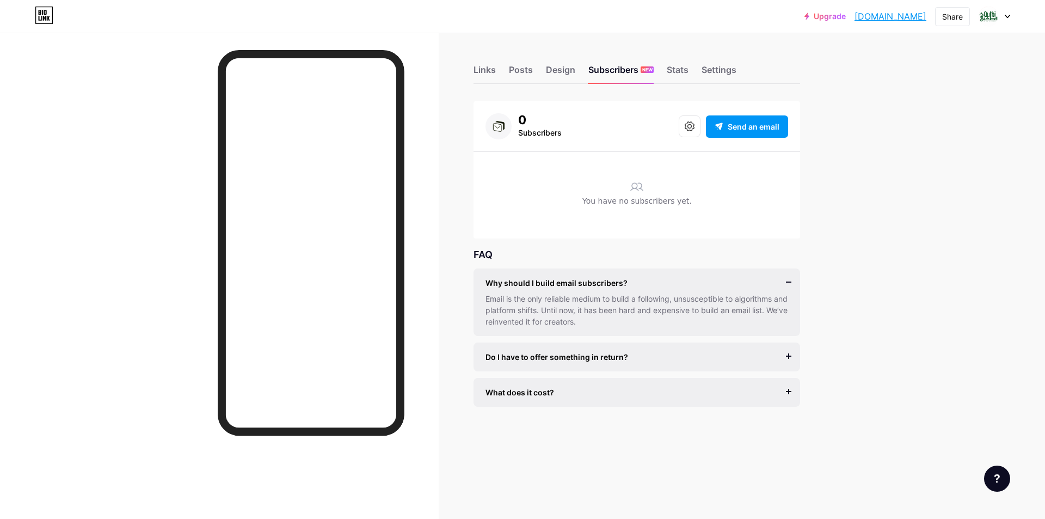
click at [788, 280] on div "Why should I build email subscribers?" at bounding box center [637, 282] width 303 height 11
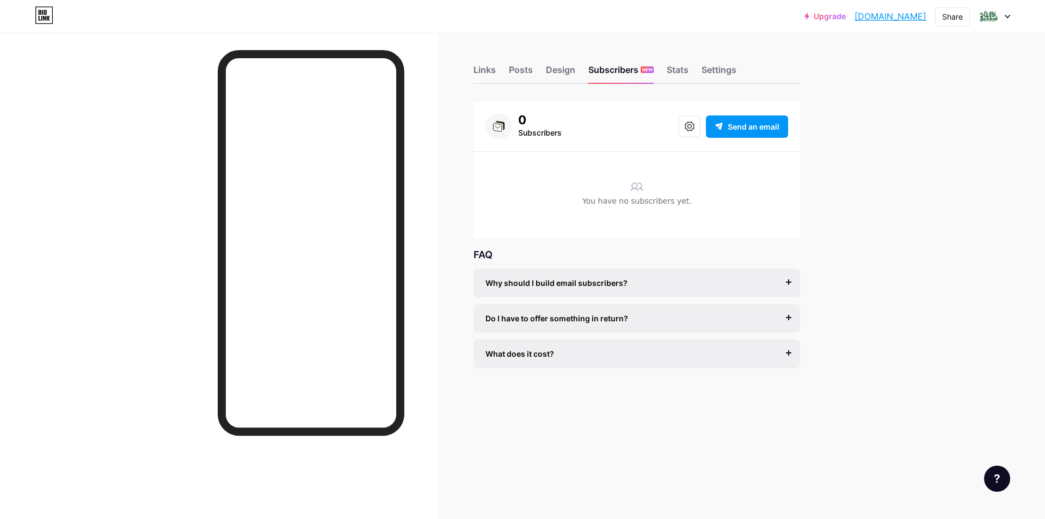
click at [783, 356] on div "What does it cost?" at bounding box center [637, 353] width 303 height 11
click at [792, 317] on div "Do I have to offer something in return? It’s better if you do, but most creator…" at bounding box center [637, 318] width 327 height 29
click at [788, 319] on div "Do I have to offer something in return?" at bounding box center [637, 318] width 303 height 11
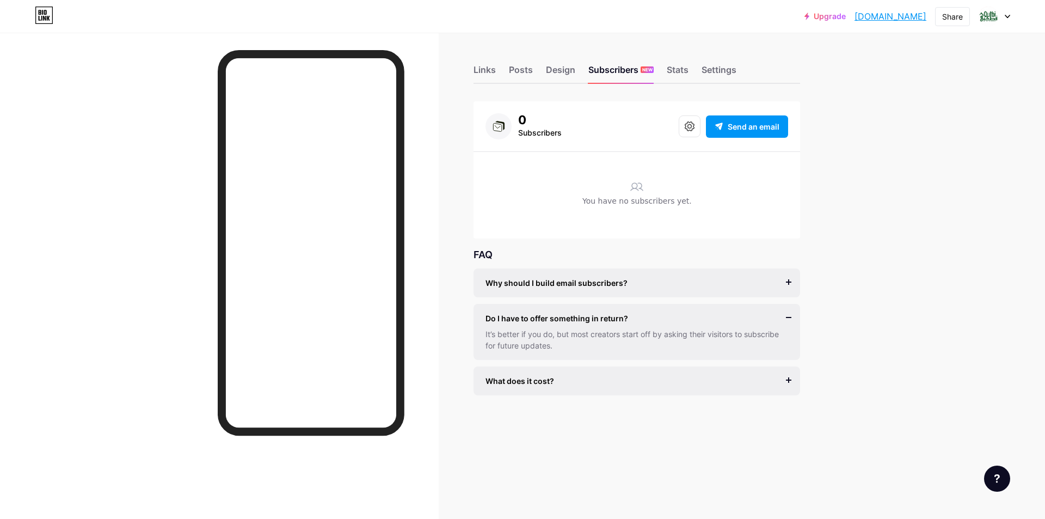
click at [787, 321] on div "Do I have to offer something in return?" at bounding box center [637, 318] width 303 height 11
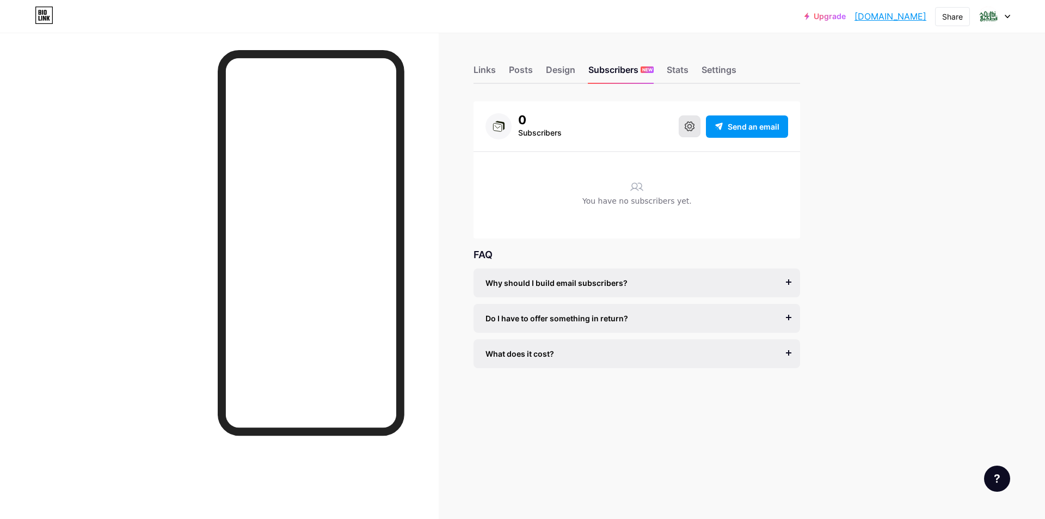
click at [693, 124] on icon at bounding box center [690, 126] width 10 height 10
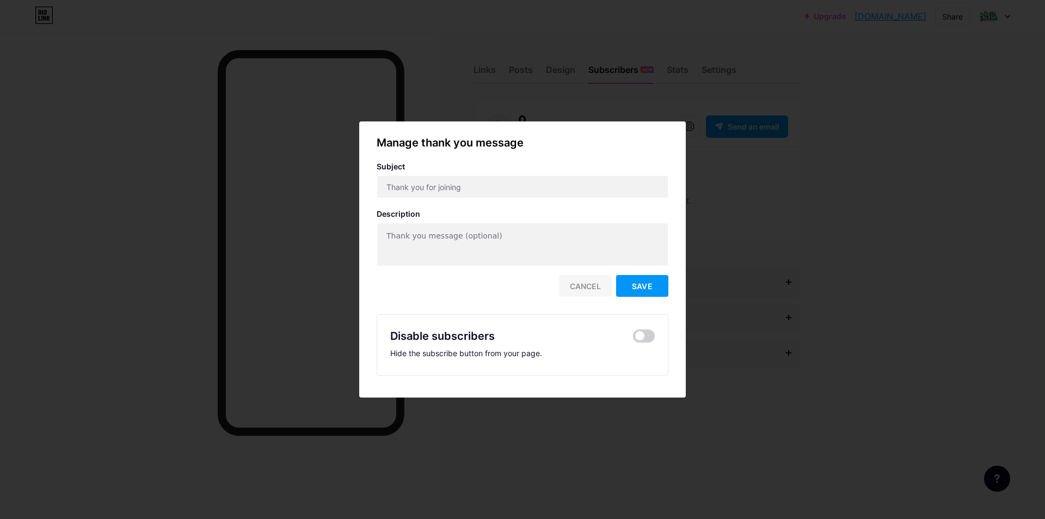
click at [583, 284] on div "Cancel" at bounding box center [585, 286] width 53 height 22
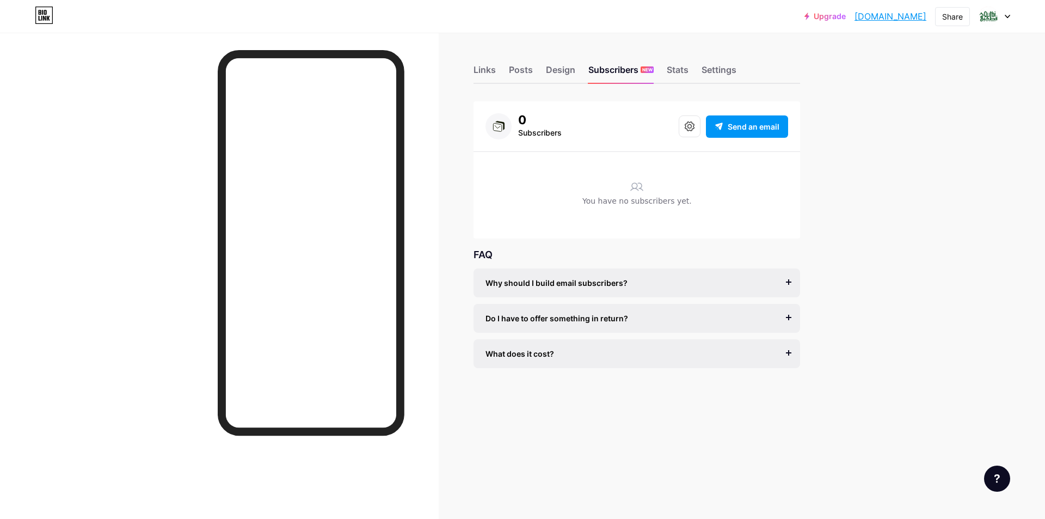
click at [790, 319] on div "Do I have to offer something in return? It’s better if you do, but most creator…" at bounding box center [637, 318] width 327 height 29
click at [786, 315] on div "Do I have to offer something in return?" at bounding box center [637, 318] width 303 height 11
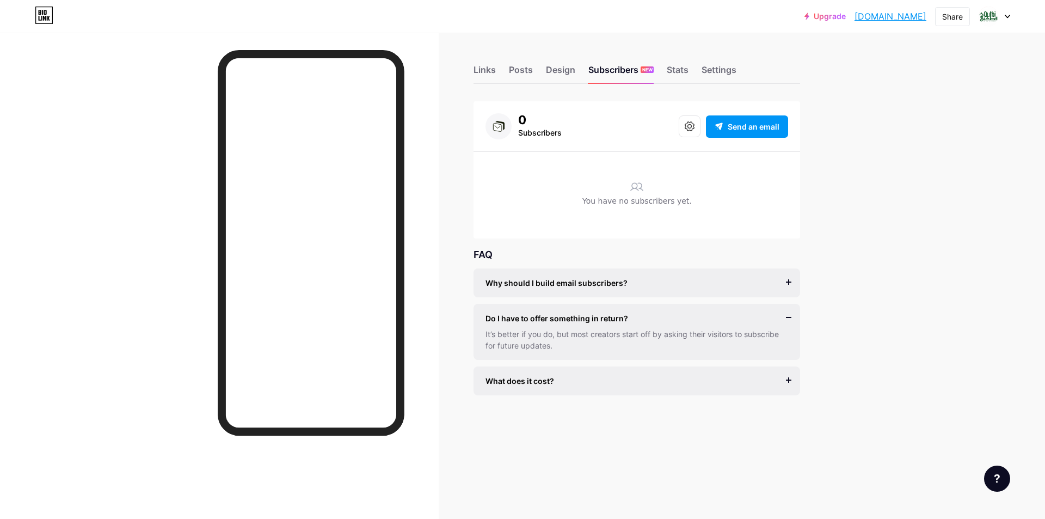
click at [786, 315] on div "Do I have to offer something in return?" at bounding box center [637, 318] width 303 height 11
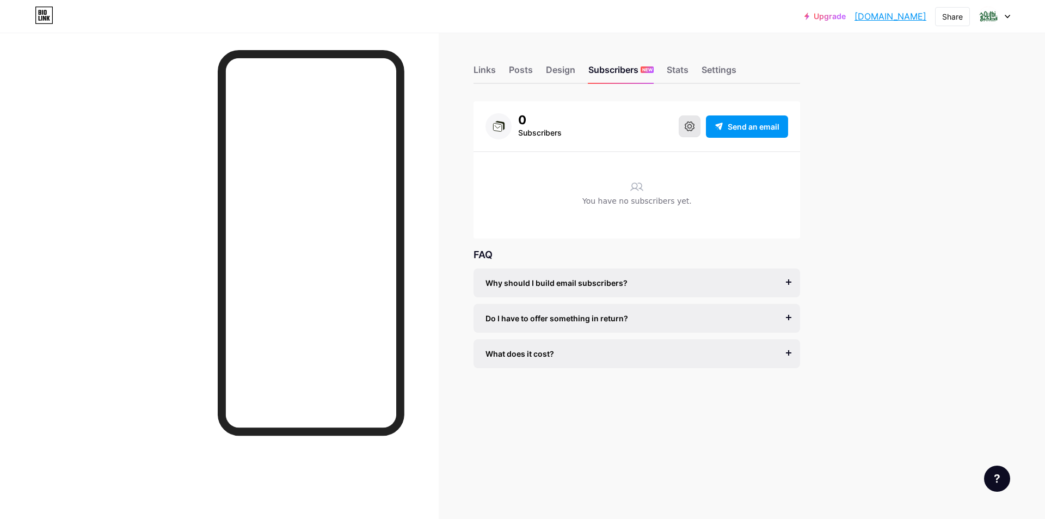
click at [693, 132] on button at bounding box center [690, 126] width 22 height 22
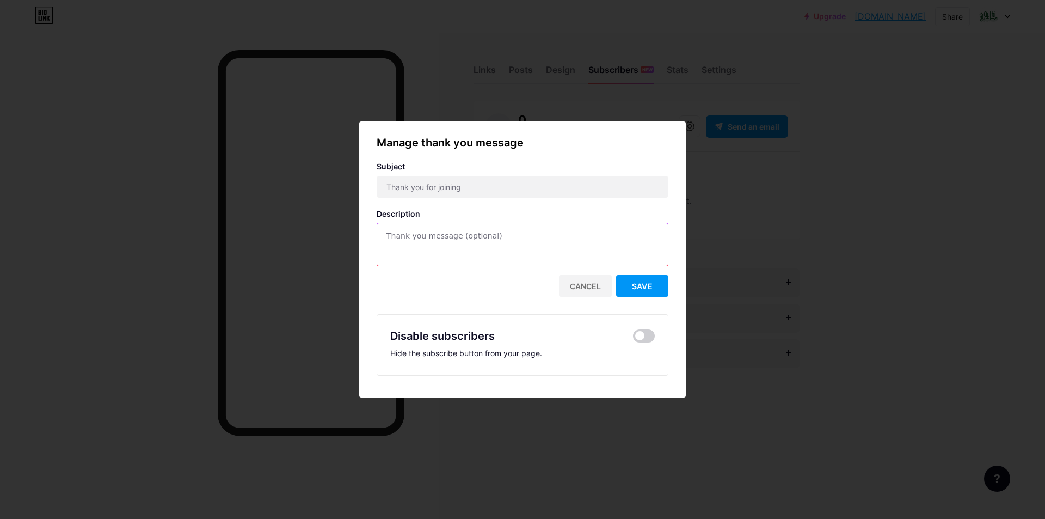
click at [451, 244] on textarea at bounding box center [522, 245] width 291 height 44
type textarea "Stay tuned for exclusive discount coupons!"
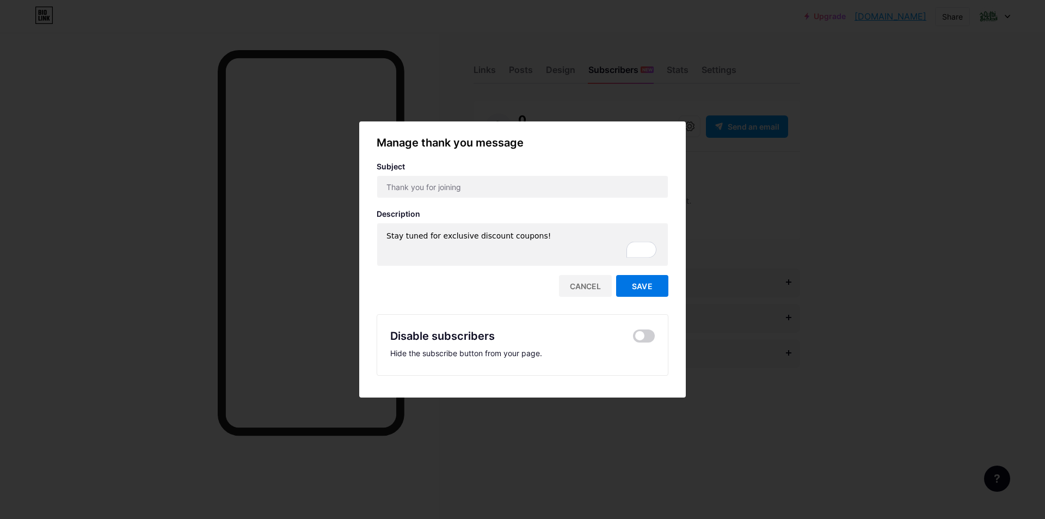
click at [635, 290] on span "Save" at bounding box center [642, 286] width 21 height 9
click at [762, 309] on div at bounding box center [522, 259] width 1045 height 519
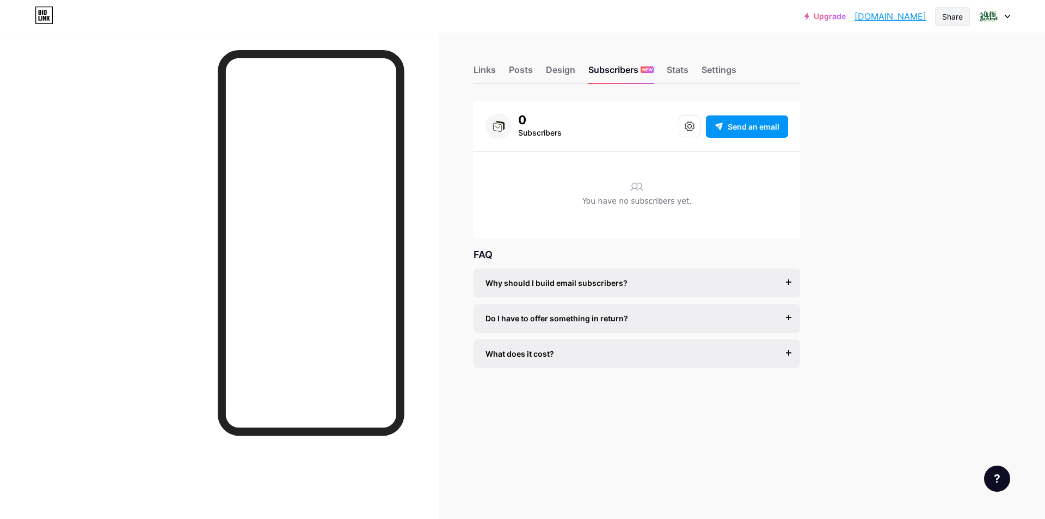
click at [954, 20] on div "Share" at bounding box center [953, 16] width 21 height 11
click at [514, 216] on span "Download" at bounding box center [515, 215] width 42 height 10
click at [855, 168] on div "Upgrade [DOMAIN_NAME]... [DOMAIN_NAME] Share Switch accounts [PERSON_NAME] Herb…" at bounding box center [522, 259] width 1045 height 519
click at [687, 129] on icon at bounding box center [690, 126] width 10 height 10
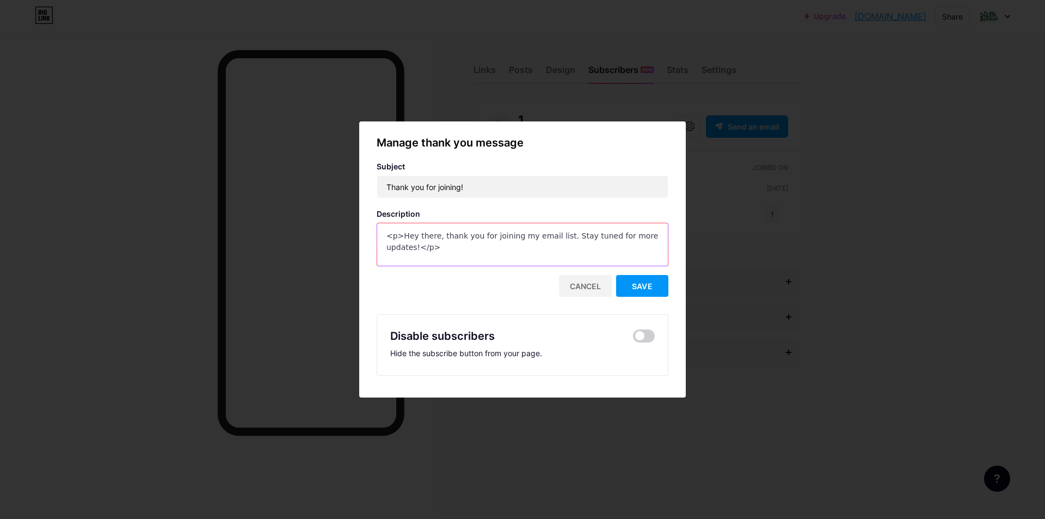
click at [647, 234] on textarea "<p>Hey there, thank you for joining my email list. Stay tuned for more updates!…" at bounding box center [522, 245] width 291 height 44
type textarea "<p>Hey there, thank you for joining my email list. Stay tuned for more updates …"
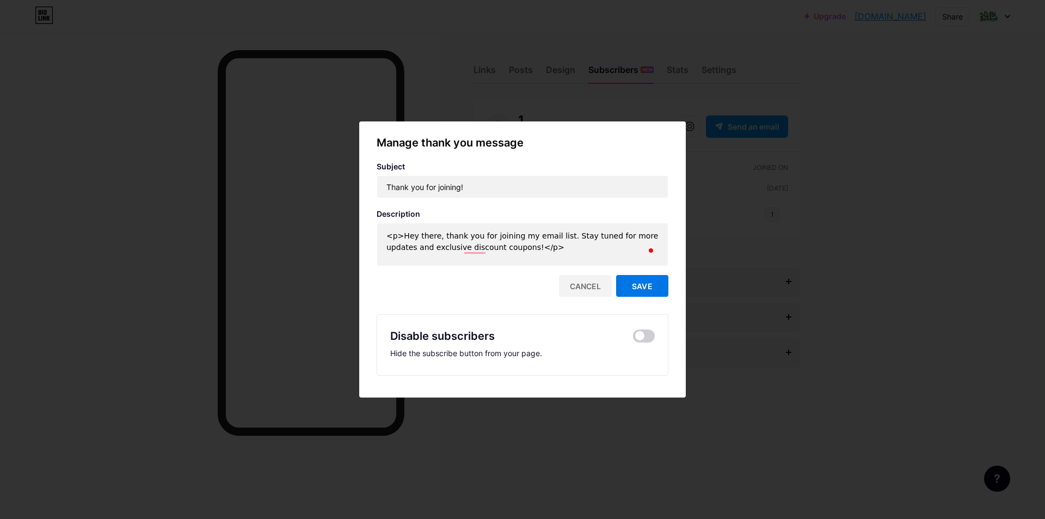
click at [642, 285] on span "Save" at bounding box center [642, 286] width 21 height 9
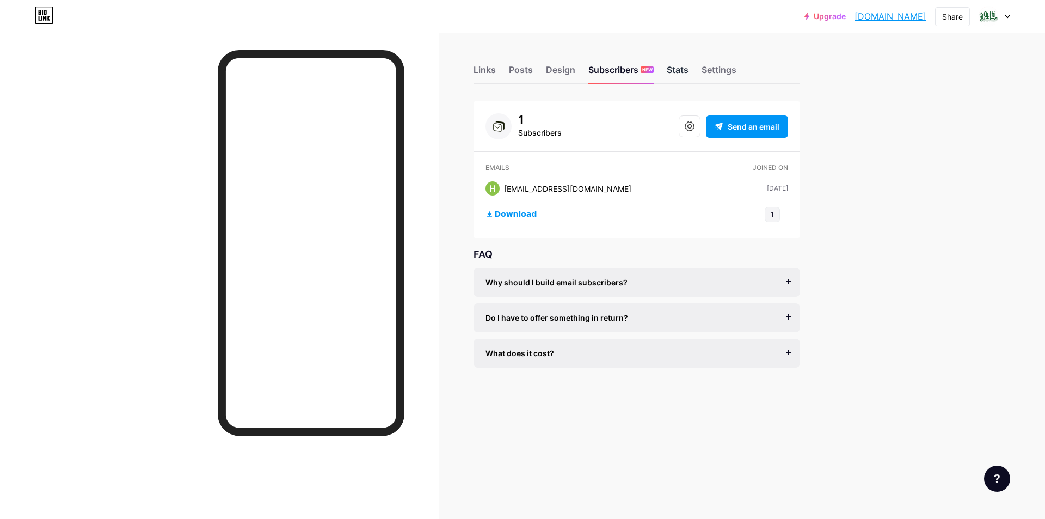
click at [676, 69] on div "Stats" at bounding box center [678, 73] width 22 height 20
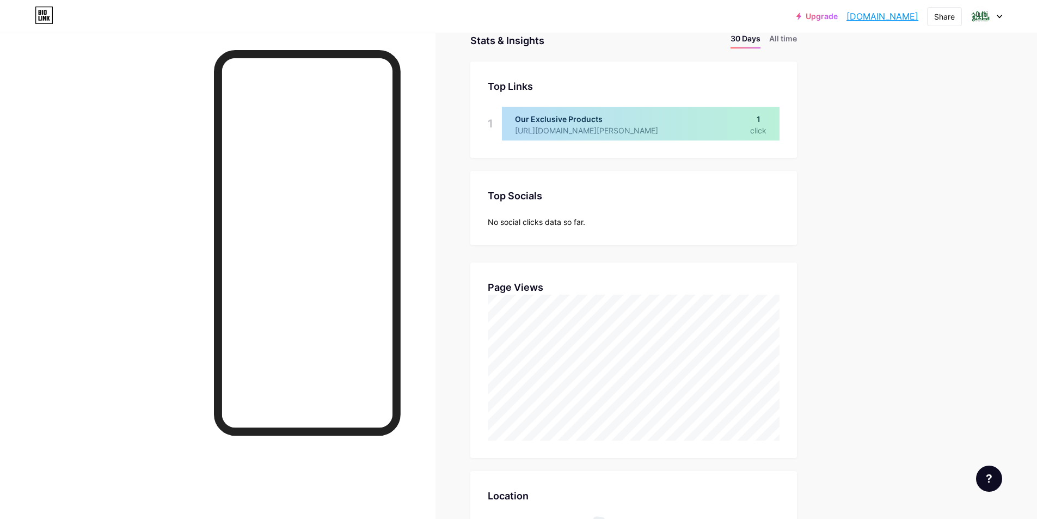
scroll to position [61, 0]
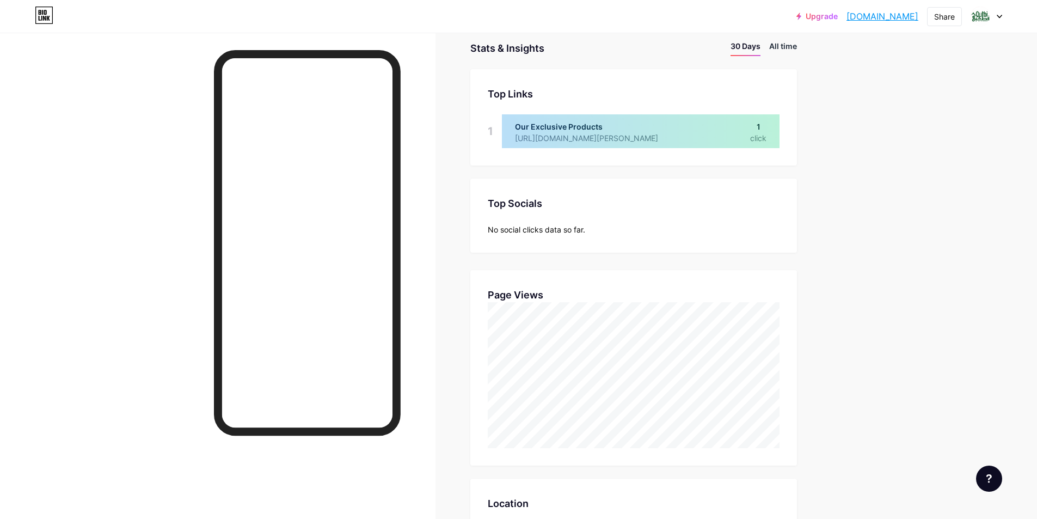
click at [785, 46] on li "All time" at bounding box center [783, 48] width 28 height 16
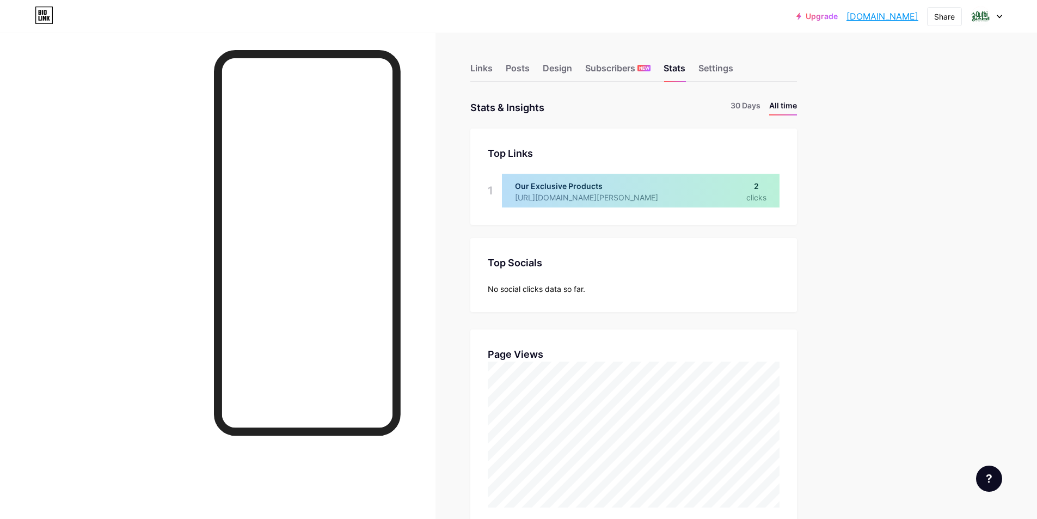
scroll to position [0, 0]
click at [727, 65] on div "Settings" at bounding box center [716, 73] width 35 height 20
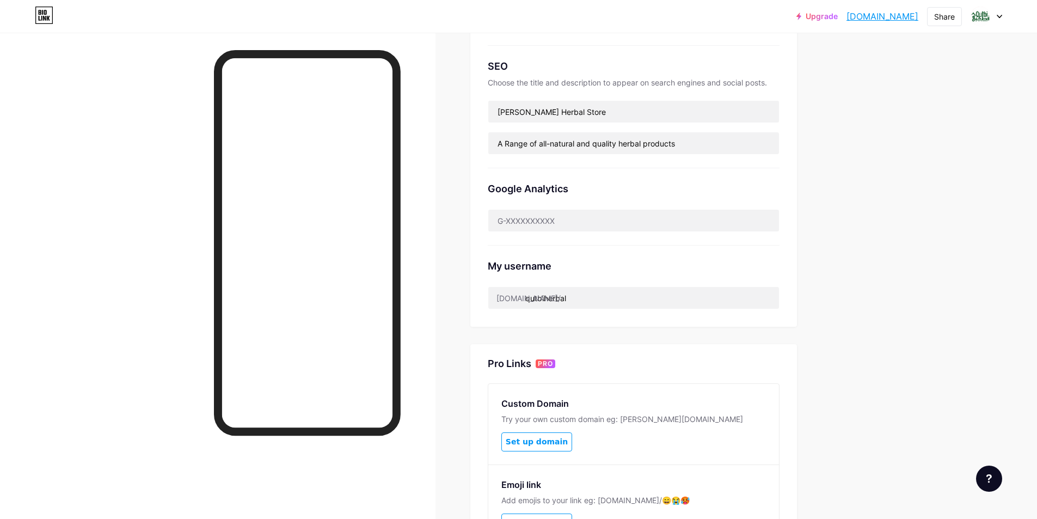
scroll to position [218, 0]
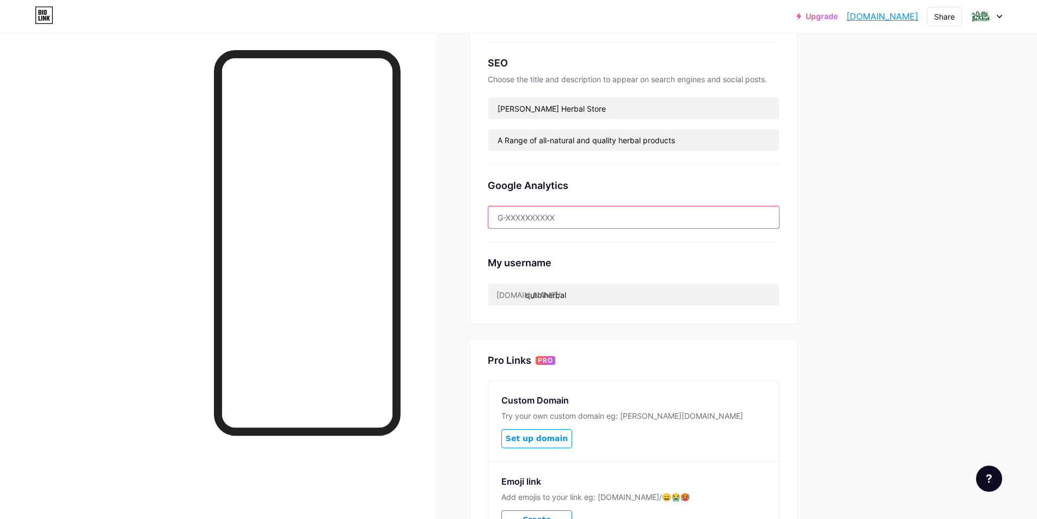
click at [550, 222] on input "text" at bounding box center [633, 217] width 291 height 22
click at [550, 188] on div "Google Analytics" at bounding box center [634, 185] width 292 height 15
click at [548, 185] on div "Google Analytics" at bounding box center [634, 185] width 292 height 15
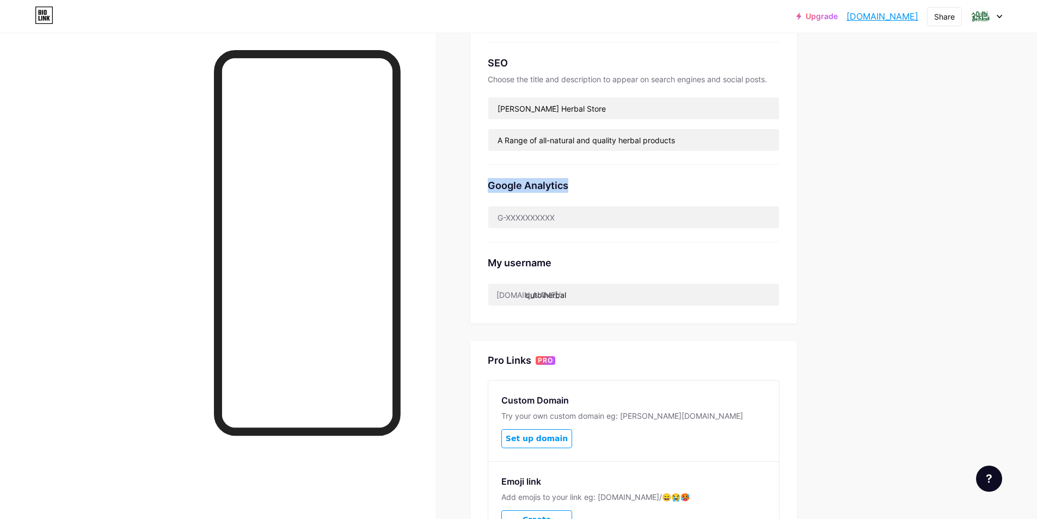
click at [548, 185] on div "Google Analytics" at bounding box center [634, 185] width 292 height 15
click at [860, 219] on div "Upgrade [DOMAIN_NAME]... [DOMAIN_NAME] Share Switch accounts [PERSON_NAME] Herb…" at bounding box center [518, 208] width 1037 height 853
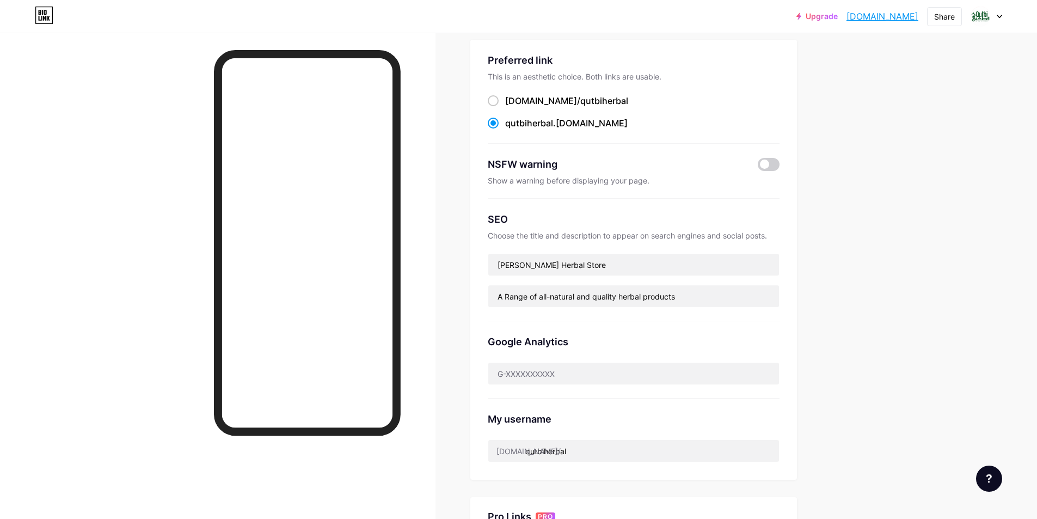
scroll to position [60, 0]
click at [549, 266] on input "[PERSON_NAME] Herbal Store" at bounding box center [633, 266] width 291 height 22
click at [581, 264] on input "[PERSON_NAME] Herbal Store" at bounding box center [633, 266] width 291 height 22
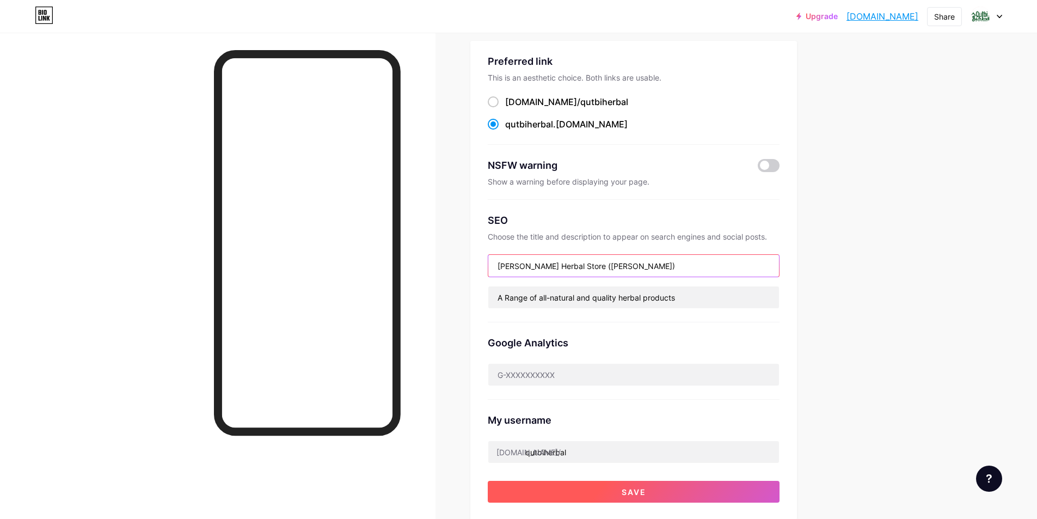
type input "[PERSON_NAME] Herbal Store ([PERSON_NAME])"
click at [604, 492] on button "Save" at bounding box center [634, 492] width 292 height 22
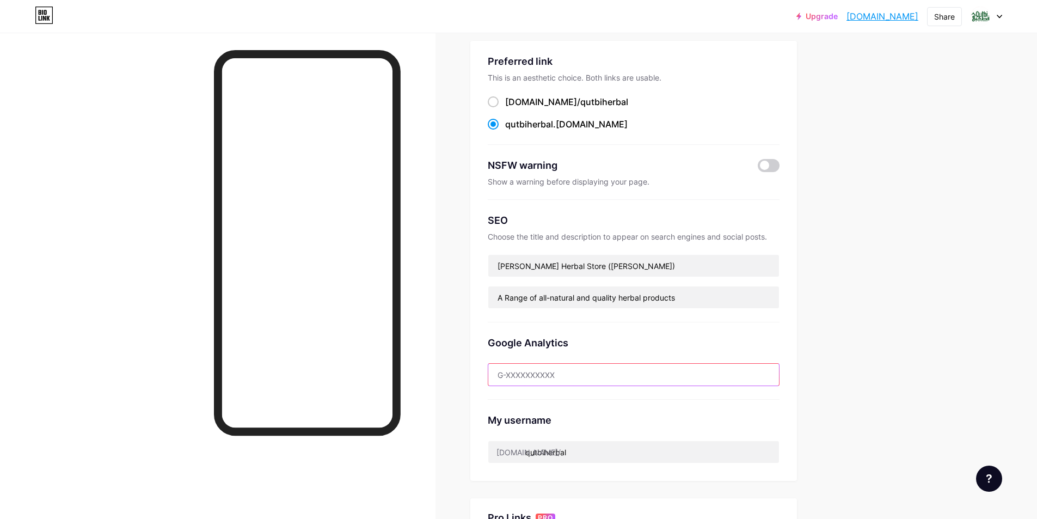
click at [530, 376] on input "text" at bounding box center [633, 375] width 291 height 22
paste input "RZ60KWVCHD"
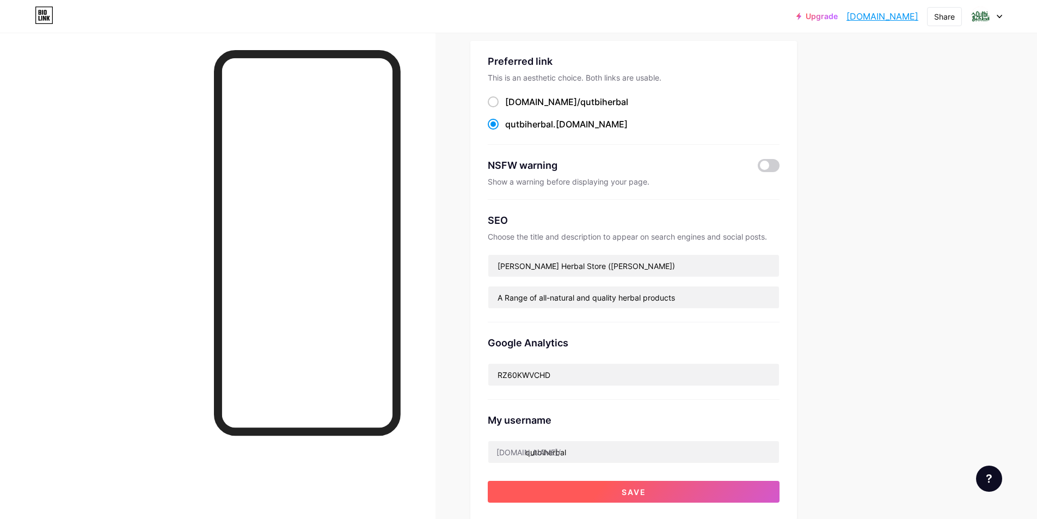
click at [615, 488] on button "Save" at bounding box center [634, 492] width 292 height 22
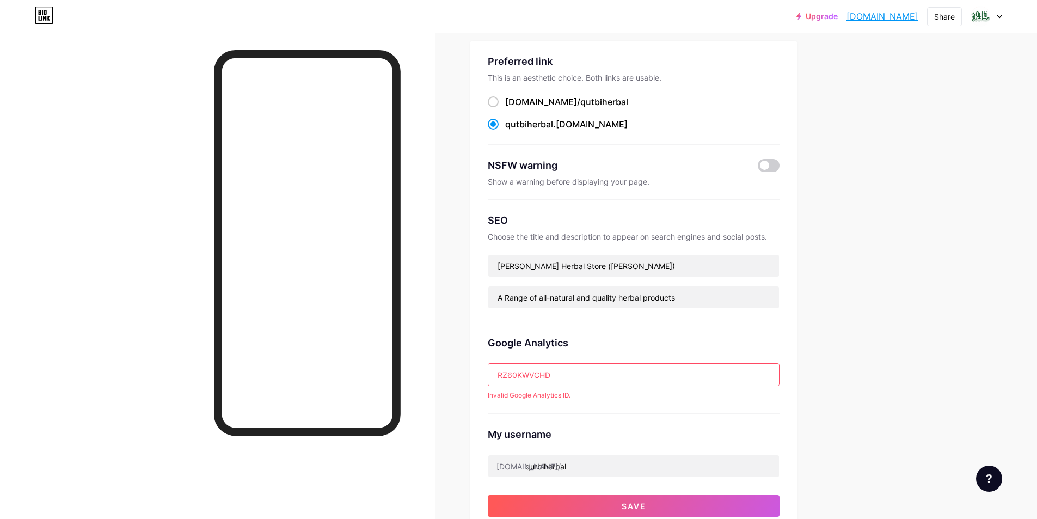
click at [572, 380] on input "RZ60KWVCHD" at bounding box center [633, 375] width 291 height 22
paste input "G-"
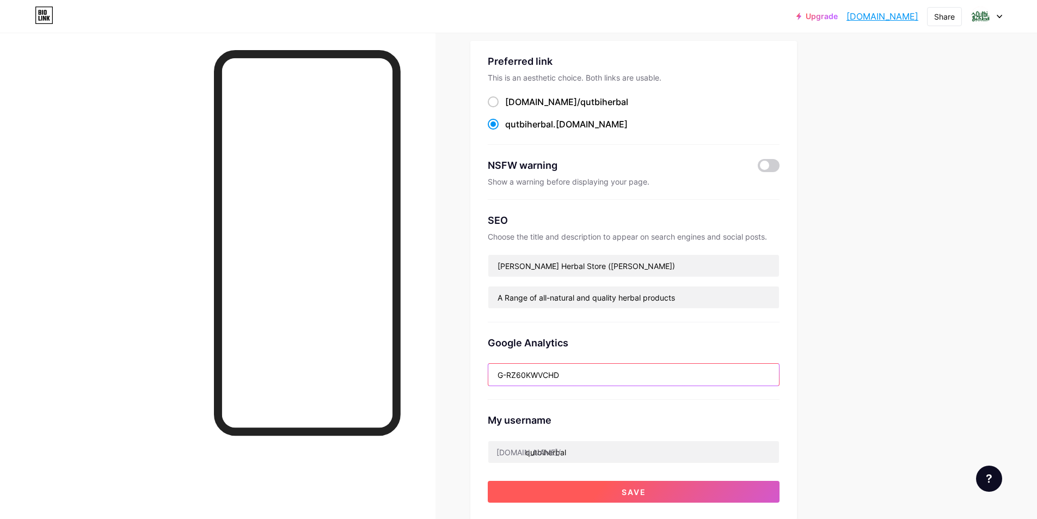
type input "G-RZ60KWVCHD"
click at [608, 488] on button "Save" at bounding box center [634, 492] width 292 height 22
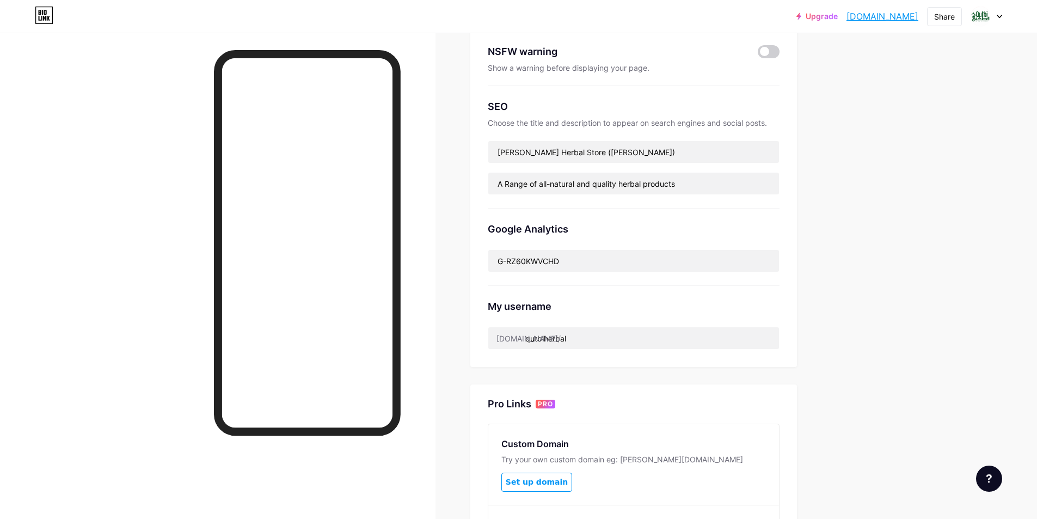
scroll to position [224, 0]
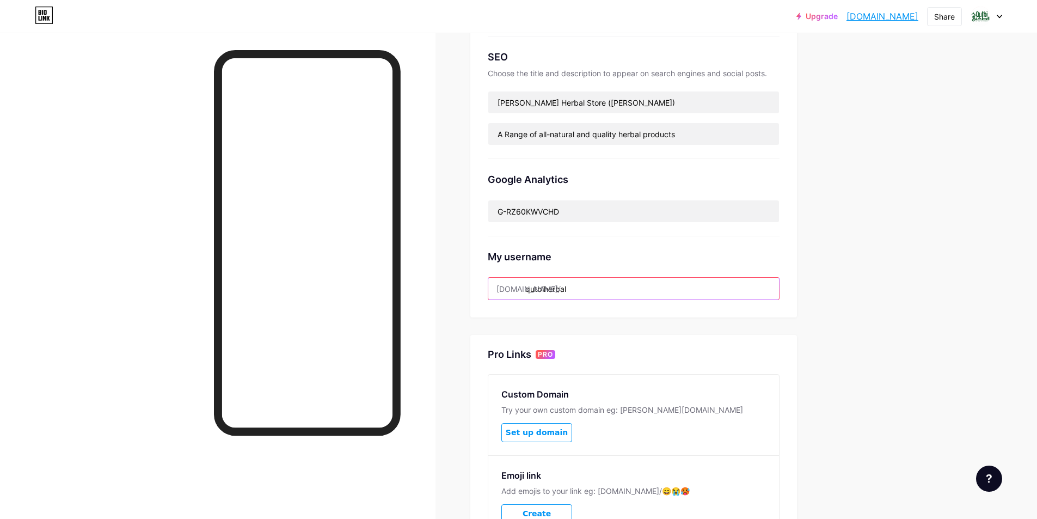
click at [536, 295] on input "qutbiherbal" at bounding box center [633, 289] width 291 height 22
click at [536, 217] on input "G-RZ60KWVCHD" at bounding box center [633, 211] width 291 height 22
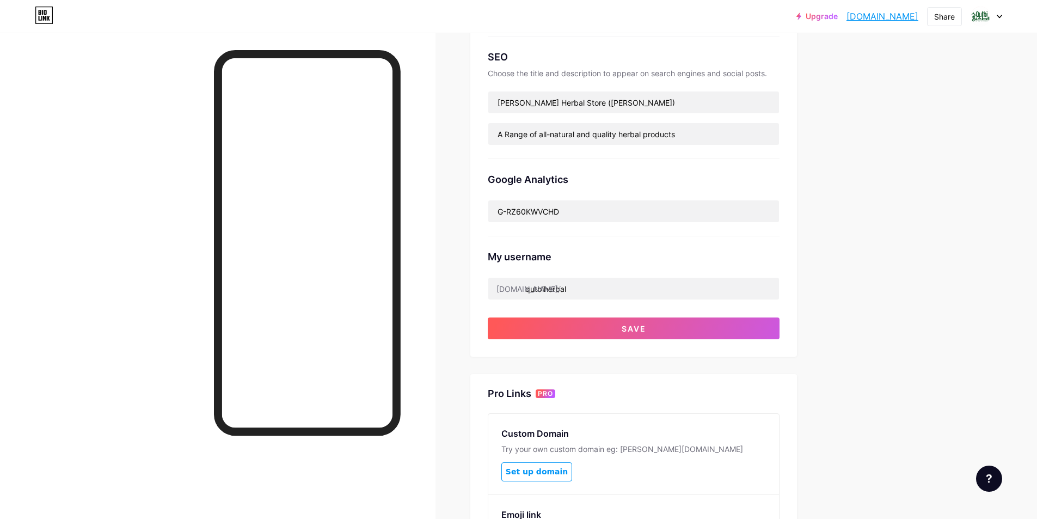
click at [629, 338] on div "Preferred link This is an aesthetic choice. Both links are usable. [DOMAIN_NAME…" at bounding box center [633, 116] width 327 height 479
click at [635, 328] on span "Save" at bounding box center [634, 328] width 25 height 9
click at [635, 328] on span at bounding box center [634, 328] width 12 height 12
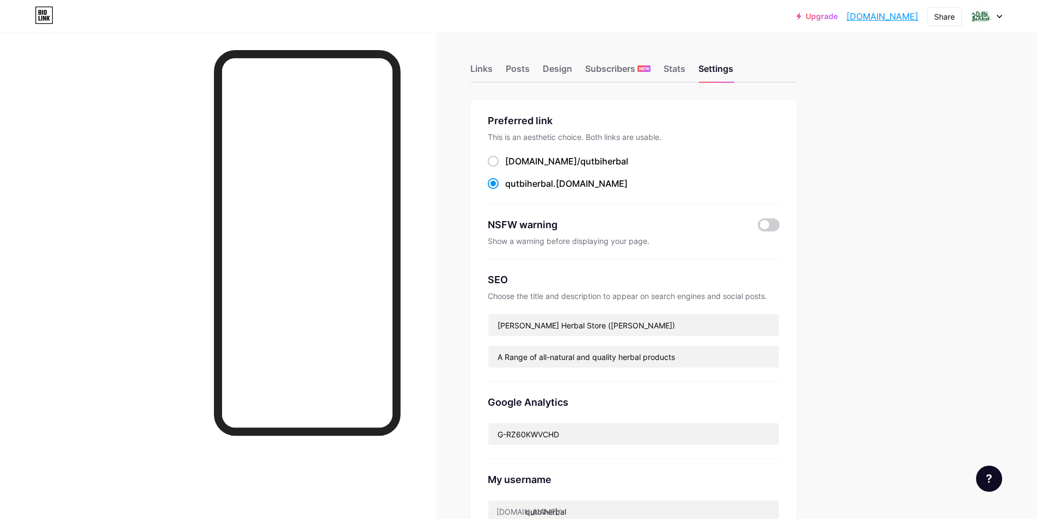
scroll to position [0, 0]
click at [681, 73] on div "Stats" at bounding box center [675, 73] width 22 height 20
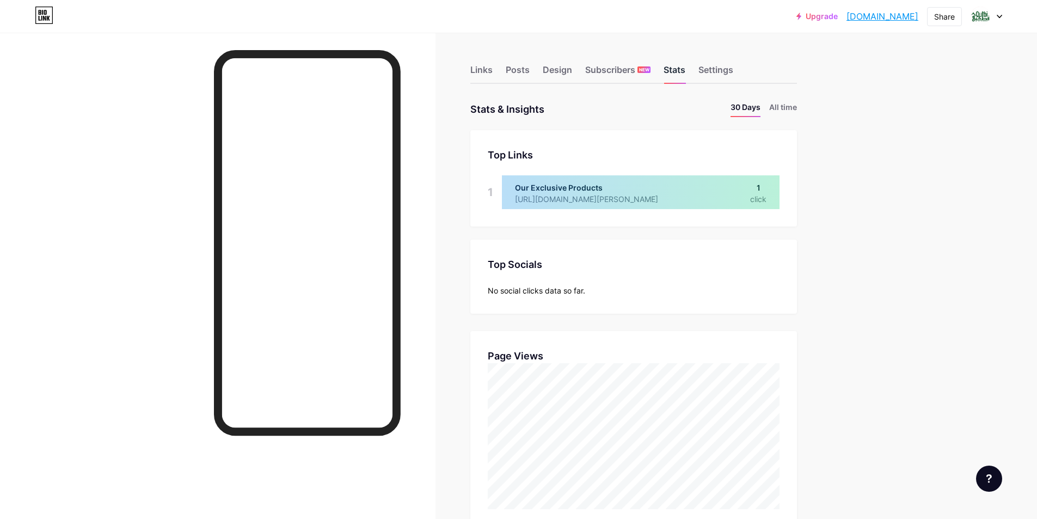
scroll to position [519, 1037]
click at [634, 77] on div "Subscribers NEW" at bounding box center [617, 73] width 65 height 20
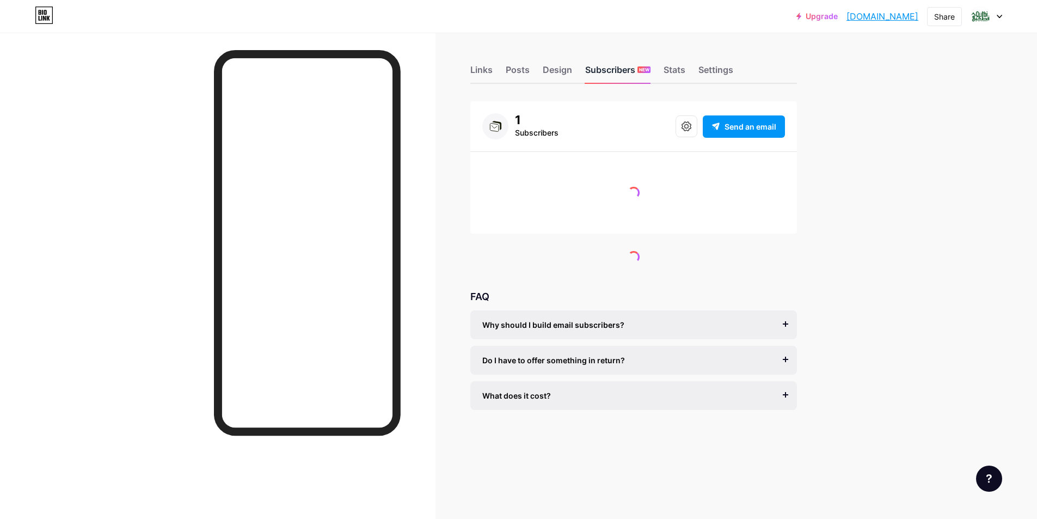
click at [634, 77] on div "Subscribers NEW" at bounding box center [617, 73] width 65 height 20
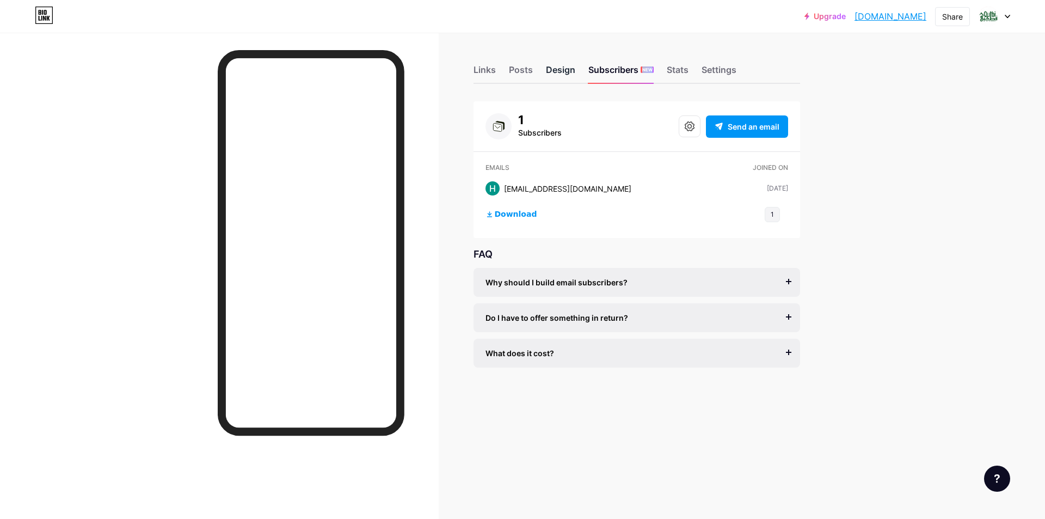
click at [569, 74] on div "Design" at bounding box center [560, 73] width 29 height 20
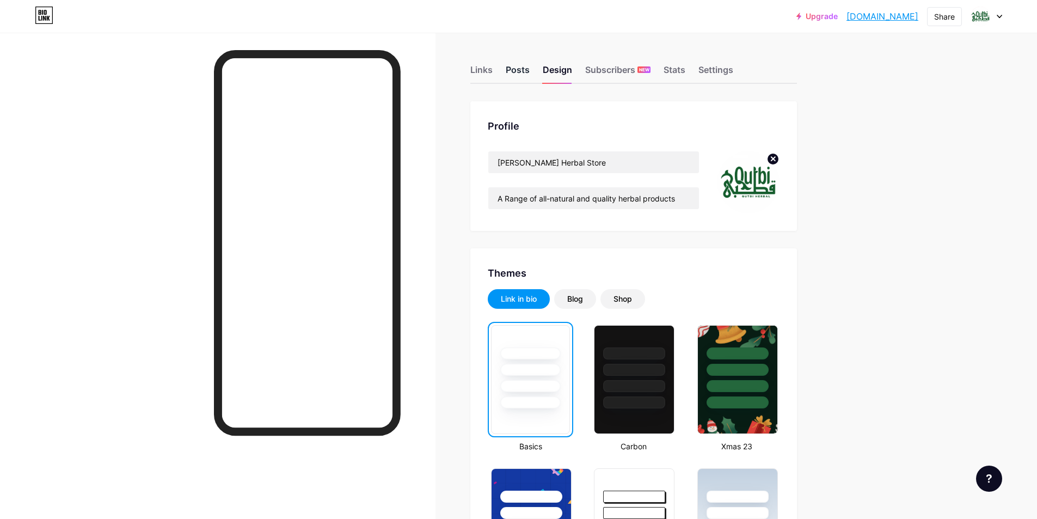
click at [517, 68] on div "Posts" at bounding box center [518, 73] width 24 height 20
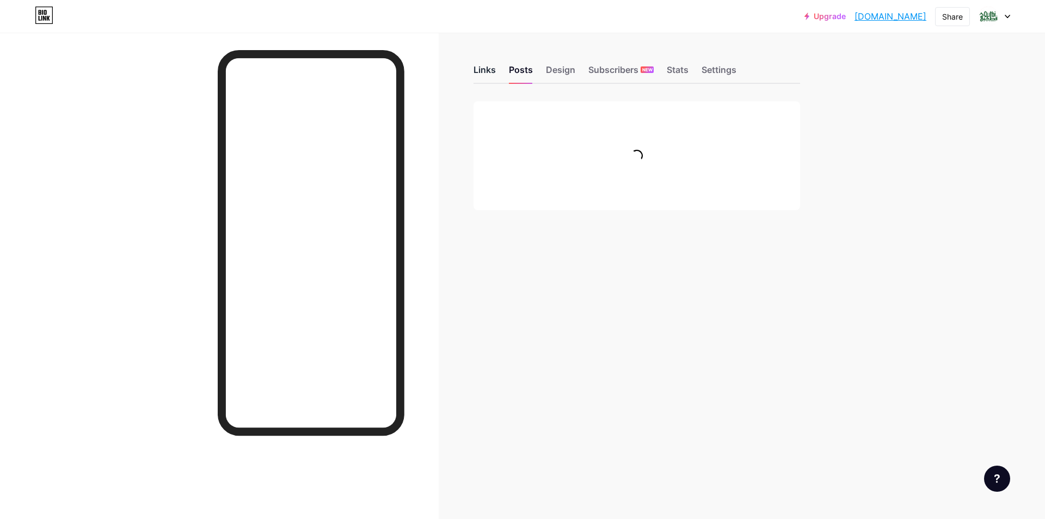
click at [487, 72] on div "Links" at bounding box center [485, 73] width 22 height 20
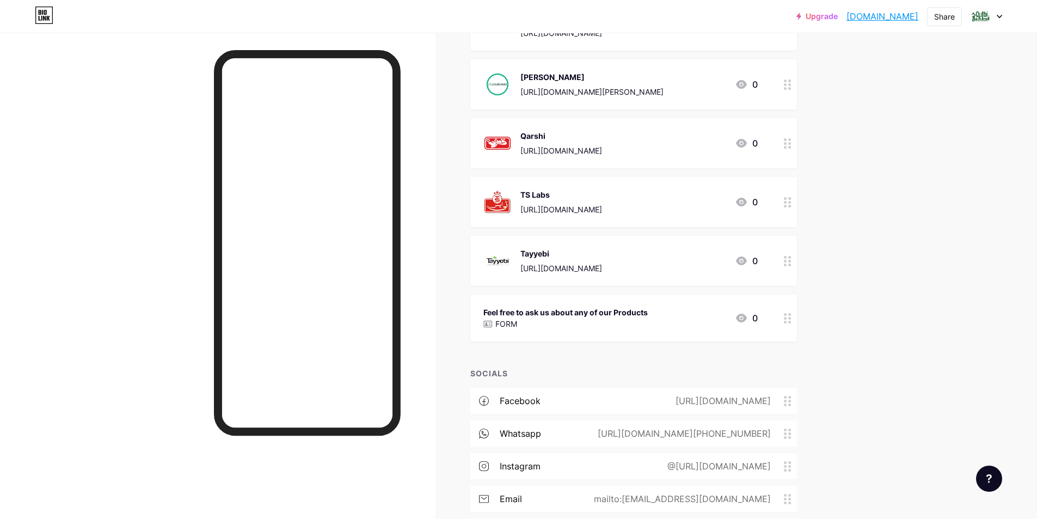
scroll to position [708, 0]
